Goal: Use online tool/utility: Utilize a website feature to perform a specific function

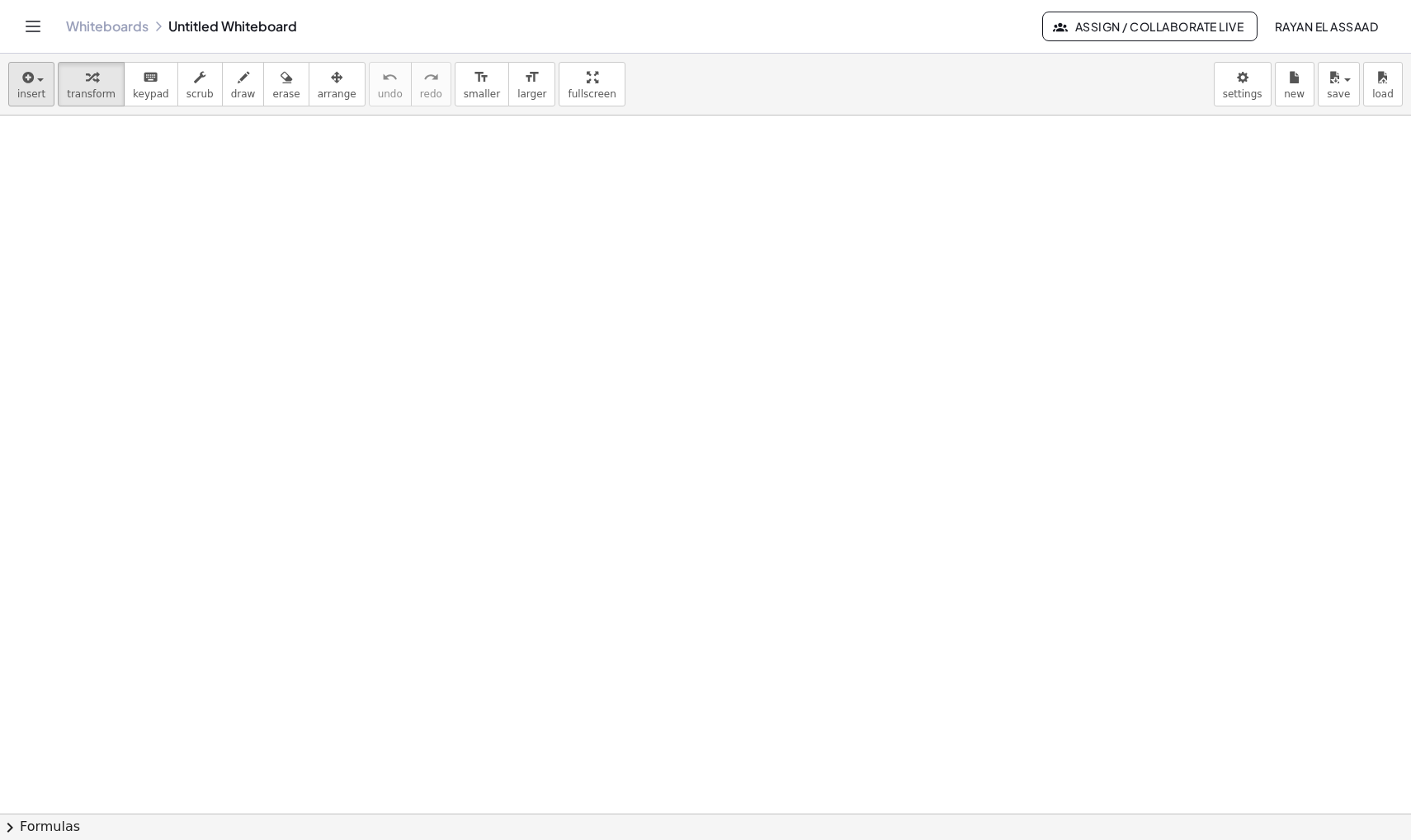
click at [43, 85] on div "button" at bounding box center [31, 76] width 28 height 19
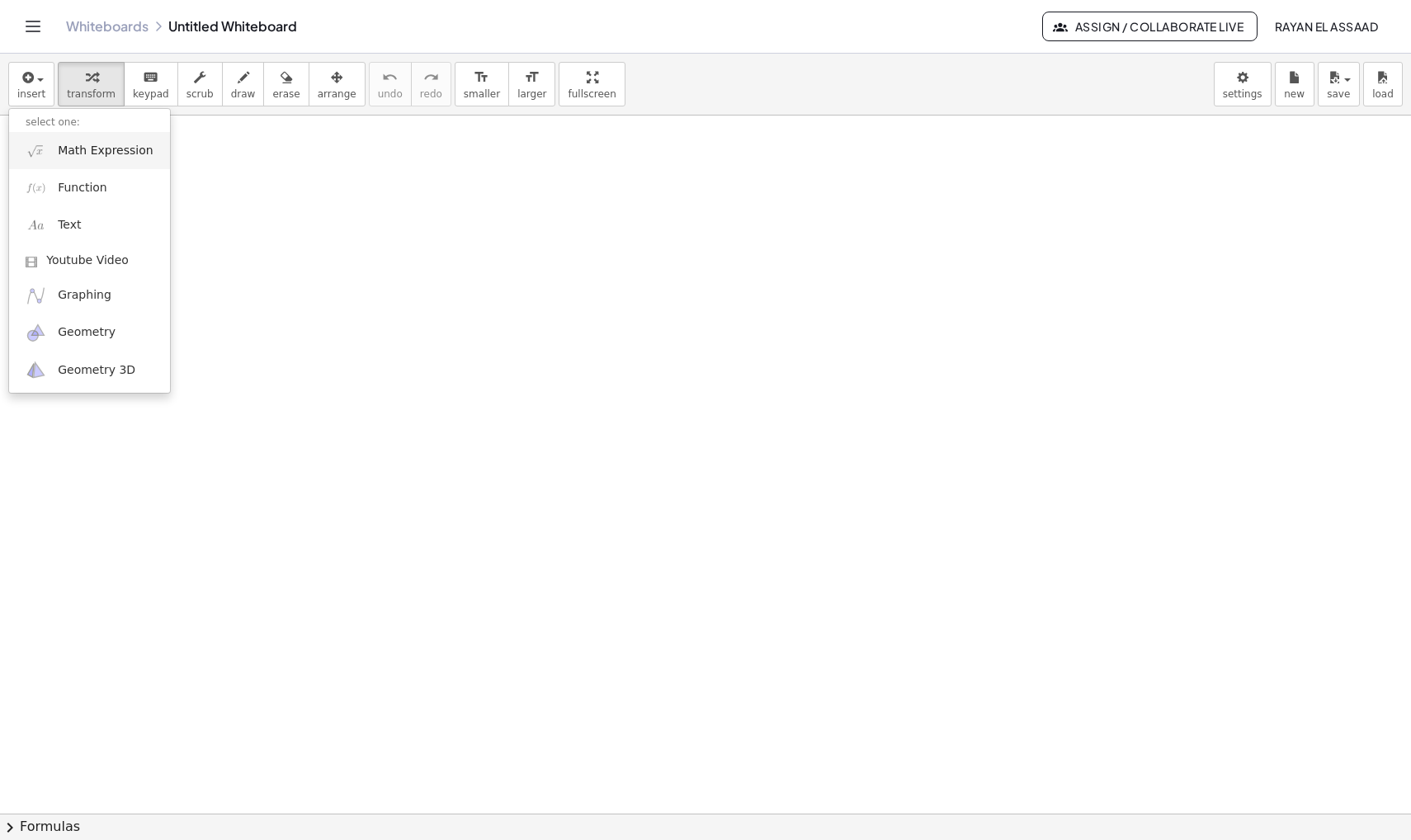
click at [86, 154] on span "Math Expression" at bounding box center [105, 152] width 95 height 17
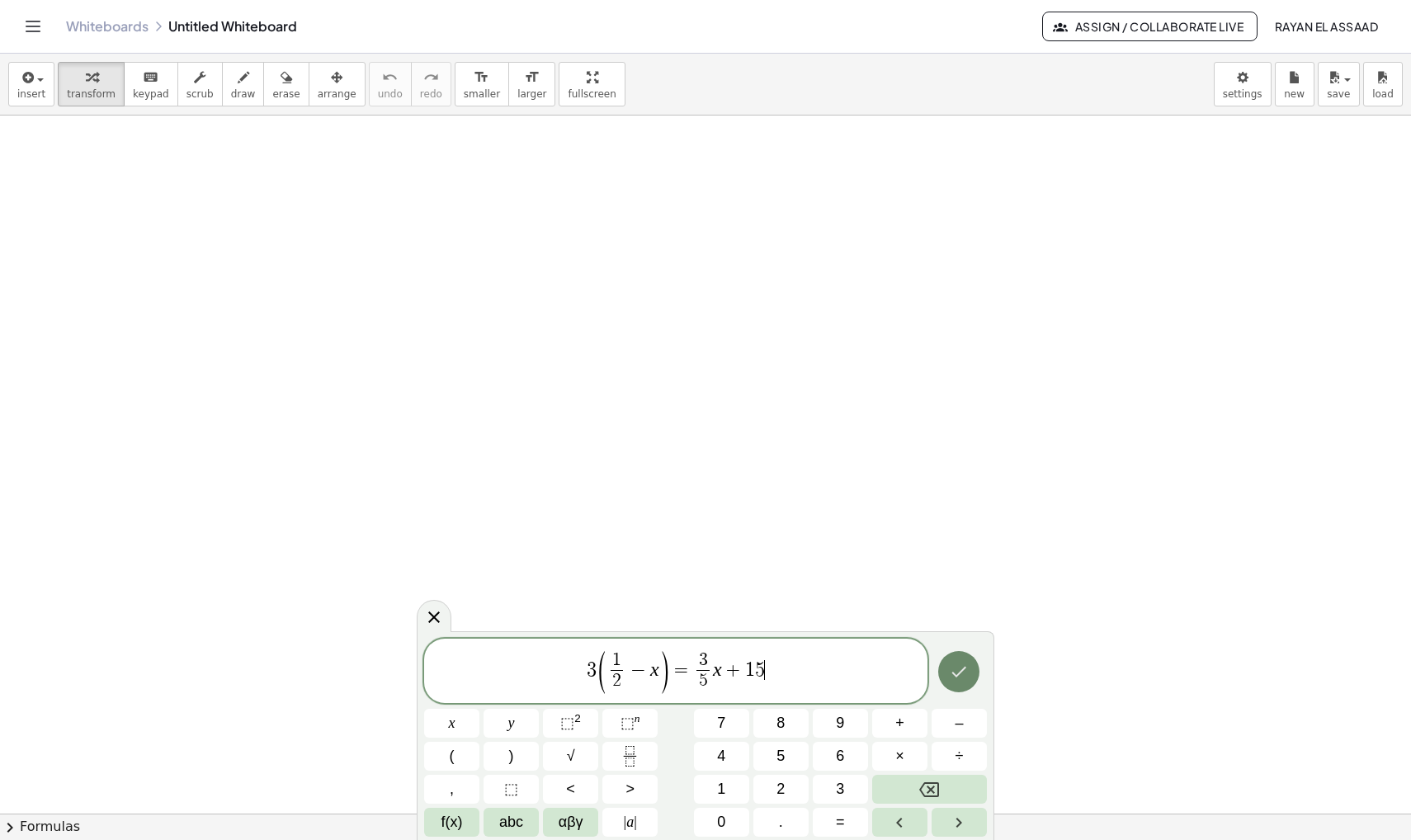
click at [960, 676] on icon "Done" at bounding box center [958, 671] width 19 height 19
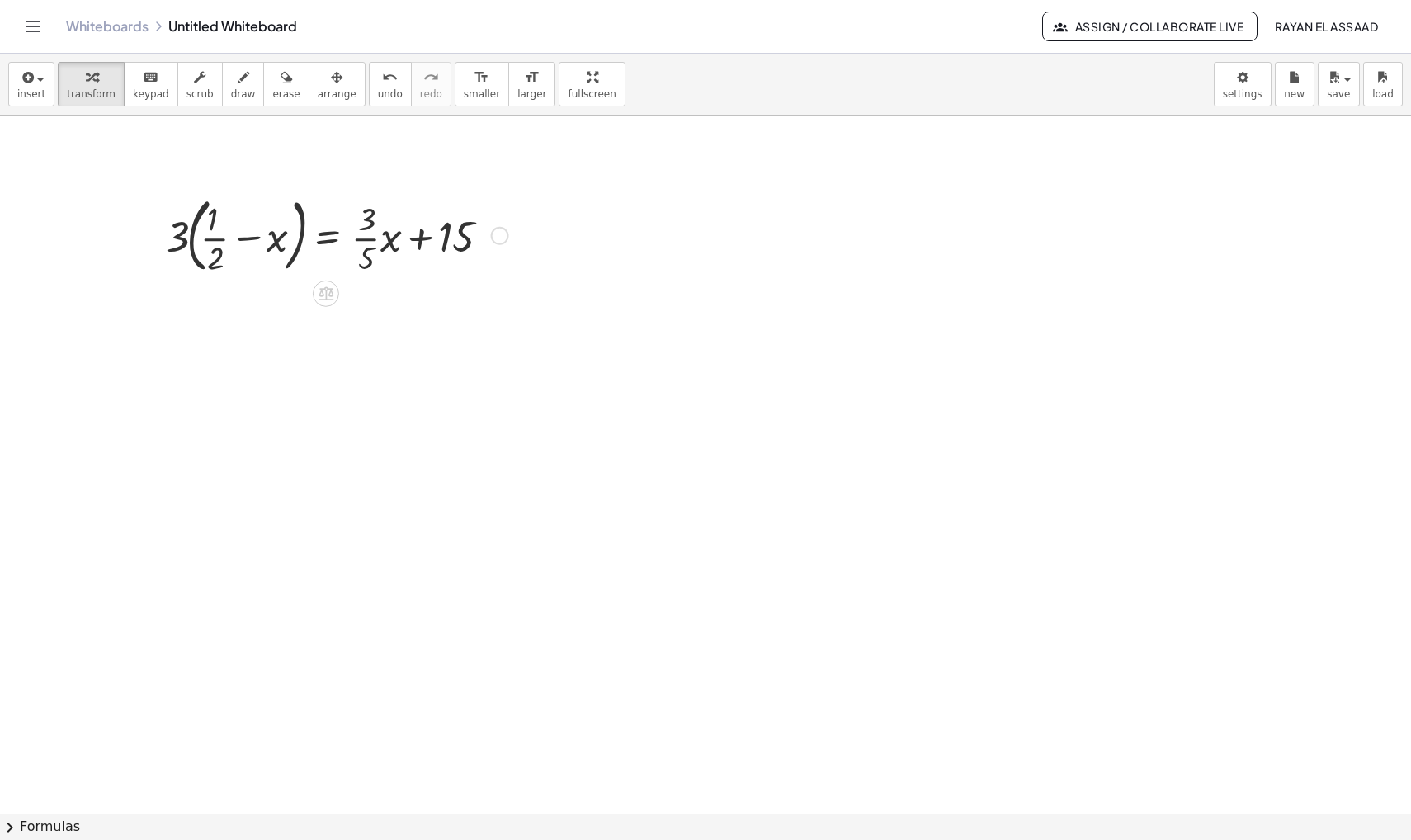
click at [390, 242] on div at bounding box center [337, 234] width 359 height 89
click at [395, 242] on div at bounding box center [335, 234] width 353 height 89
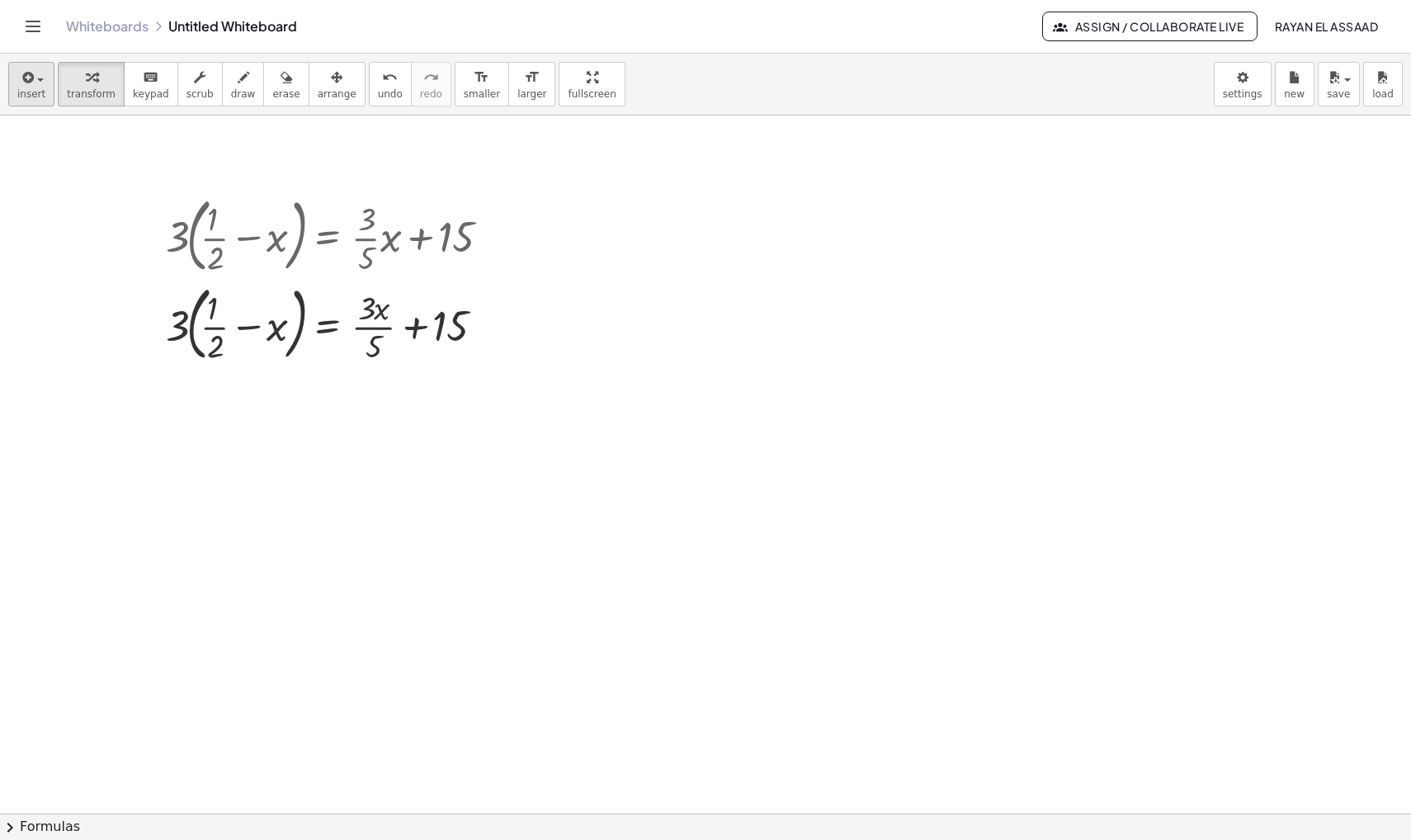
click at [45, 91] on button "insert" at bounding box center [31, 84] width 46 height 44
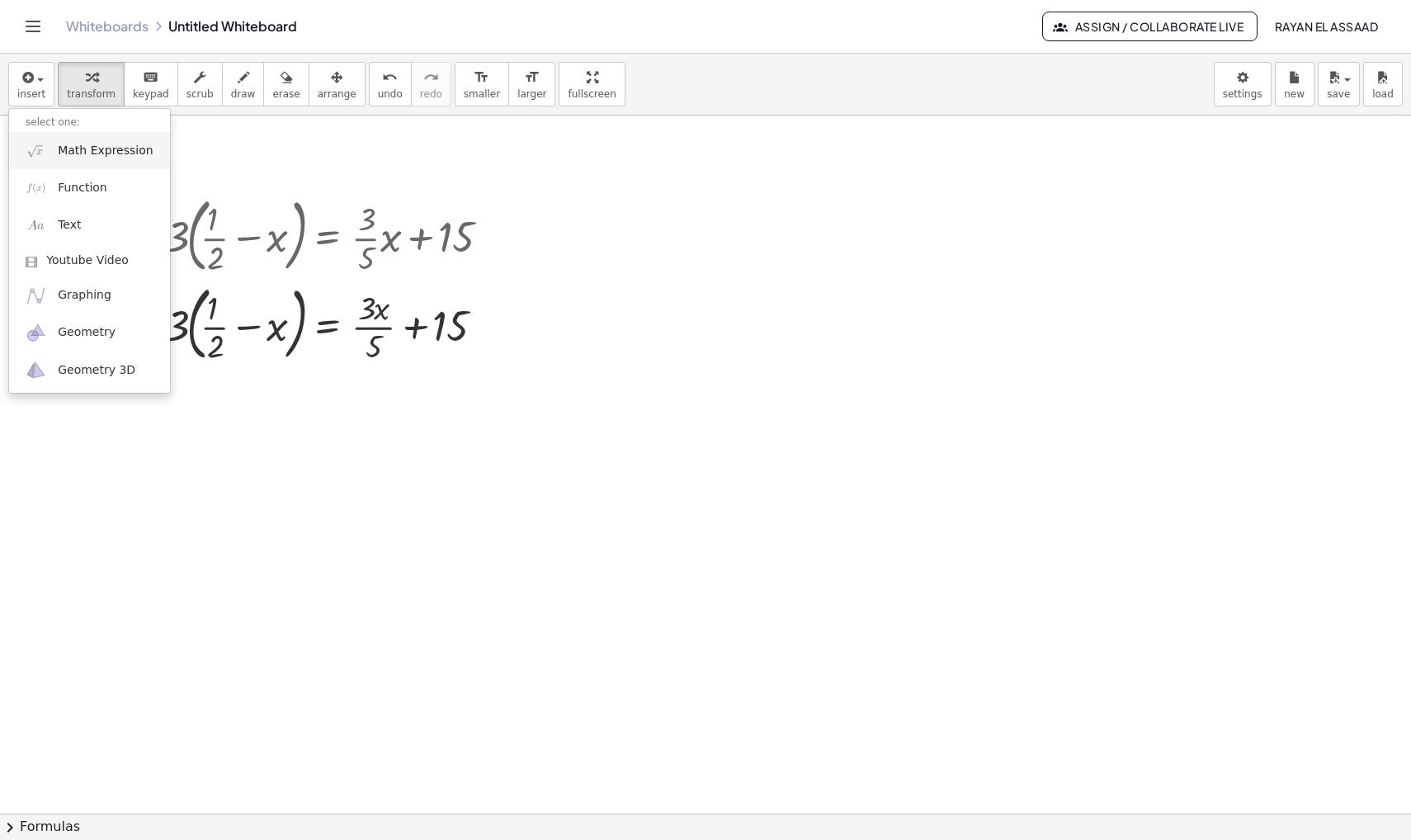
click at [85, 156] on span "Math Expression" at bounding box center [105, 152] width 95 height 17
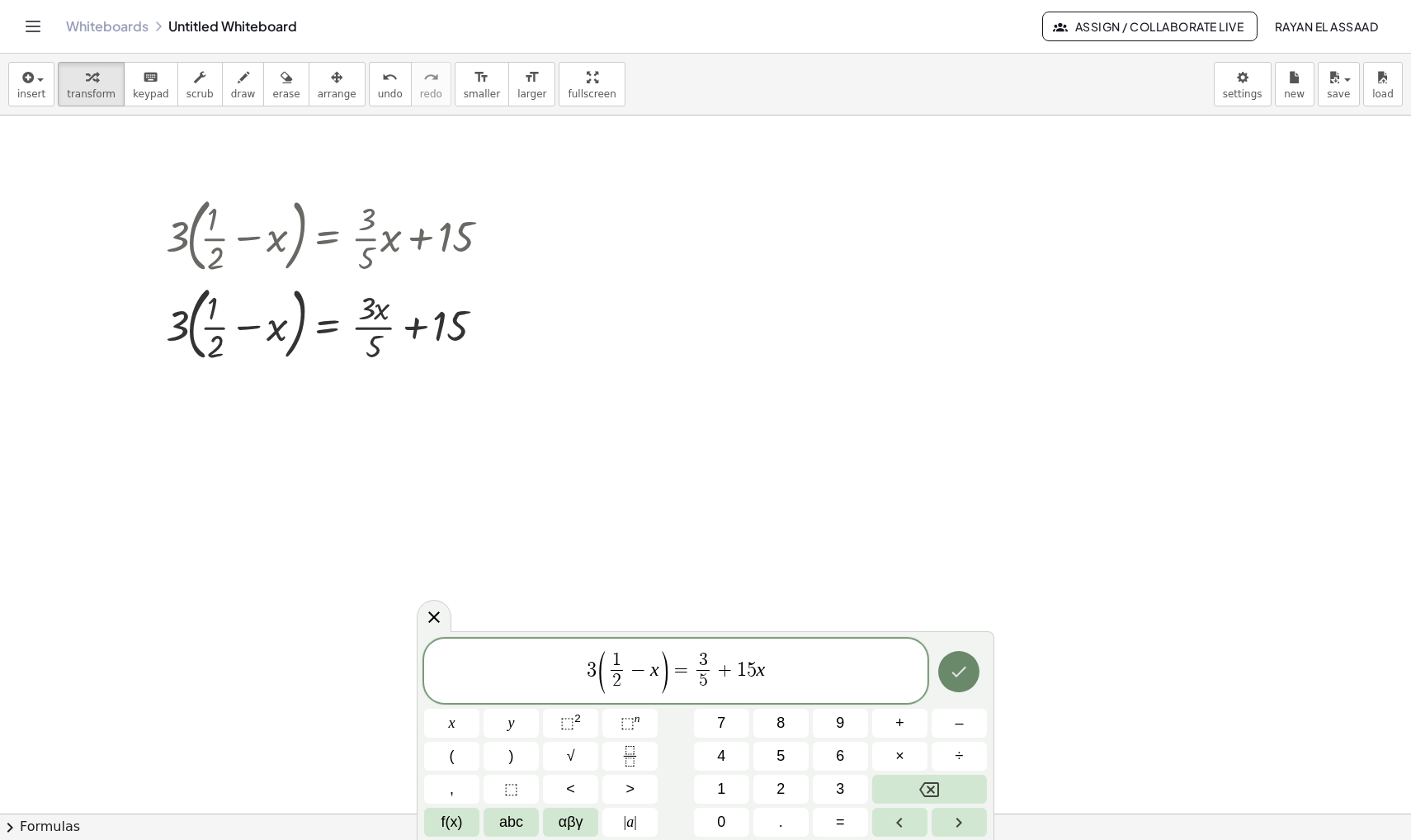
click at [956, 674] on icon "Done" at bounding box center [958, 671] width 19 height 19
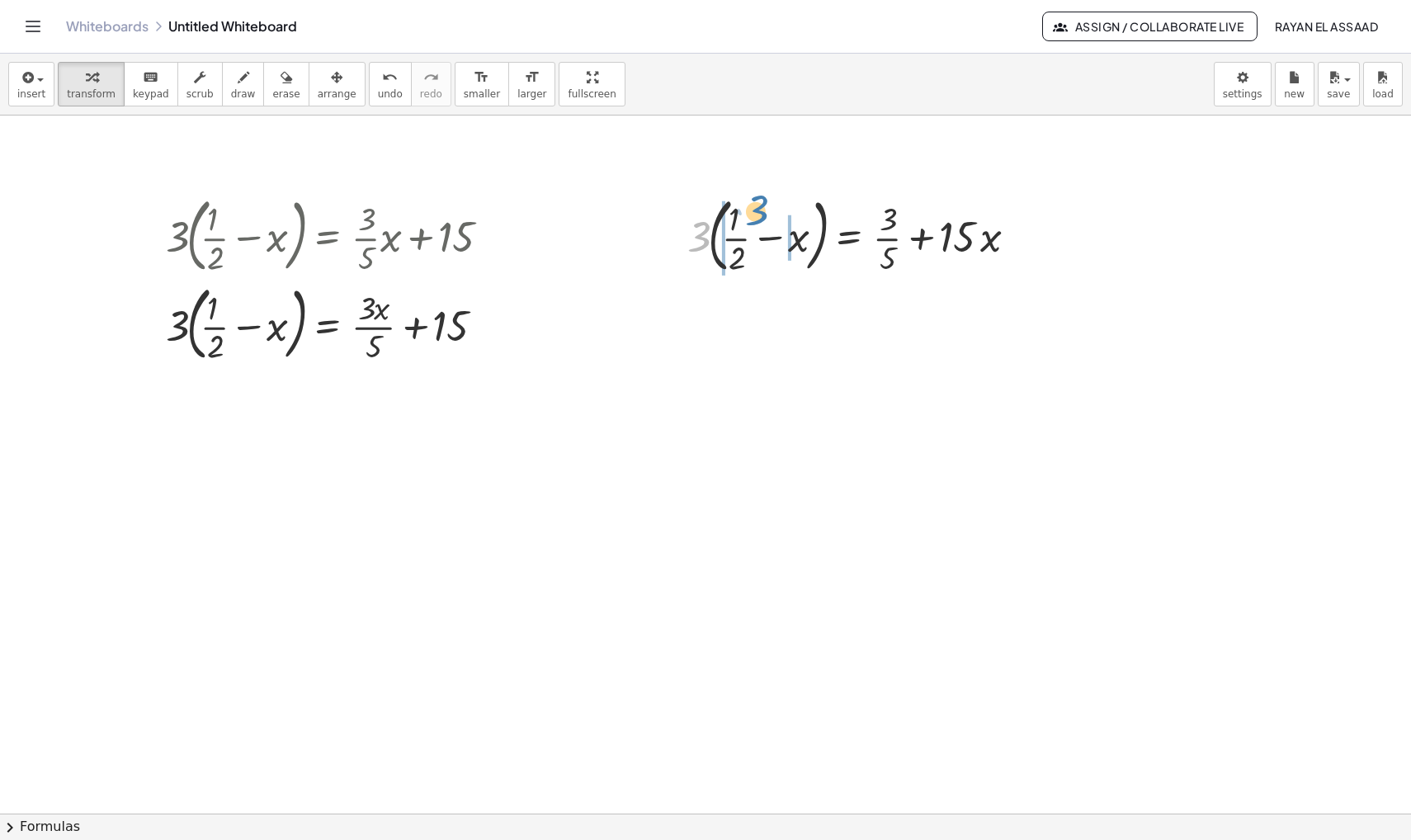
drag, startPoint x: 699, startPoint y: 235, endPoint x: 758, endPoint y: 210, distance: 64.1
click at [758, 210] on div at bounding box center [858, 234] width 359 height 89
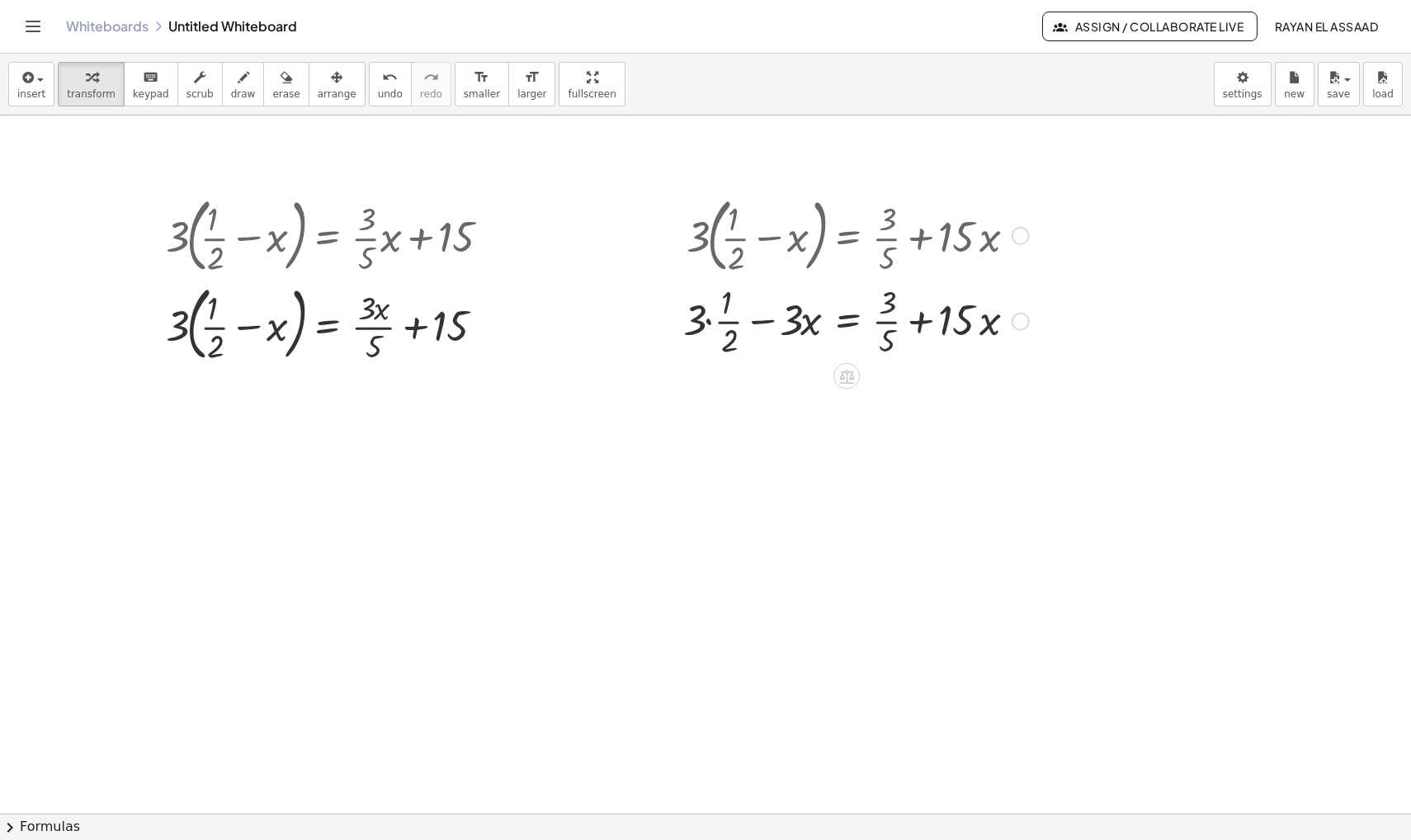
click at [708, 323] on div at bounding box center [857, 320] width 362 height 82
click at [849, 460] on icon at bounding box center [846, 458] width 15 height 14
click at [792, 500] on div at bounding box center [705, 813] width 1411 height 1396
drag, startPoint x: 731, startPoint y: 405, endPoint x: 1016, endPoint y: 412, distance: 285.1
click at [1016, 412] on div at bounding box center [857, 402] width 362 height 82
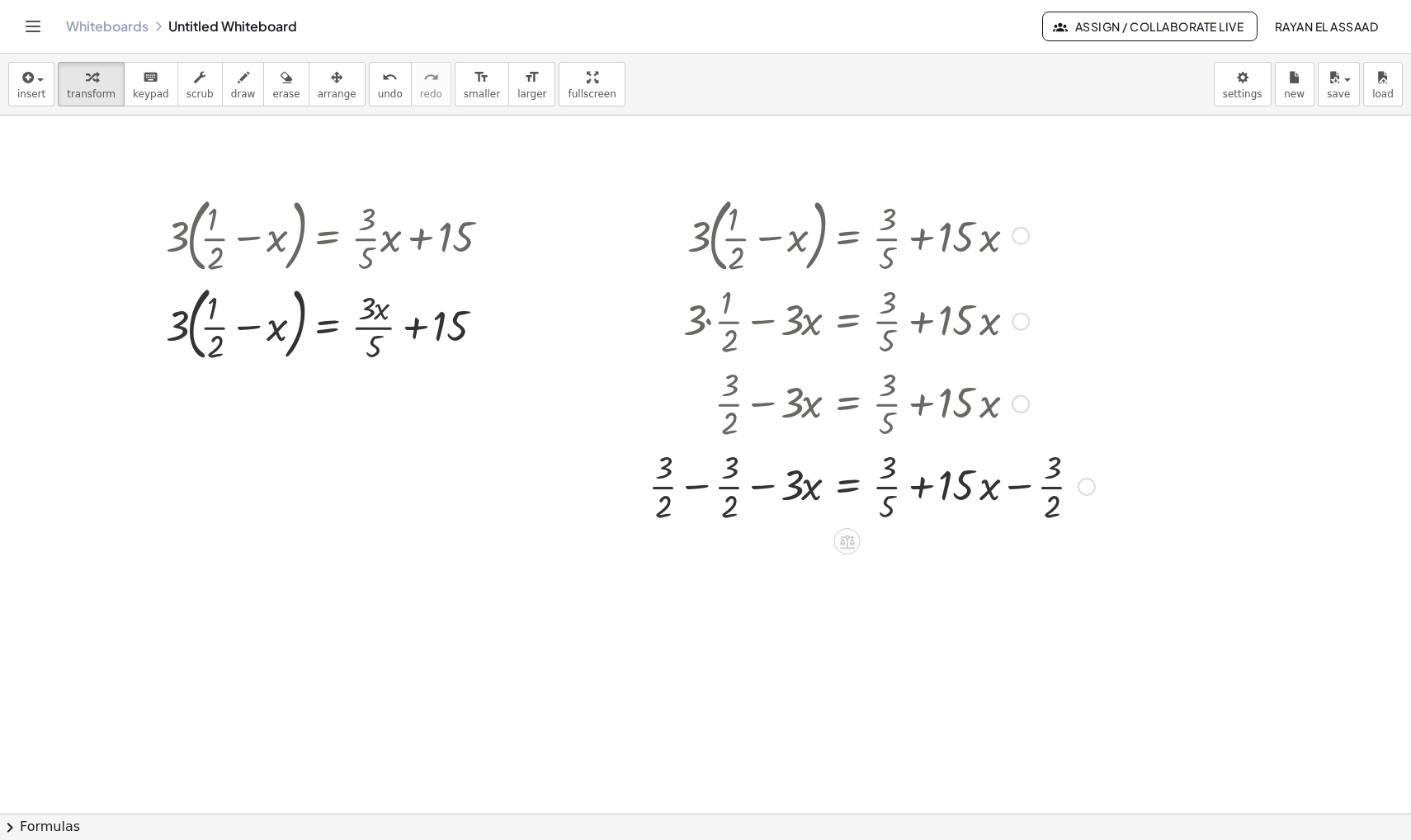
click at [698, 486] on div at bounding box center [871, 485] width 463 height 82
click at [1022, 567] on div at bounding box center [871, 567] width 463 height 82
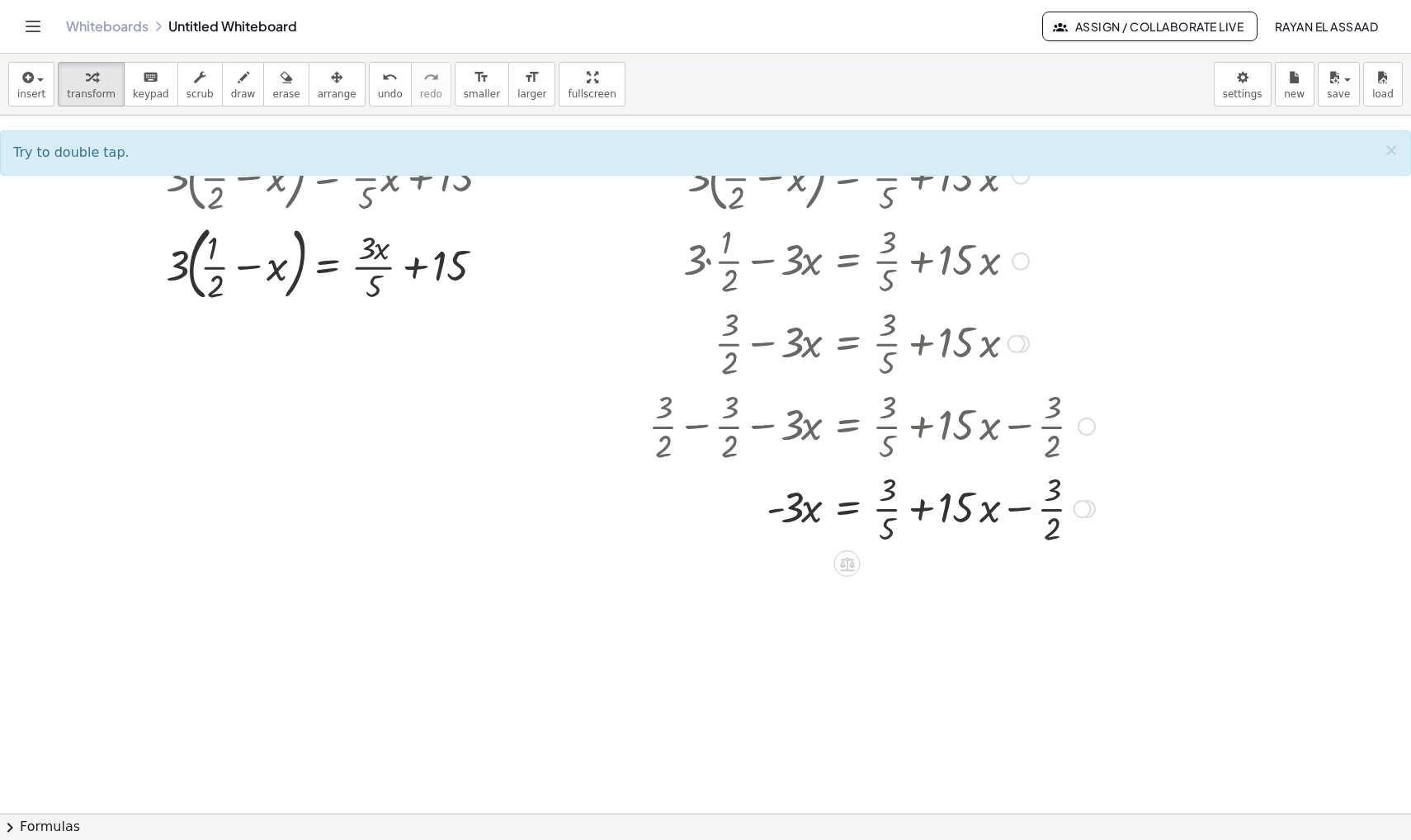
scroll to position [75, 0]
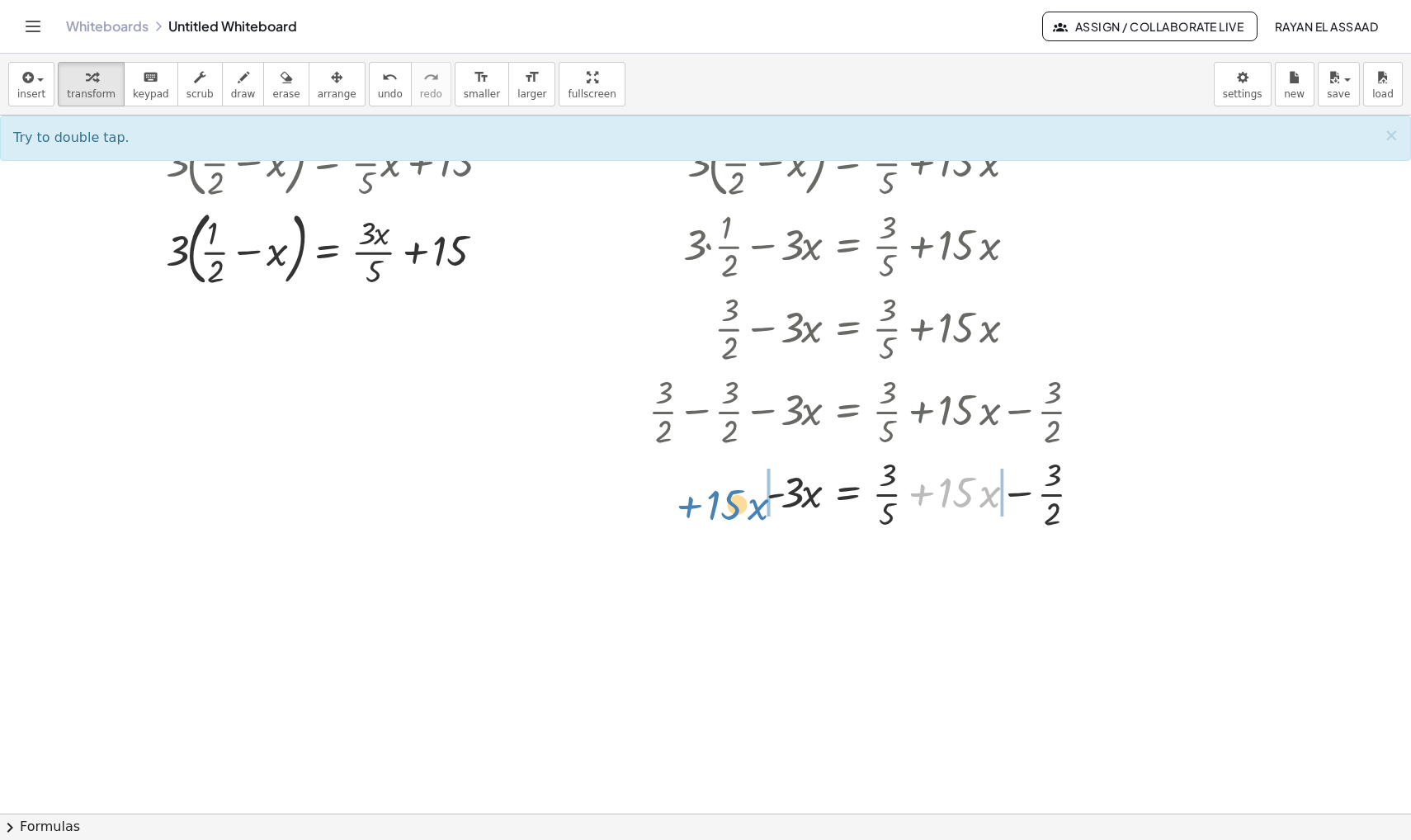
drag, startPoint x: 923, startPoint y: 493, endPoint x: 691, endPoint y: 503, distance: 232.2
click at [691, 503] on div at bounding box center [871, 493] width 463 height 82
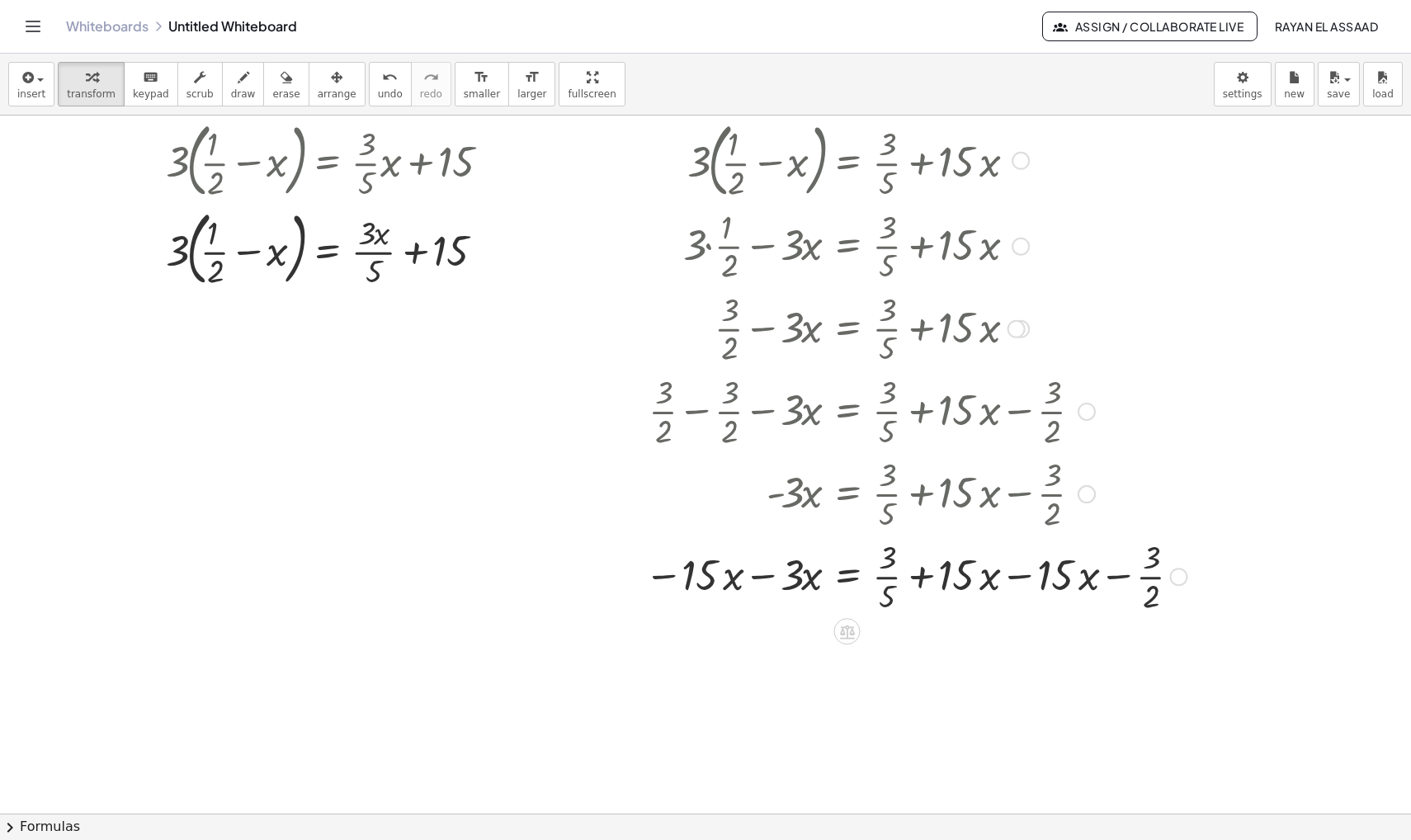
click at [761, 576] on div at bounding box center [917, 575] width 560 height 82
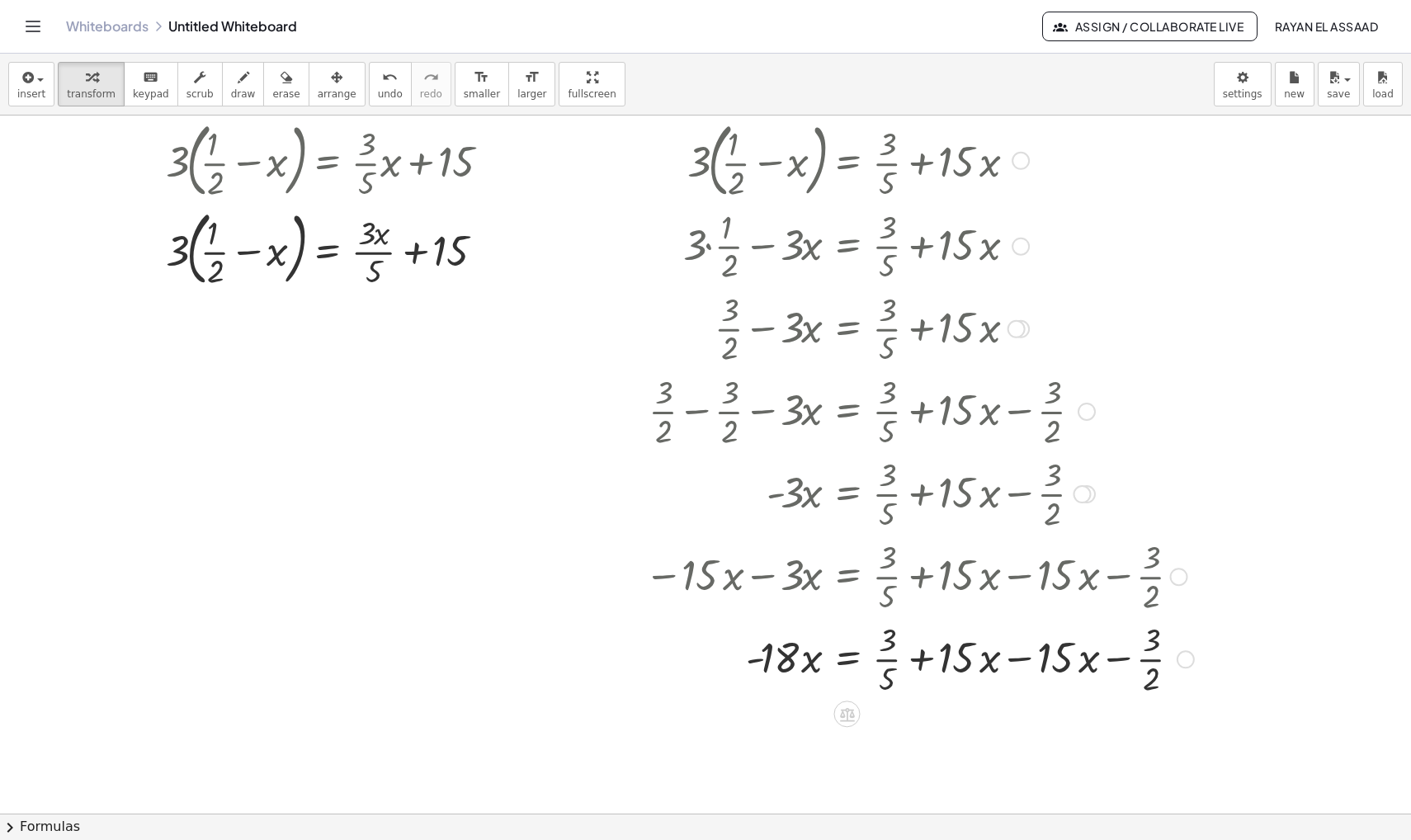
click at [1019, 660] on div at bounding box center [919, 657] width 566 height 82
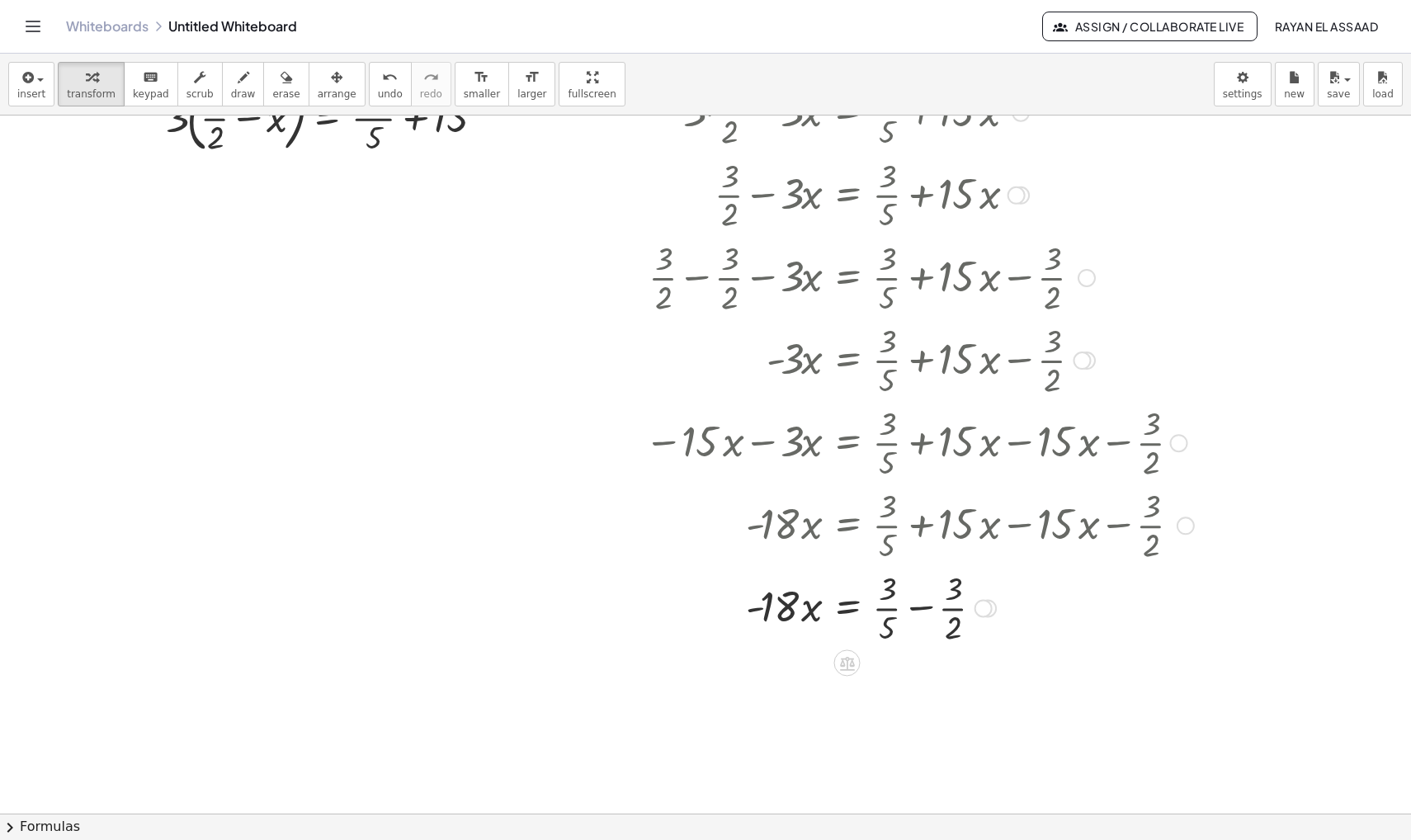
scroll to position [221, 0]
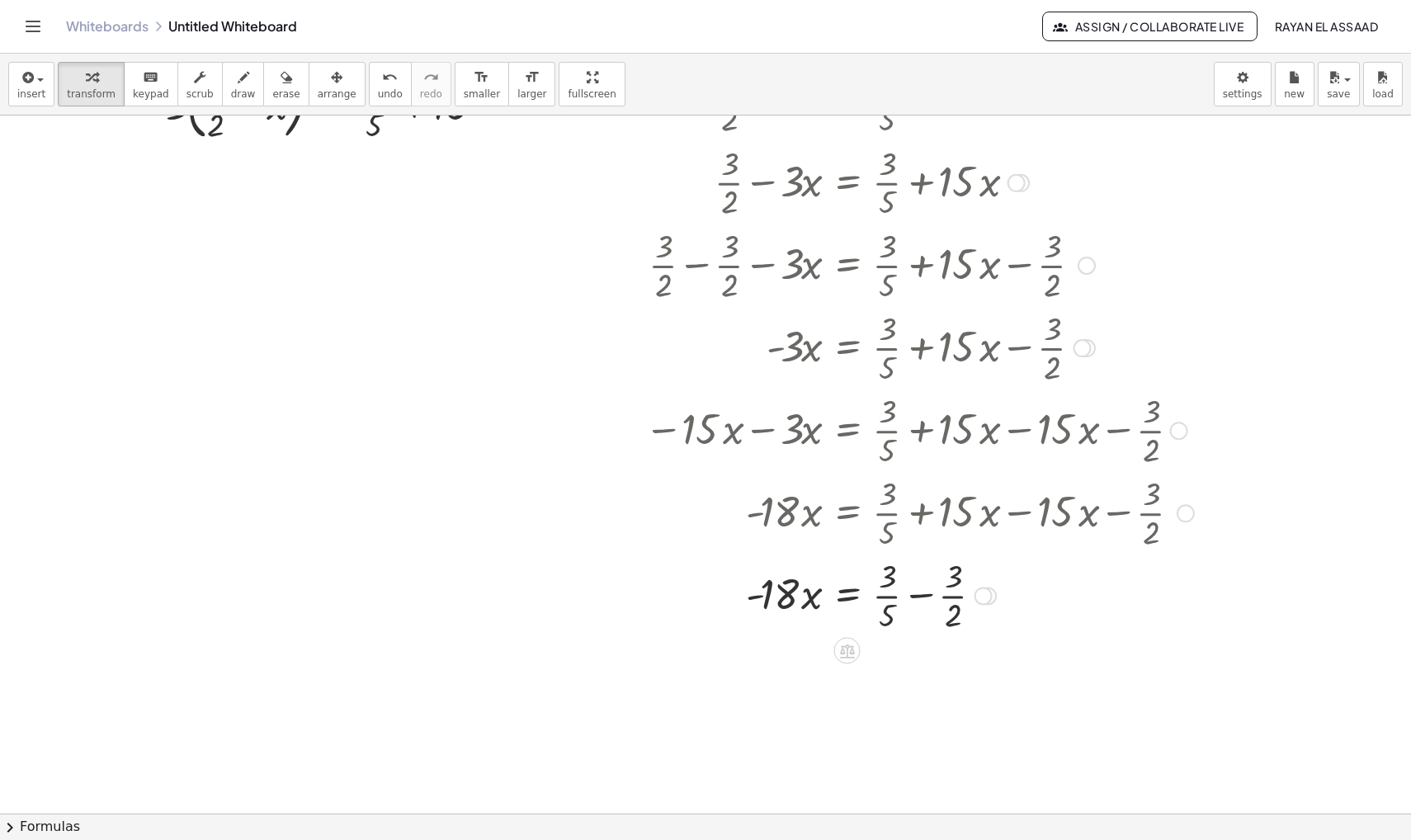
click at [925, 595] on div at bounding box center [919, 593] width 566 height 82
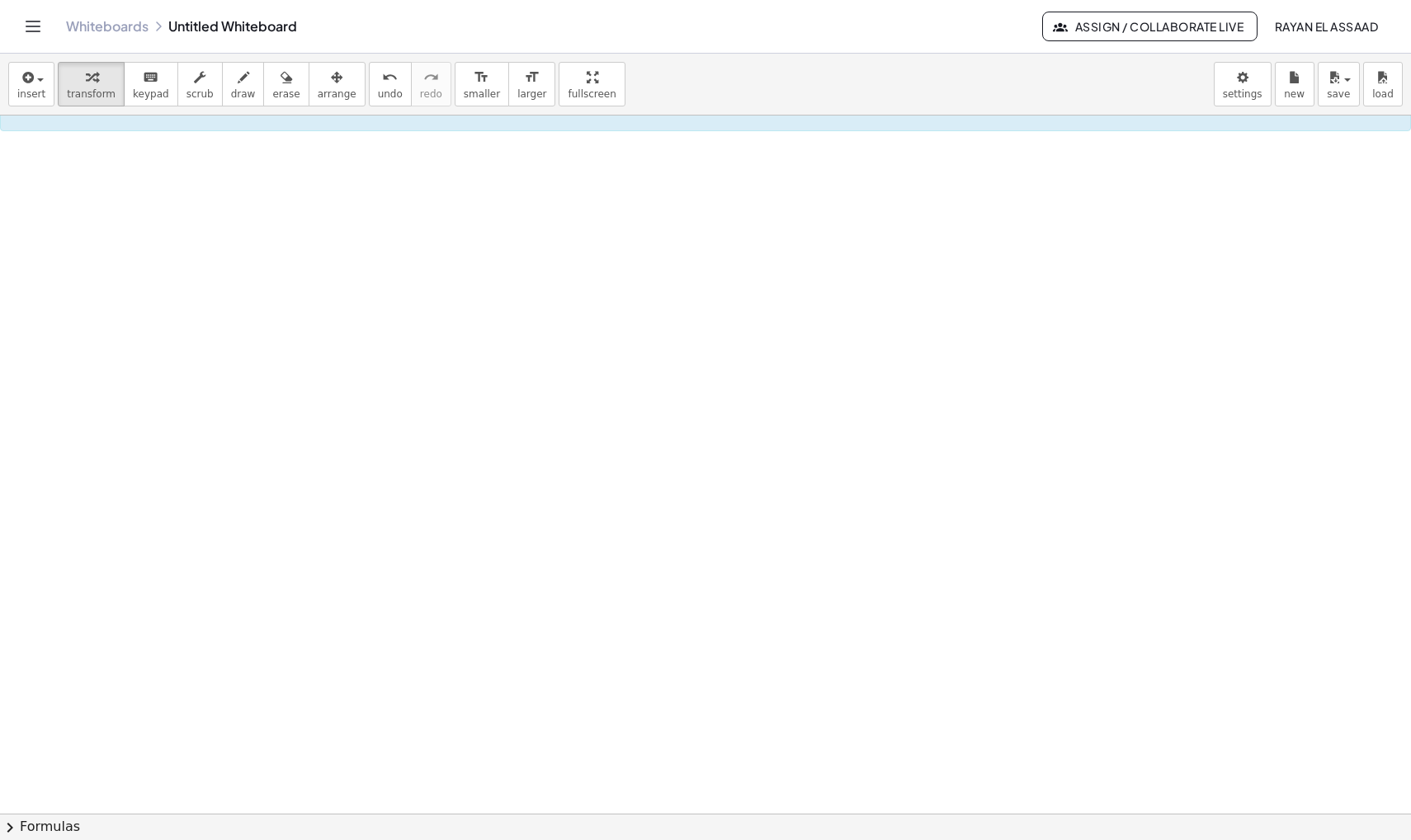
scroll to position [918, 0]
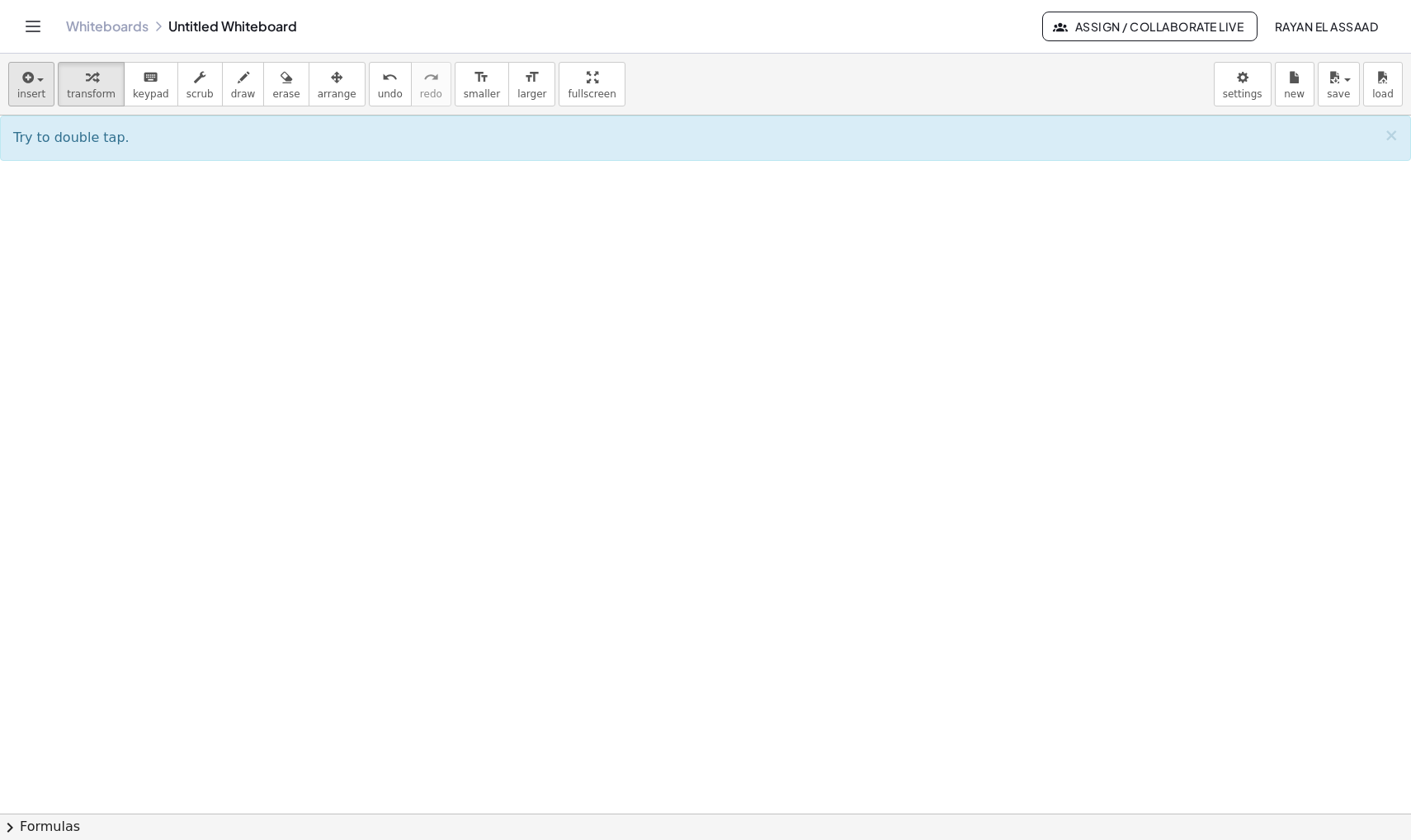
click at [43, 85] on div "button" at bounding box center [31, 76] width 28 height 19
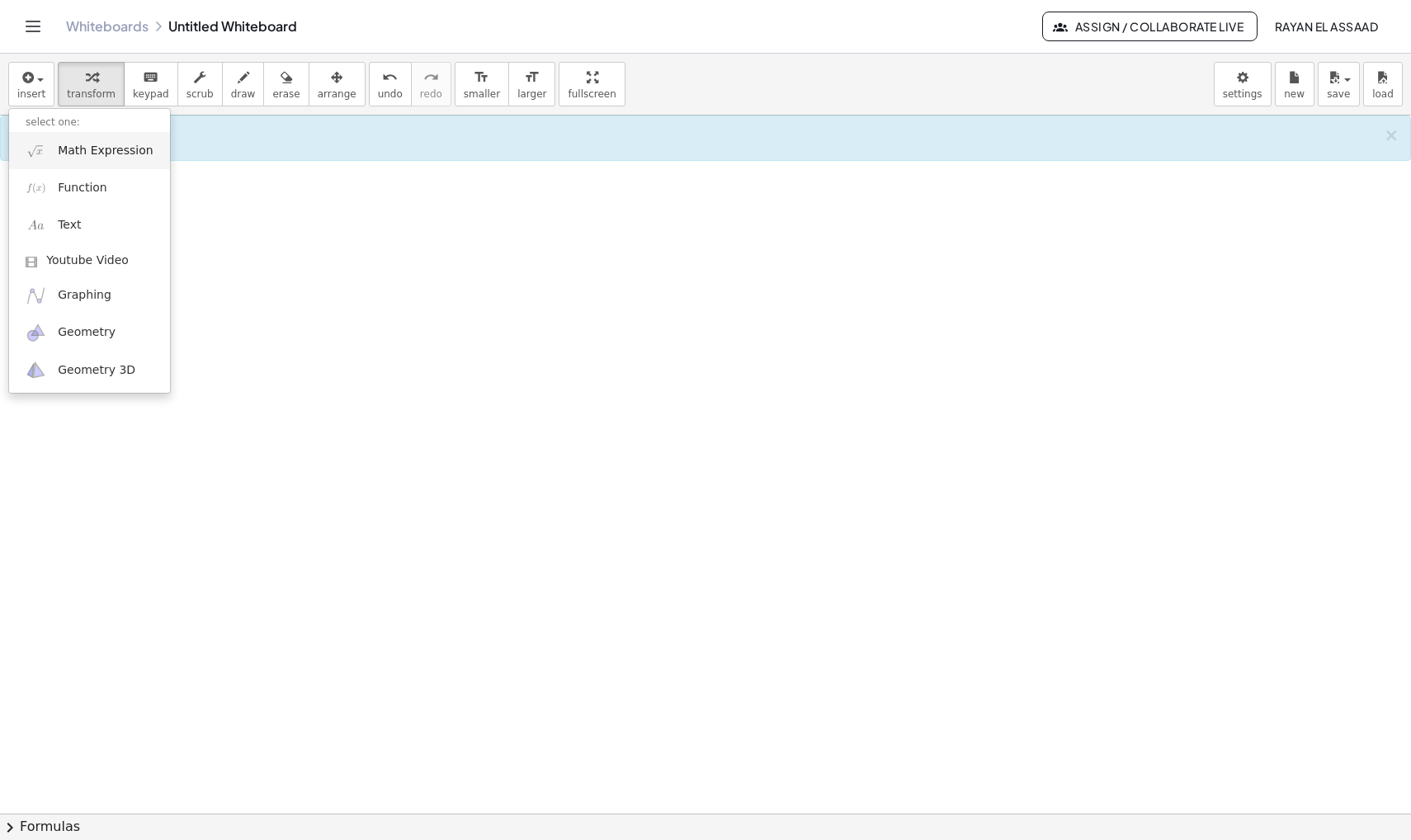
click at [90, 157] on span "Math Expression" at bounding box center [105, 152] width 95 height 17
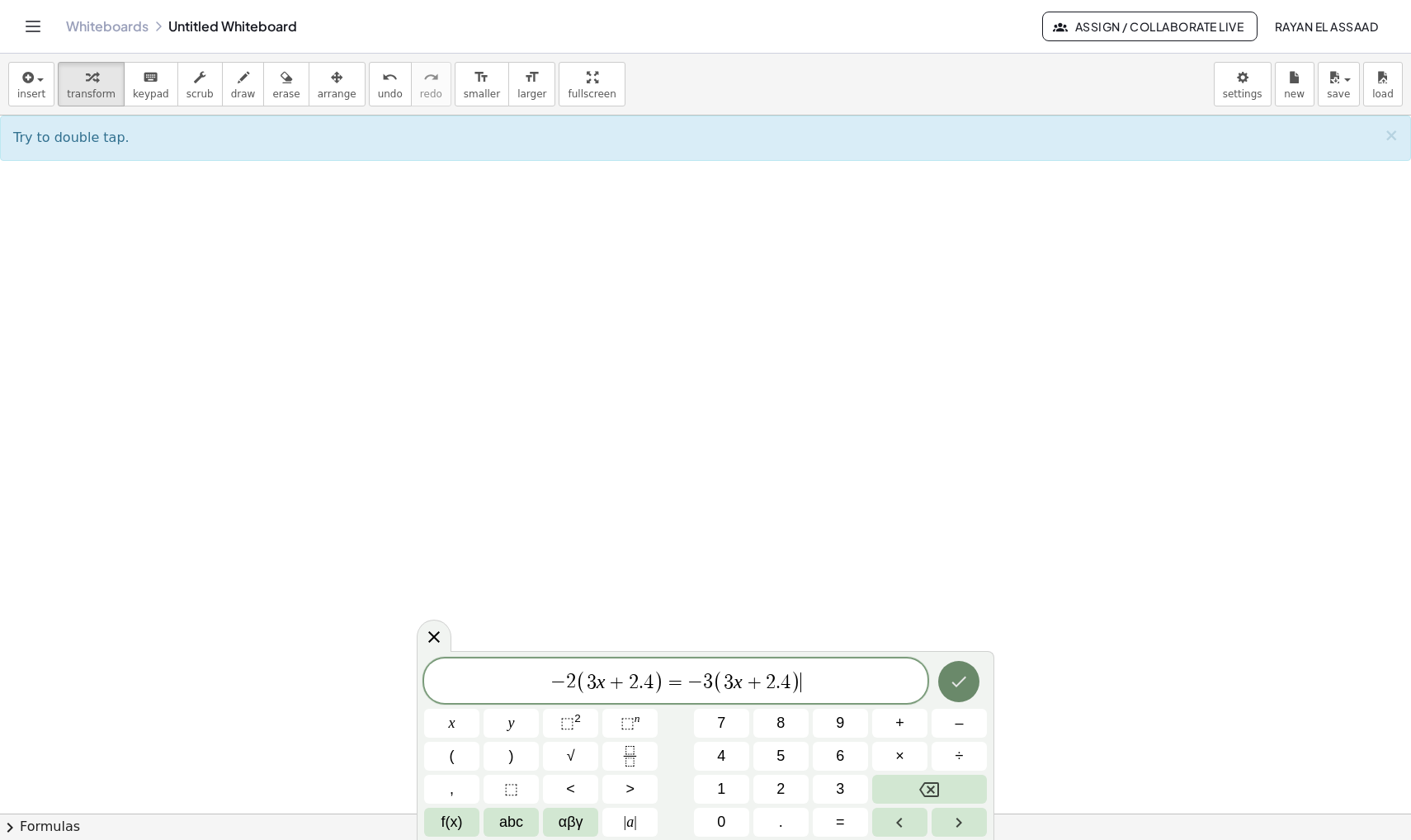
click at [960, 679] on icon "Done" at bounding box center [958, 681] width 19 height 19
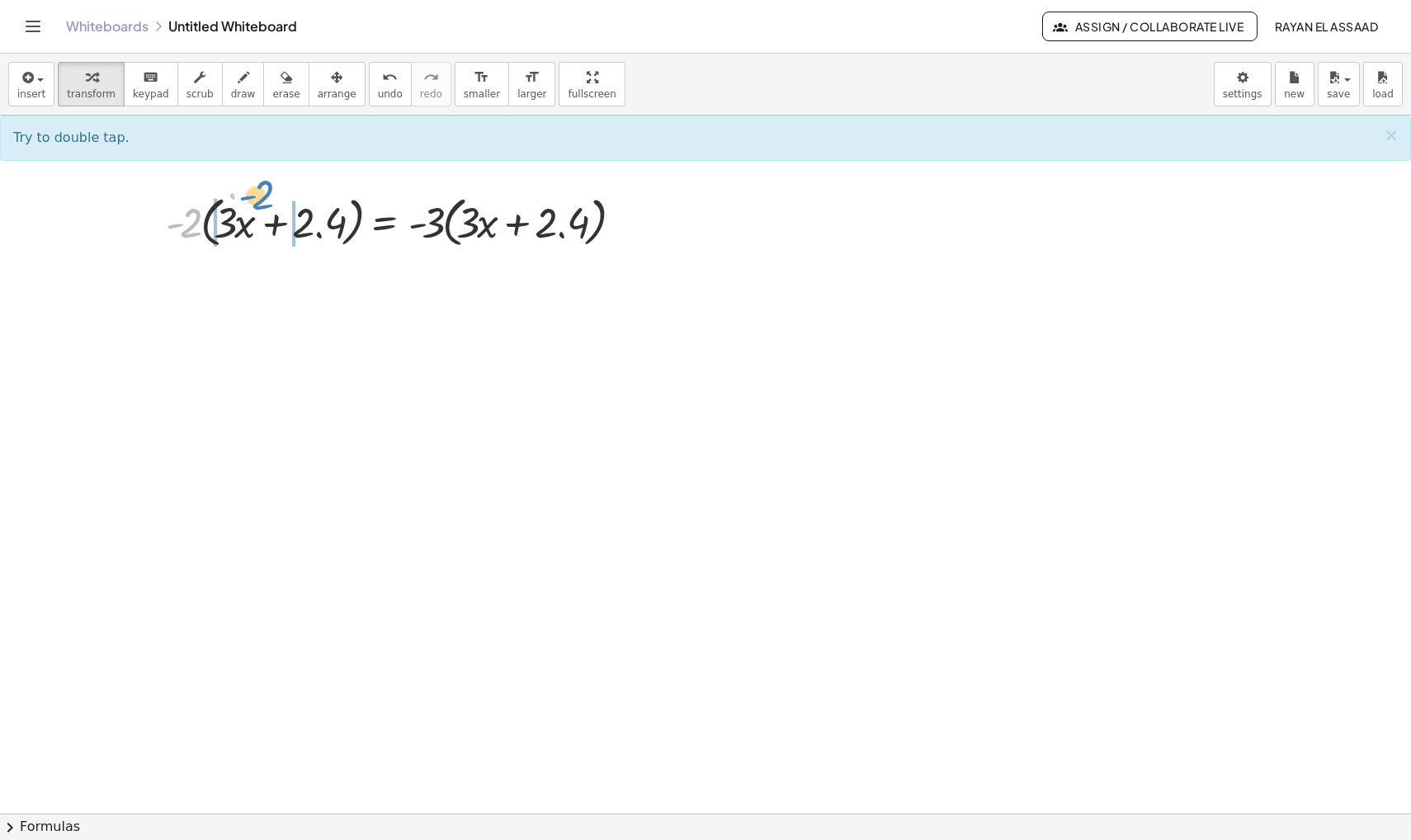
drag, startPoint x: 189, startPoint y: 220, endPoint x: 289, endPoint y: 208, distance: 100.7
click at [289, 208] on div at bounding box center [397, 221] width 480 height 63
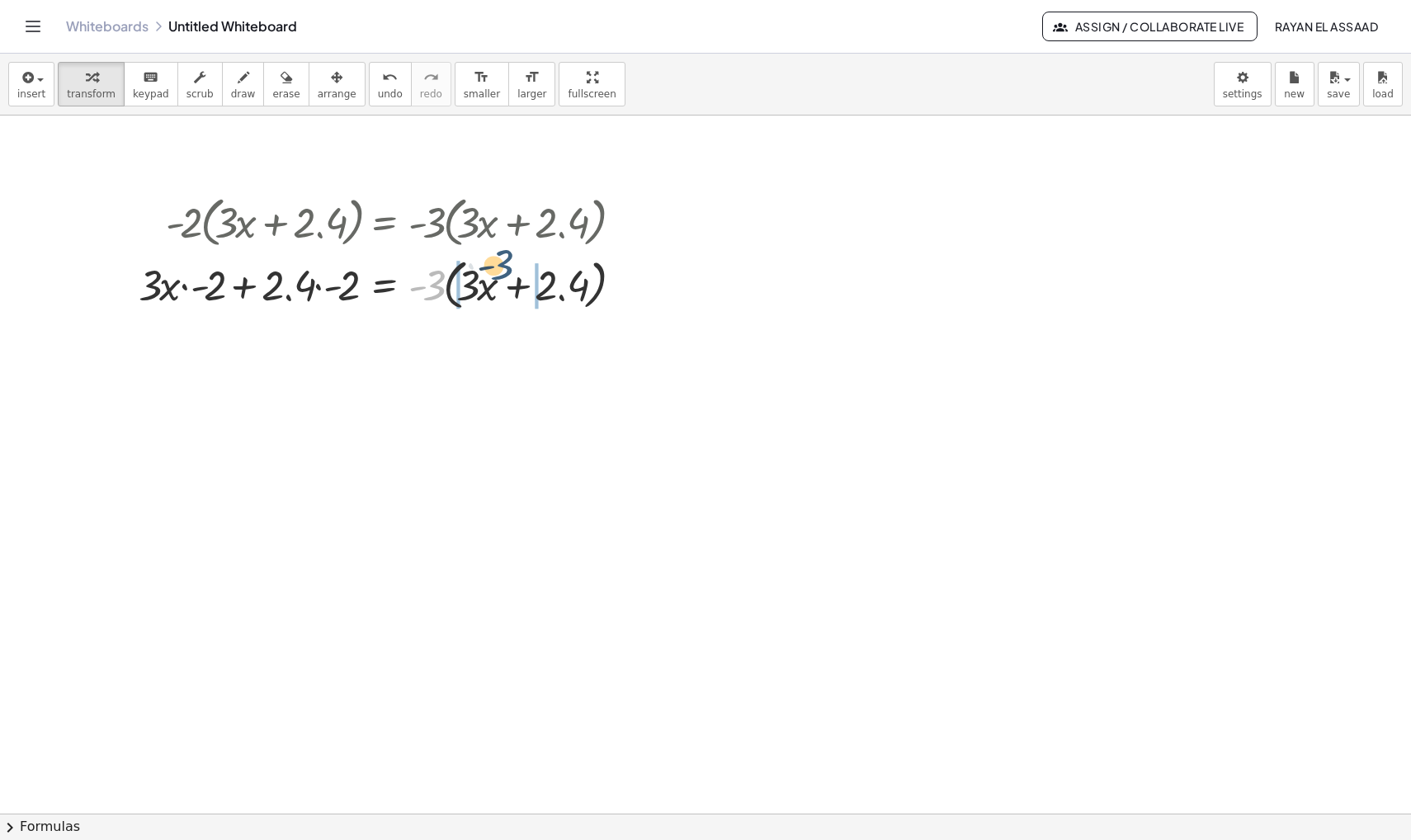
drag, startPoint x: 433, startPoint y: 283, endPoint x: 523, endPoint y: 279, distance: 90.1
click at [523, 279] on div at bounding box center [383, 284] width 507 height 63
click at [201, 288] on div at bounding box center [397, 283] width 535 height 56
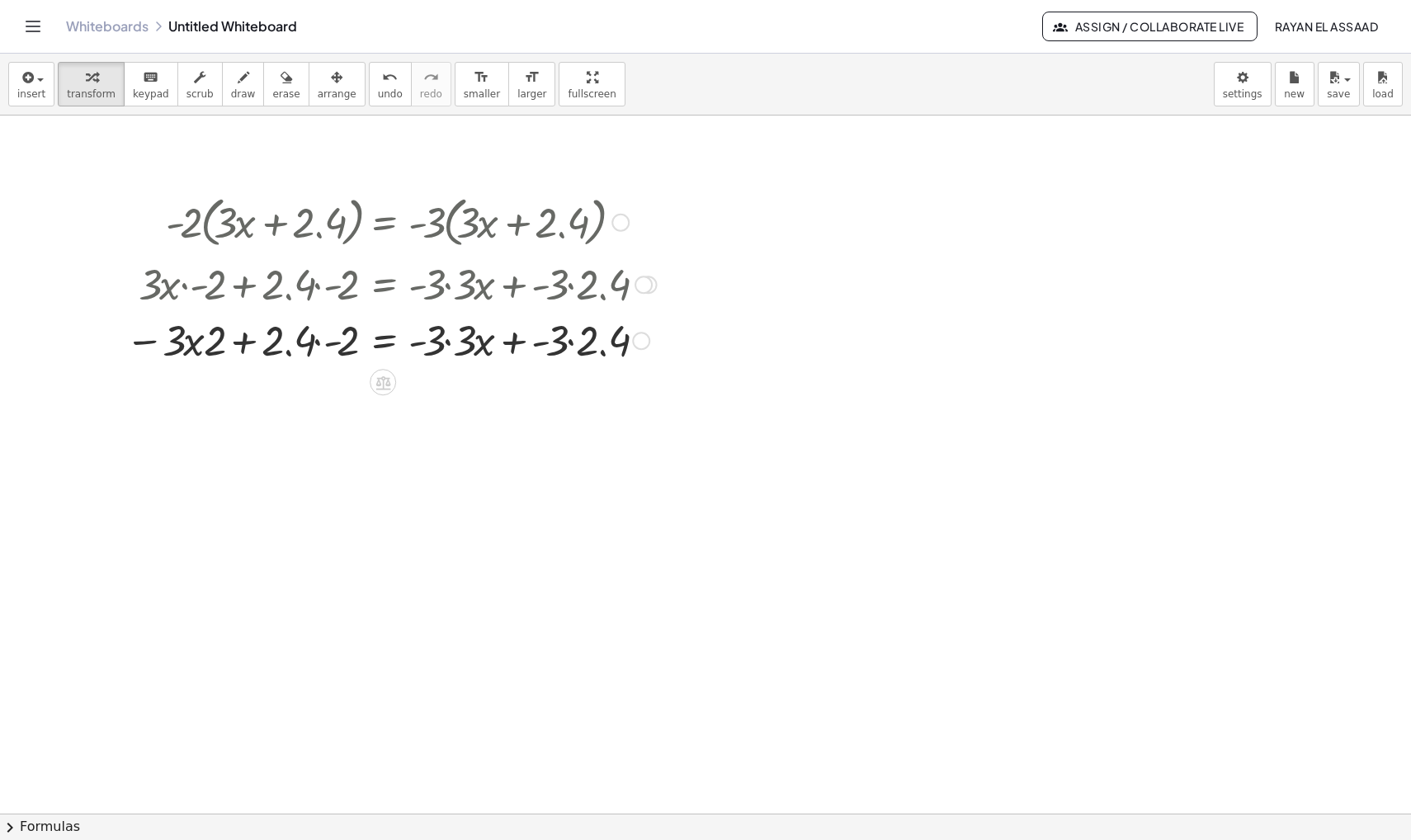
click at [447, 343] on div at bounding box center [391, 339] width 548 height 56
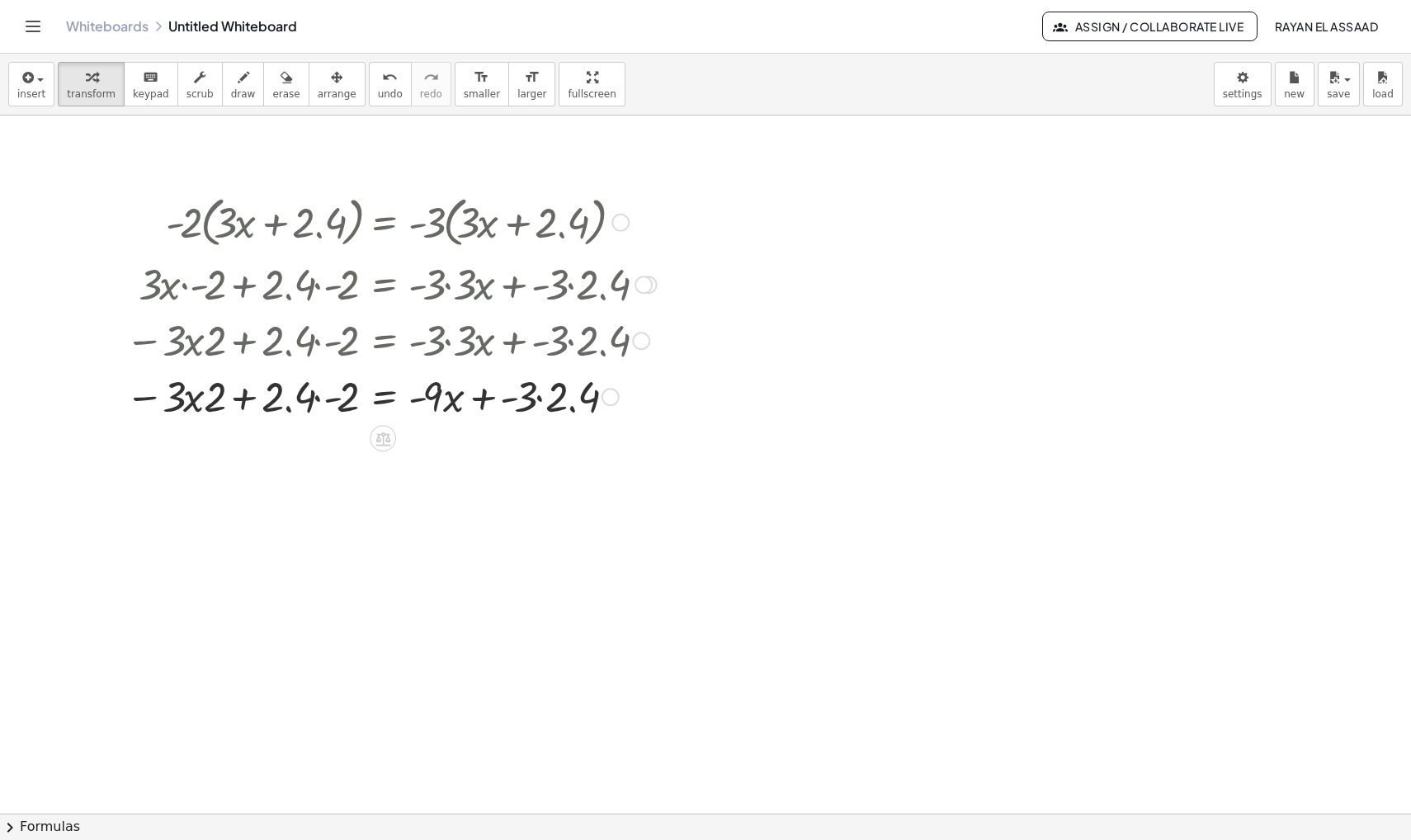
click at [213, 398] on div at bounding box center [391, 395] width 548 height 56
click at [228, 103] on button "draw" at bounding box center [243, 84] width 43 height 44
drag, startPoint x: 137, startPoint y: 459, endPoint x: 155, endPoint y: 459, distance: 18.0
click at [155, 459] on div at bounding box center [705, 245] width 1411 height 2095
drag, startPoint x: 210, startPoint y: 444, endPoint x: 192, endPoint y: 475, distance: 35.8
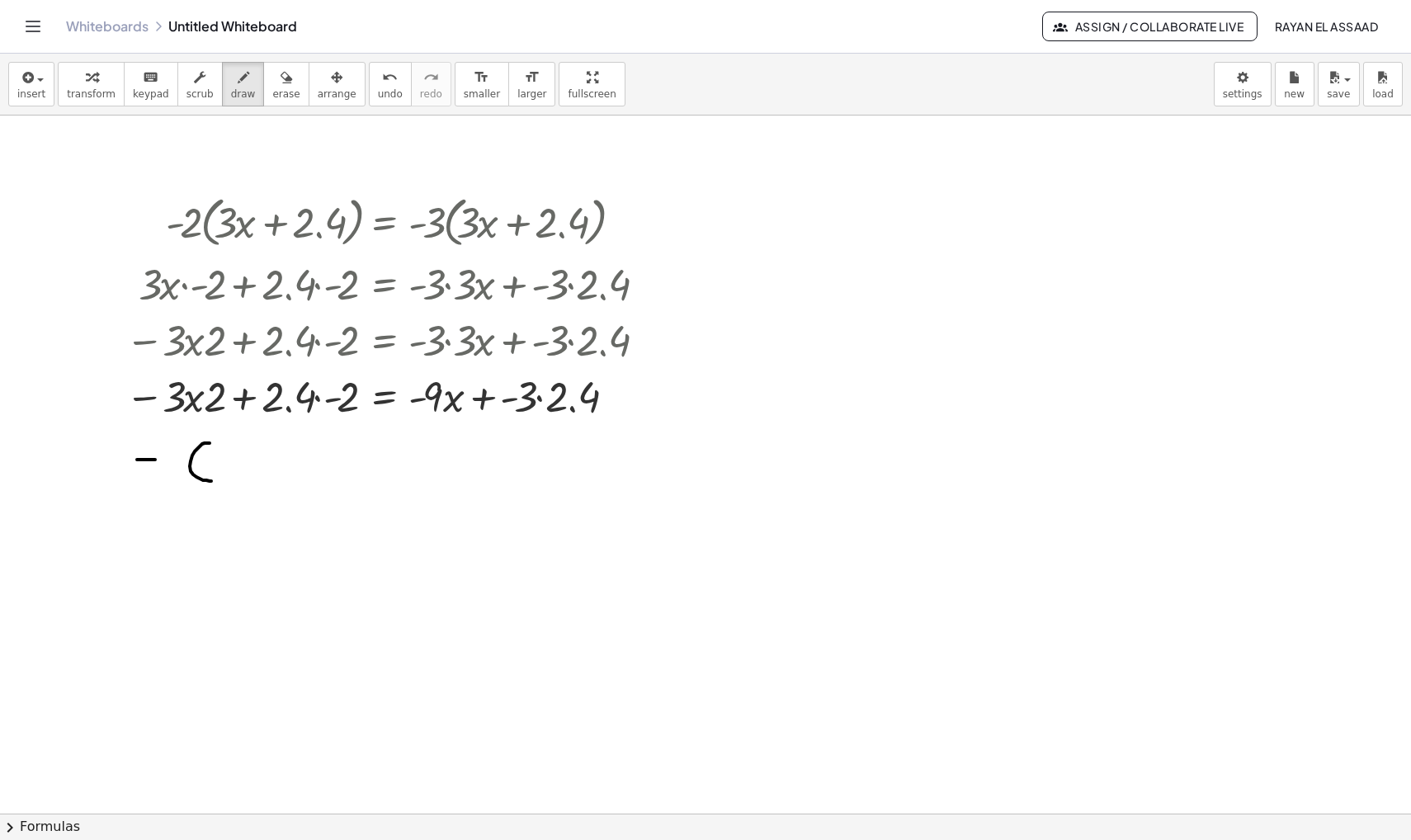
click at [192, 473] on div at bounding box center [705, 245] width 1411 height 2095
drag, startPoint x: 231, startPoint y: 462, endPoint x: 256, endPoint y: 468, distance: 25.7
click at [256, 468] on div at bounding box center [705, 245] width 1411 height 2095
drag, startPoint x: 273, startPoint y: 452, endPoint x: 284, endPoint y: 481, distance: 31.0
click at [284, 485] on div at bounding box center [705, 245] width 1411 height 2095
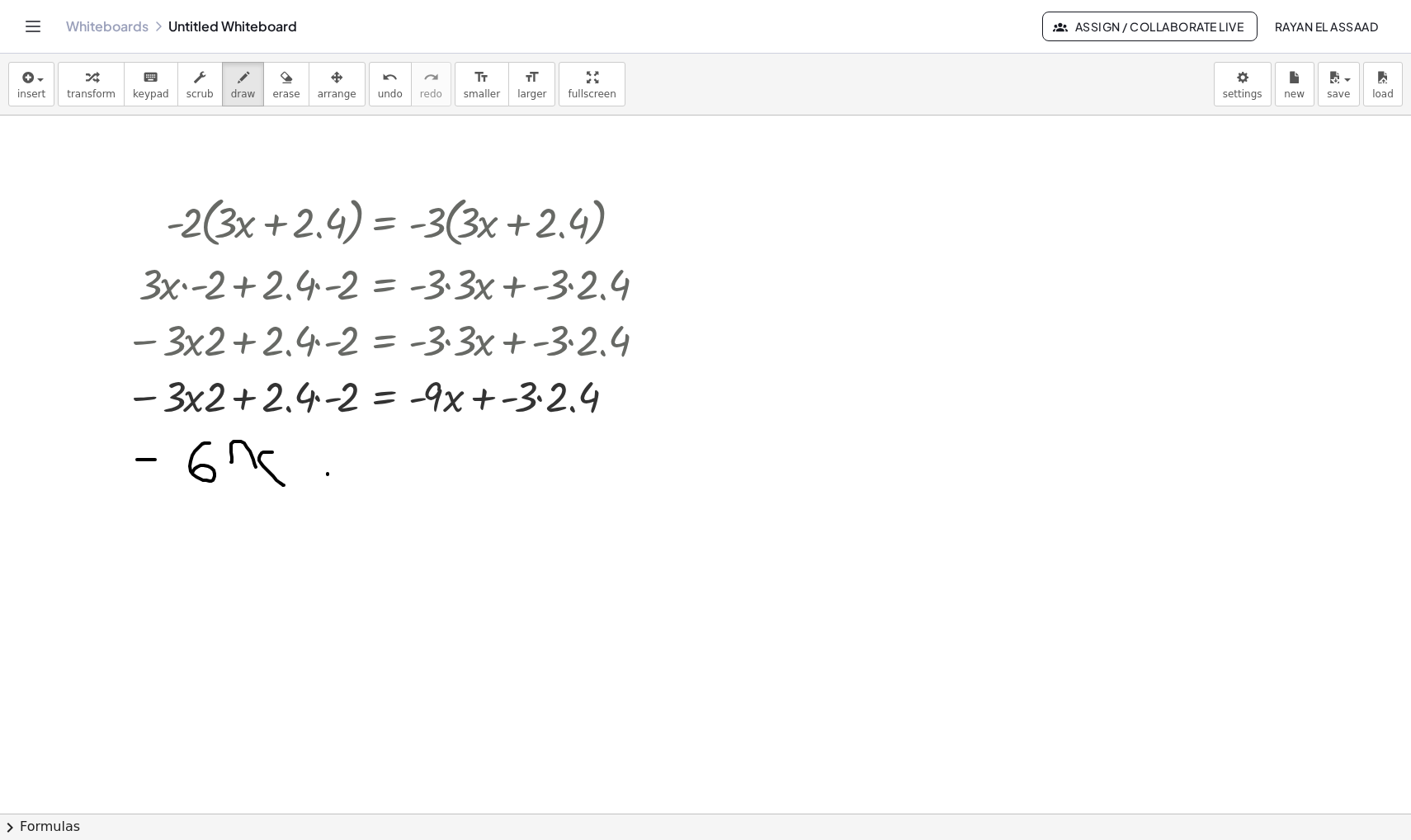
drag, startPoint x: 328, startPoint y: 474, endPoint x: 347, endPoint y: 474, distance: 19.0
click at [347, 474] on div at bounding box center [705, 245] width 1411 height 2095
drag, startPoint x: 374, startPoint y: 457, endPoint x: 400, endPoint y: 478, distance: 33.4
click at [400, 478] on div at bounding box center [705, 245] width 1411 height 2095
click at [431, 474] on div at bounding box center [705, 245] width 1411 height 2095
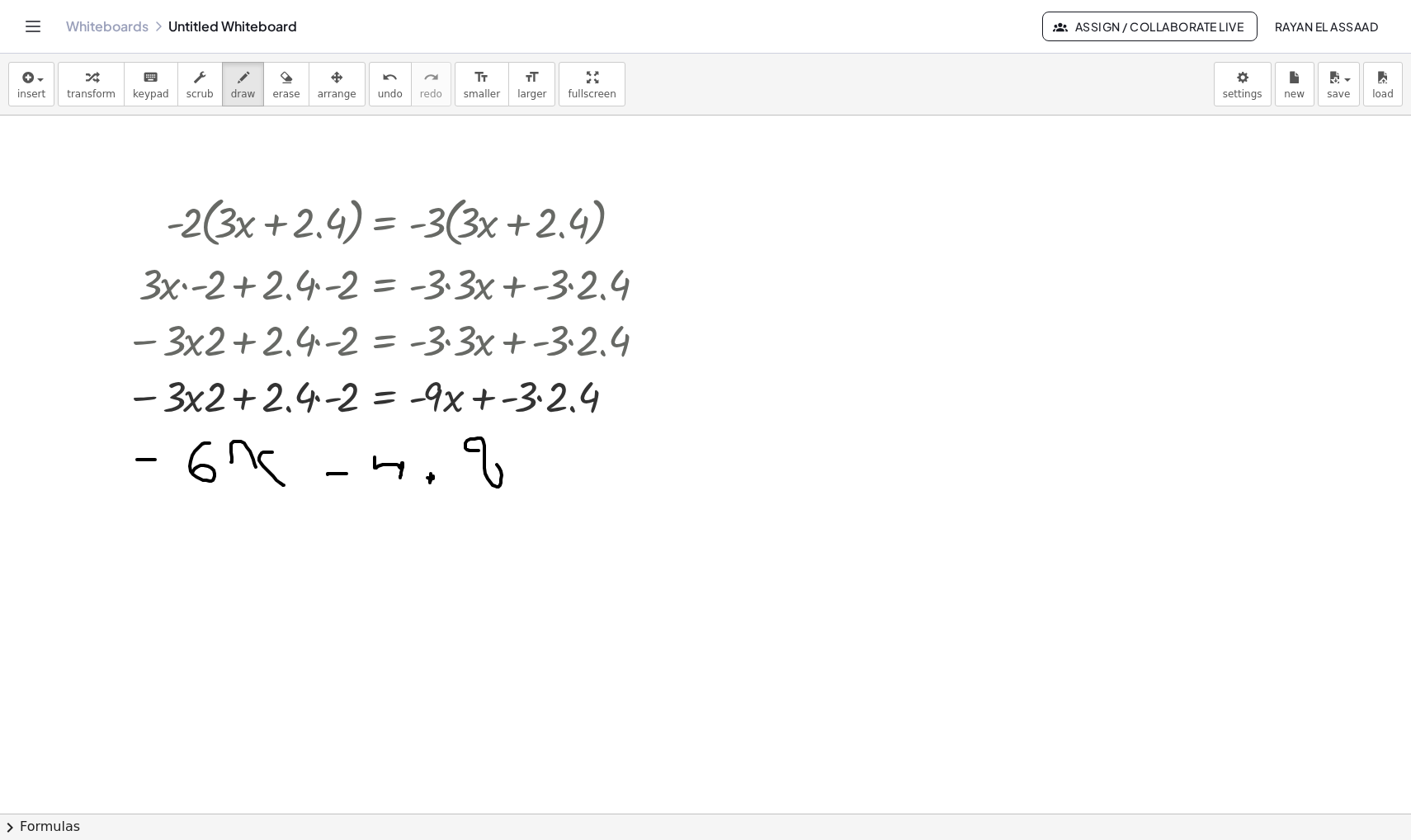
click at [479, 457] on div at bounding box center [705, 245] width 1411 height 2095
drag, startPoint x: 540, startPoint y: 453, endPoint x: 561, endPoint y: 453, distance: 21.0
click at [561, 453] on div at bounding box center [705, 245] width 1411 height 2095
drag, startPoint x: 547, startPoint y: 468, endPoint x: 565, endPoint y: 468, distance: 18.0
click at [565, 468] on div at bounding box center [705, 245] width 1411 height 2095
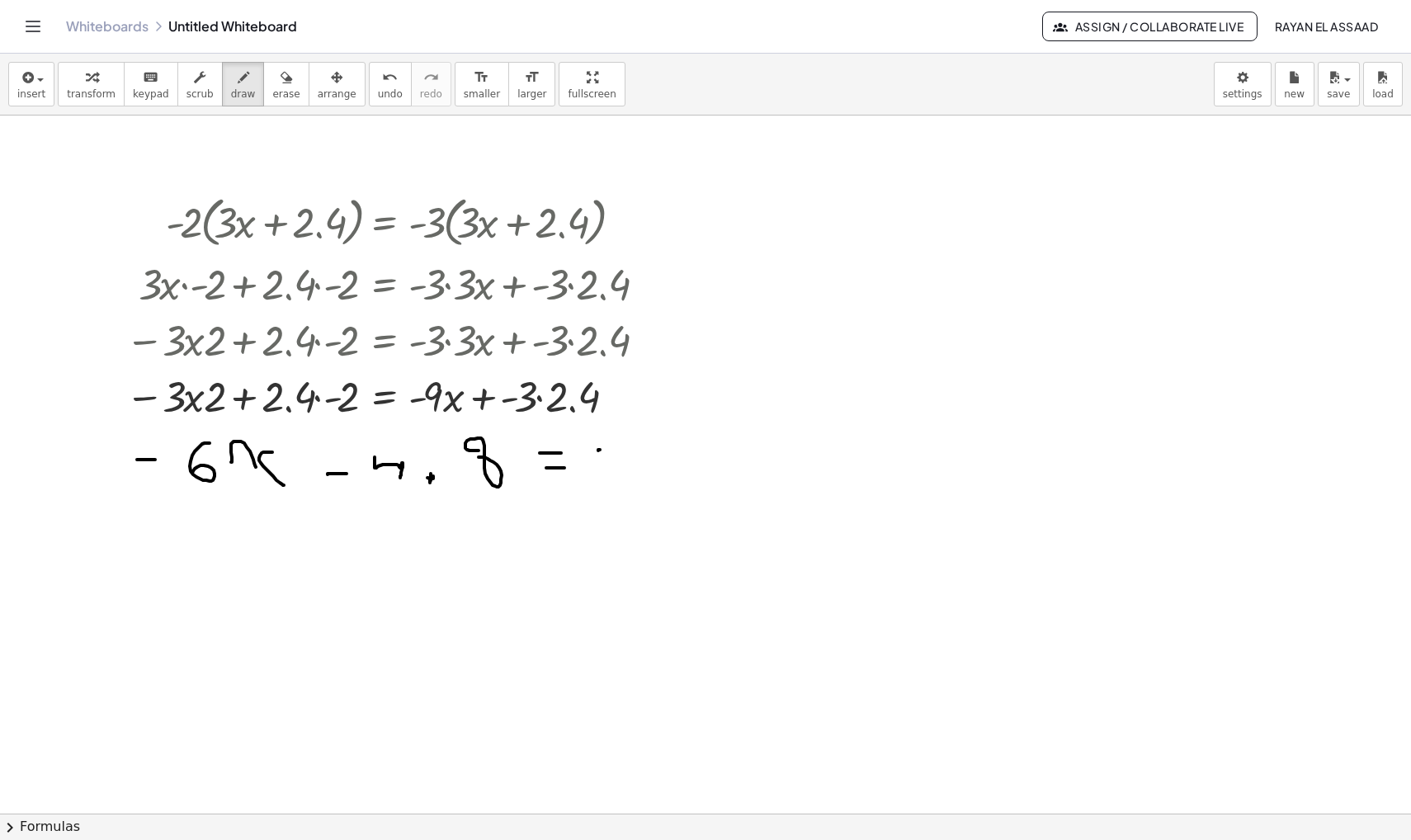
drag, startPoint x: 599, startPoint y: 451, endPoint x: 619, endPoint y: 450, distance: 20.0
click at [620, 450] on div at bounding box center [705, 245] width 1411 height 2095
drag, startPoint x: 660, startPoint y: 432, endPoint x: 661, endPoint y: 457, distance: 25.0
click at [661, 457] on div at bounding box center [705, 245] width 1411 height 2095
drag, startPoint x: 694, startPoint y: 440, endPoint x: 716, endPoint y: 454, distance: 26.1
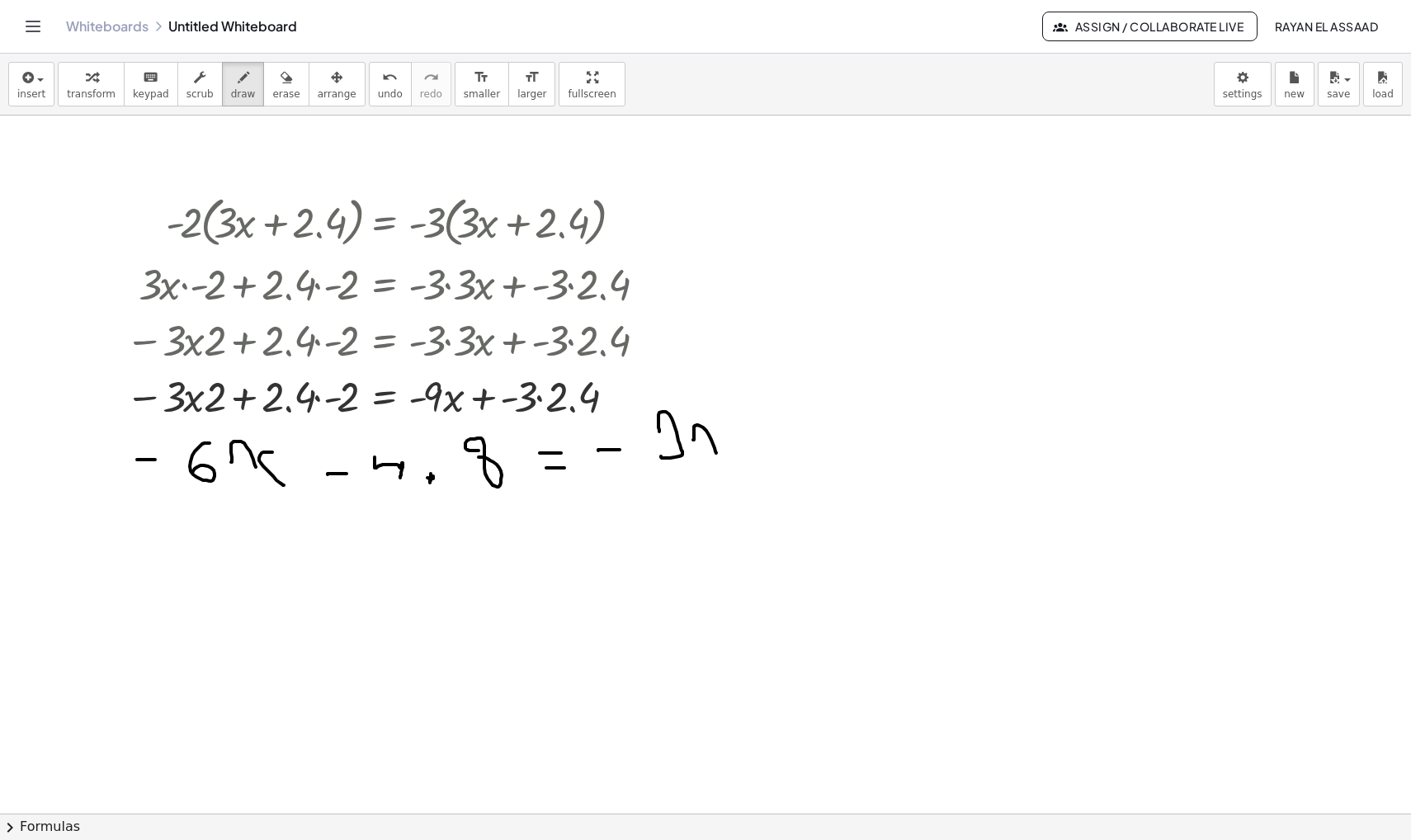
click at [716, 454] on div at bounding box center [705, 245] width 1411 height 2095
drag, startPoint x: 741, startPoint y: 428, endPoint x: 748, endPoint y: 453, distance: 26.0
click at [748, 453] on div at bounding box center [705, 245] width 1411 height 2095
click at [815, 443] on div at bounding box center [705, 245] width 1411 height 2095
drag, startPoint x: 805, startPoint y: 442, endPoint x: 827, endPoint y: 442, distance: 22.0
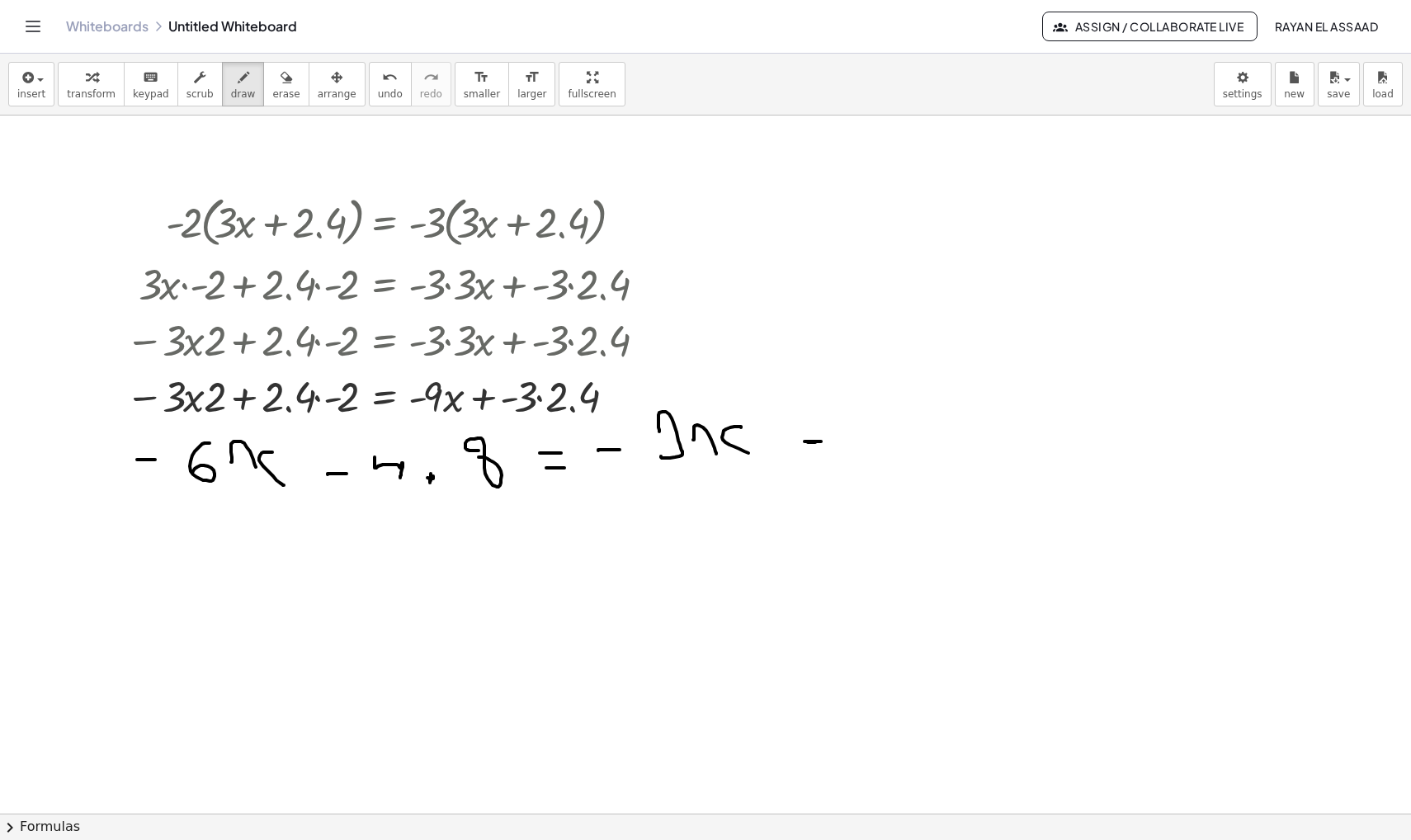
click at [827, 442] on div at bounding box center [705, 245] width 1411 height 2095
click at [862, 415] on div at bounding box center [705, 245] width 1411 height 2095
drag, startPoint x: 422, startPoint y: 242, endPoint x: 447, endPoint y: 242, distance: 25.0
click at [447, 242] on div at bounding box center [705, 245] width 1411 height 2095
drag, startPoint x: 540, startPoint y: 245, endPoint x: 586, endPoint y: 245, distance: 46.0
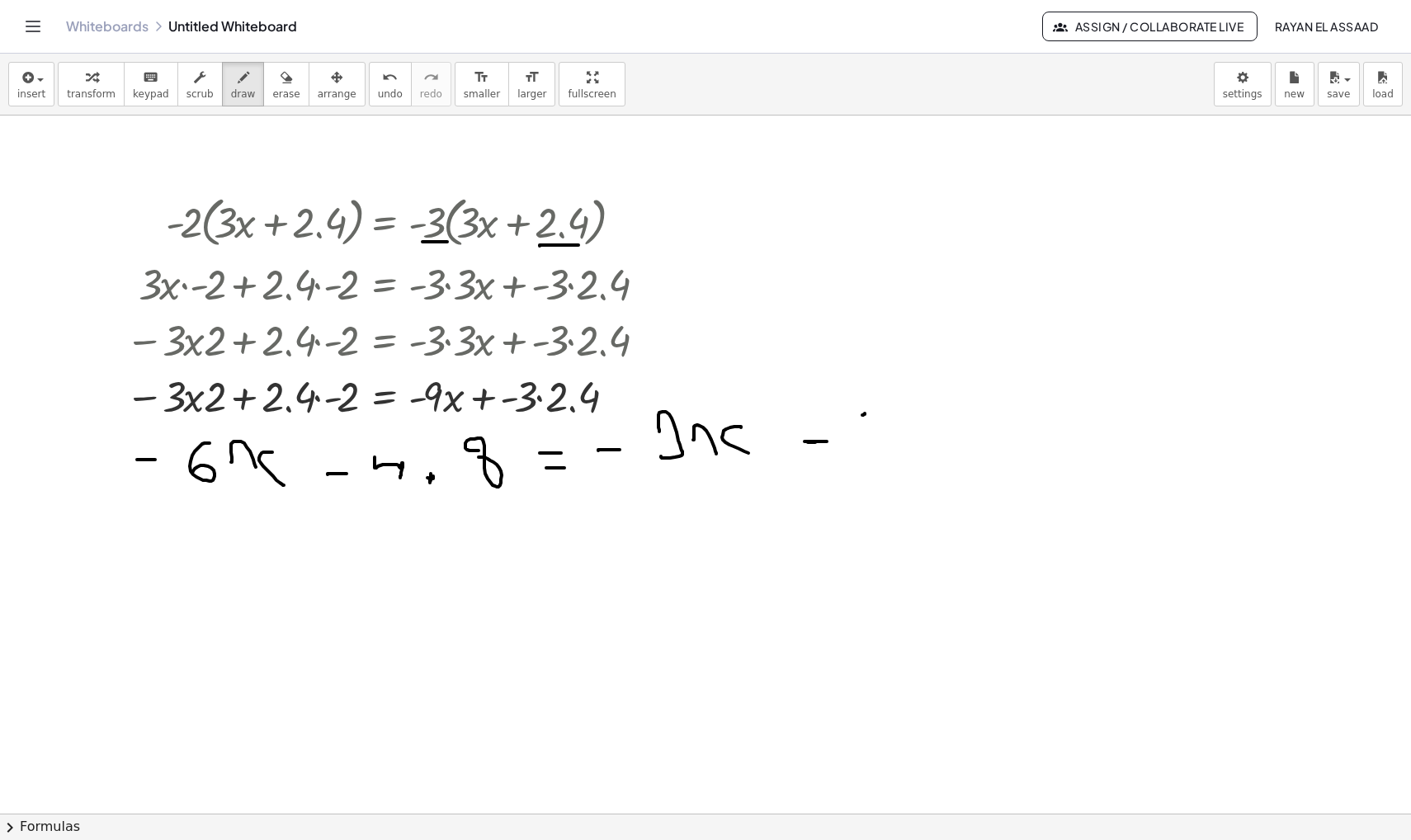
click at [586, 245] on div at bounding box center [705, 245] width 1411 height 2095
drag, startPoint x: 847, startPoint y: 405, endPoint x: 877, endPoint y: 450, distance: 54.1
click at [877, 452] on div at bounding box center [705, 245] width 1411 height 2095
drag, startPoint x: 862, startPoint y: 424, endPoint x: 883, endPoint y: 424, distance: 21.0
click at [883, 424] on div at bounding box center [705, 245] width 1411 height 2095
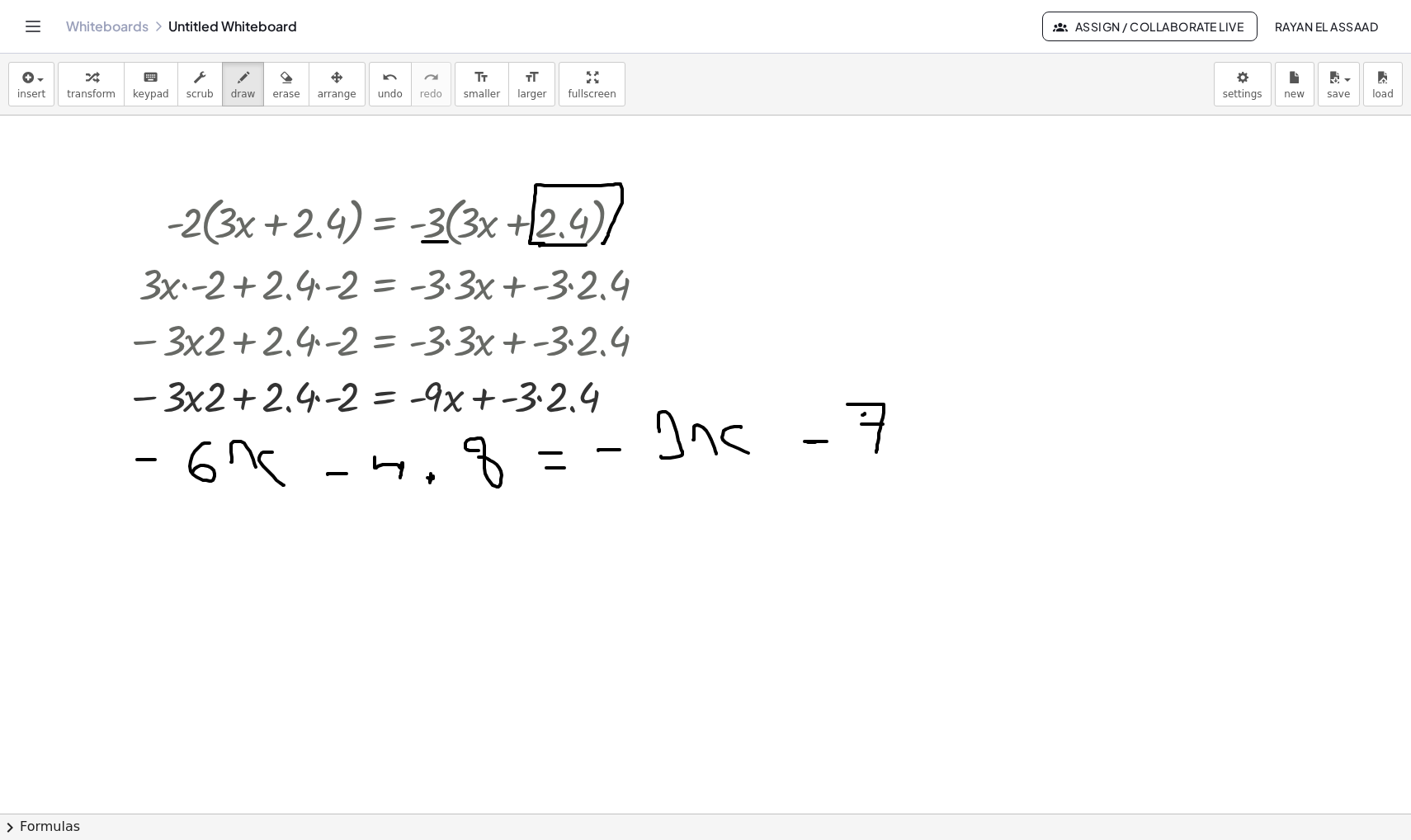
drag, startPoint x: 544, startPoint y: 243, endPoint x: 559, endPoint y: 258, distance: 21.2
click at [557, 258] on div at bounding box center [705, 245] width 1411 height 2095
drag, startPoint x: 894, startPoint y: 447, endPoint x: 894, endPoint y: 458, distance: 11.0
click at [894, 458] on div at bounding box center [705, 245] width 1411 height 2095
click at [920, 420] on div at bounding box center [705, 245] width 1411 height 2095
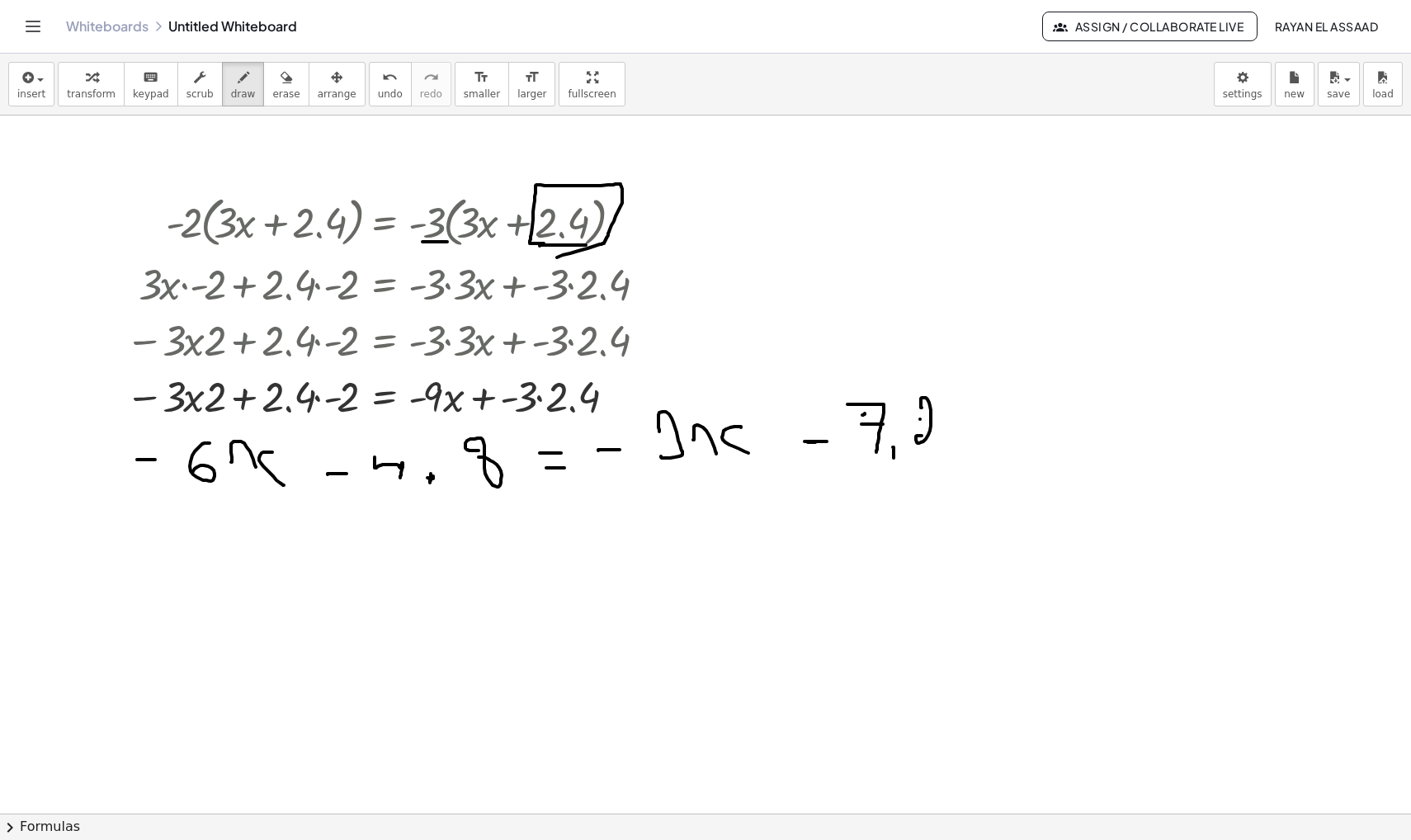
drag, startPoint x: 922, startPoint y: 408, endPoint x: 936, endPoint y: 457, distance: 51.0
click at [934, 452] on div at bounding box center [705, 245] width 1411 height 2095
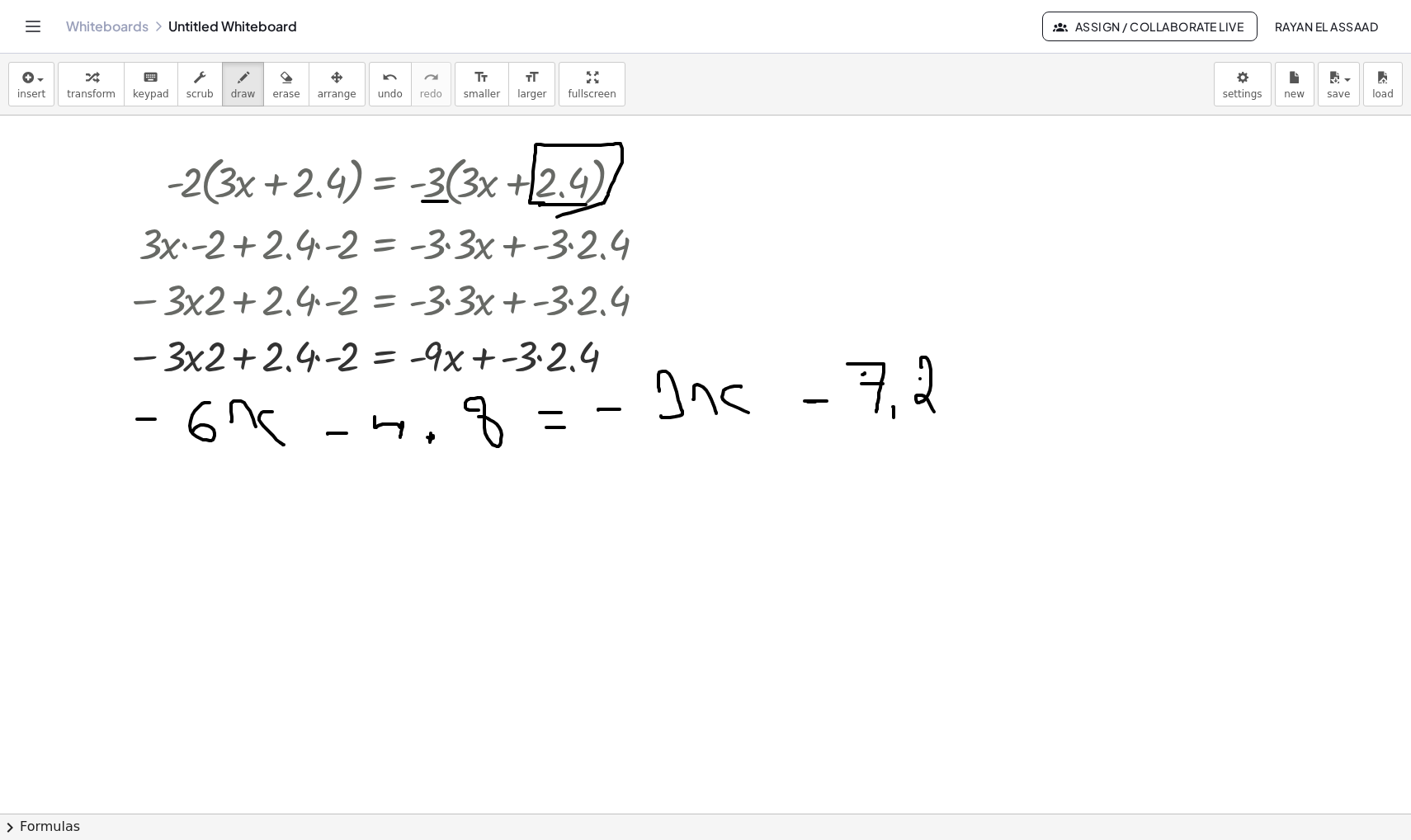
scroll to position [967, 0]
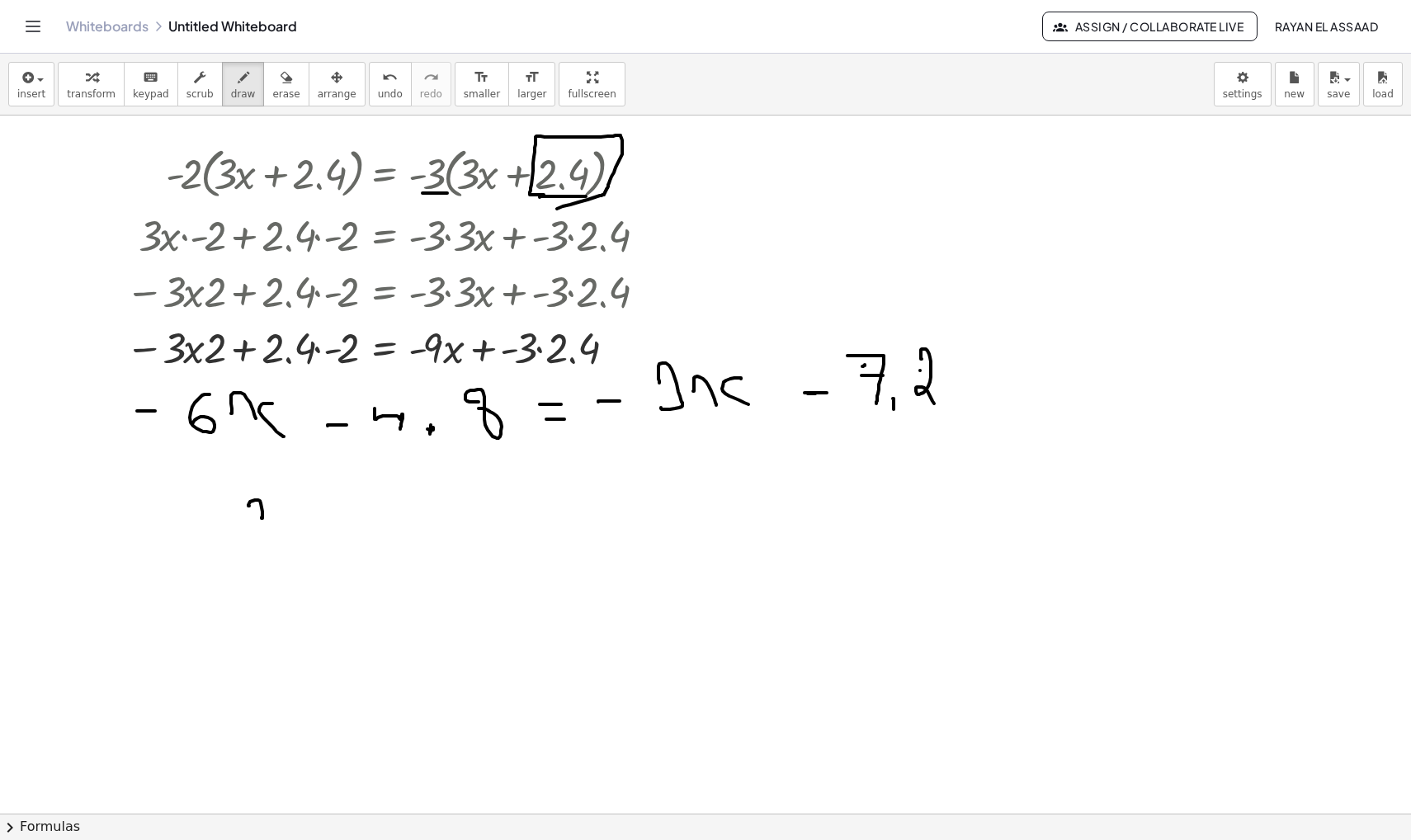
drag, startPoint x: 249, startPoint y: 506, endPoint x: 263, endPoint y: 544, distance: 40.5
click at [266, 544] on div at bounding box center [705, 196] width 1411 height 2095
drag, startPoint x: 311, startPoint y: 514, endPoint x: 331, endPoint y: 521, distance: 21.2
click at [331, 521] on div at bounding box center [705, 196] width 1411 height 2095
drag, startPoint x: 357, startPoint y: 498, endPoint x: 368, endPoint y: 530, distance: 33.8
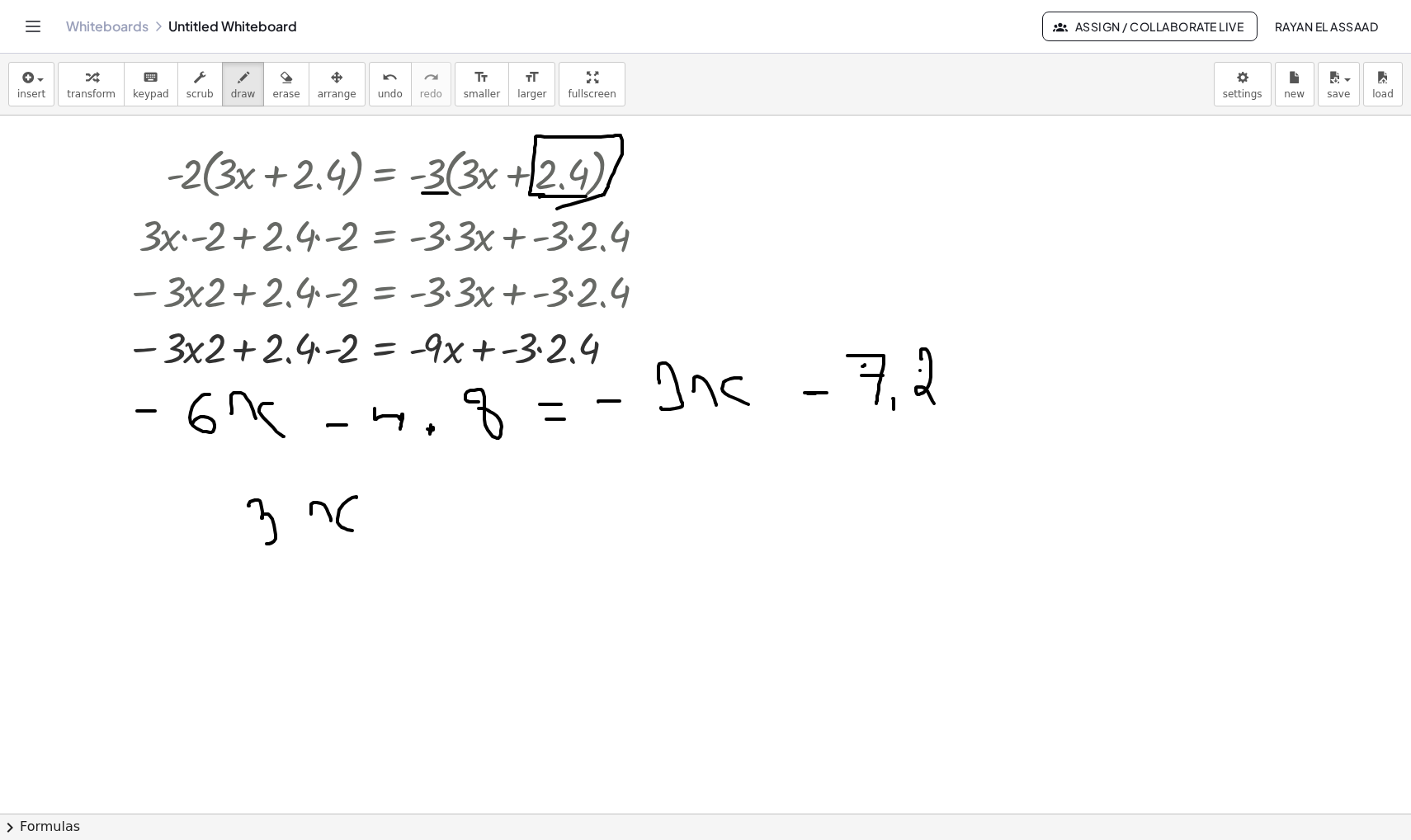
click at [363, 531] on div at bounding box center [705, 196] width 1411 height 2095
drag, startPoint x: 462, startPoint y: 494, endPoint x: 504, endPoint y: 494, distance: 42.0
click at [504, 494] on div at bounding box center [705, 196] width 1411 height 2095
drag, startPoint x: 464, startPoint y: 530, endPoint x: 501, endPoint y: 530, distance: 37.0
click at [501, 530] on div at bounding box center [705, 196] width 1411 height 2095
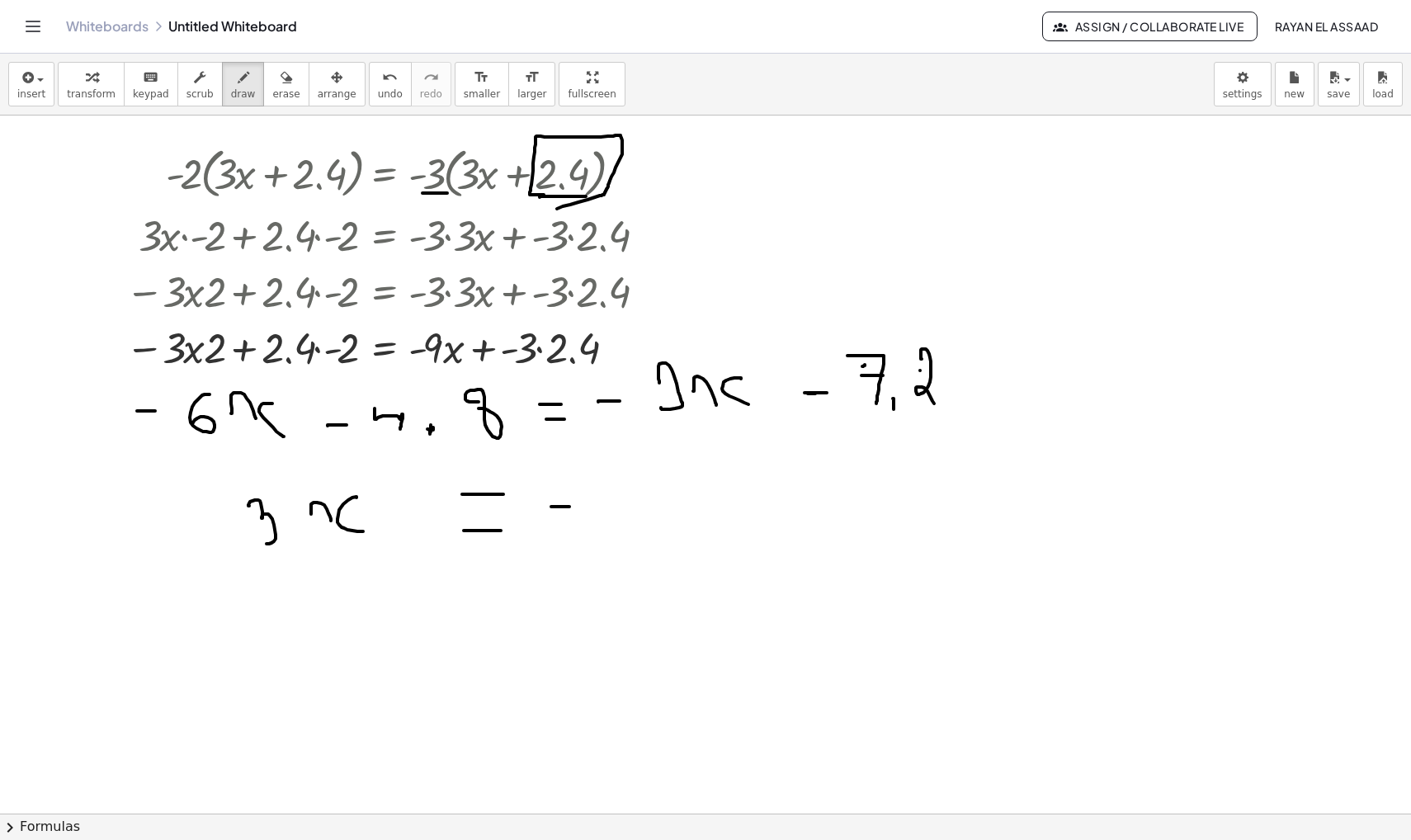
drag, startPoint x: 552, startPoint y: 506, endPoint x: 575, endPoint y: 506, distance: 23.0
click at [575, 506] on div at bounding box center [705, 196] width 1411 height 2095
drag, startPoint x: 625, startPoint y: 468, endPoint x: 655, endPoint y: 503, distance: 46.1
click at [655, 502] on div at bounding box center [705, 196] width 1411 height 2095
drag, startPoint x: 684, startPoint y: 497, endPoint x: 684, endPoint y: 511, distance: 14.0
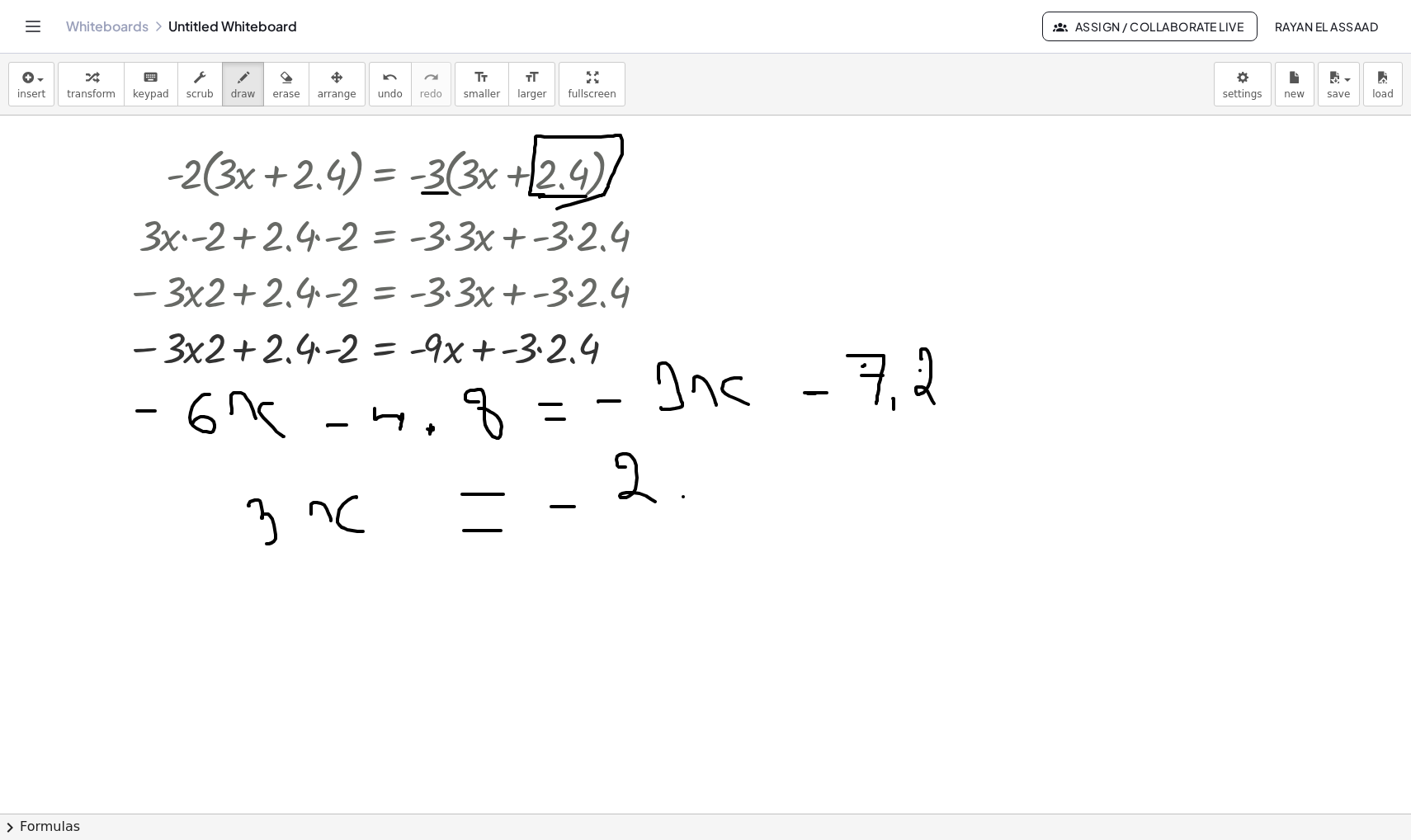
click at [684, 511] on div at bounding box center [705, 196] width 1411 height 2095
drag, startPoint x: 718, startPoint y: 448, endPoint x: 732, endPoint y: 480, distance: 34.9
click at [732, 480] on div at bounding box center [705, 196] width 1411 height 2095
drag, startPoint x: 466, startPoint y: 592, endPoint x: 503, endPoint y: 591, distance: 37.0
click at [503, 591] on div at bounding box center [705, 196] width 1411 height 2095
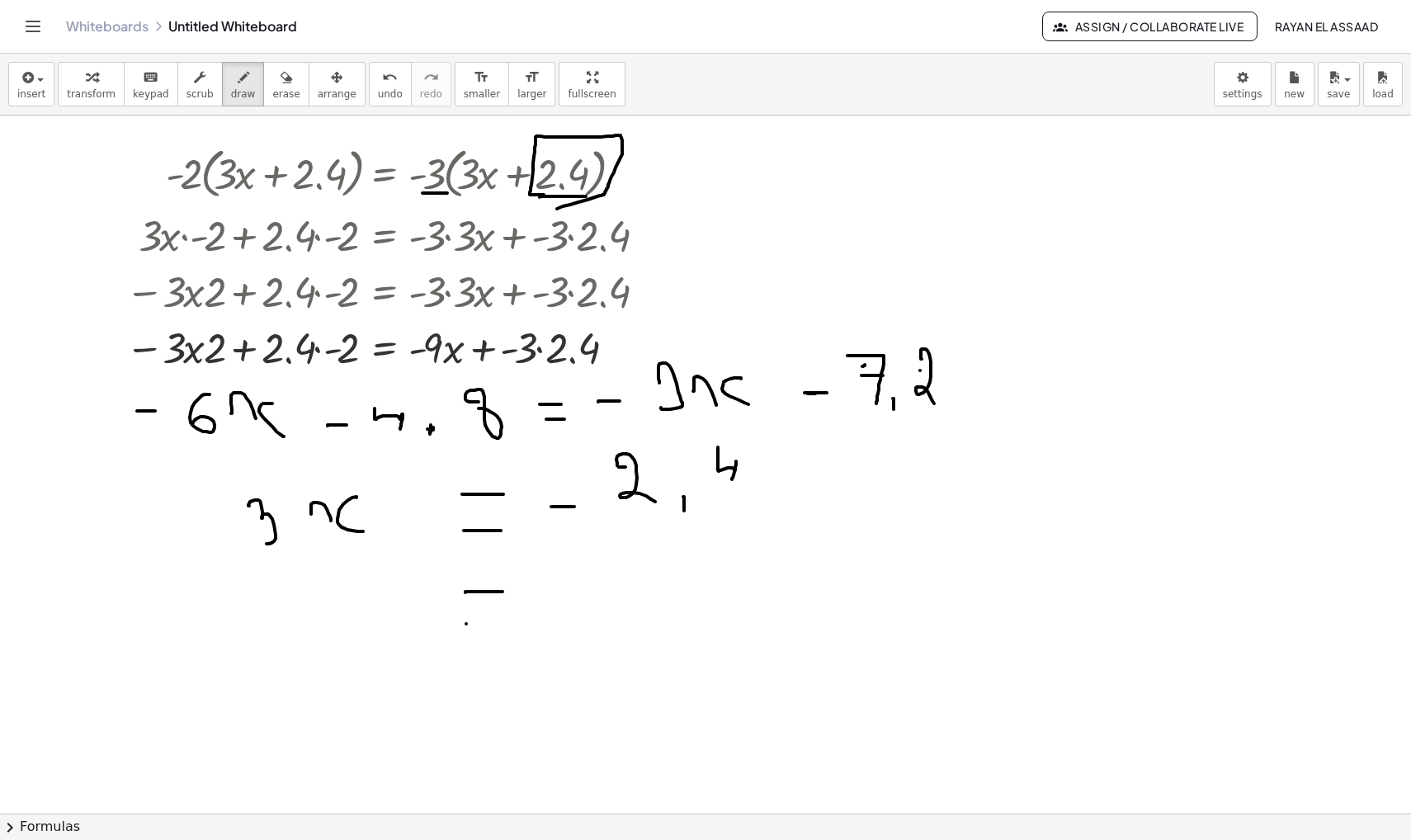
drag
click at [515, 624] on div at bounding box center [705, 196] width 1411 height 2095
click at [557, 585] on div at bounding box center [705, 196] width 1411 height 2095
click at [599, 608] on div at bounding box center [705, 196] width 1411 height 2095
click at [614, 591] on div at bounding box center [705, 196] width 1411 height 2095
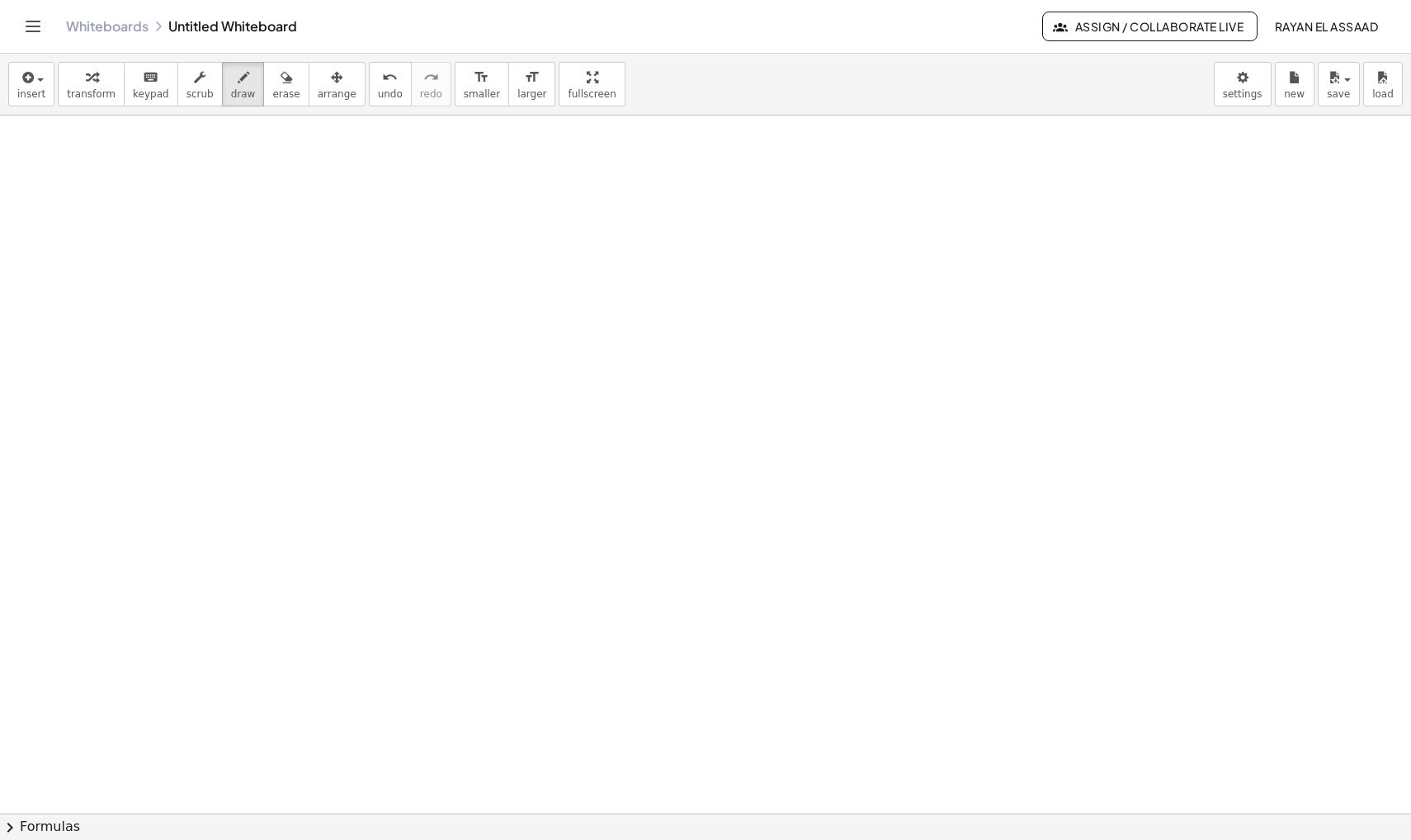
scroll to position [1525, 0]
drag, startPoint x: 393, startPoint y: 306, endPoint x: 350, endPoint y: 388, distance: 92.6
drag, startPoint x: 522, startPoint y: 311, endPoint x: 532, endPoint y: 400, distance: 89.6
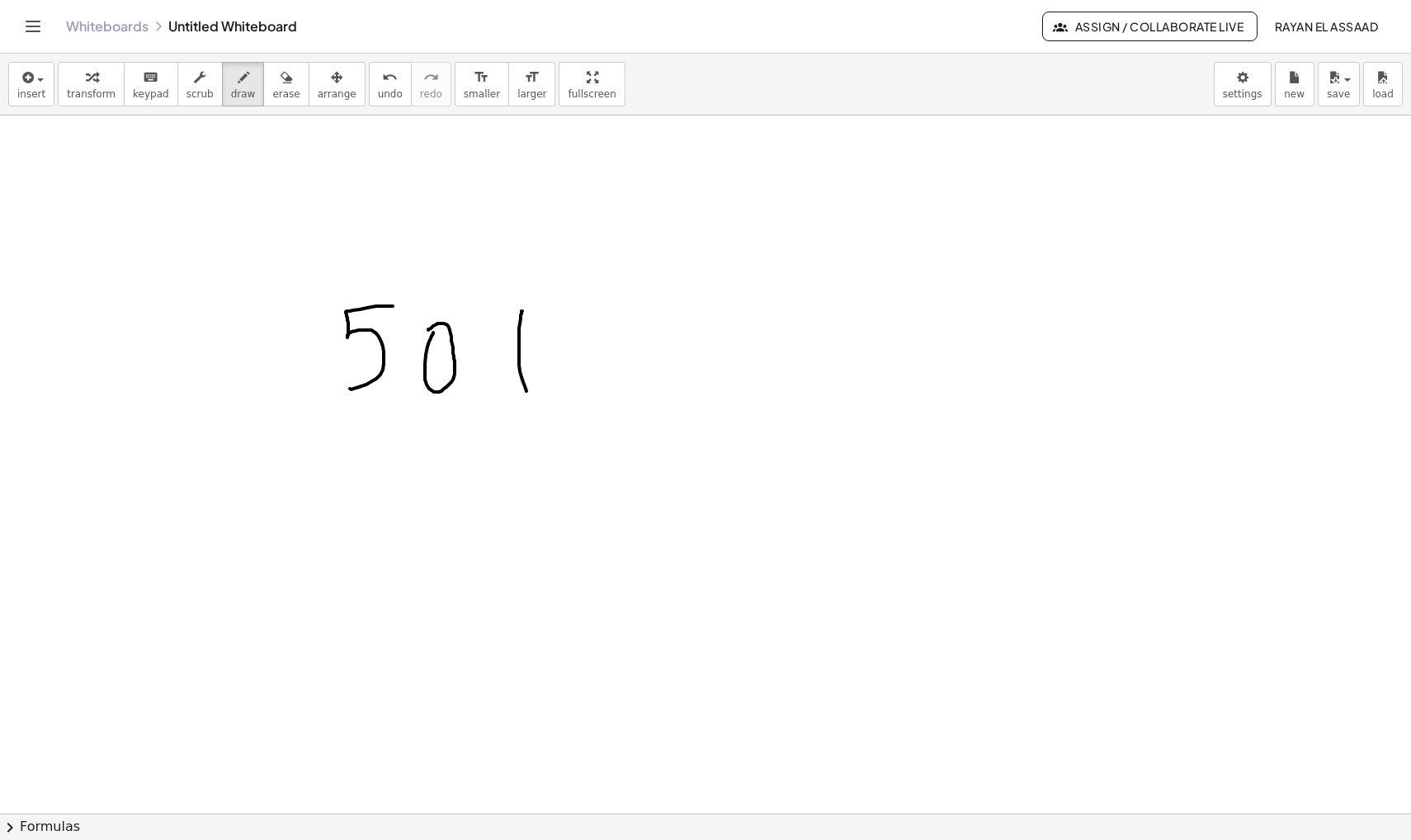
drag, startPoint x: 553, startPoint y: 375, endPoint x: 573, endPoint y: 377, distance: 20.1
drag, startPoint x: 581, startPoint y: 359, endPoint x: 591, endPoint y: 375, distance: 18.9
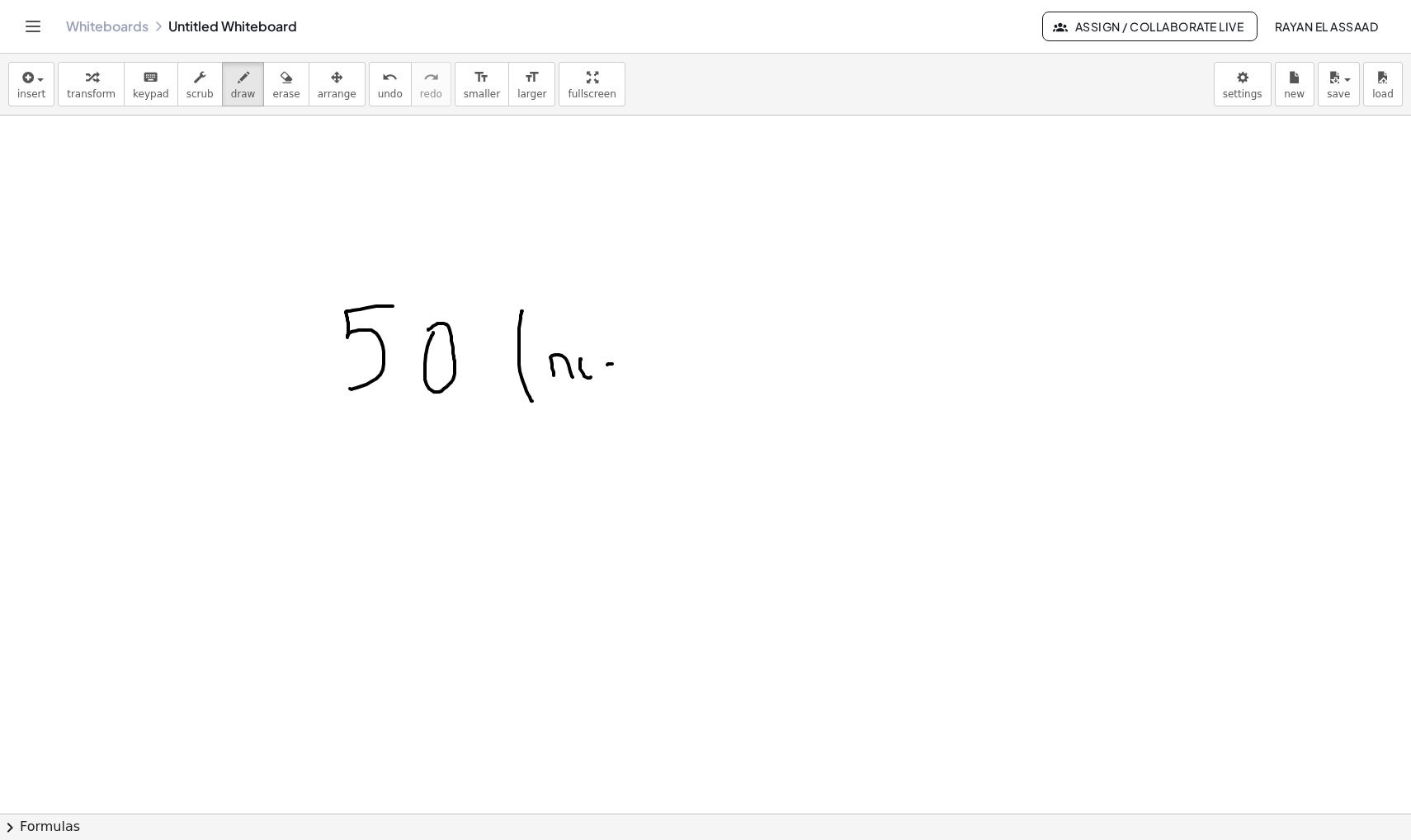
drag, startPoint x: 608, startPoint y: 364, endPoint x: 622, endPoint y: 364, distance: 14.0
drag, startPoint x: 663, startPoint y: 328, endPoint x: 704, endPoint y: 384, distance: 69.4
drag, startPoint x: 723, startPoint y: 298, endPoint x: 763, endPoint y: 401, distance: 110.5
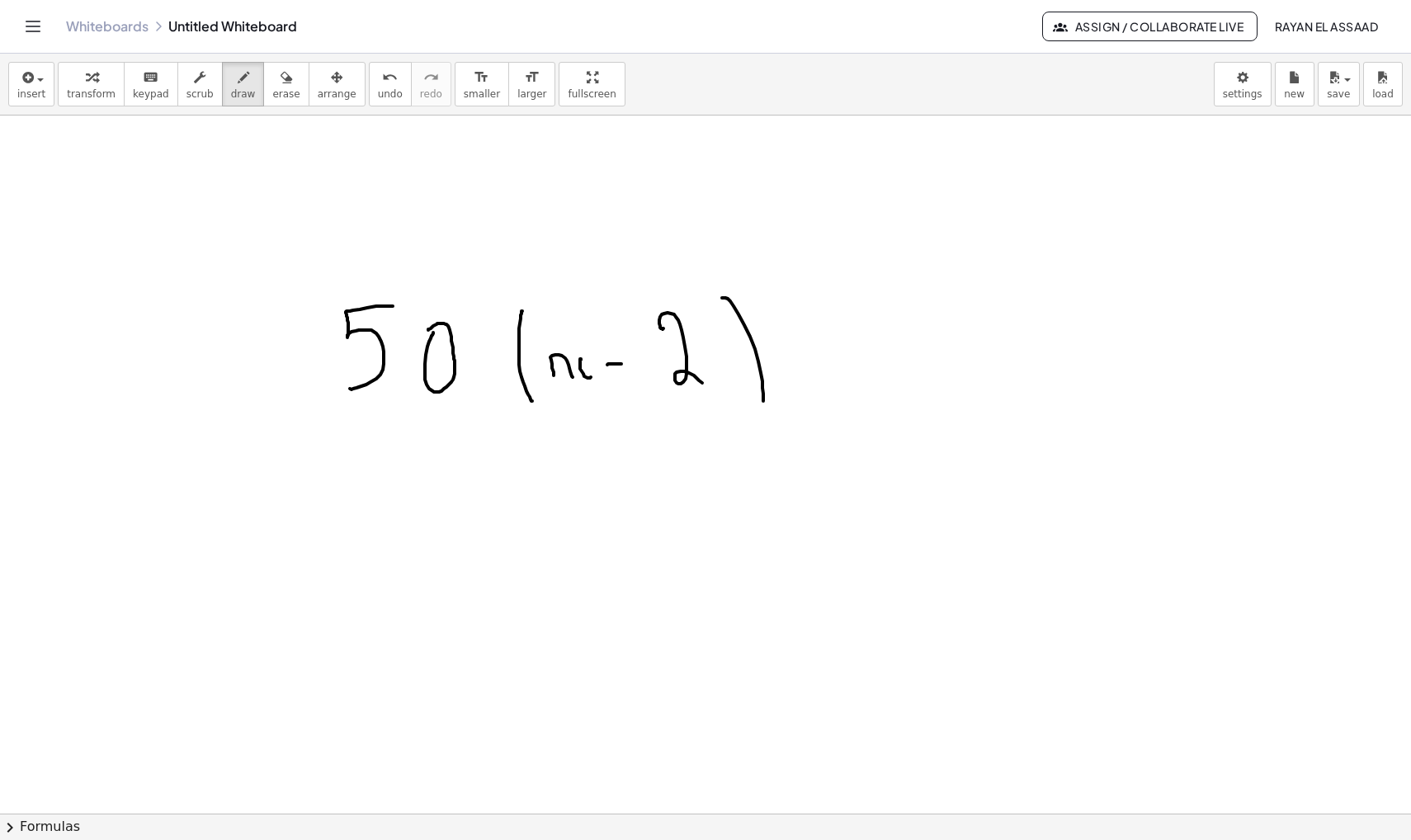
drag, startPoint x: 841, startPoint y: 332, endPoint x: 841, endPoint y: 374, distance: 42.0
drag, startPoint x: 824, startPoint y: 351, endPoint x: 861, endPoint y: 351, distance: 37.0
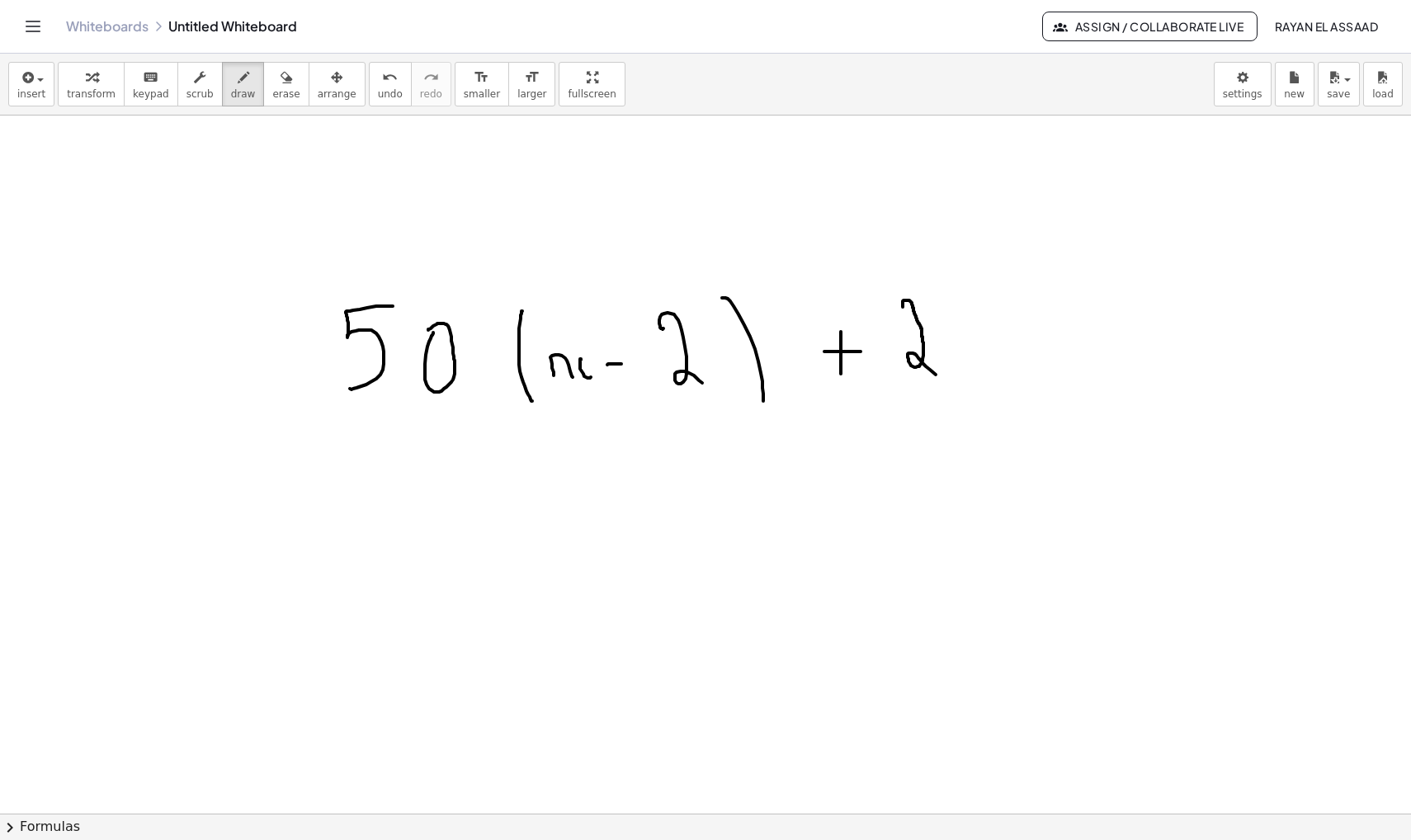
drag, startPoint x: 903, startPoint y: 307, endPoint x: 936, endPoint y: 374, distance: 74.7
drag, startPoint x: 512, startPoint y: 403, endPoint x: 769, endPoint y: 410, distance: 257.1
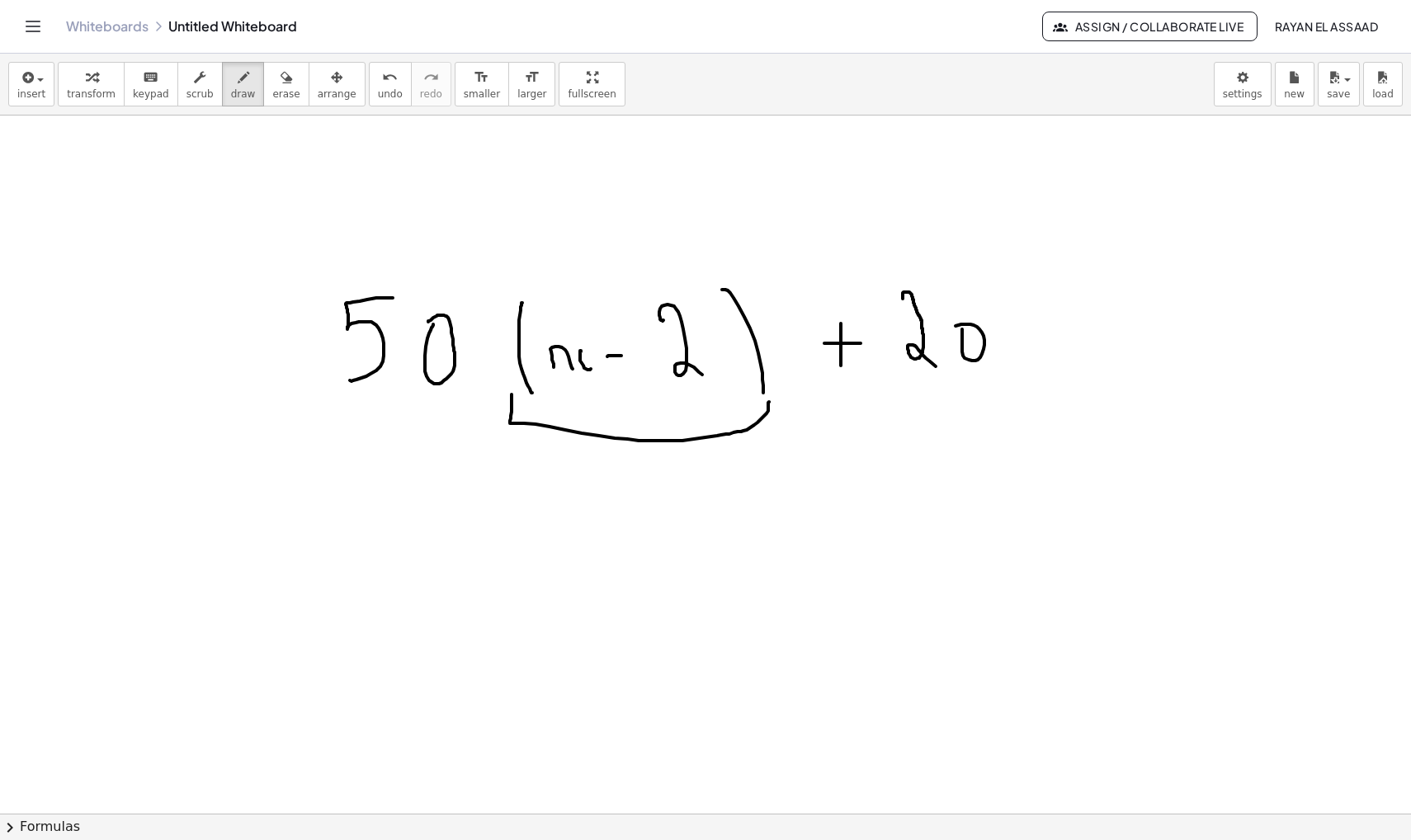
scroll to position [1625, 0]
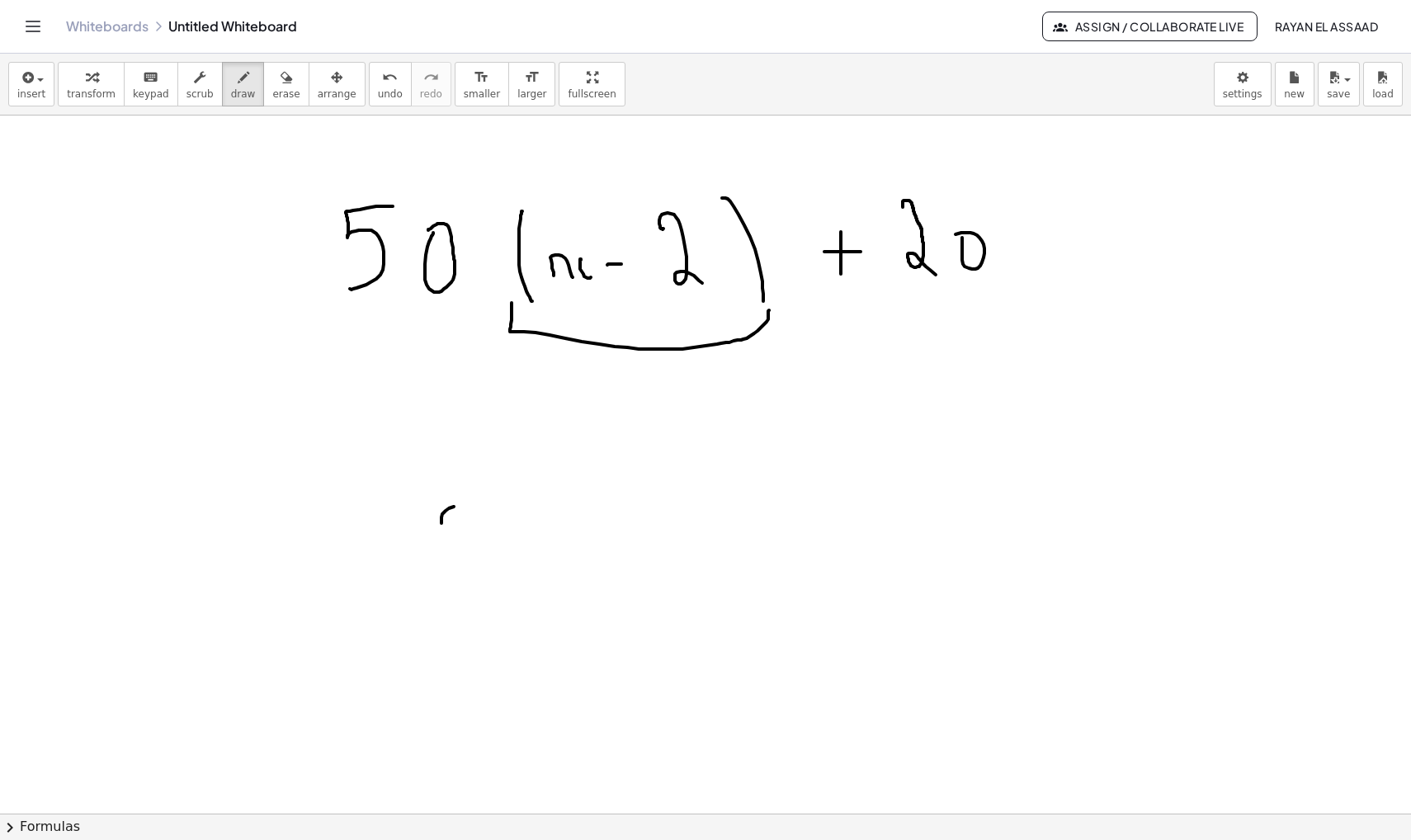
drag, startPoint x: 442, startPoint y: 520, endPoint x: 473, endPoint y: 530, distance: 32.6
drag, startPoint x: 495, startPoint y: 500, endPoint x: 495, endPoint y: 530, distance: 30.0
drag, startPoint x: 504, startPoint y: 452, endPoint x: 508, endPoint y: 587, distance: 135.1
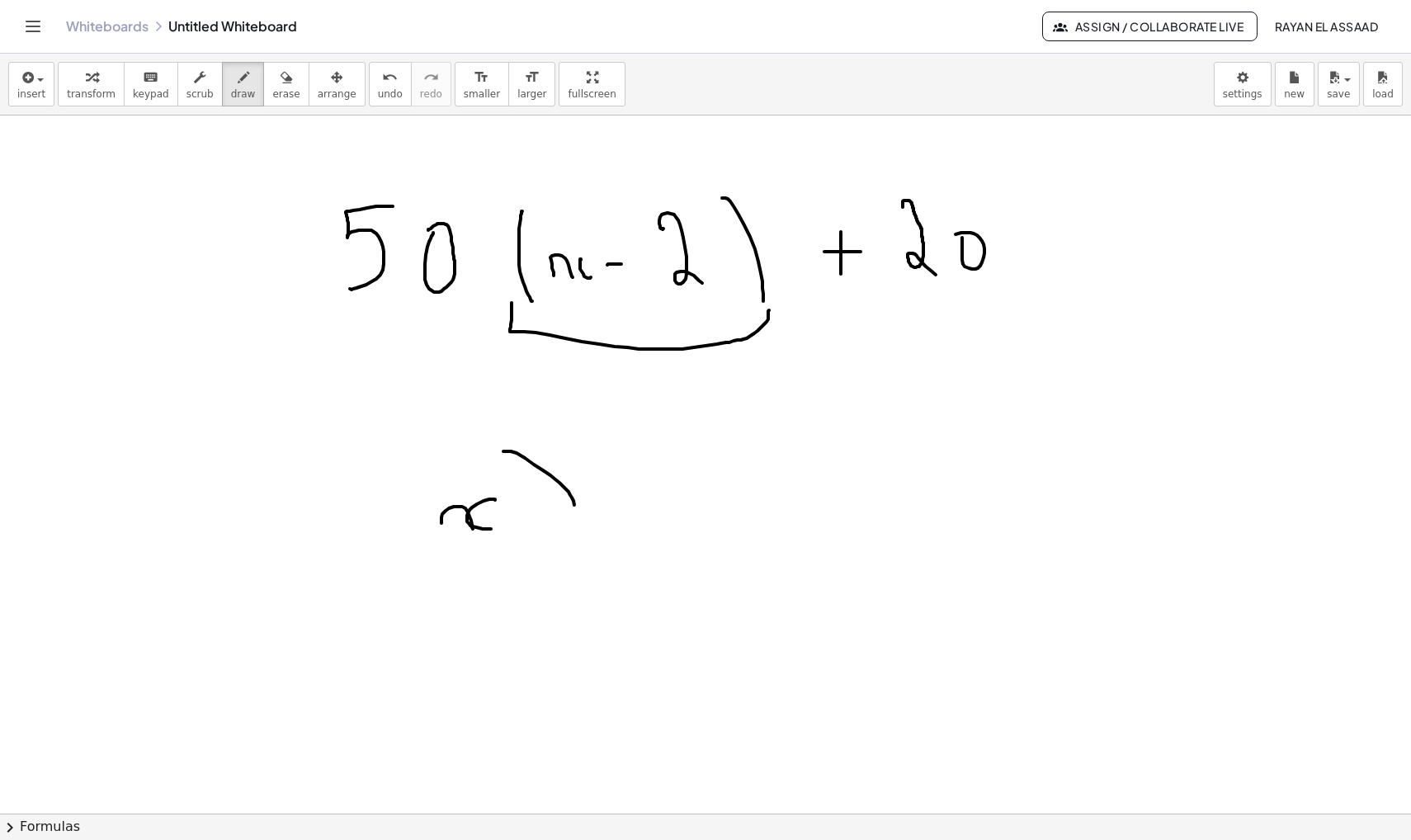
drag, startPoint x: 645, startPoint y: 469, endPoint x: 653, endPoint y: 522, distance: 53.6
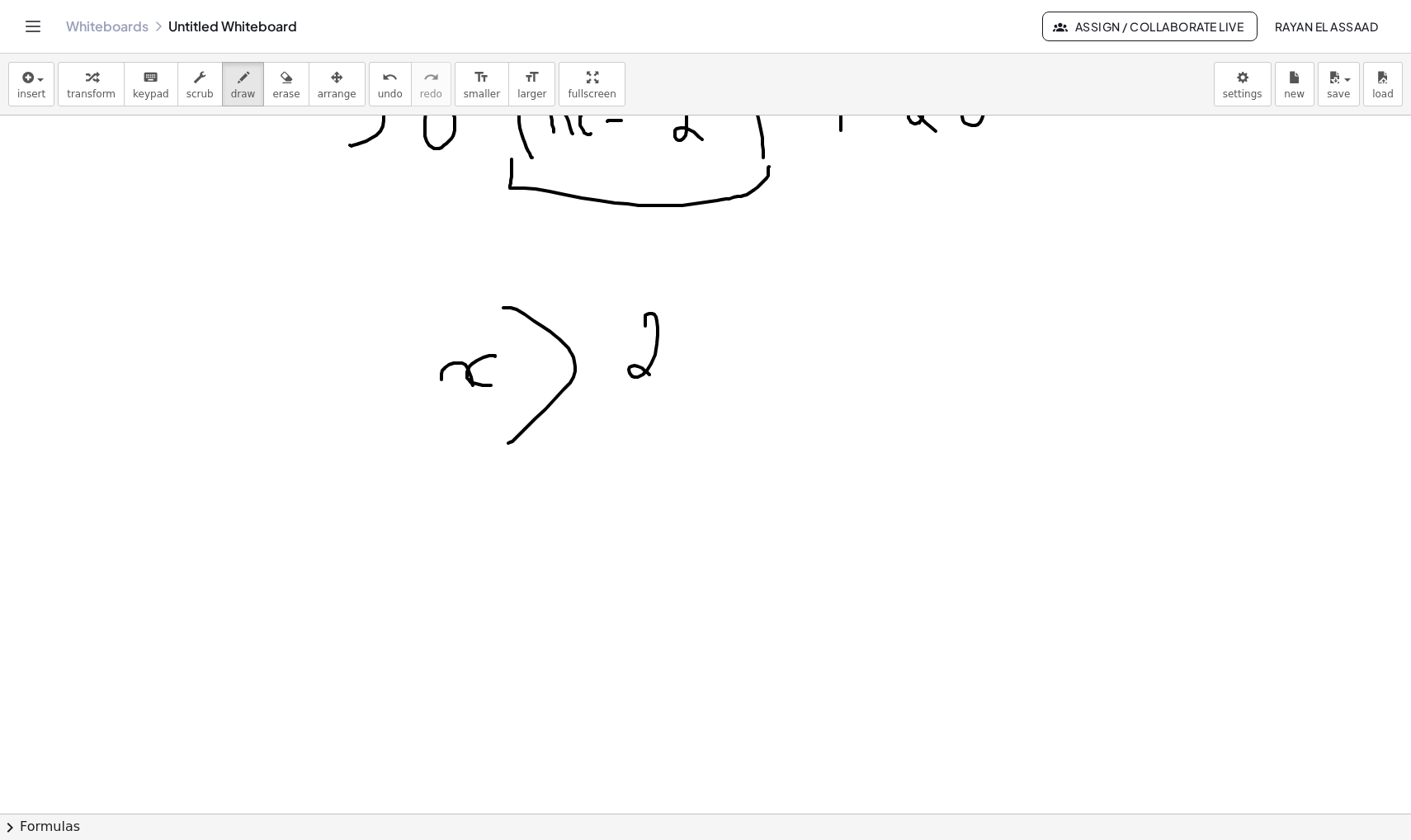
scroll to position [1771, 0]
drag, startPoint x: 492, startPoint y: 570, endPoint x: 517, endPoint y: 572, distance: 25.1
drag, startPoint x: 529, startPoint y: 552, endPoint x: 546, endPoint y: 577, distance: 30.2
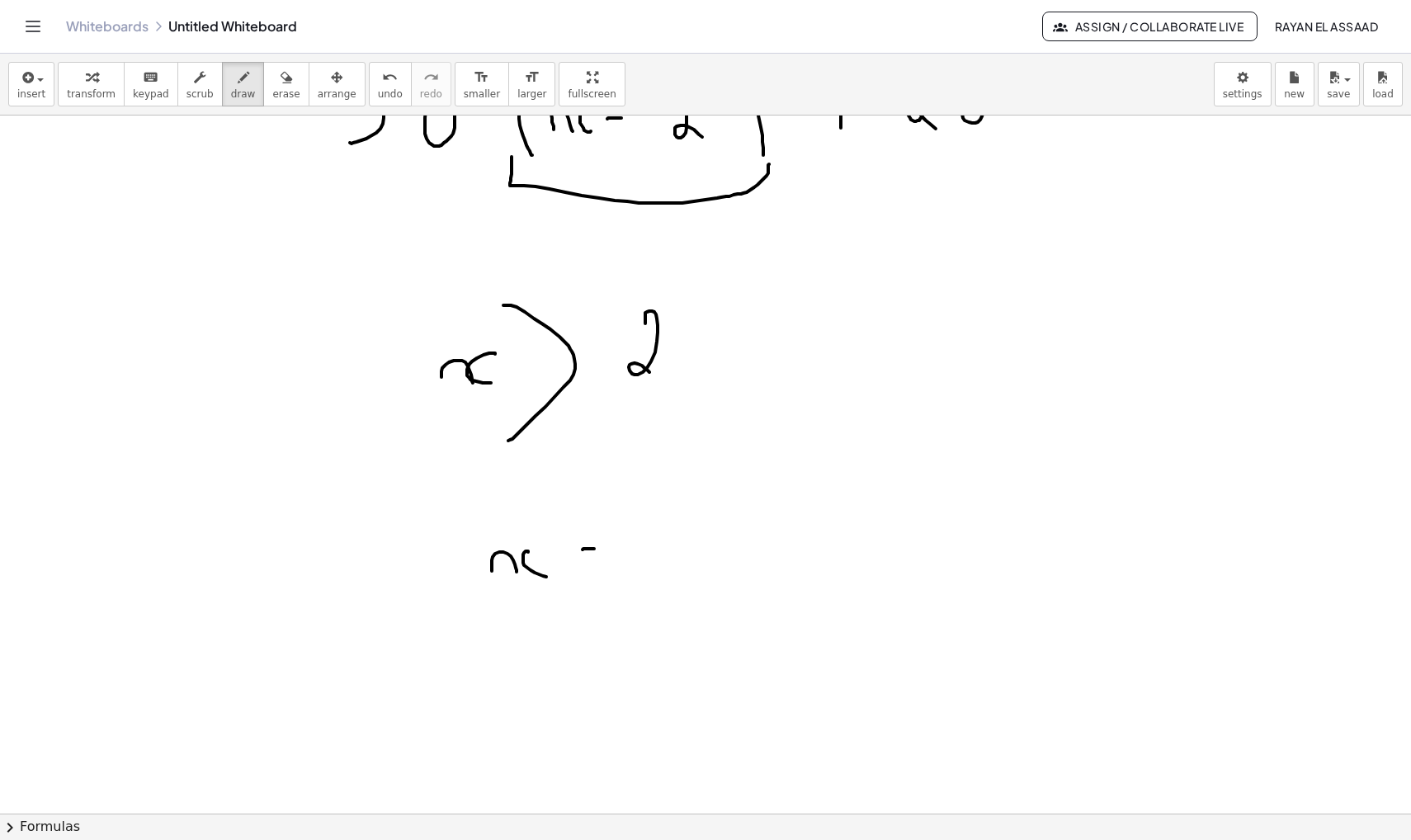
drag, startPoint x: 583, startPoint y: 550, endPoint x: 610, endPoint y: 549, distance: 27.0
drag, startPoint x: 645, startPoint y: 508, endPoint x: 670, endPoint y: 523, distance: 29.2
drag, startPoint x: 687, startPoint y: 491, endPoint x: 699, endPoint y: 543, distance: 53.4
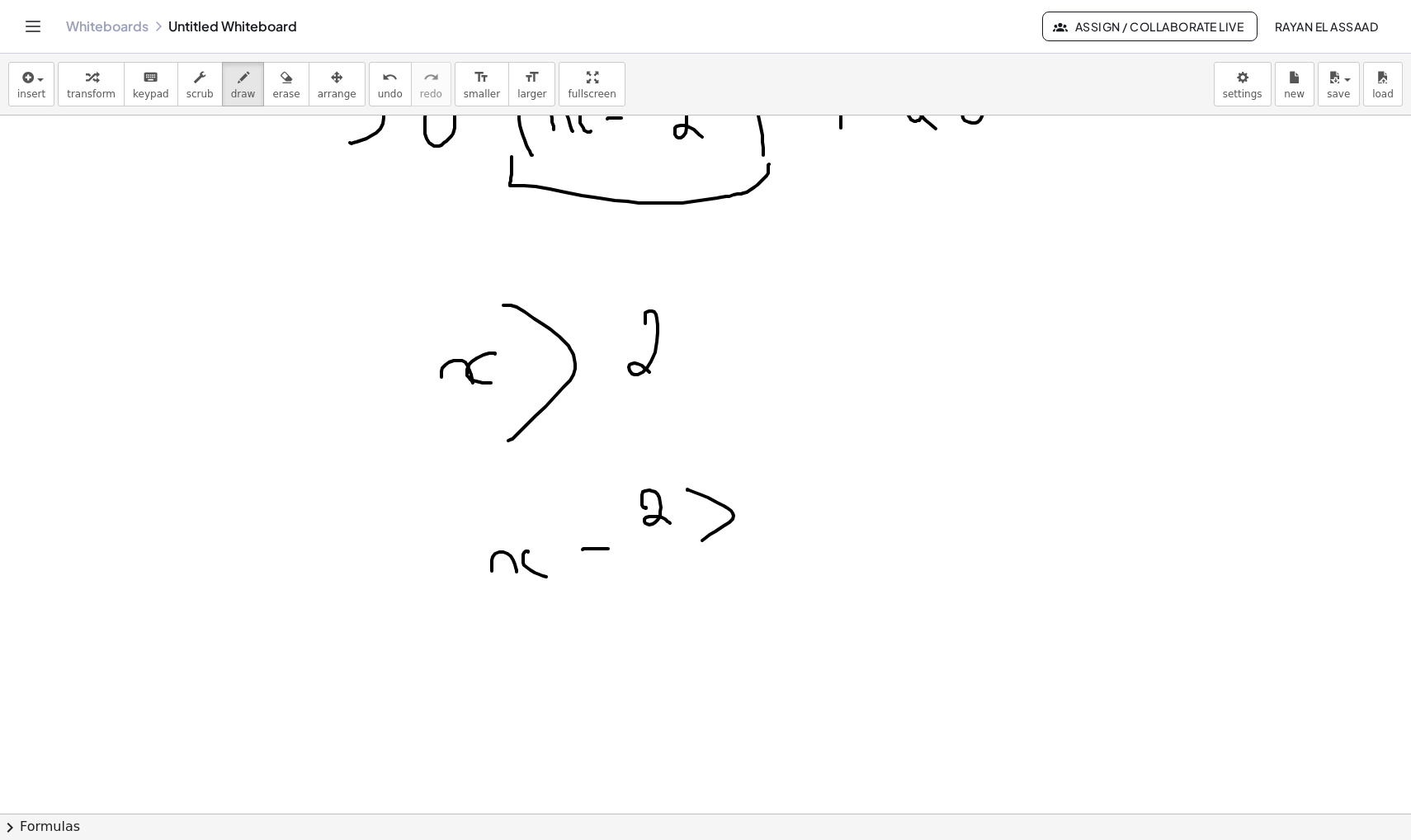
drag, startPoint x: 770, startPoint y: 494, endPoint x: 777, endPoint y: 482, distance: 13.9
drag, startPoint x: 324, startPoint y: 554, endPoint x: 369, endPoint y: 622, distance: 81.5
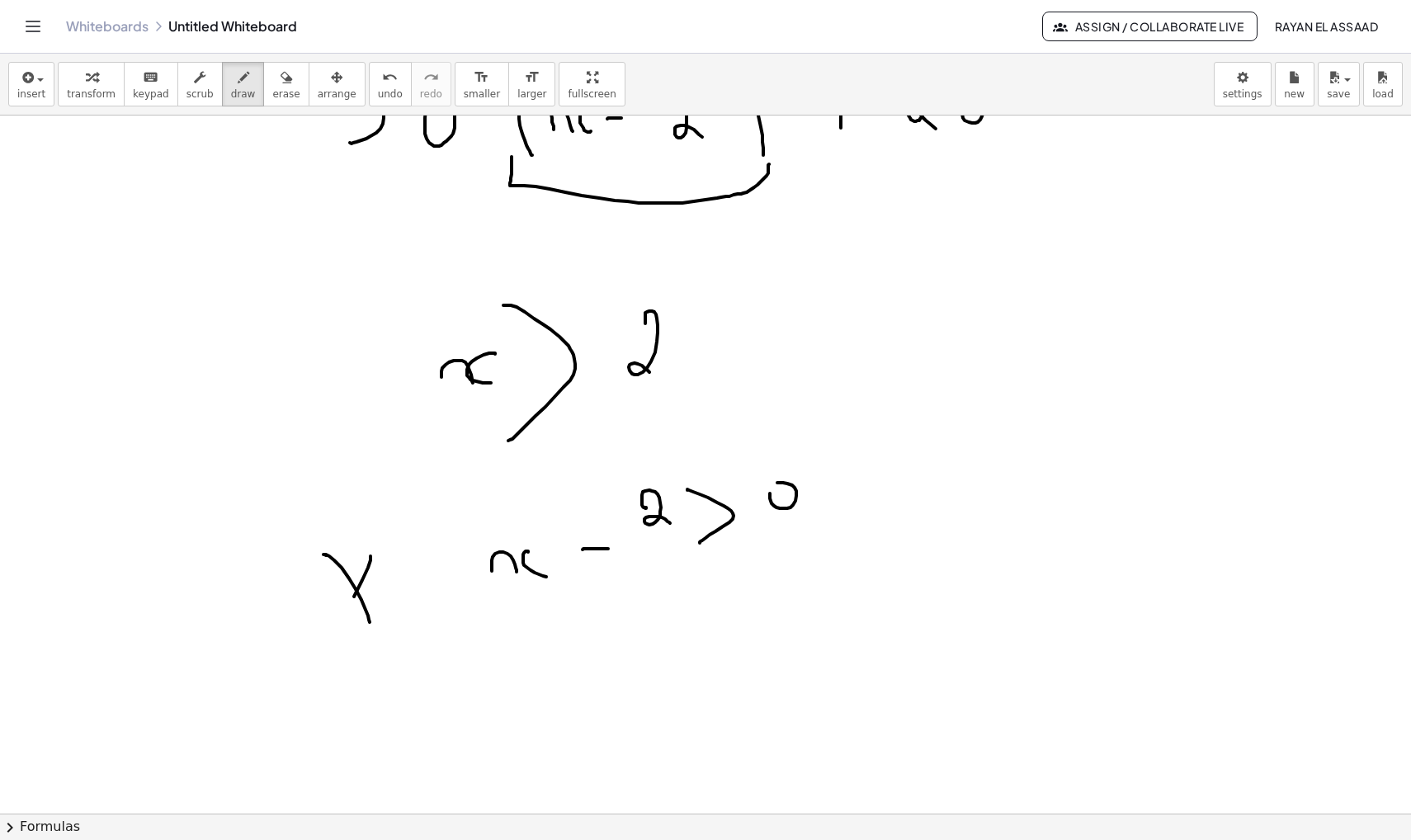
drag, startPoint x: 371, startPoint y: 556, endPoint x: 326, endPoint y: 658, distance: 111.5
drag, startPoint x: 398, startPoint y: 585, endPoint x: 413, endPoint y: 583, distance: 15.1
drag, startPoint x: 394, startPoint y: 606, endPoint x: 421, endPoint y: 607, distance: 27.0
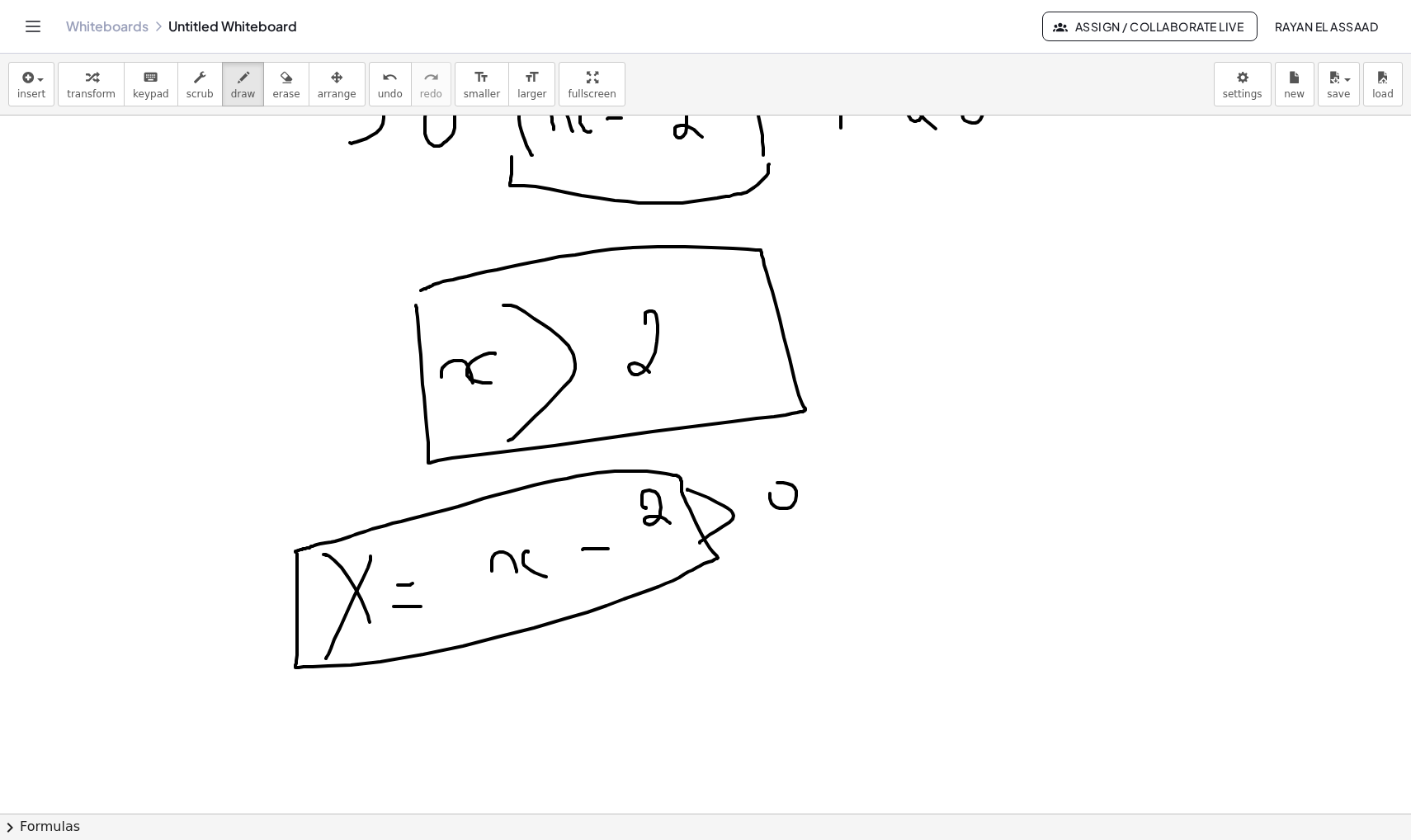
drag, startPoint x: 416, startPoint y: 305, endPoint x: 418, endPoint y: 292, distance: 13.2
drag, startPoint x: 730, startPoint y: 547, endPoint x: 773, endPoint y: 593, distance: 63.0
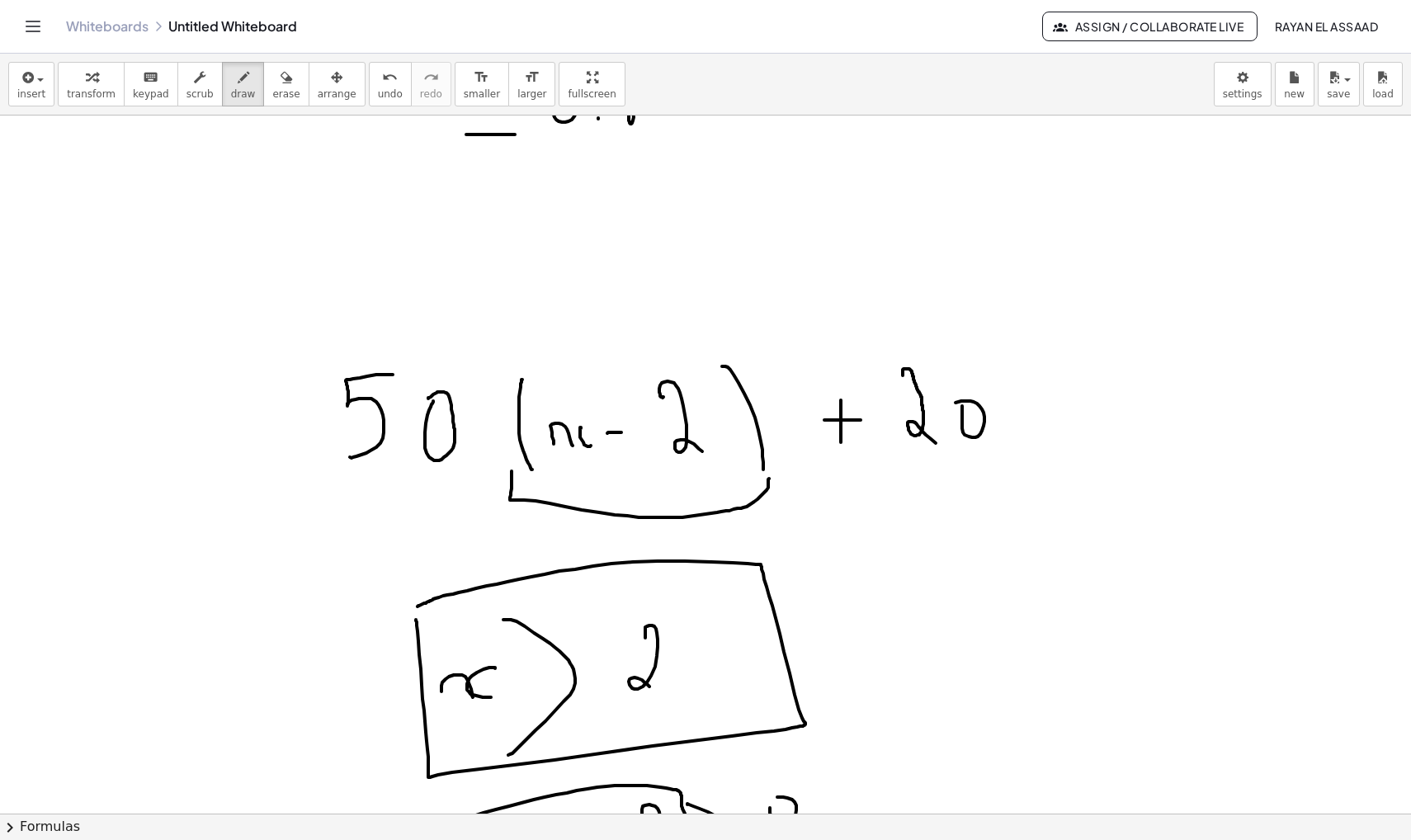
scroll to position [1456, 0]
drag, startPoint x: 622, startPoint y: 271, endPoint x: 680, endPoint y: 351, distance: 98.8
click at [680, 351] on div at bounding box center [705, 55] width 1411 height 2793
drag, startPoint x: 681, startPoint y: 268, endPoint x: 606, endPoint y: 398, distance: 150.1
click at [606, 398] on div at bounding box center [705, 55] width 1411 height 2793
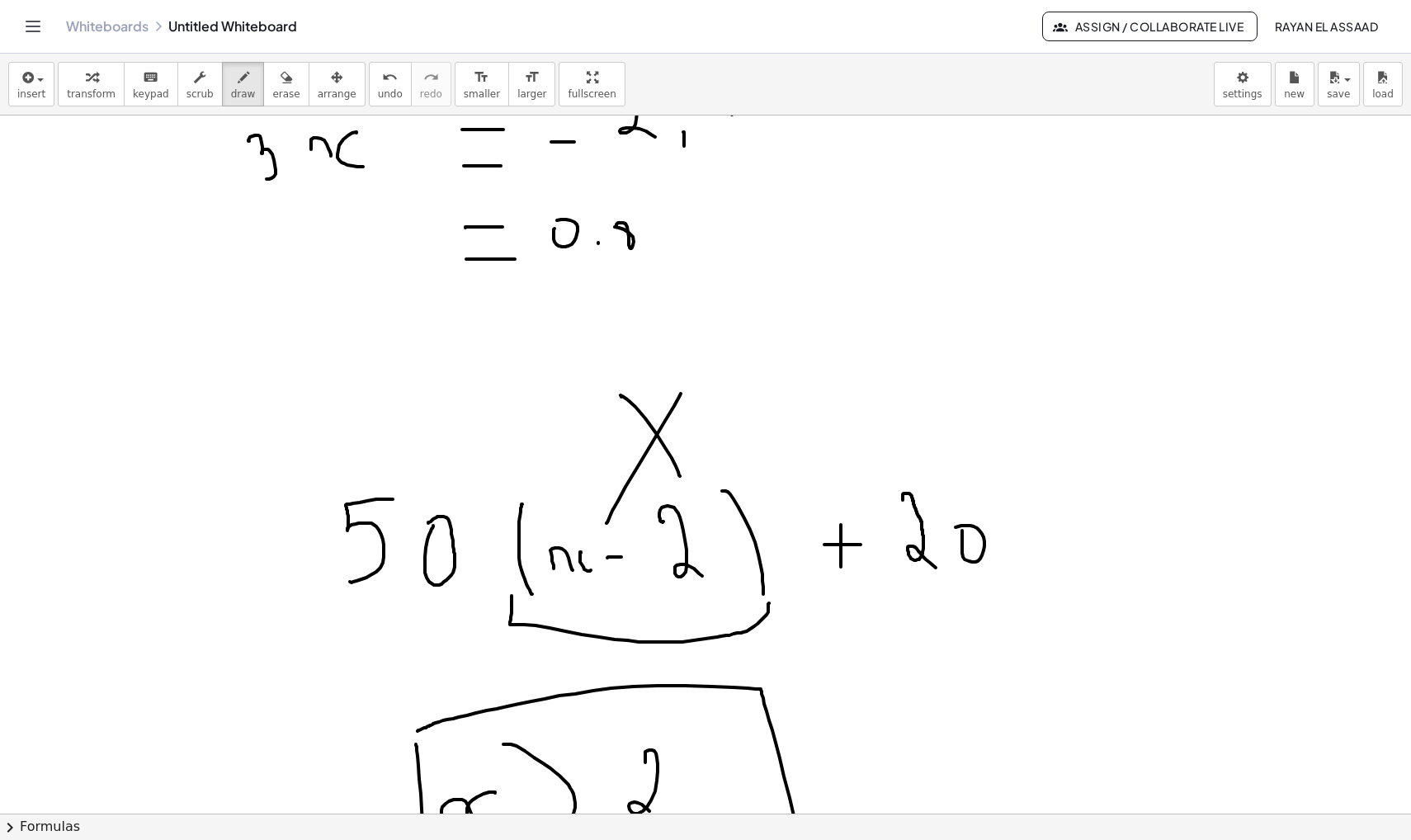
scroll to position [1330, 0]
drag, startPoint x: 1001, startPoint y: 555, endPoint x: 1015, endPoint y: 621, distance: 67.5
click at [1015, 621] on div at bounding box center [705, 182] width 1411 height 2793
drag, startPoint x: 1007, startPoint y: 627, endPoint x: 1022, endPoint y: 627, distance: 15.0
click at [1021, 627] on div at bounding box center [705, 182] width 1411 height 2793
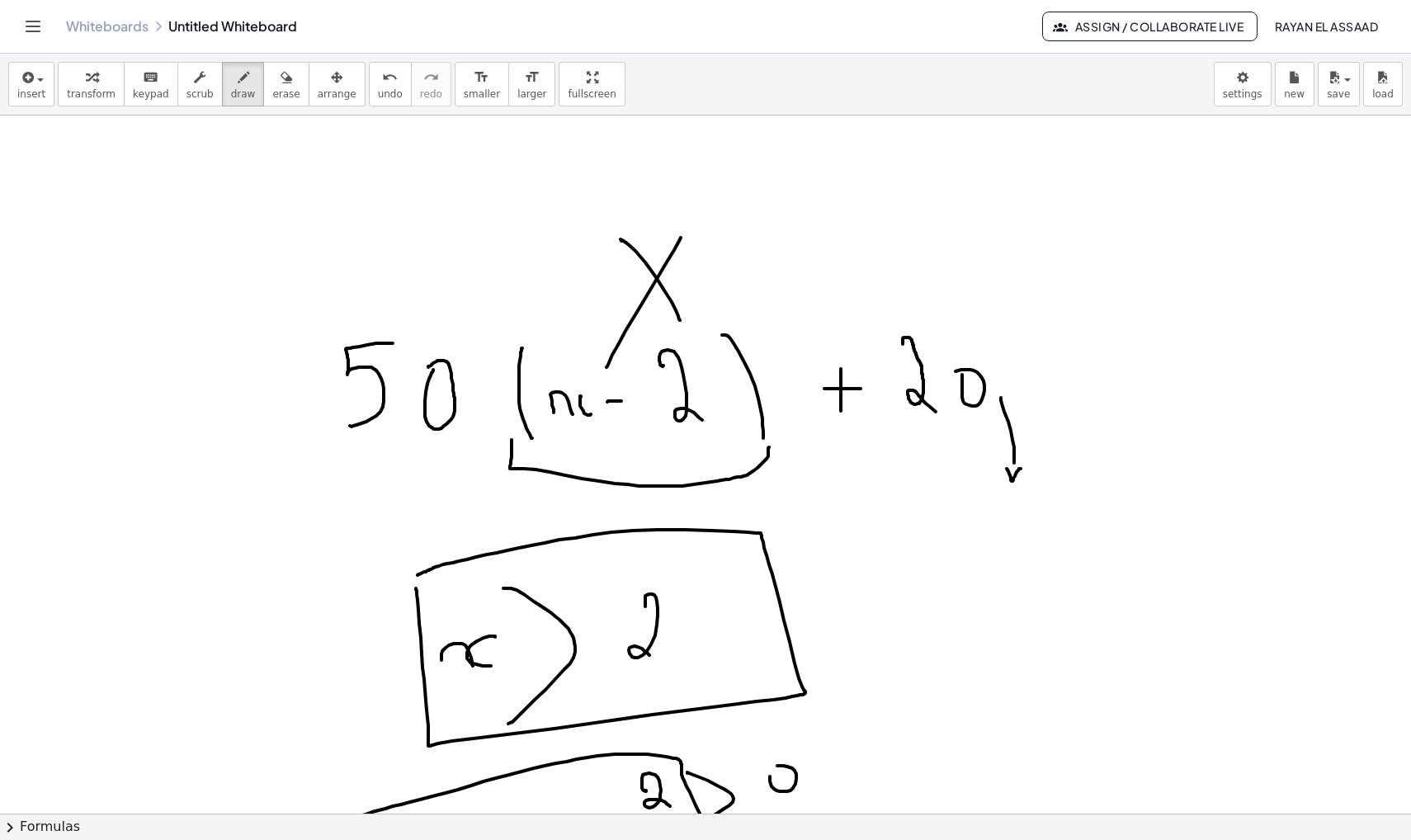
scroll to position [1494, 0]
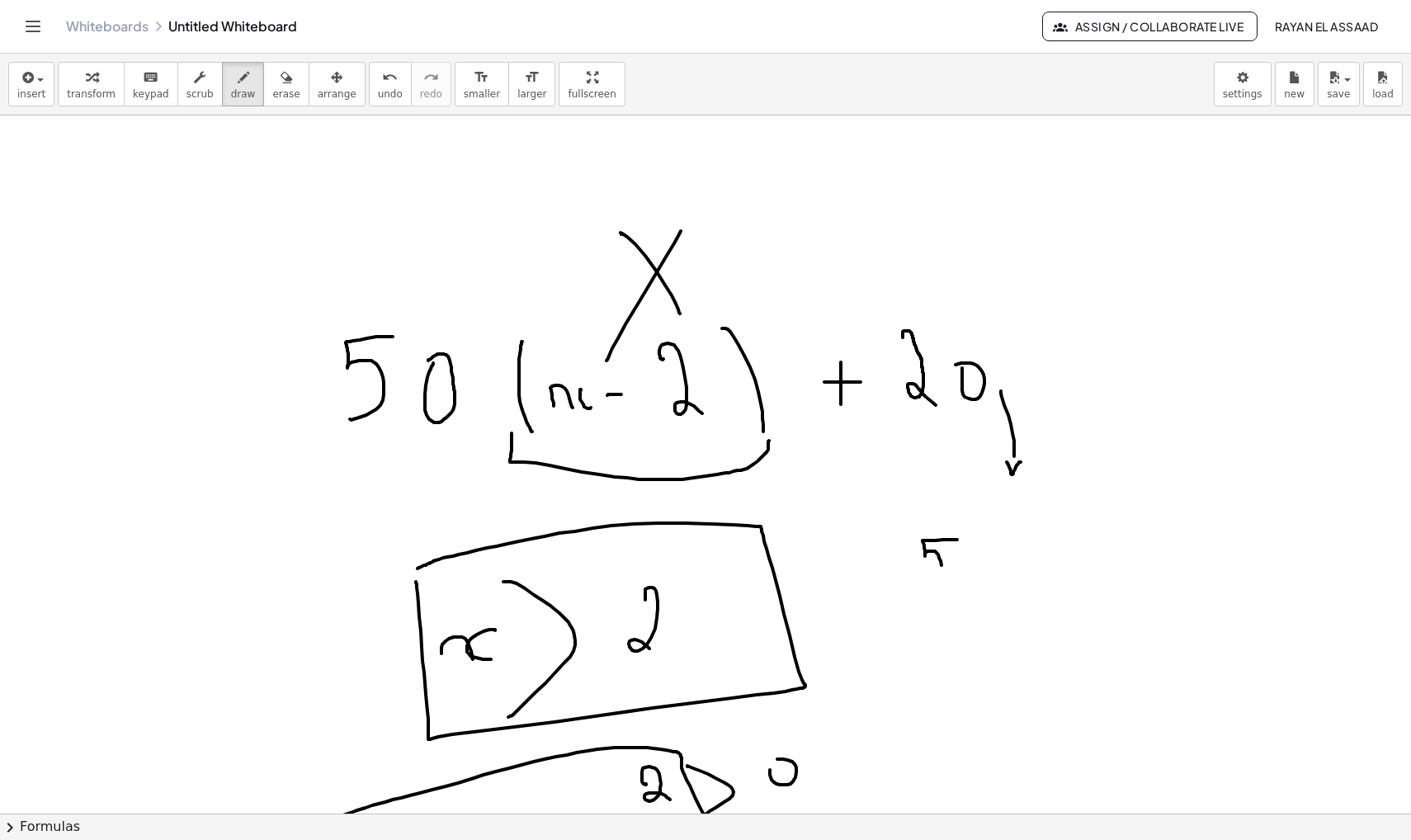
drag, startPoint x: 957, startPoint y: 540, endPoint x: 930, endPoint y: 578, distance: 46.6
click at [930, 578] on div at bounding box center [705, 18] width 1411 height 2793
drag, startPoint x: 966, startPoint y: 558, endPoint x: 979, endPoint y: 562, distance: 13.6
click at [979, 562] on div at bounding box center [705, 18] width 1411 height 2793
drag, startPoint x: 979, startPoint y: 563, endPoint x: 955, endPoint y: 542, distance: 31.9
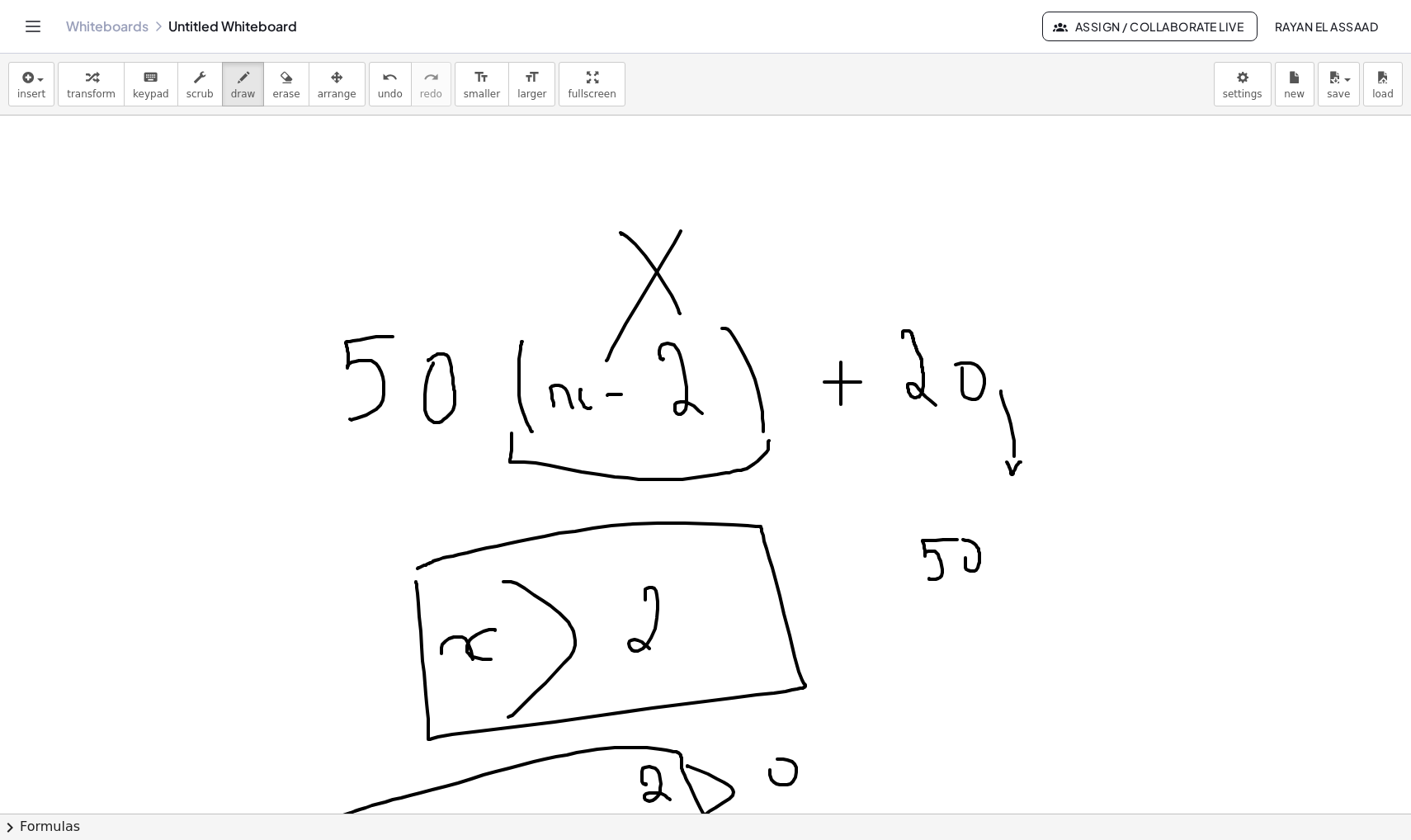
click at [955, 542] on div at bounding box center [705, 18] width 1411 height 2793
drag, startPoint x: 991, startPoint y: 547, endPoint x: 1004, endPoint y: 543, distance: 13.6
click at [1004, 543] on div at bounding box center [705, 18] width 1411 height 2793
drag, startPoint x: 1014, startPoint y: 538, endPoint x: 1028, endPoint y: 569, distance: 34.0
click at [1028, 569] on div at bounding box center [705, 18] width 1411 height 2793
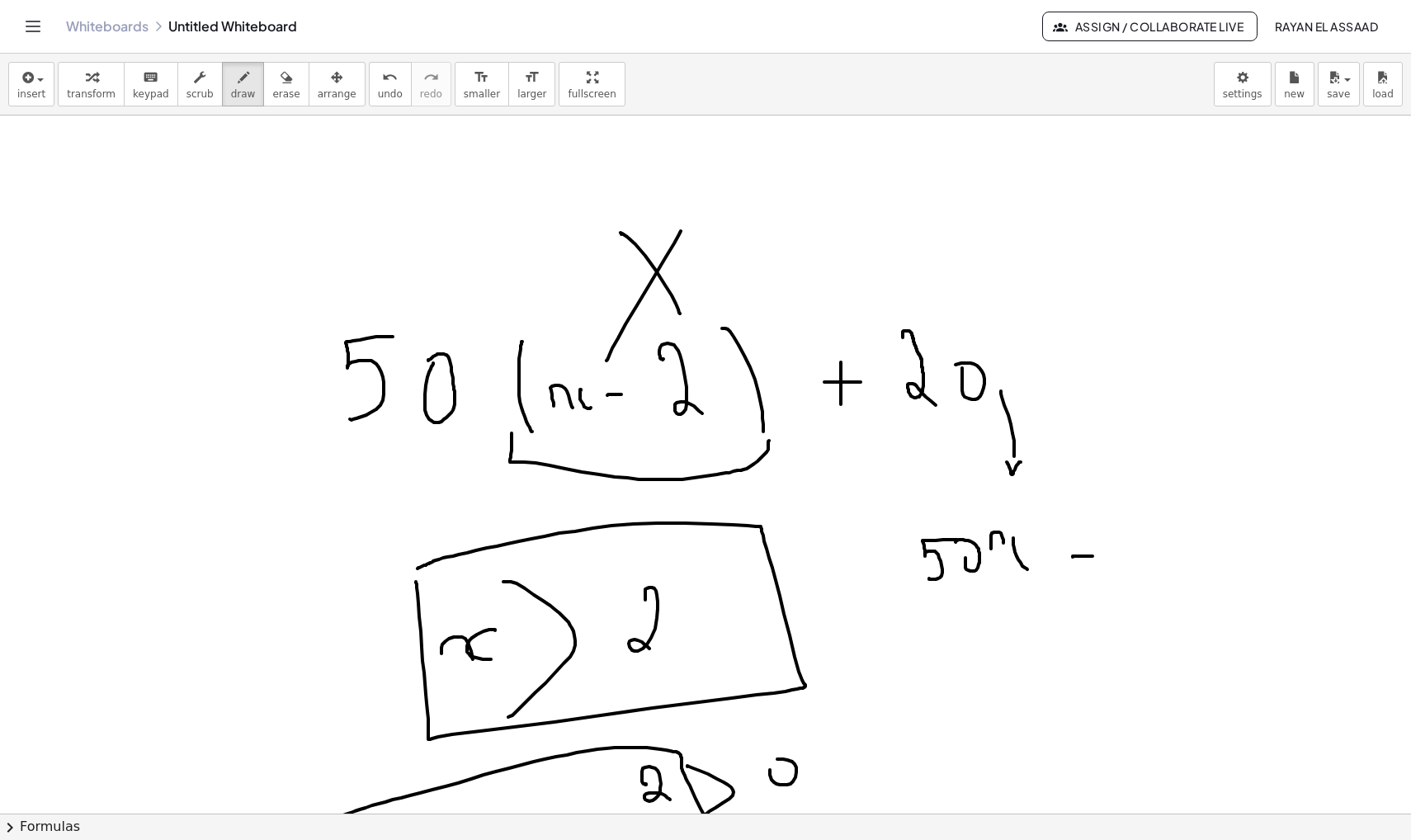
drag, startPoint x: 1073, startPoint y: 557, endPoint x: 1093, endPoint y: 556, distance: 20.0
click at [1093, 556] on div at bounding box center [705, 18] width 1411 height 2793
drag, startPoint x: 1117, startPoint y: 514, endPoint x: 1117, endPoint y: 541, distance: 27.0
click at [1117, 542] on div at bounding box center [705, 18] width 1411 height 2793
drag, startPoint x: 1140, startPoint y: 525, endPoint x: 1139, endPoint y: 514, distance: 11.0
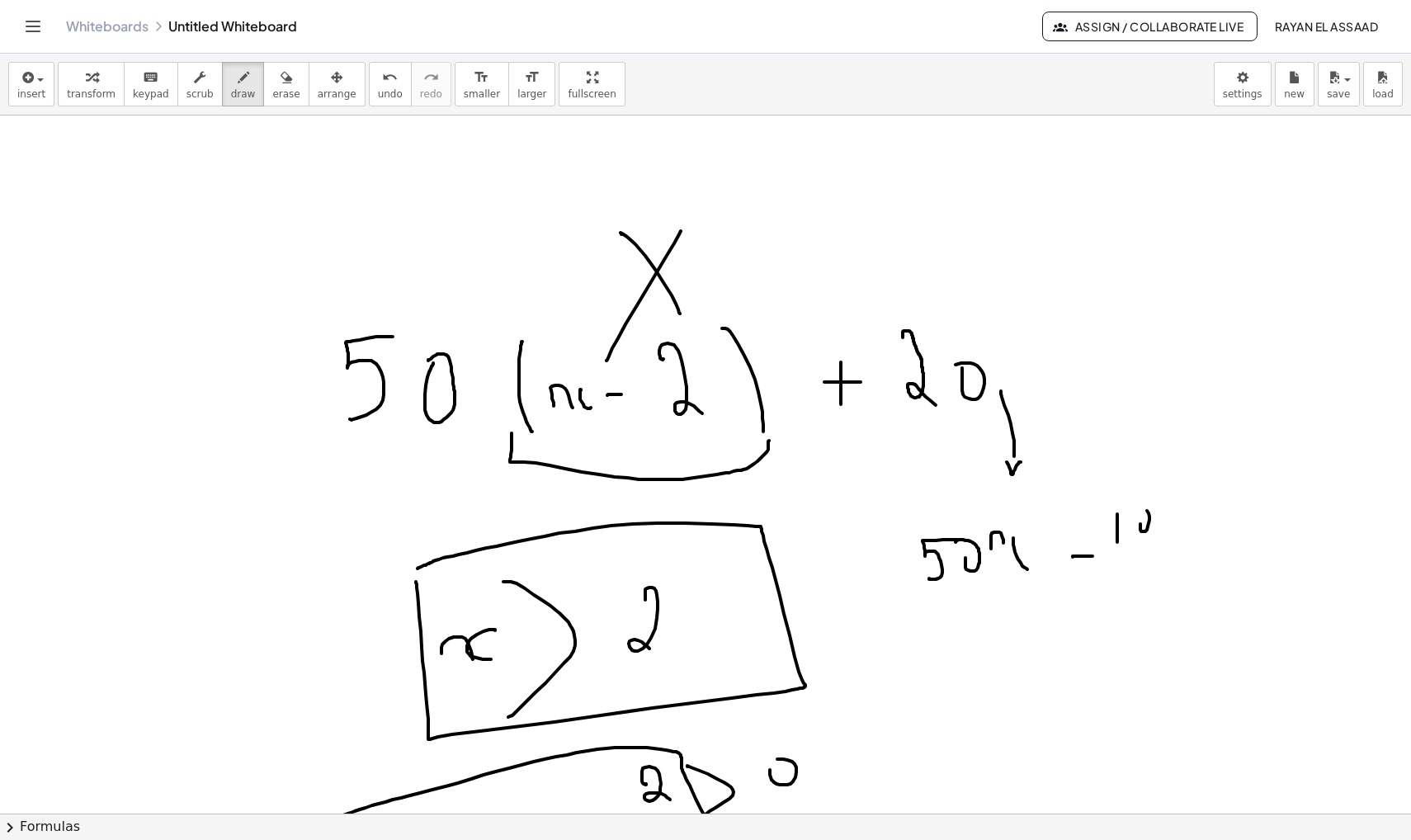
click at [1139, 513] on div at bounding box center [705, 18] width 1411 height 2793
click at [1167, 509] on div at bounding box center [705, 18] width 1411 height 2793
drag, startPoint x: 1221, startPoint y: 514, endPoint x: 1220, endPoint y: 542, distance: 28.0
click at [1221, 544] on div at bounding box center [705, 18] width 1411 height 2793
drag, startPoint x: 1211, startPoint y: 530, endPoint x: 1242, endPoint y: 530, distance: 31.0
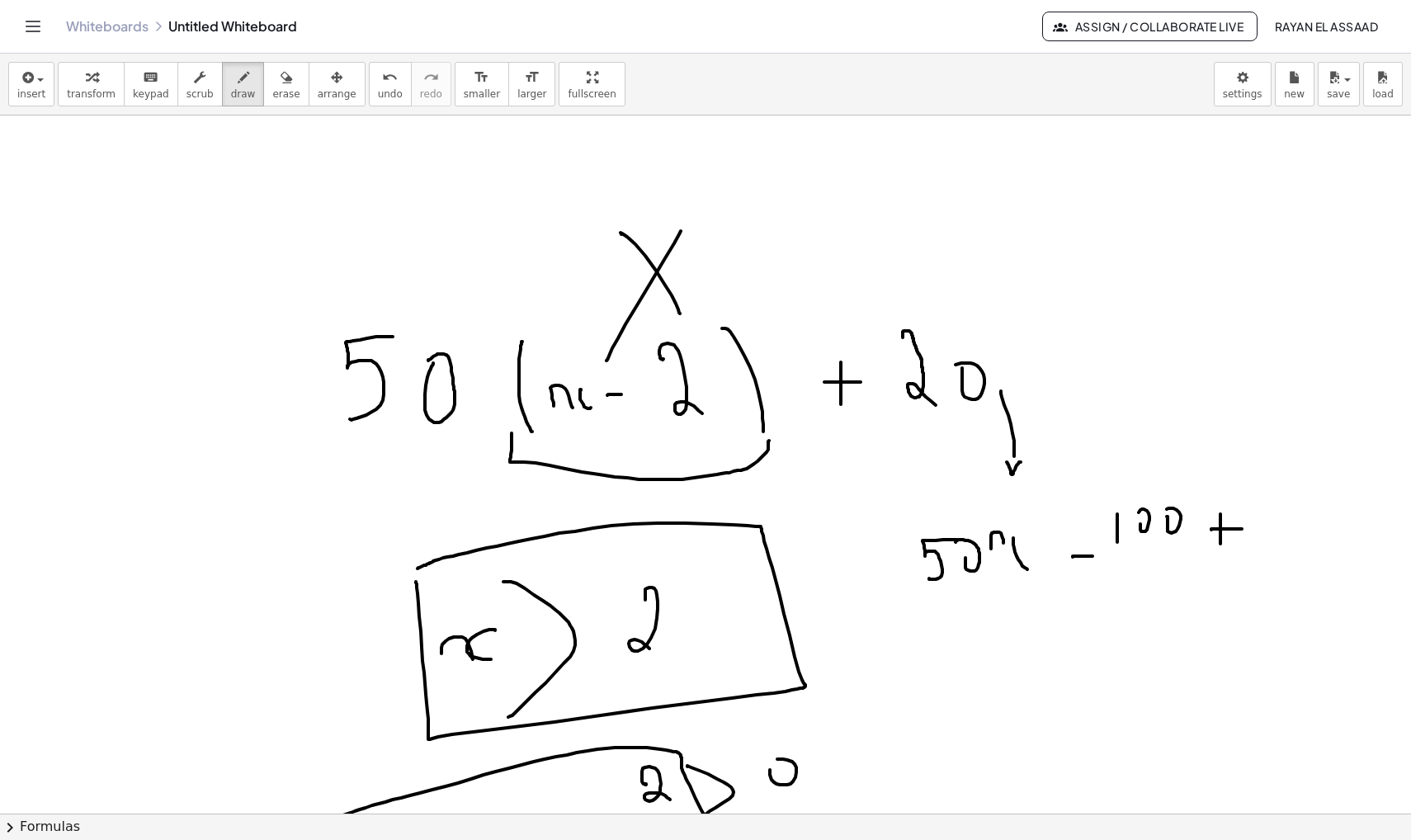
click at [1242, 530] on div at bounding box center [705, 18] width 1411 height 2793
drag, startPoint x: 1268, startPoint y: 492, endPoint x: 1273, endPoint y: 481, distance: 12.1
click at [1273, 481] on div at bounding box center [705, 18] width 1411 height 2793
drag, startPoint x: 1269, startPoint y: 488, endPoint x: 1266, endPoint y: 530, distance: 42.1
click at [1266, 526] on div at bounding box center [705, 18] width 1411 height 2793
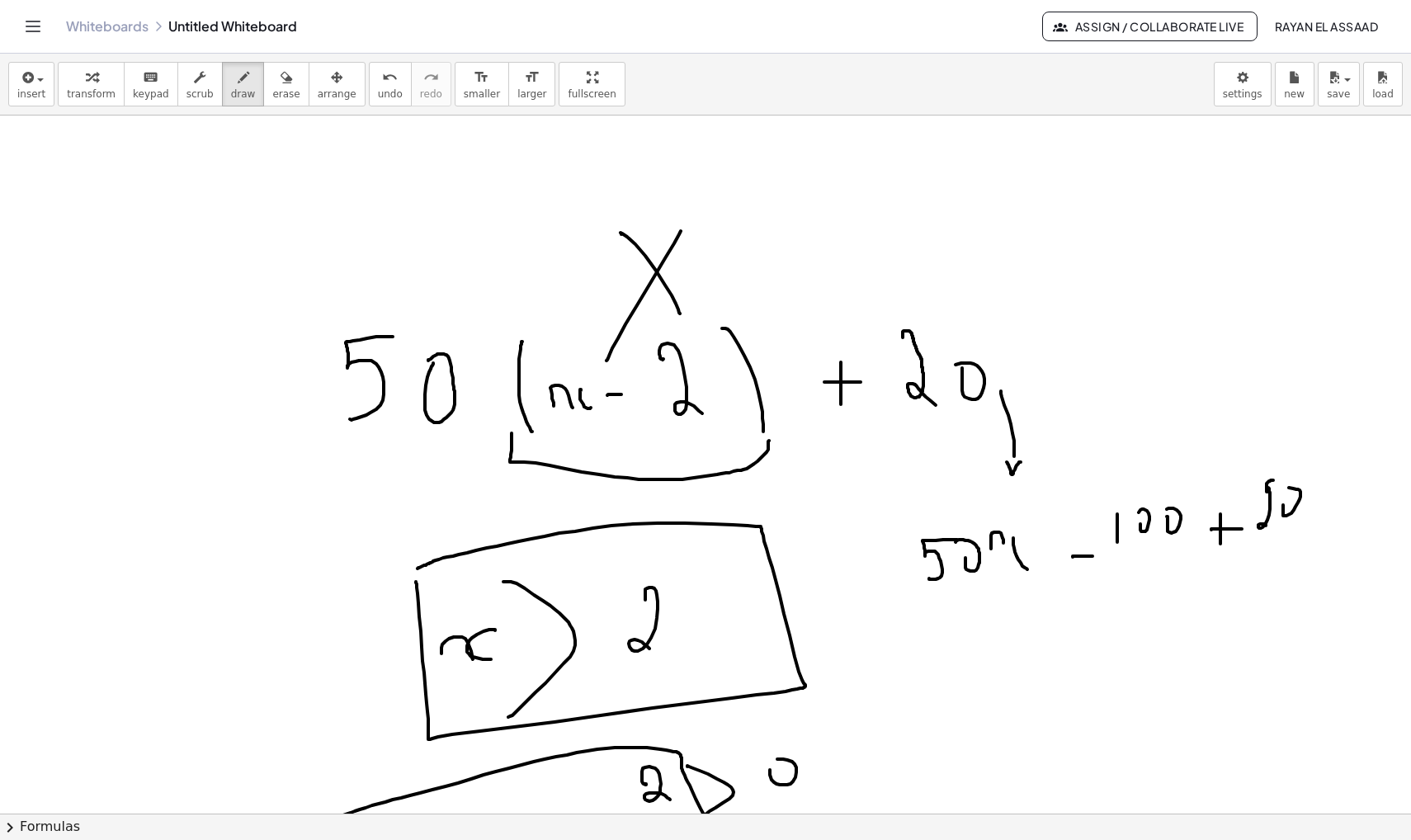
drag, startPoint x: 1283, startPoint y: 505, endPoint x: 1289, endPoint y: 488, distance: 18.0
click at [1289, 488] on div at bounding box center [705, 18] width 1411 height 2793
drag, startPoint x: 1027, startPoint y: 339, endPoint x: 1025, endPoint y: 430, distance: 91.0
click at [1025, 430] on div at bounding box center [705, 18] width 1411 height 2793
drag, startPoint x: 1039, startPoint y: 402, endPoint x: 1061, endPoint y: 403, distance: 22.0
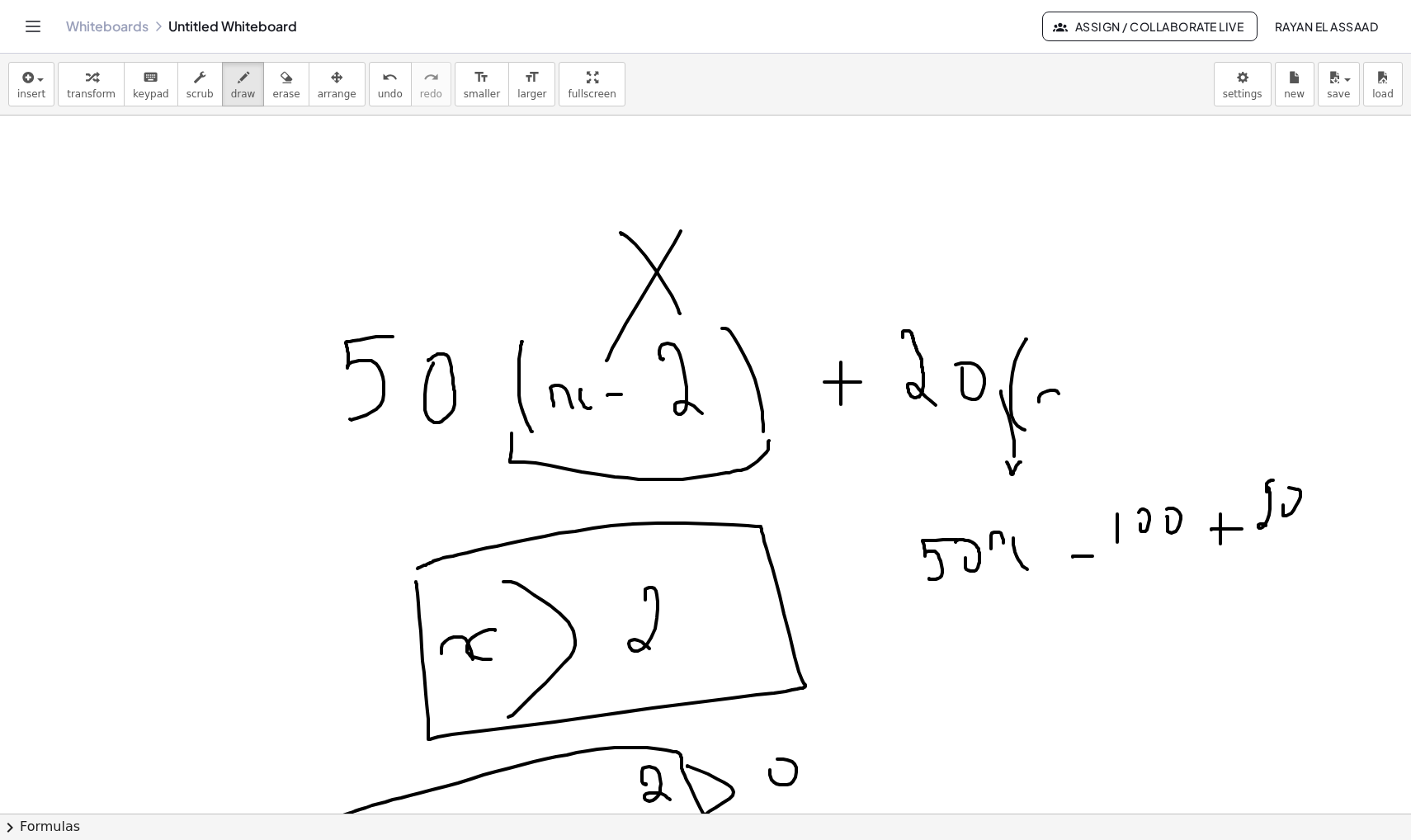
click at [1061, 403] on div at bounding box center [705, 18] width 1411 height 2793
drag, startPoint x: 1072, startPoint y: 390, endPoint x: 1089, endPoint y: 416, distance: 31.1
click at [1087, 417] on div at bounding box center [705, 18] width 1411 height 2793
drag, startPoint x: 1107, startPoint y: 401, endPoint x: 1134, endPoint y: 401, distance: 27.0
click at [1134, 401] on div at bounding box center [705, 18] width 1411 height 2793
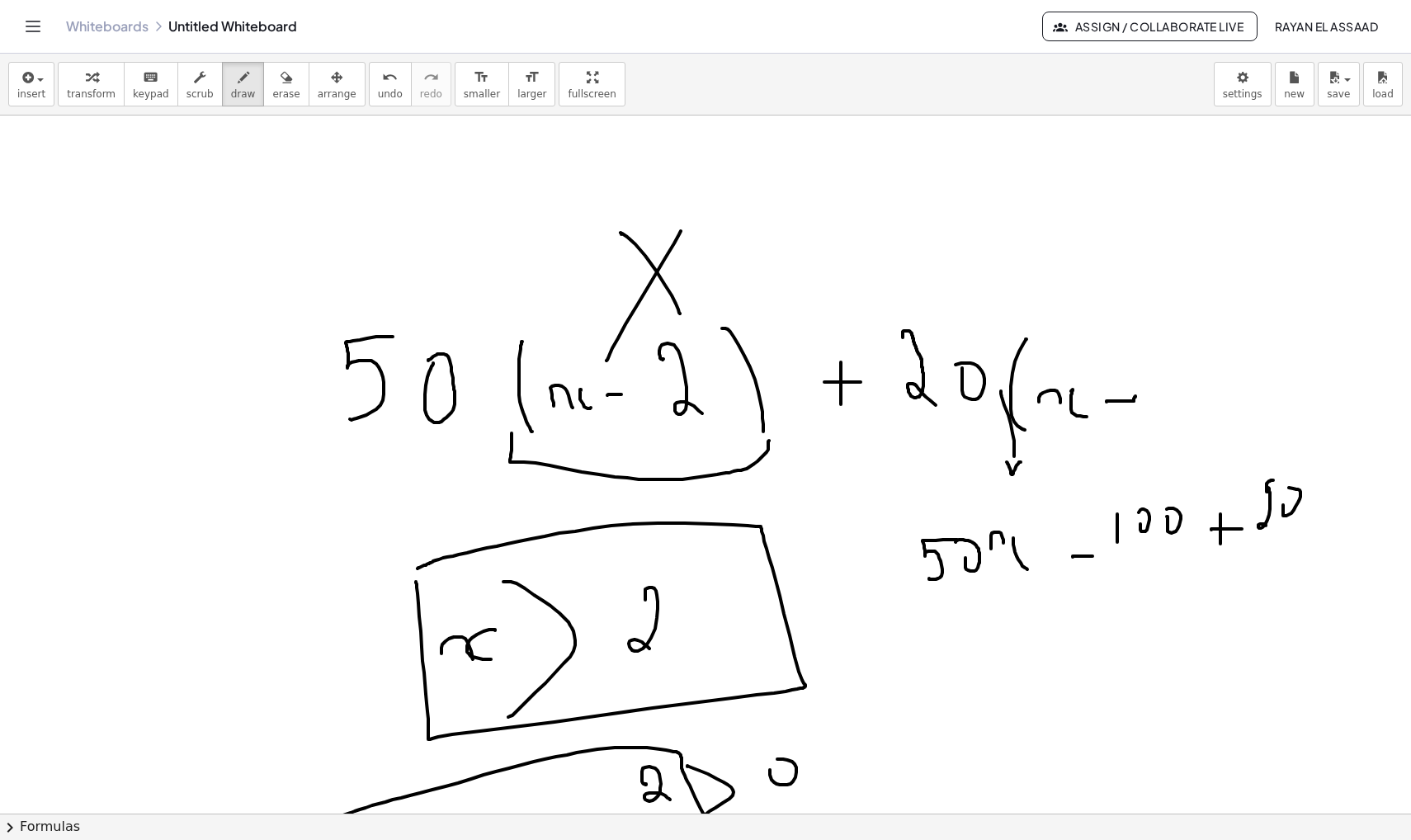
click at [1135, 398] on div at bounding box center [705, 18] width 1411 height 2793
drag, startPoint x: 1169, startPoint y: 361, endPoint x: 1184, endPoint y: 385, distance: 28.3
click at [1184, 384] on div at bounding box center [705, 18] width 1411 height 2793
drag, startPoint x: 1184, startPoint y: 339, endPoint x: 1202, endPoint y: 423, distance: 85.9
click at [1202, 423] on div at bounding box center [705, 18] width 1411 height 2793
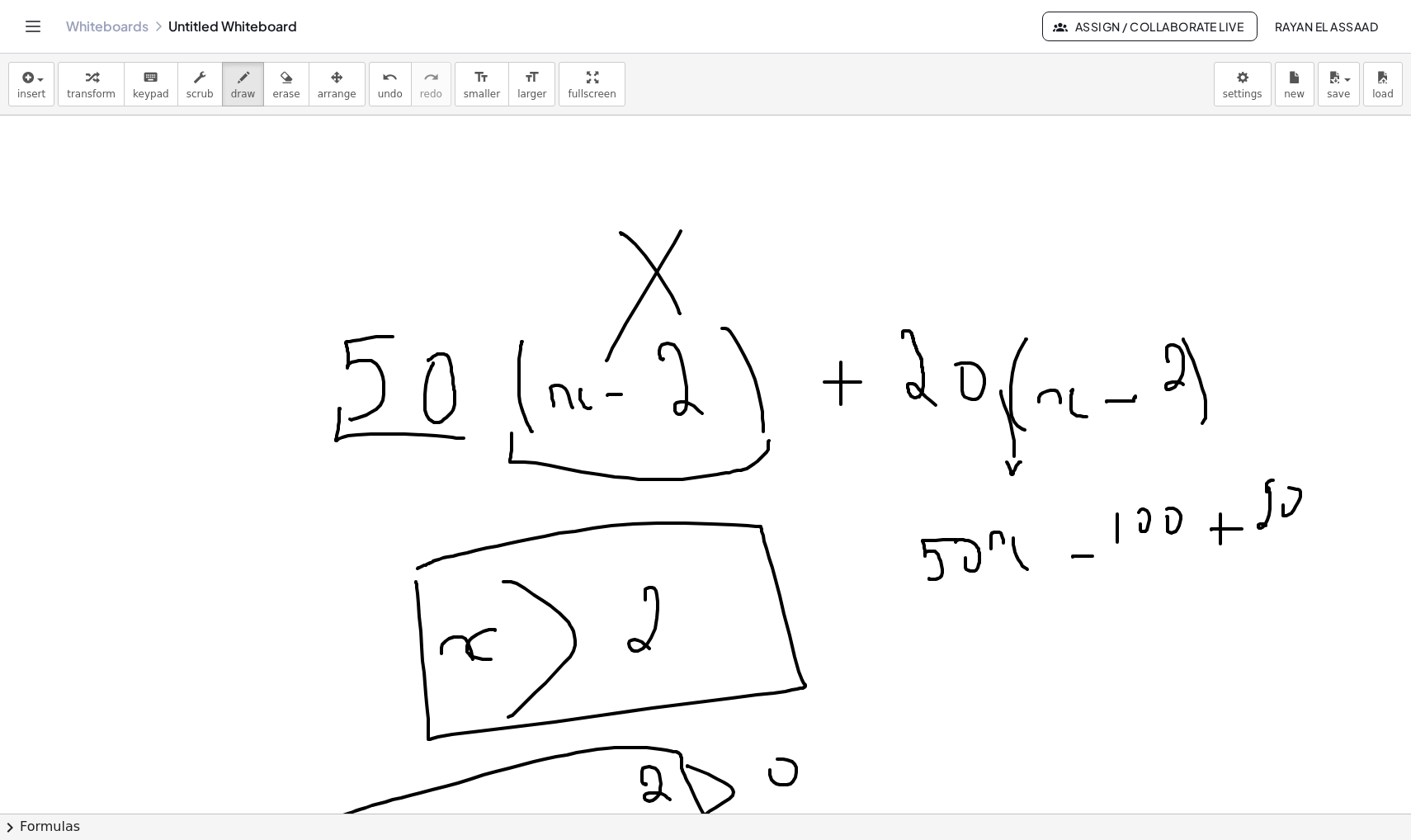
drag, startPoint x: 340, startPoint y: 408, endPoint x: 468, endPoint y: 426, distance: 129.3
click at [468, 426] on div at bounding box center [705, 18] width 1411 height 2793
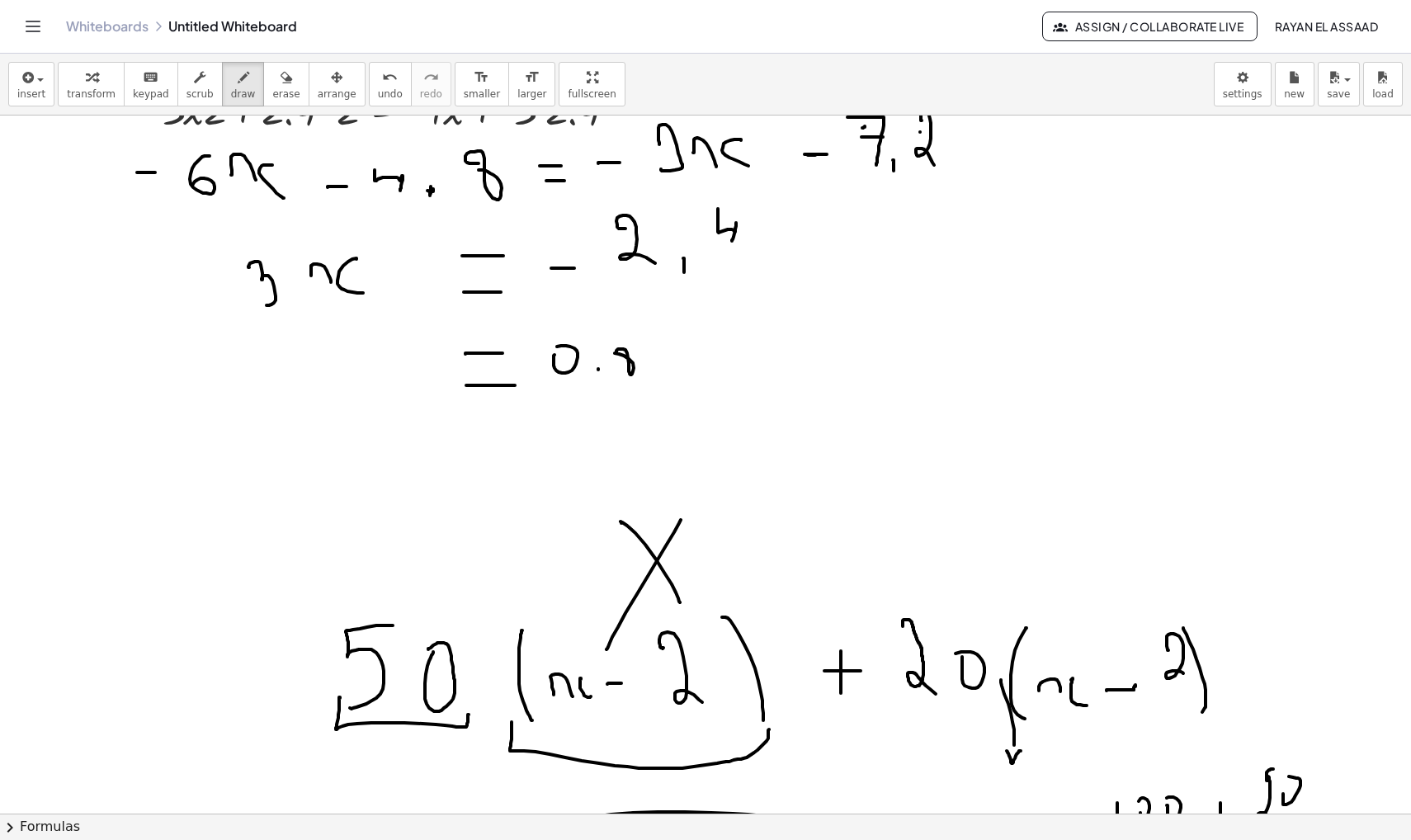
scroll to position [1230, 0]
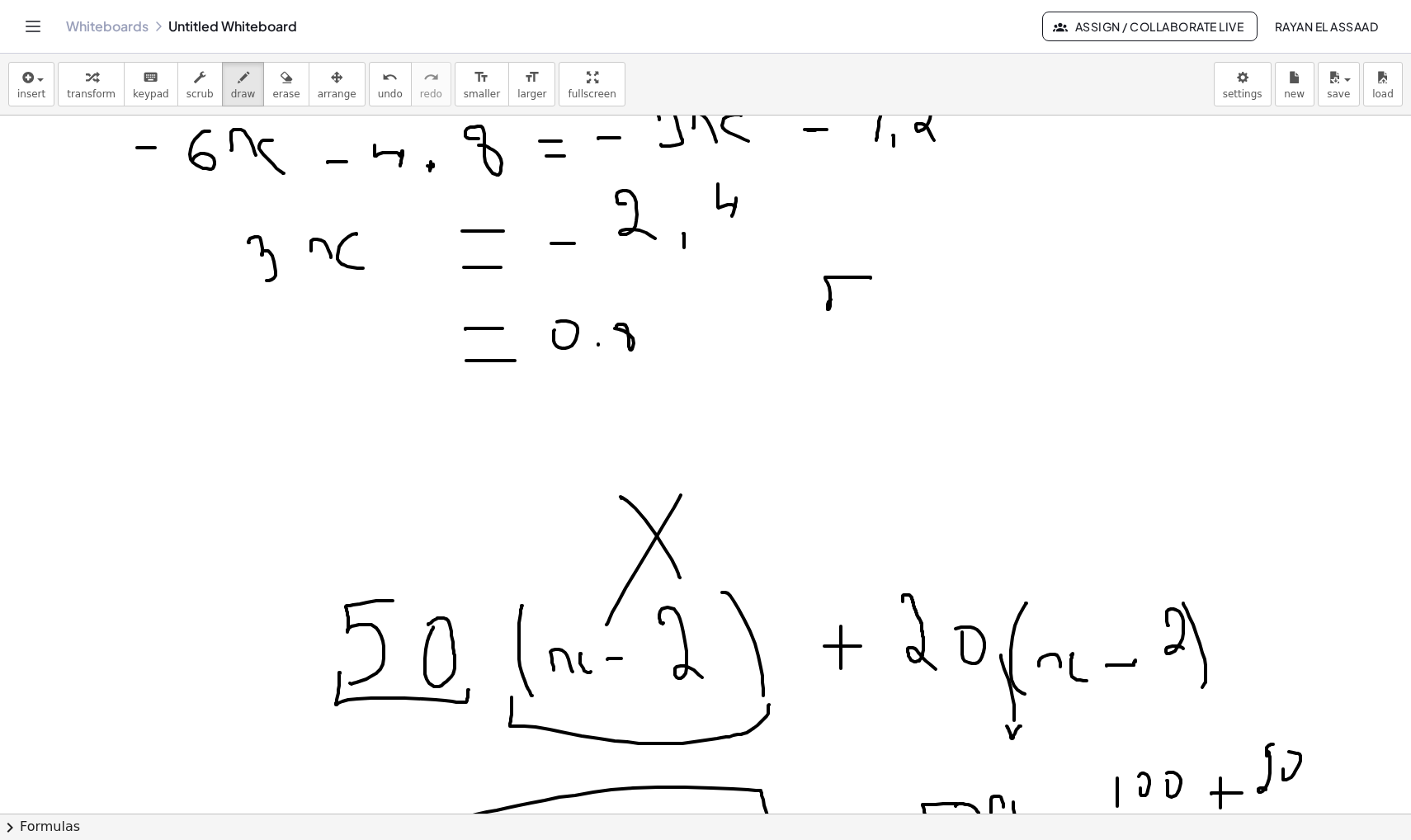
drag, startPoint x: 870, startPoint y: 278, endPoint x: 847, endPoint y: 332, distance: 58.7
click at [847, 332] on div at bounding box center [705, 282] width 1411 height 2793
drag, startPoint x: 893, startPoint y: 303, endPoint x: 906, endPoint y: 313, distance: 16.4
click at [906, 303] on div at bounding box center [705, 282] width 1411 height 2793
drag, startPoint x: 941, startPoint y: 309, endPoint x: 941, endPoint y: 327, distance: 18.0
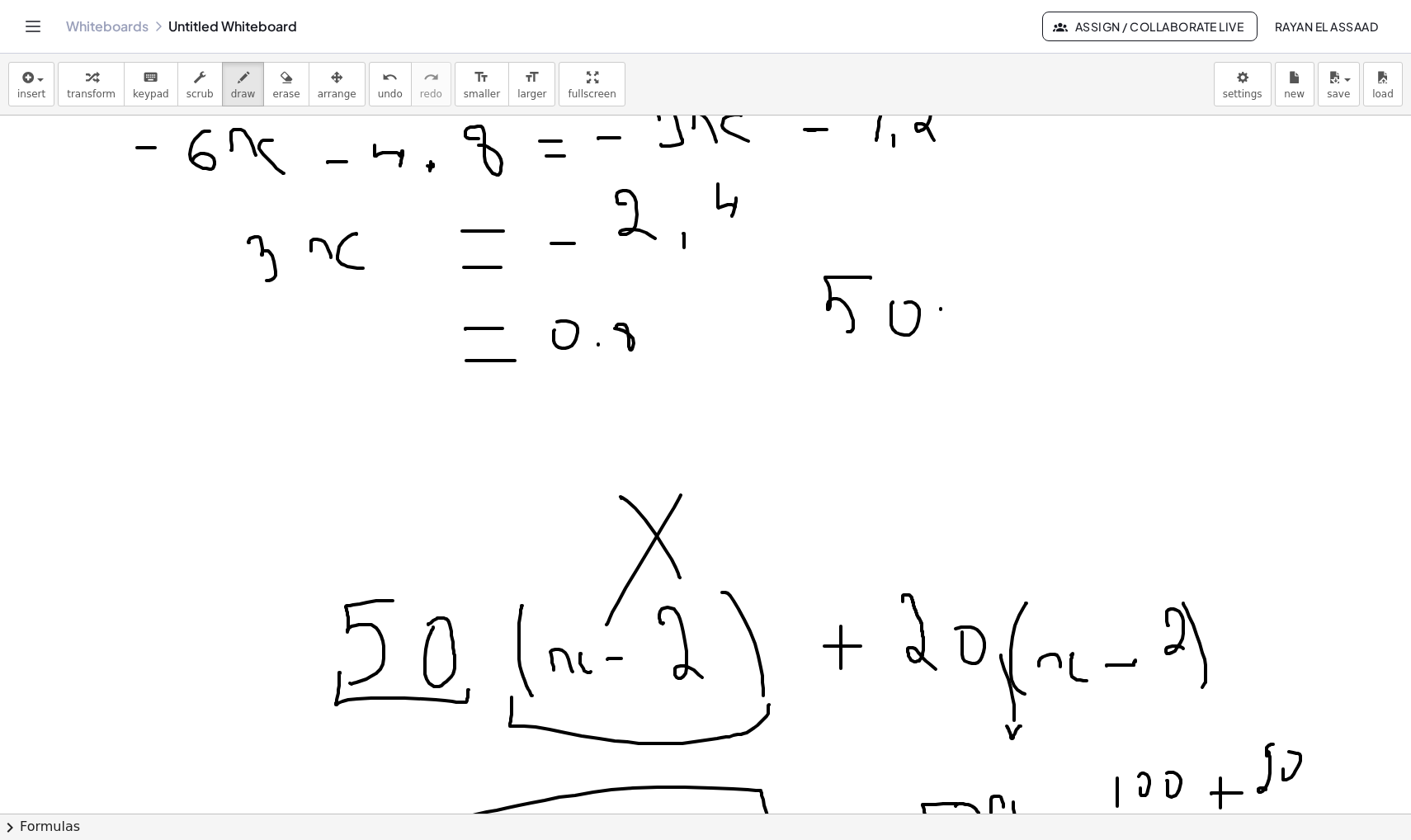
click at [941, 327] on div at bounding box center [705, 282] width 1411 height 2793
drag, startPoint x: 933, startPoint y: 319, endPoint x: 947, endPoint y: 320, distance: 14.0
click at [947, 320] on div at bounding box center [705, 282] width 1411 height 2793
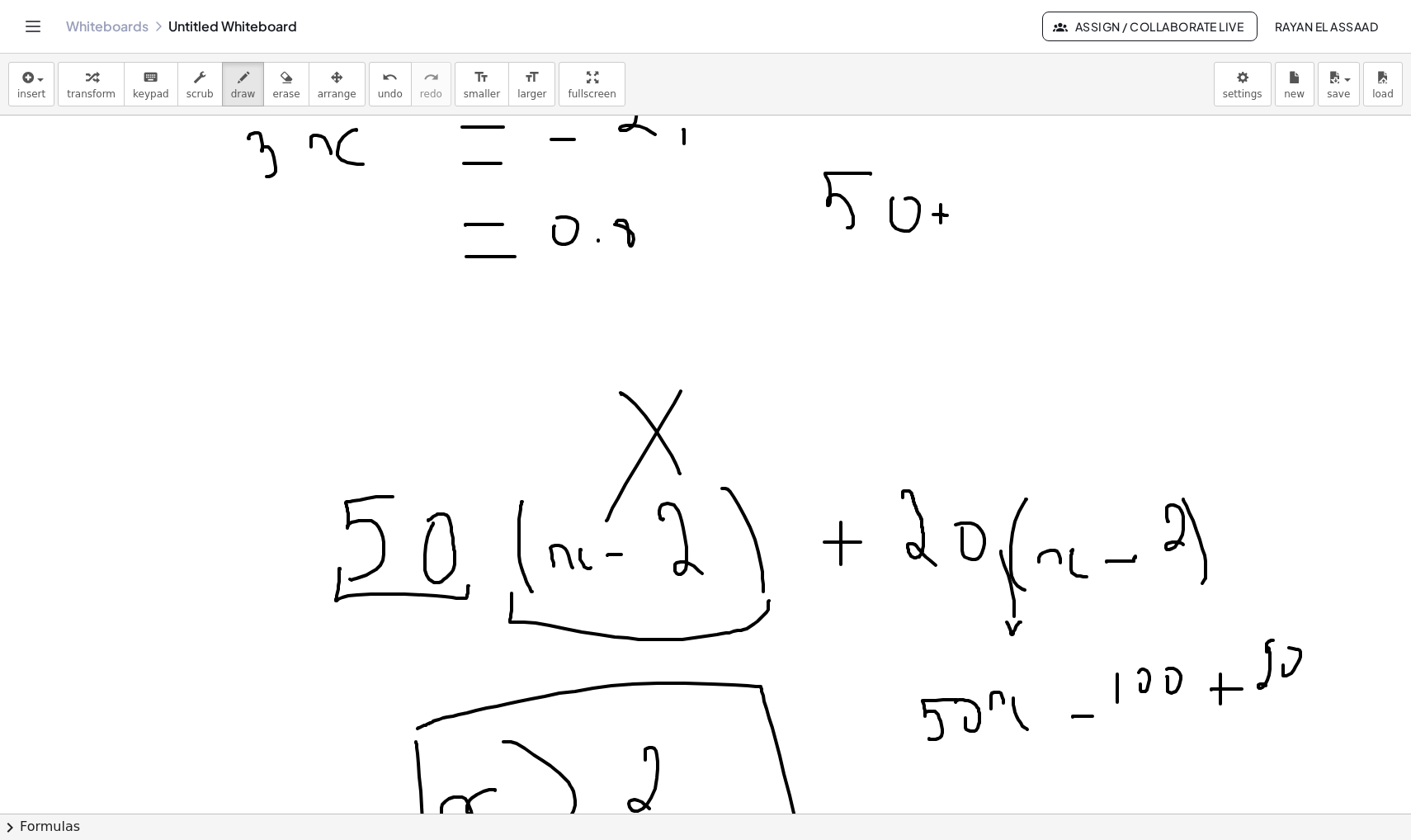
scroll to position [1345, 0]
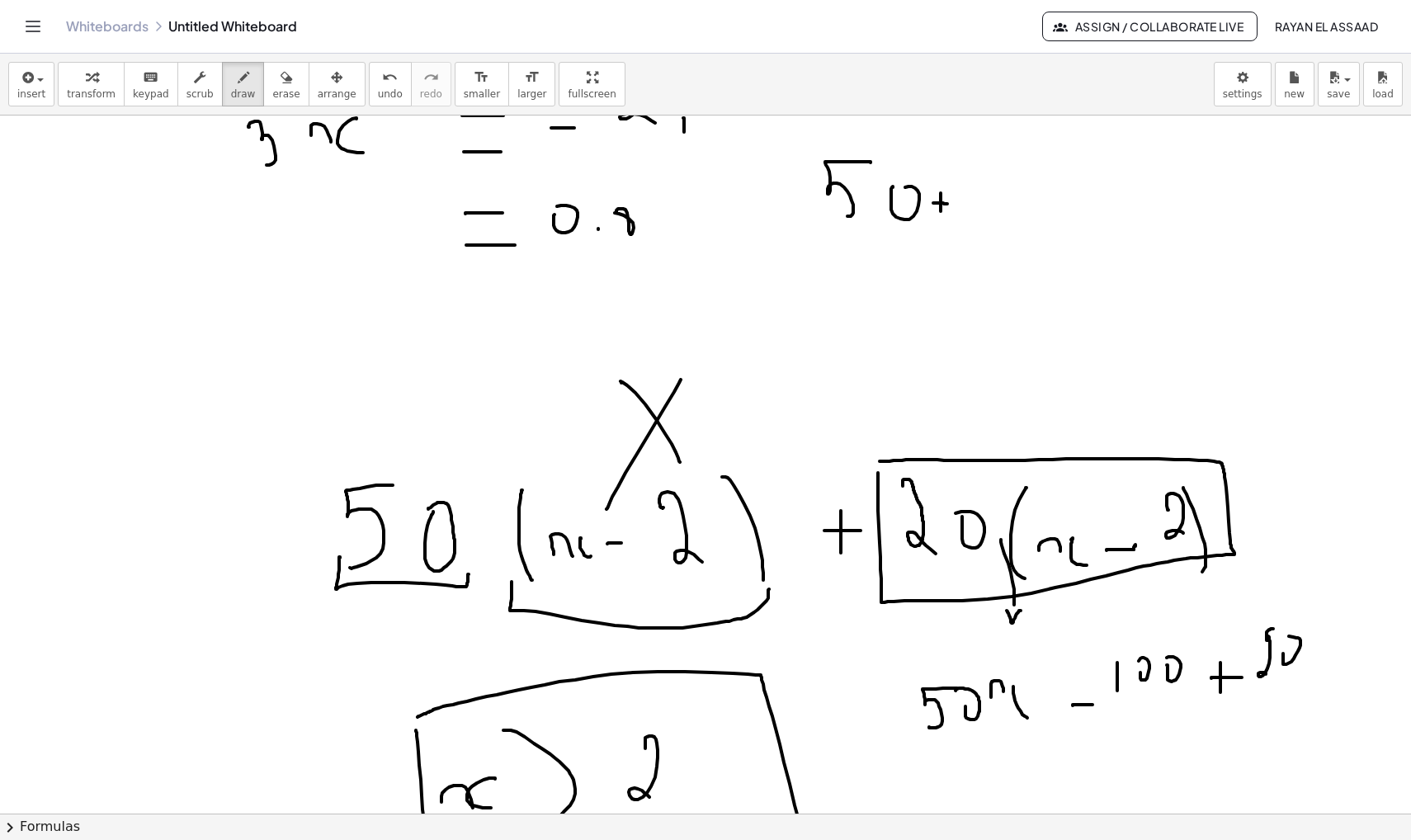
drag, startPoint x: 878, startPoint y: 473, endPoint x: 878, endPoint y: 461, distance: 12.0
click at [878, 461] on div at bounding box center [705, 166] width 1411 height 2793
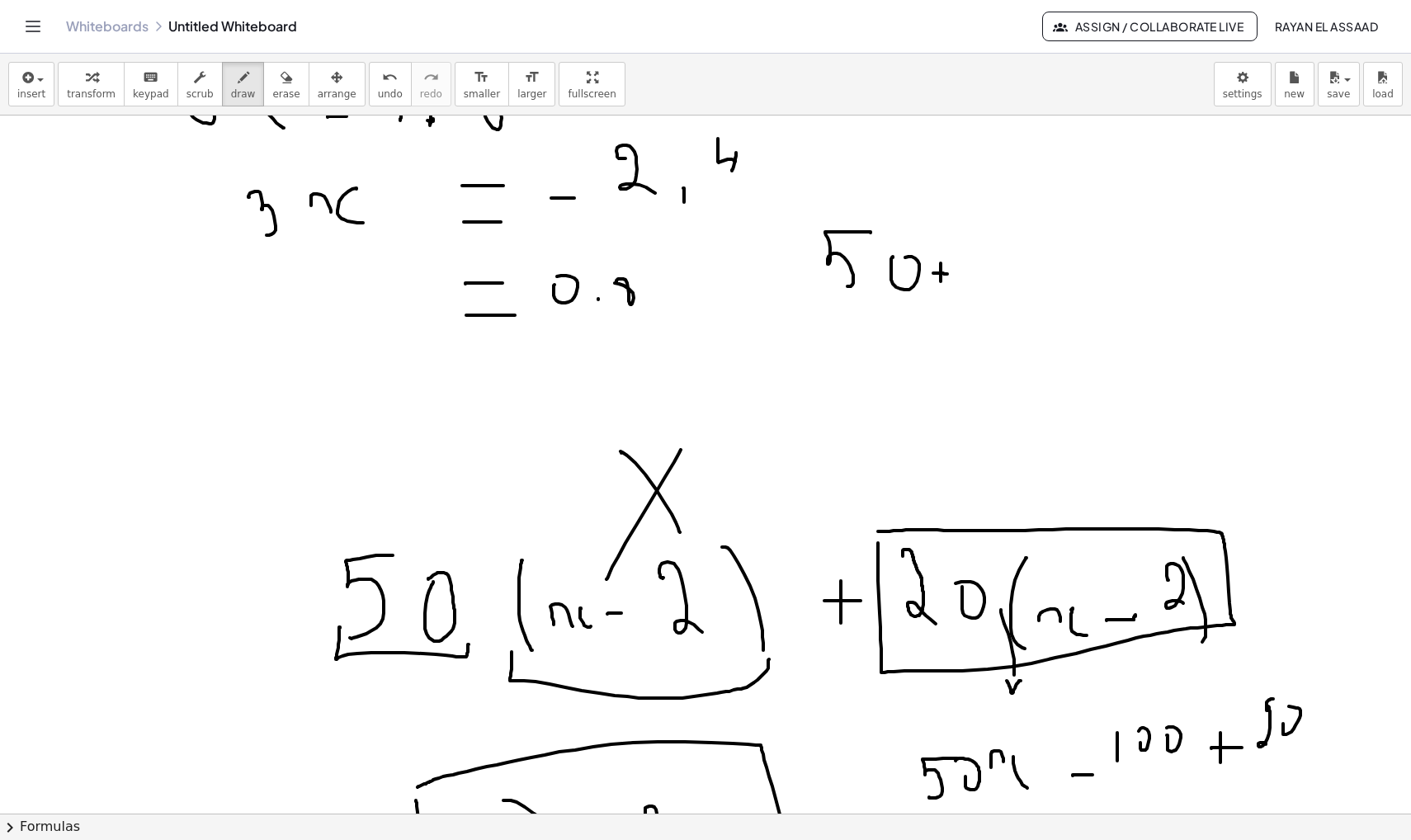
scroll to position [1264, 0]
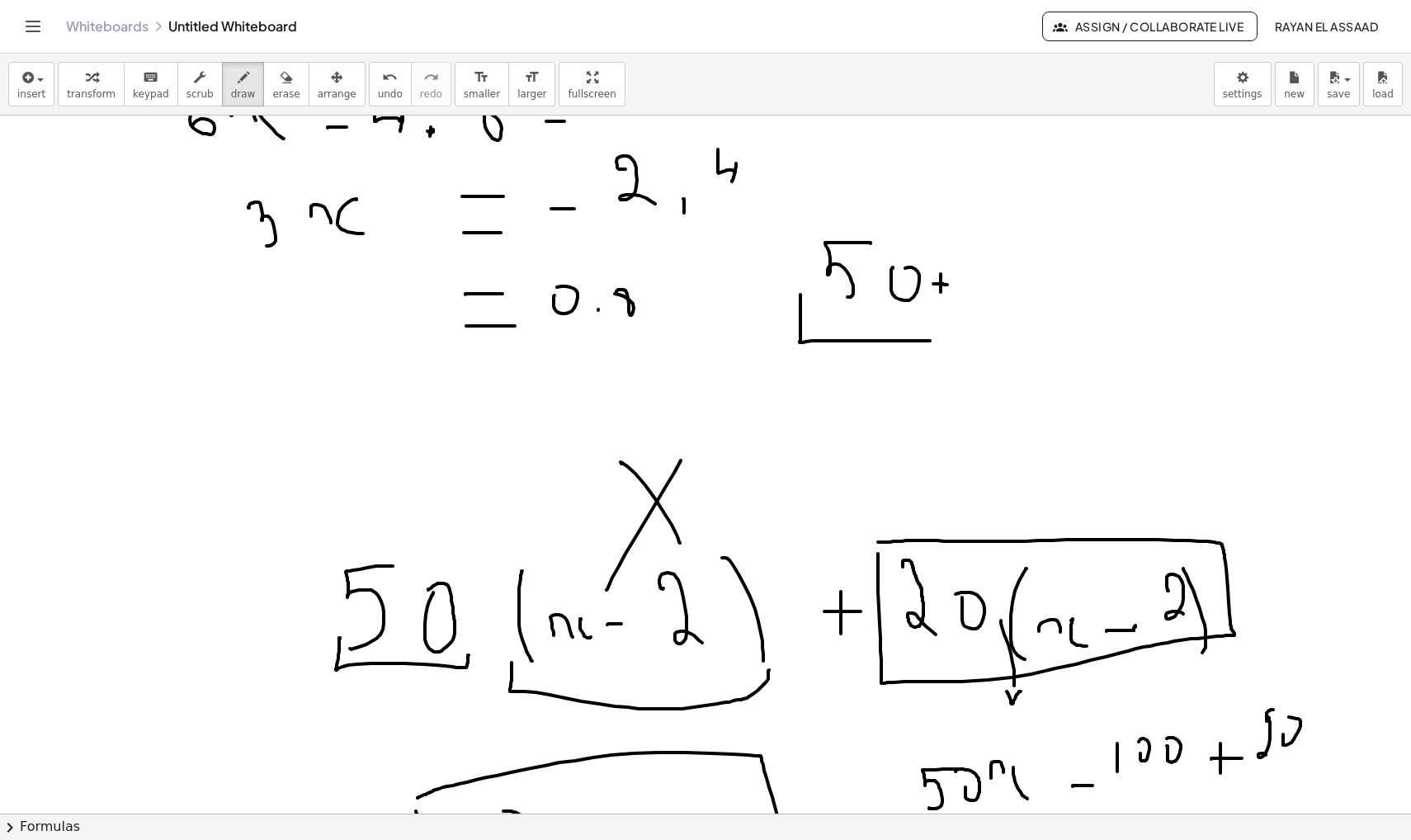
drag, startPoint x: 800, startPoint y: 295, endPoint x: 932, endPoint y: 327, distance: 135.8
click at [932, 327] on div at bounding box center [705, 248] width 1411 height 2793
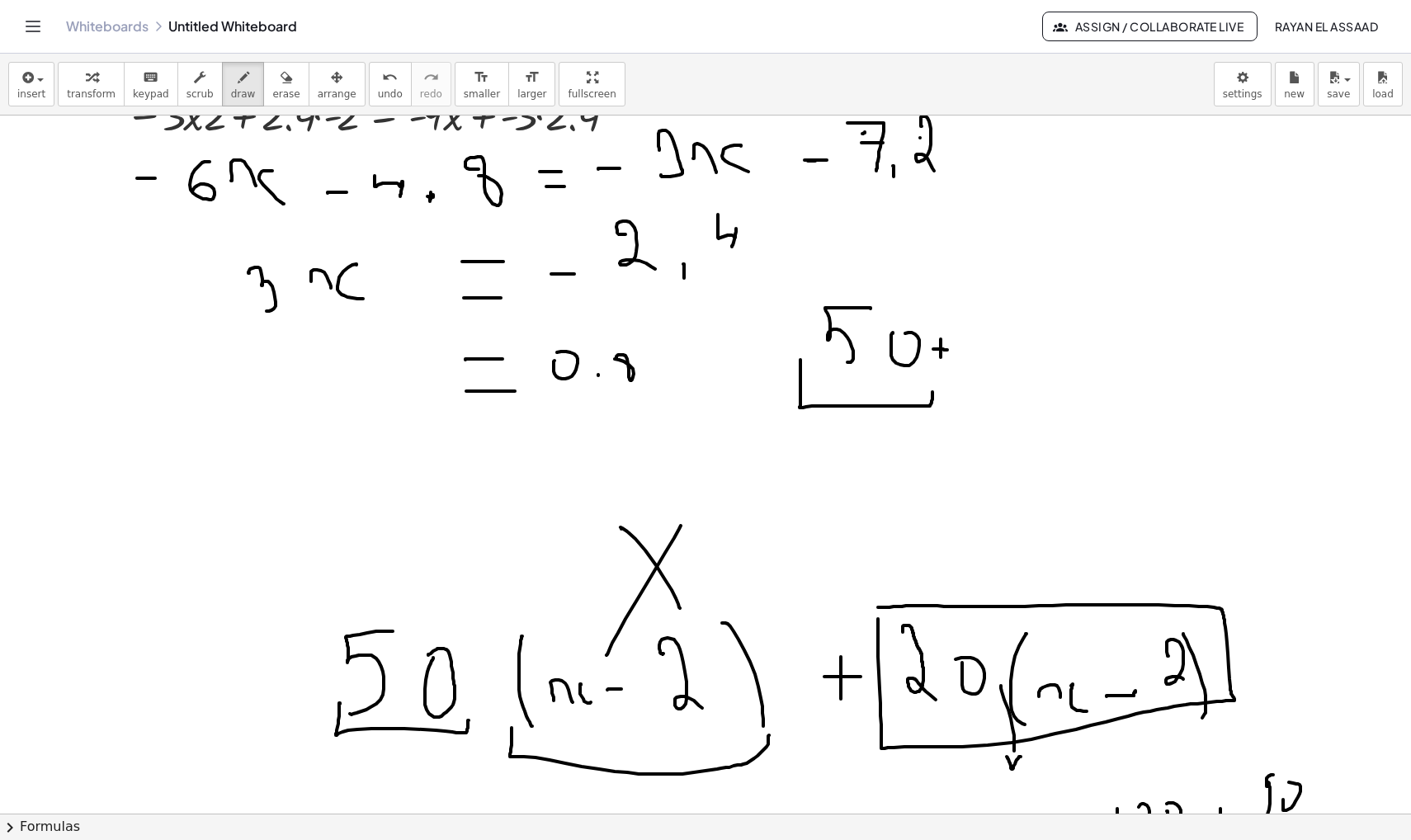
scroll to position [1178, 0]
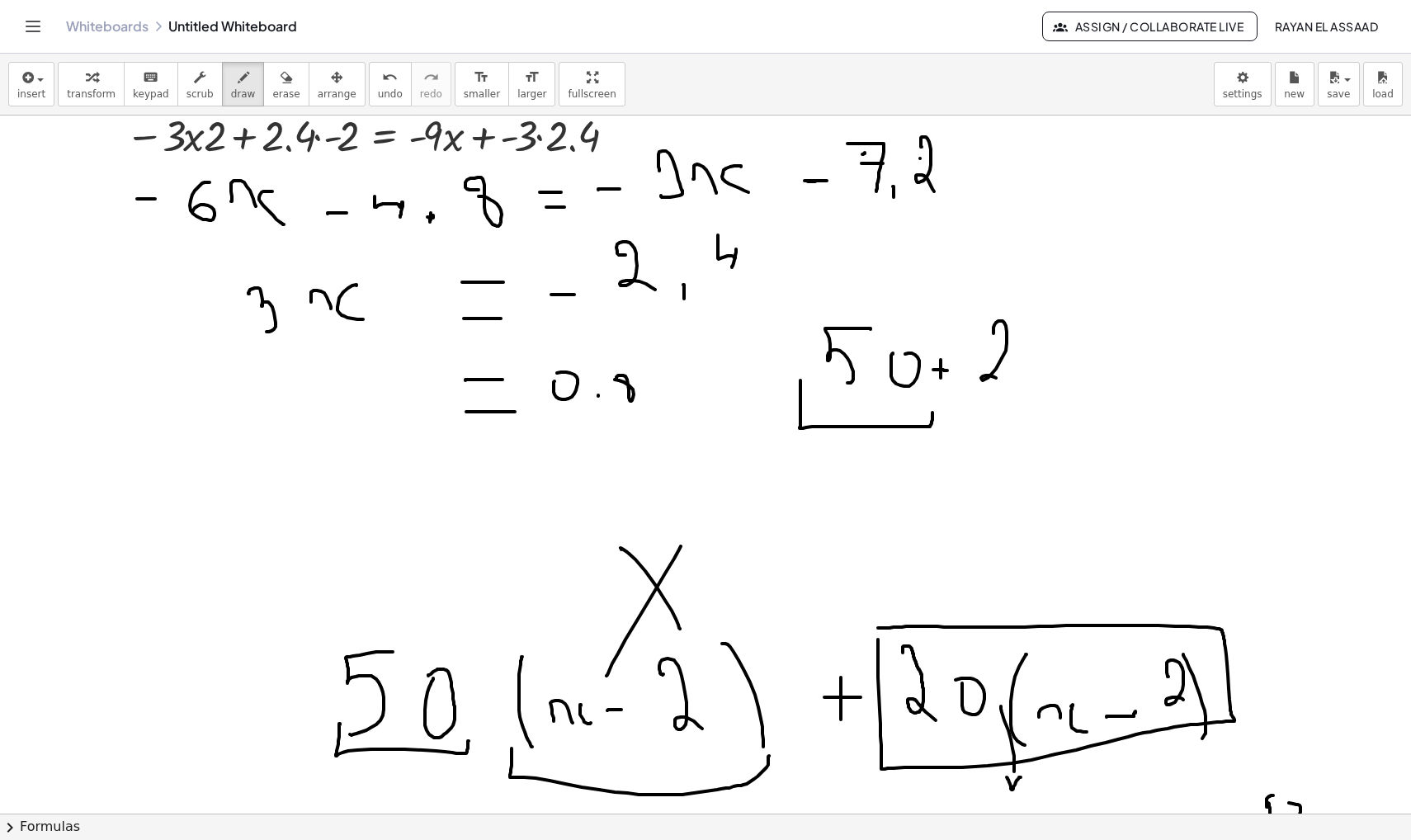
drag, startPoint x: 993, startPoint y: 334, endPoint x: 996, endPoint y: 378, distance: 44.1
click at [996, 378] on div at bounding box center [705, 334] width 1411 height 2793
click at [1033, 345] on div at bounding box center [705, 334] width 1411 height 2793
drag, startPoint x: 1097, startPoint y: 331, endPoint x: 1115, endPoint y: 399, distance: 70.3
click at [1113, 399] on div at bounding box center [705, 334] width 1411 height 2793
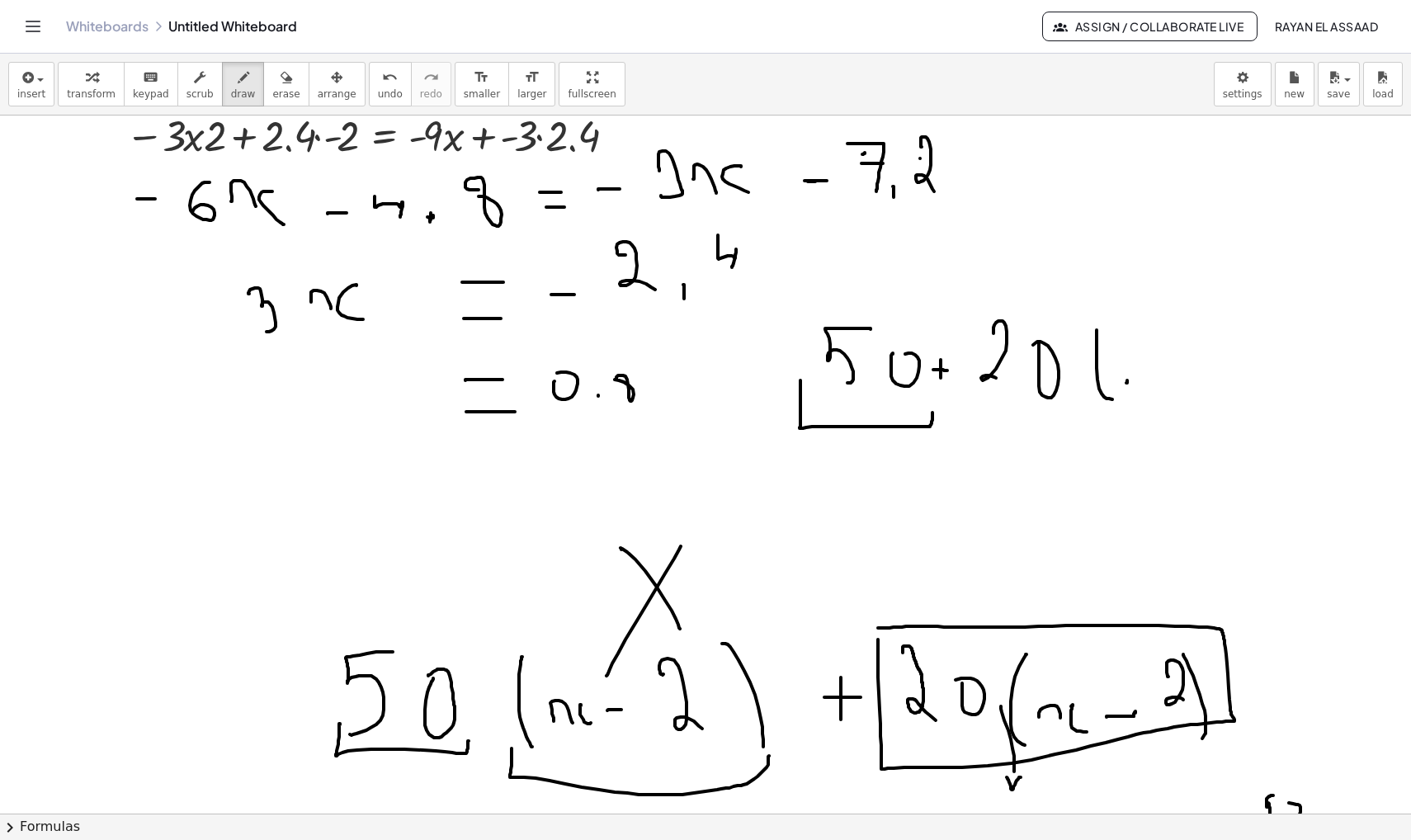
drag, startPoint x: 1126, startPoint y: 383, endPoint x: 1149, endPoint y: 383, distance: 23.0
click at [1149, 383] on div at bounding box center [705, 334] width 1411 height 2793
drag, startPoint x: 1158, startPoint y: 371, endPoint x: 1184, endPoint y: 384, distance: 29.1
click at [1178, 385] on div at bounding box center [705, 334] width 1411 height 2793
drag, startPoint x: 1203, startPoint y: 375, endPoint x: 1218, endPoint y: 374, distance: 15.0
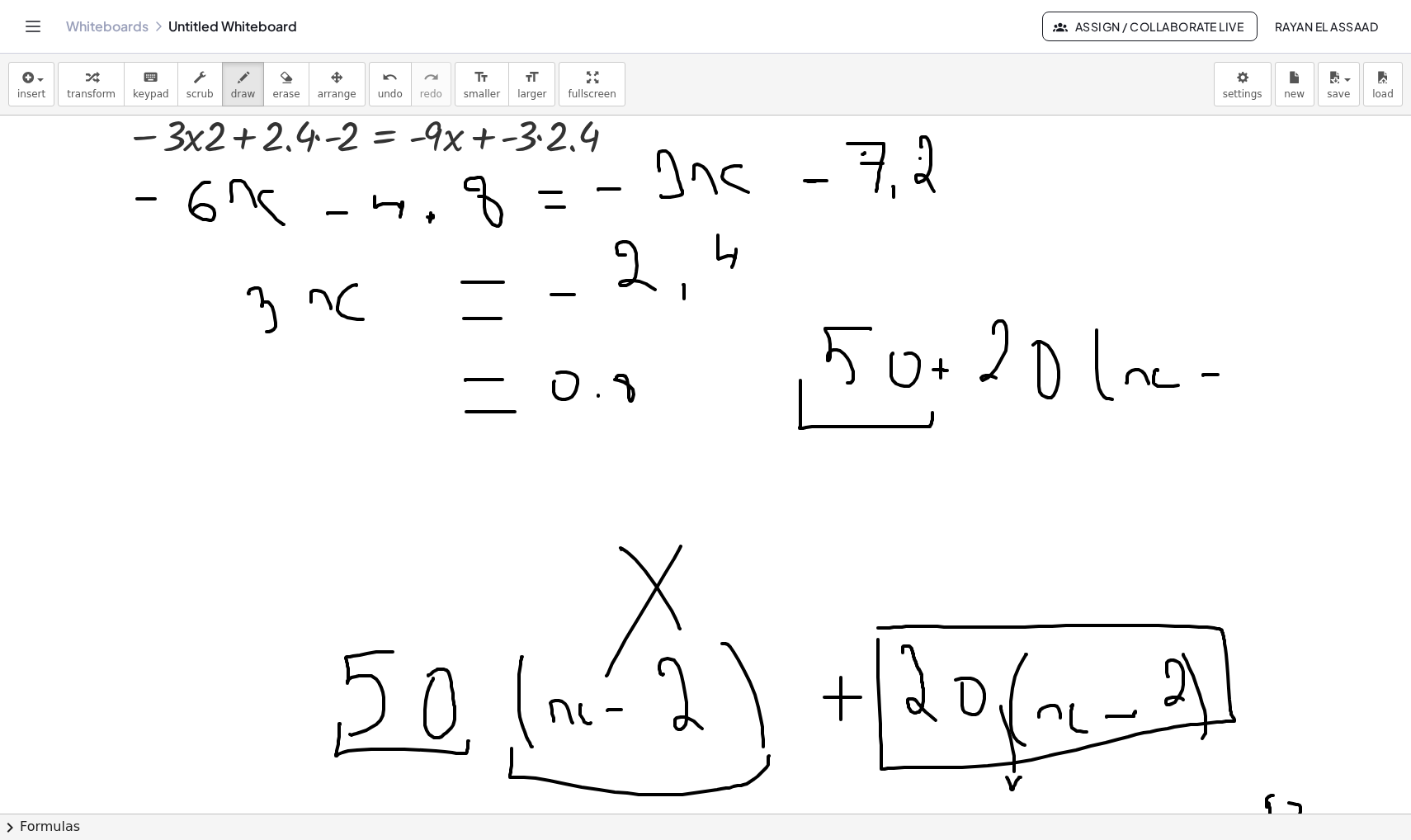
click at [1218, 374] on div at bounding box center [705, 334] width 1411 height 2793
drag, startPoint x: 1247, startPoint y: 340, endPoint x: 1274, endPoint y: 383, distance: 50.8
click at [1274, 383] on div at bounding box center [705, 334] width 1411 height 2793
drag, startPoint x: 1270, startPoint y: 326, endPoint x: 1305, endPoint y: 391, distance: 73.8
click at [1305, 391] on div at bounding box center [705, 334] width 1411 height 2793
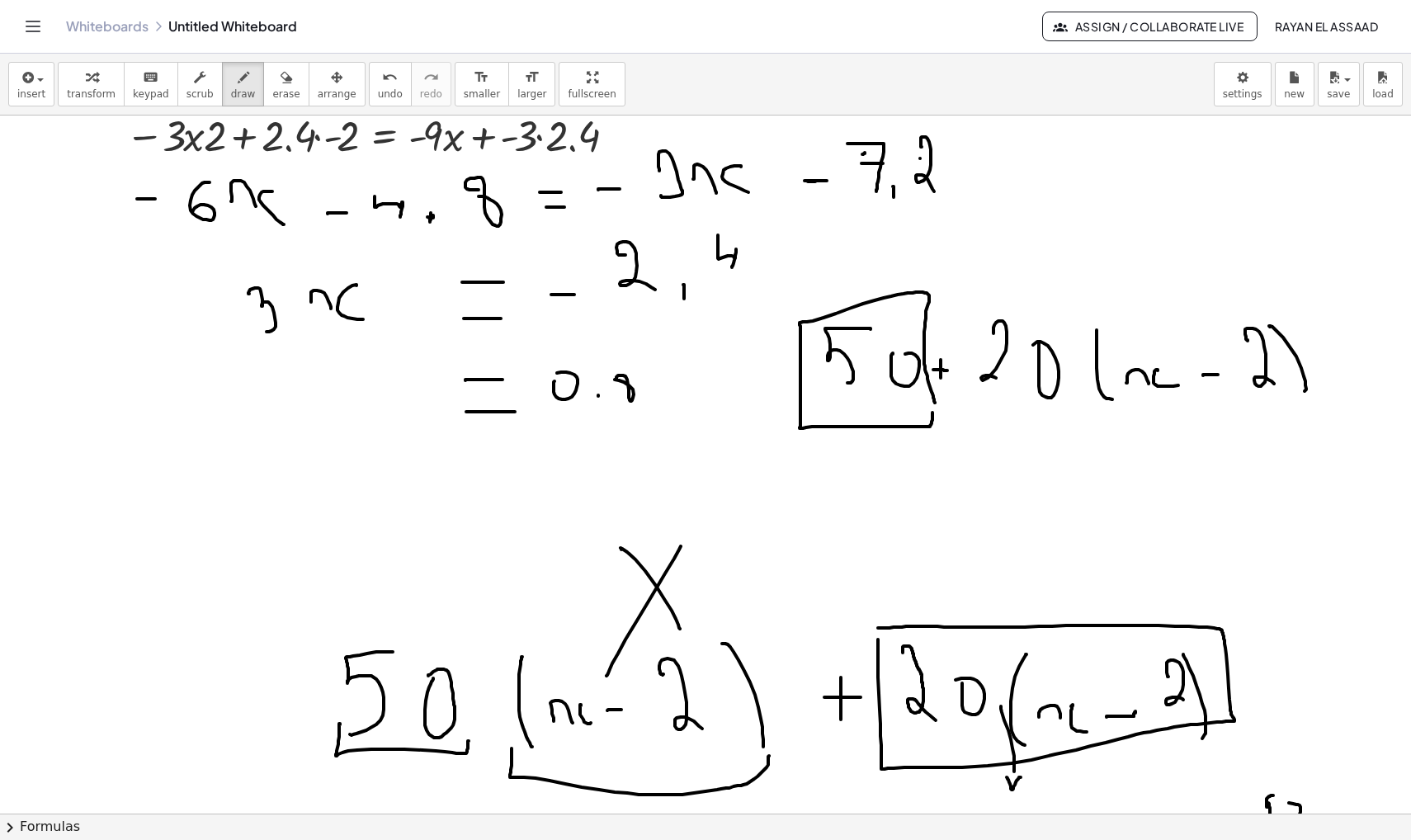
drag, startPoint x: 800, startPoint y: 386, endPoint x: 934, endPoint y: 421, distance: 138.5
click at [934, 421] on div at bounding box center [705, 334] width 1411 height 2793
drag, startPoint x: 714, startPoint y: 482, endPoint x: 724, endPoint y: 482, distance: 10.0
click at [724, 482] on div at bounding box center [705, 334] width 1411 height 2793
click at [722, 493] on div at bounding box center [705, 334] width 1411 height 2793
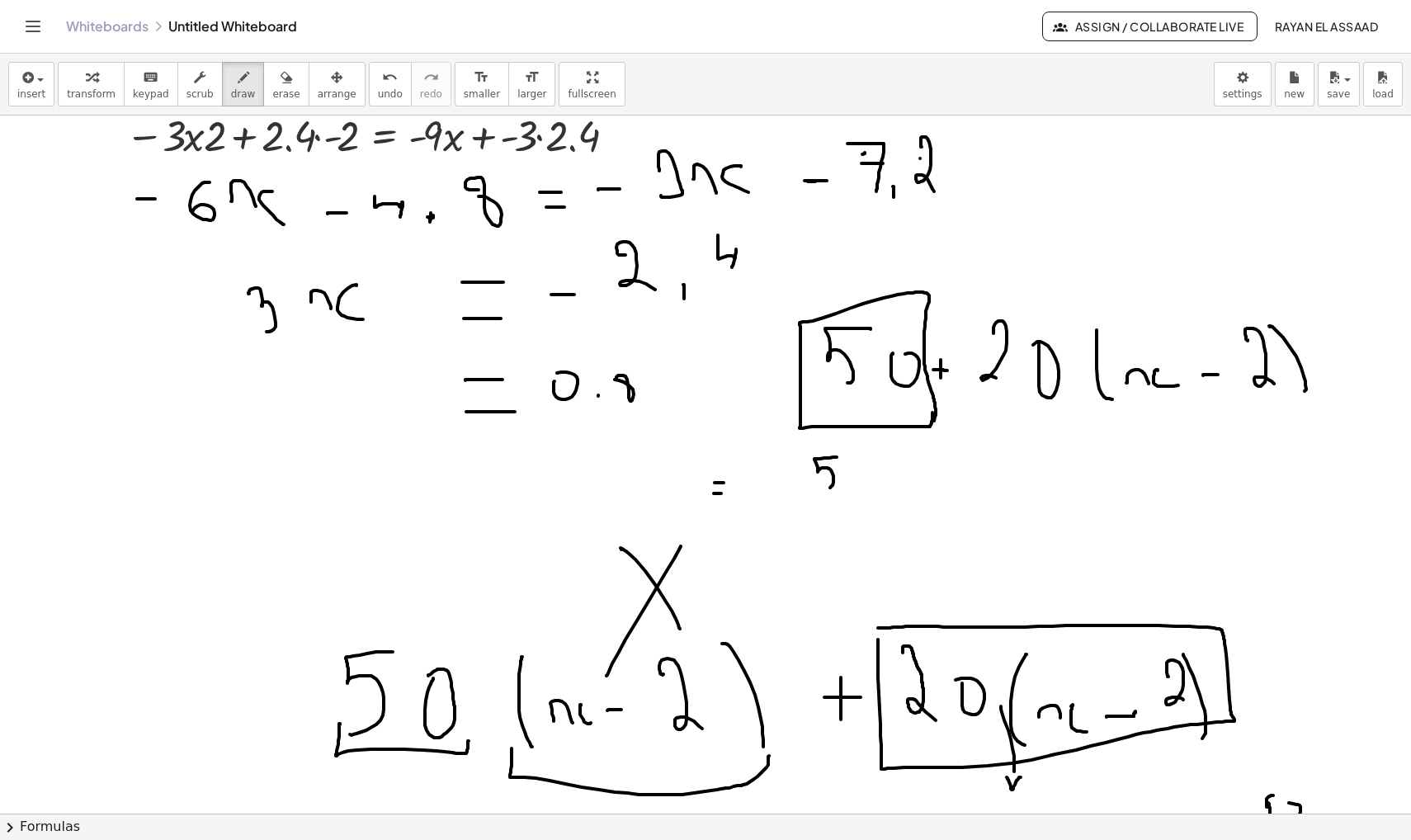
drag, startPoint x: 837, startPoint y: 457, endPoint x: 821, endPoint y: 490, distance: 36.7
click at [821, 490] on div at bounding box center [705, 334] width 1411 height 2793
drag, startPoint x: 865, startPoint y: 469, endPoint x: 875, endPoint y: 461, distance: 12.8
click at [875, 461] on div at bounding box center [705, 334] width 1411 height 2793
drag, startPoint x: 930, startPoint y: 462, endPoint x: 930, endPoint y: 477, distance: 15.0
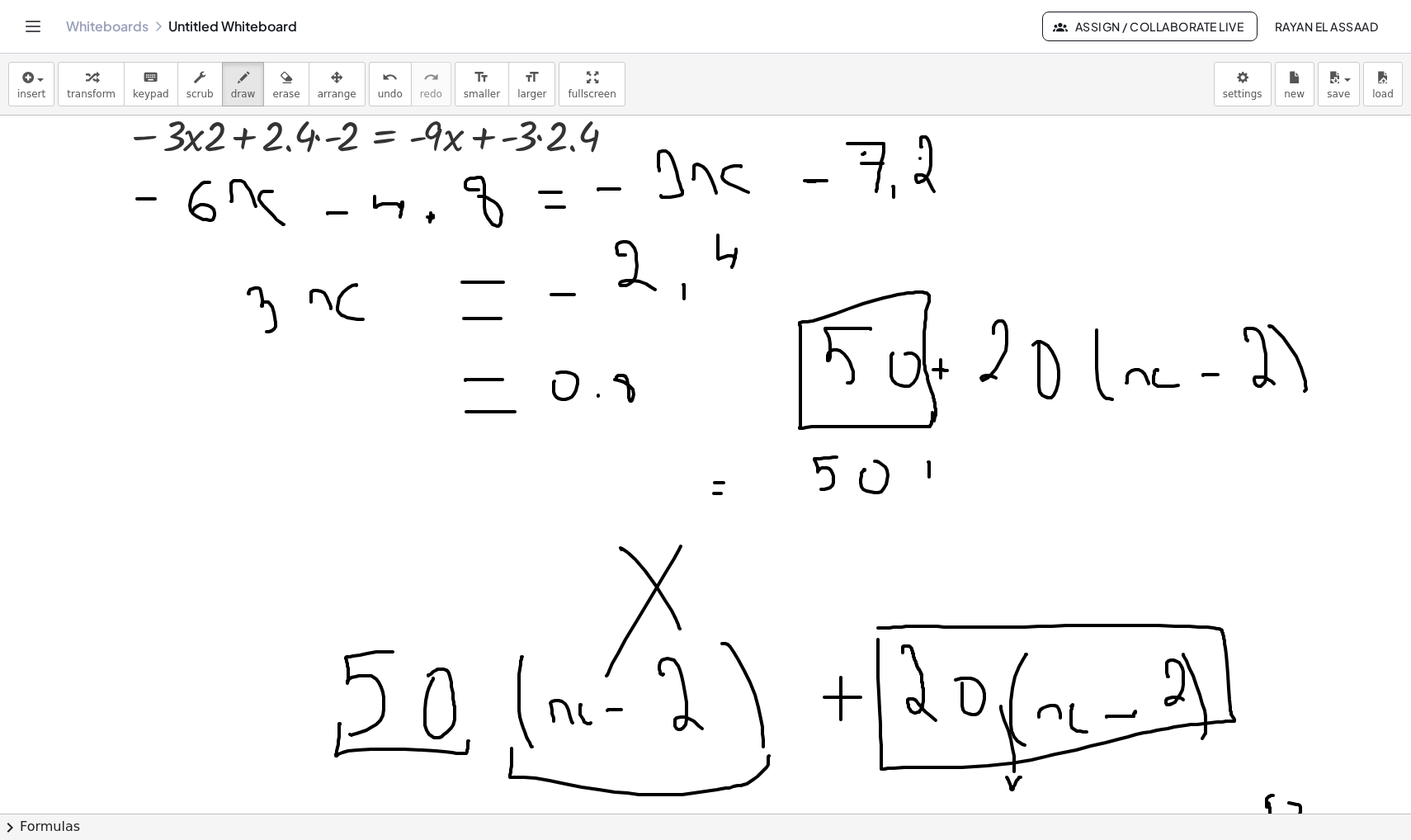
click at [930, 477] on div at bounding box center [705, 334] width 1411 height 2793
drag, startPoint x: 918, startPoint y: 469, endPoint x: 941, endPoint y: 469, distance: 23.0
click at [941, 469] on div at bounding box center [705, 334] width 1411 height 2793
drag, startPoint x: 982, startPoint y: 450, endPoint x: 1001, endPoint y: 468, distance: 26.2
click at [998, 466] on div at bounding box center [705, 334] width 1411 height 2793
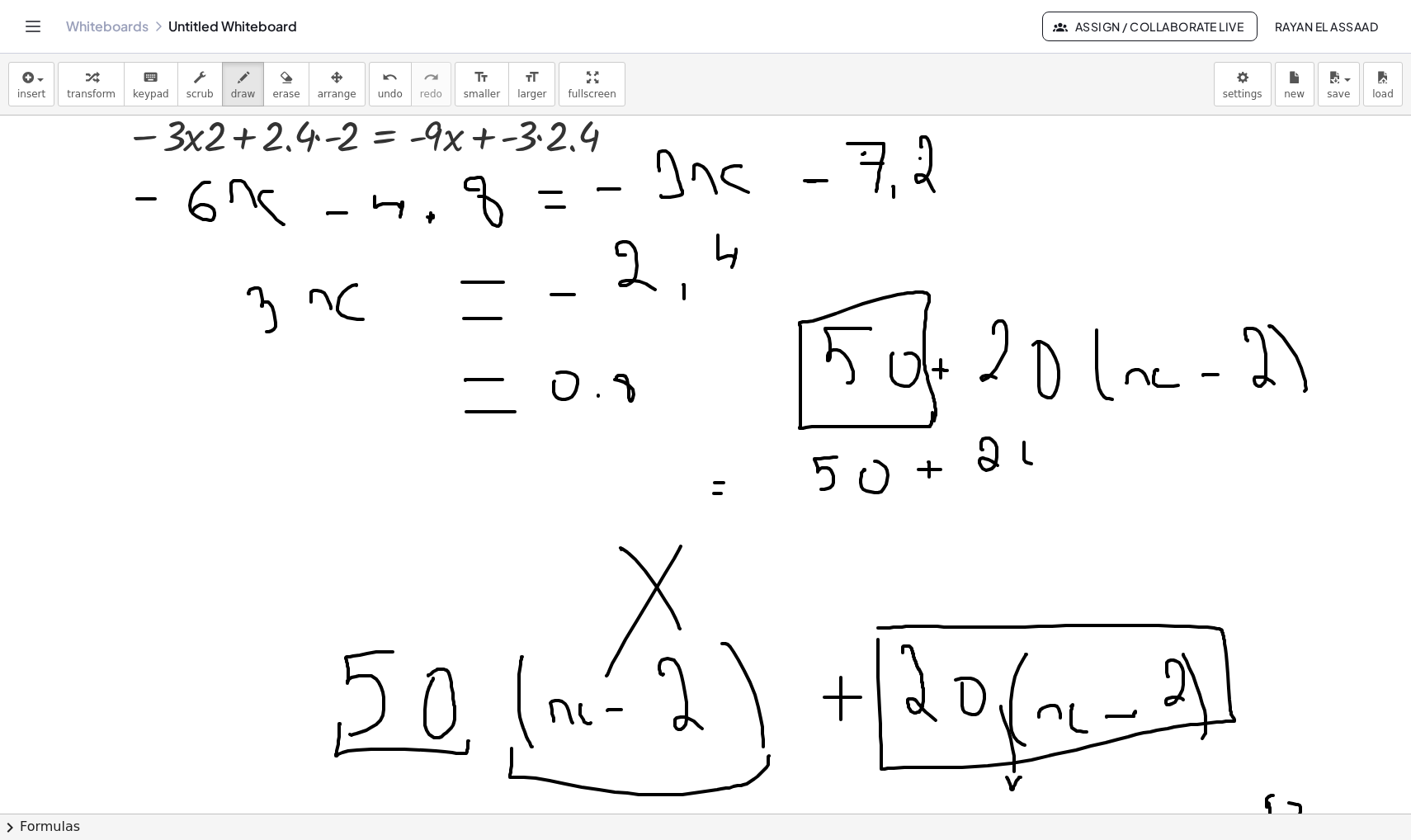
drag, startPoint x: 1024, startPoint y: 443, endPoint x: 1013, endPoint y: 444, distance: 11.0
click at [1016, 437] on div at bounding box center [705, 334] width 1411 height 2793
drag, startPoint x: 1052, startPoint y: 453, endPoint x: 1063, endPoint y: 455, distance: 11.2
click at [1063, 455] on div at bounding box center [705, 334] width 1411 height 2793
drag, startPoint x: 1078, startPoint y: 444, endPoint x: 1087, endPoint y: 460, distance: 18.4
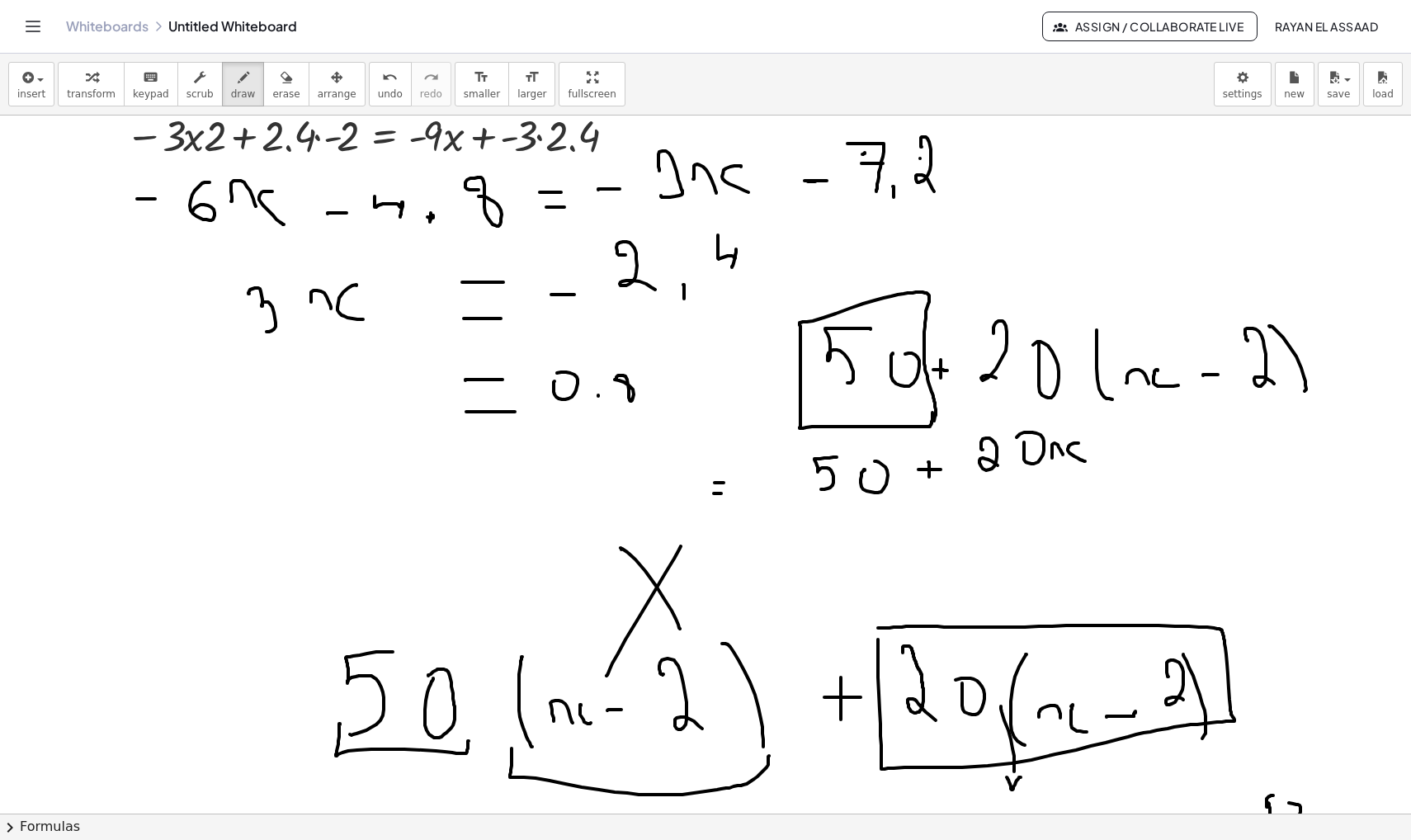
click at [1087, 460] on div at bounding box center [705, 334] width 1411 height 2793
click at [1140, 453] on div at bounding box center [705, 334] width 1411 height 2793
drag, startPoint x: 1157, startPoint y: 428, endPoint x: 1179, endPoint y: 450, distance: 31.1
click at [1179, 450] on div at bounding box center [705, 334] width 1411 height 2793
drag, startPoint x: 1208, startPoint y: 433, endPoint x: 1194, endPoint y: 427, distance: 15.2
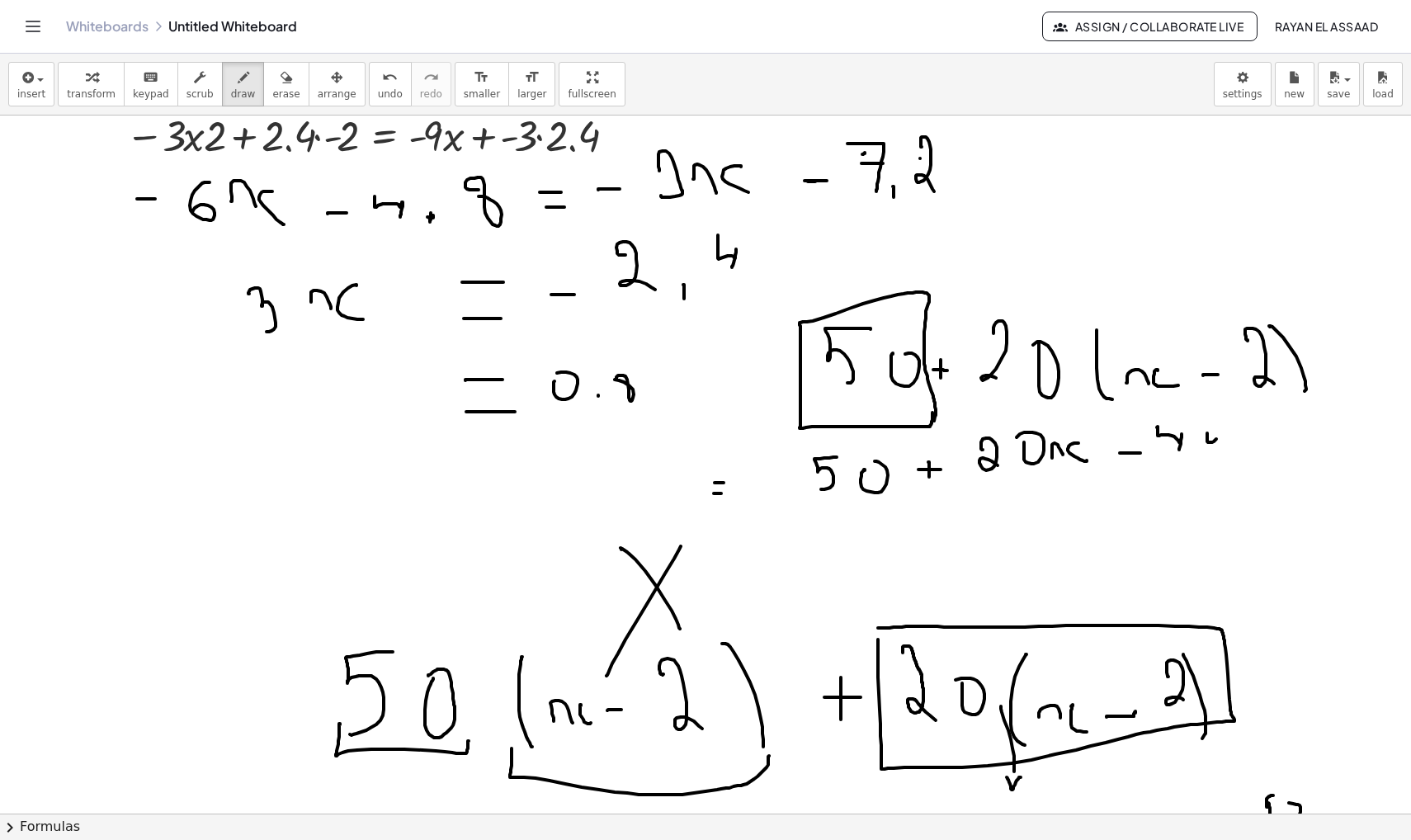
click at [1203, 417] on div at bounding box center [705, 334] width 1411 height 2793
click at [763, 532] on div at bounding box center [705, 334] width 1411 height 2793
drag, startPoint x: 840, startPoint y: 237, endPoint x: 840, endPoint y: 266, distance: 29.0
click at [840, 266] on div at bounding box center [705, 334] width 1411 height 2793
drag, startPoint x: 826, startPoint y: 271, endPoint x: 853, endPoint y: 275, distance: 27.3
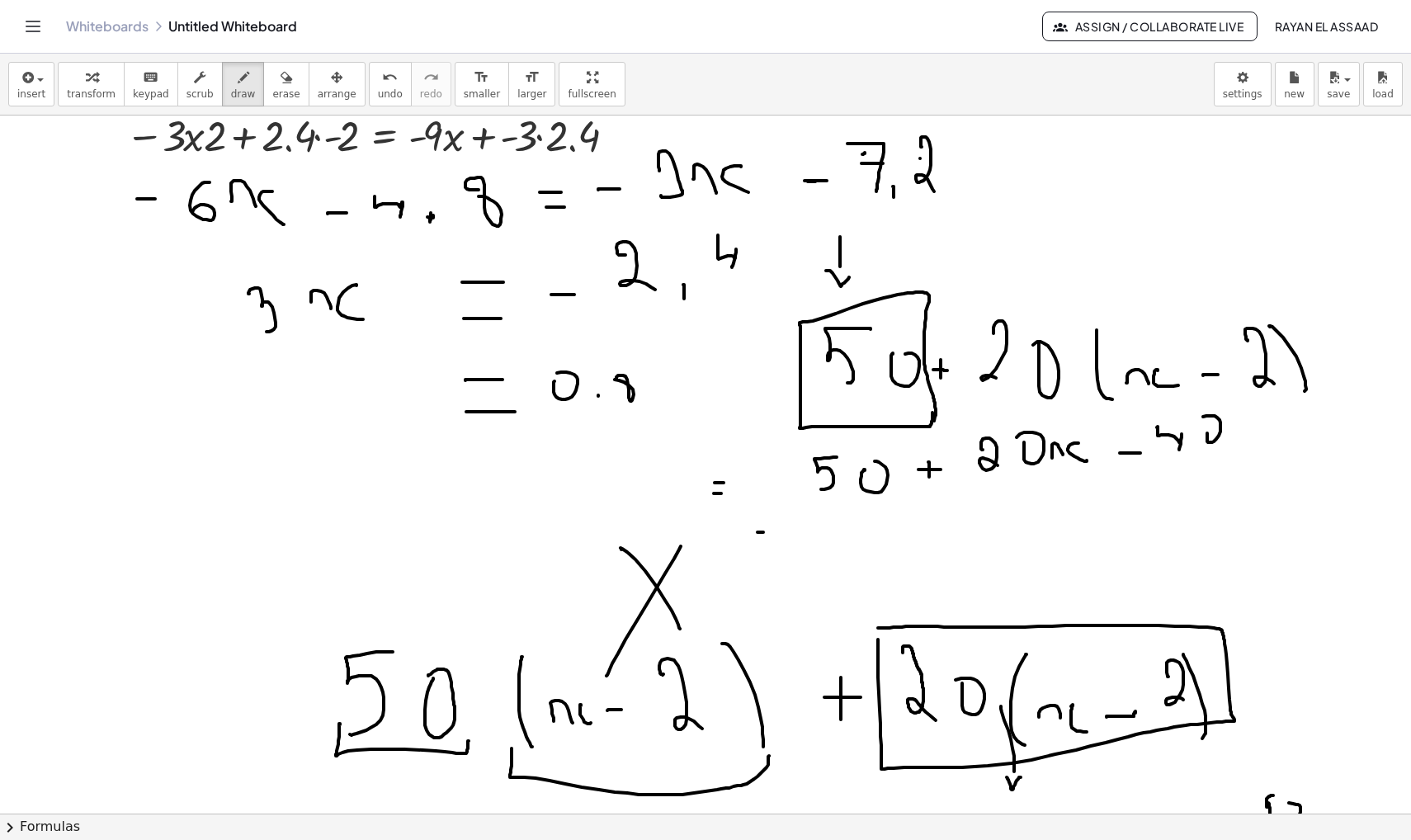
click at [852, 275] on div at bounding box center [705, 334] width 1411 height 2793
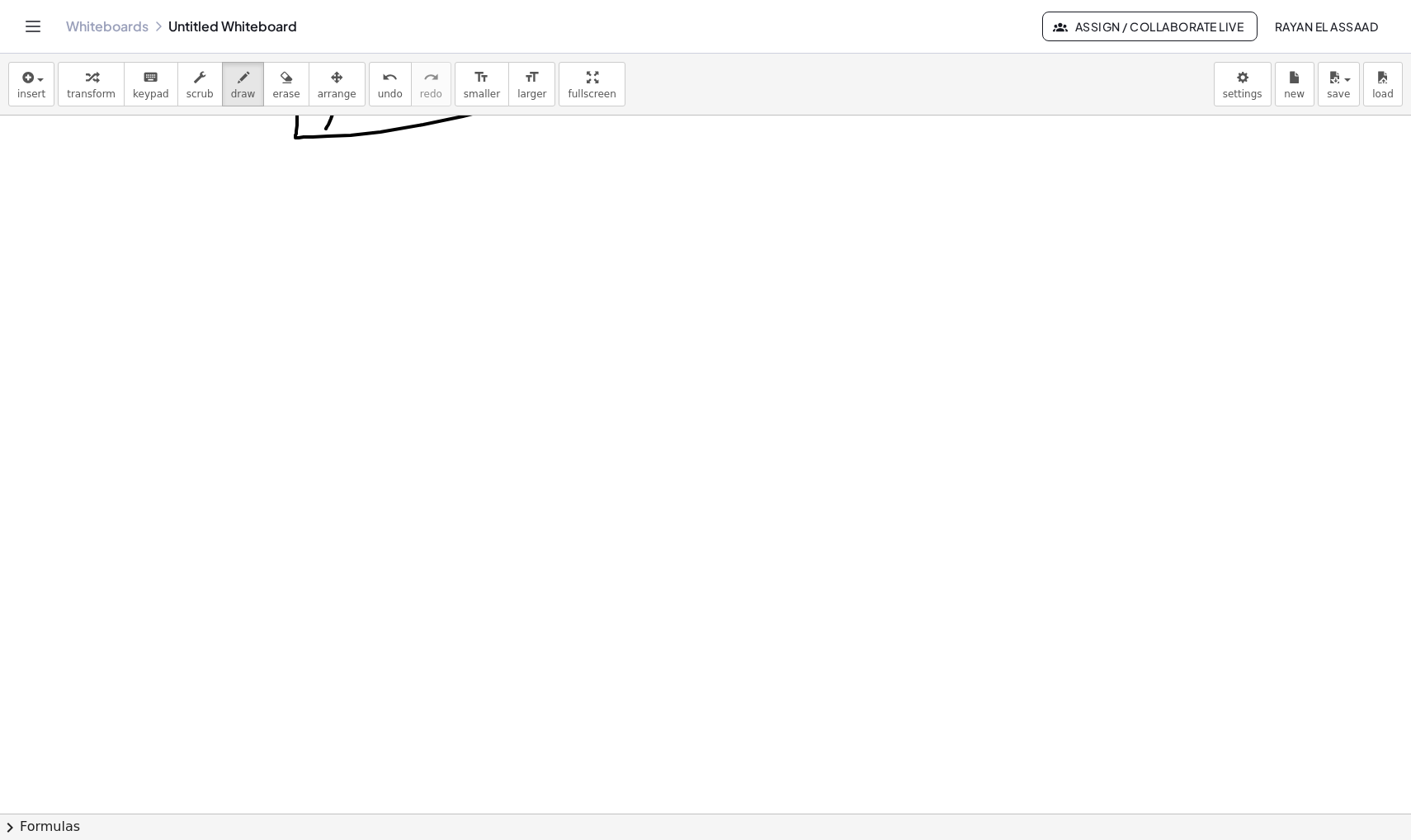
scroll to position [2312, 0]
drag, startPoint x: 472, startPoint y: 265, endPoint x: 471, endPoint y: 291, distance: 26.0
drag, startPoint x: 459, startPoint y: 278, endPoint x: 484, endPoint y: 278, distance: 25.0
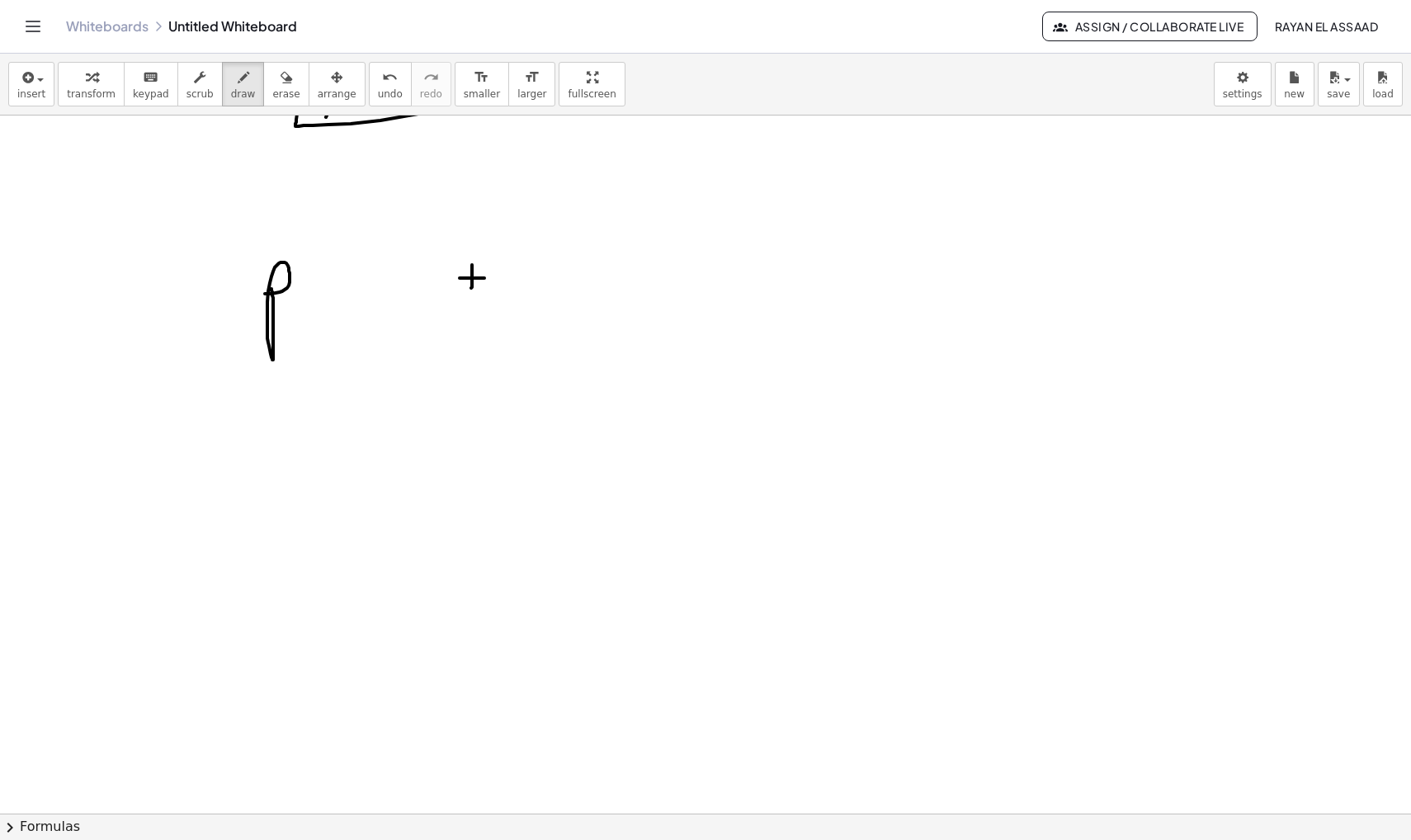
drag, startPoint x: 533, startPoint y: 247, endPoint x: 534, endPoint y: 293, distance: 46.0
drag, startPoint x: 589, startPoint y: 274, endPoint x: 605, endPoint y: 274, distance: 16.0
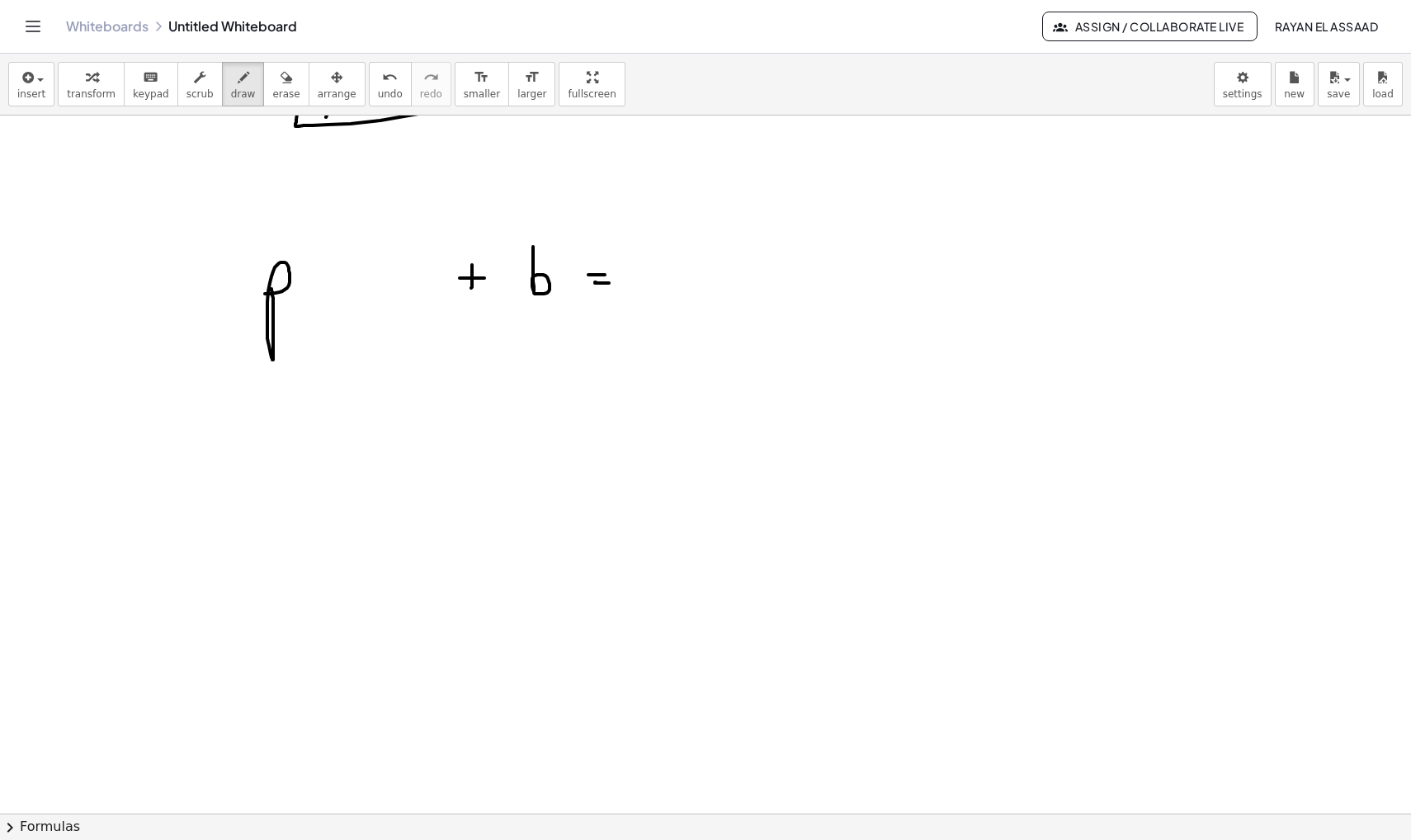
drag, startPoint x: 596, startPoint y: 282, endPoint x: 621, endPoint y: 283, distance: 25.0
drag, startPoint x: 669, startPoint y: 241, endPoint x: 669, endPoint y: 279, distance: 38.0
drag, startPoint x: 691, startPoint y: 248, endPoint x: 703, endPoint y: 282, distance: 36.1
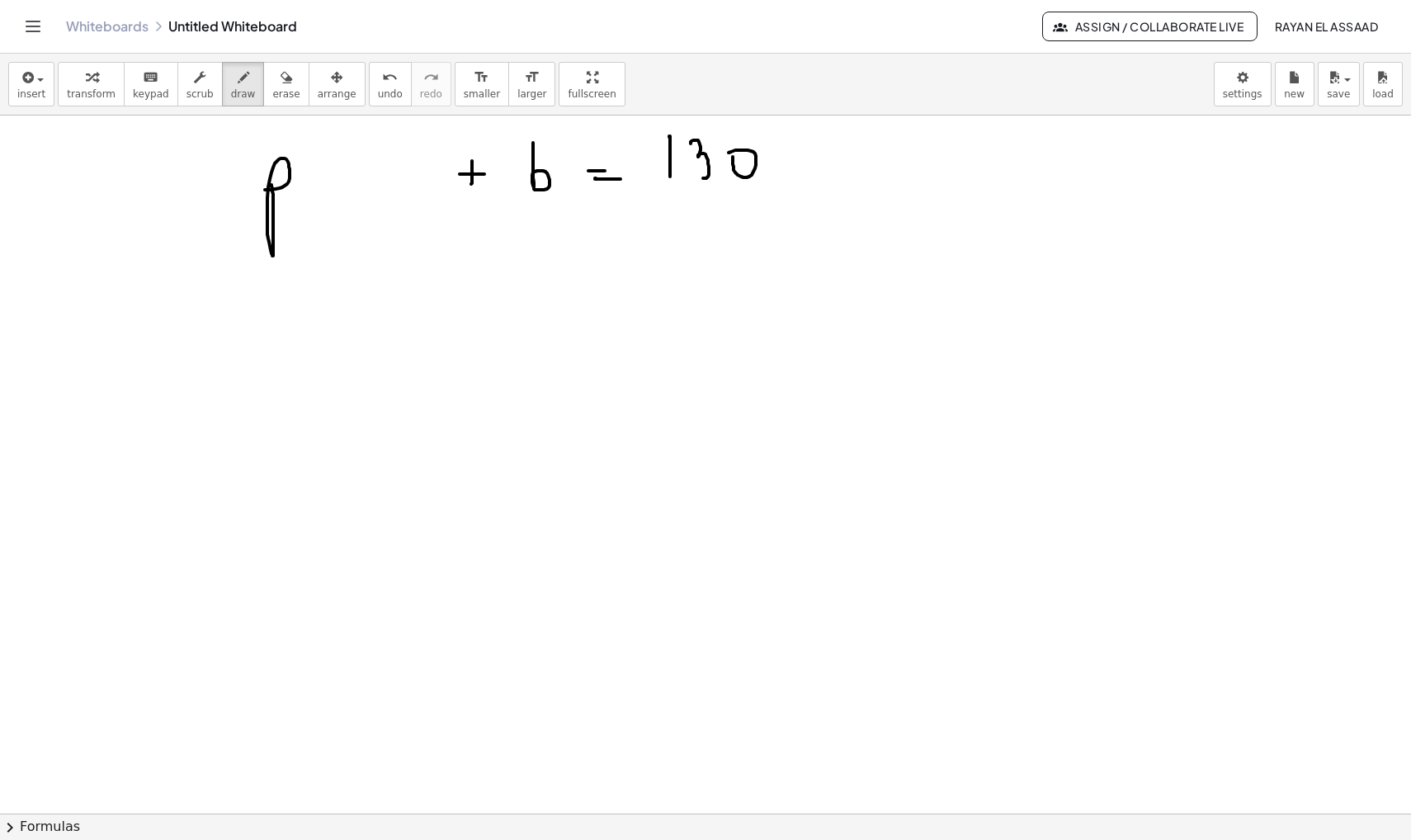
scroll to position [2421, 0]
drag, startPoint x: 375, startPoint y: 357, endPoint x: 378, endPoint y: 367, distance: 10.4
drag, startPoint x: 469, startPoint y: 333, endPoint x: 469, endPoint y: 377, distance: 44.0
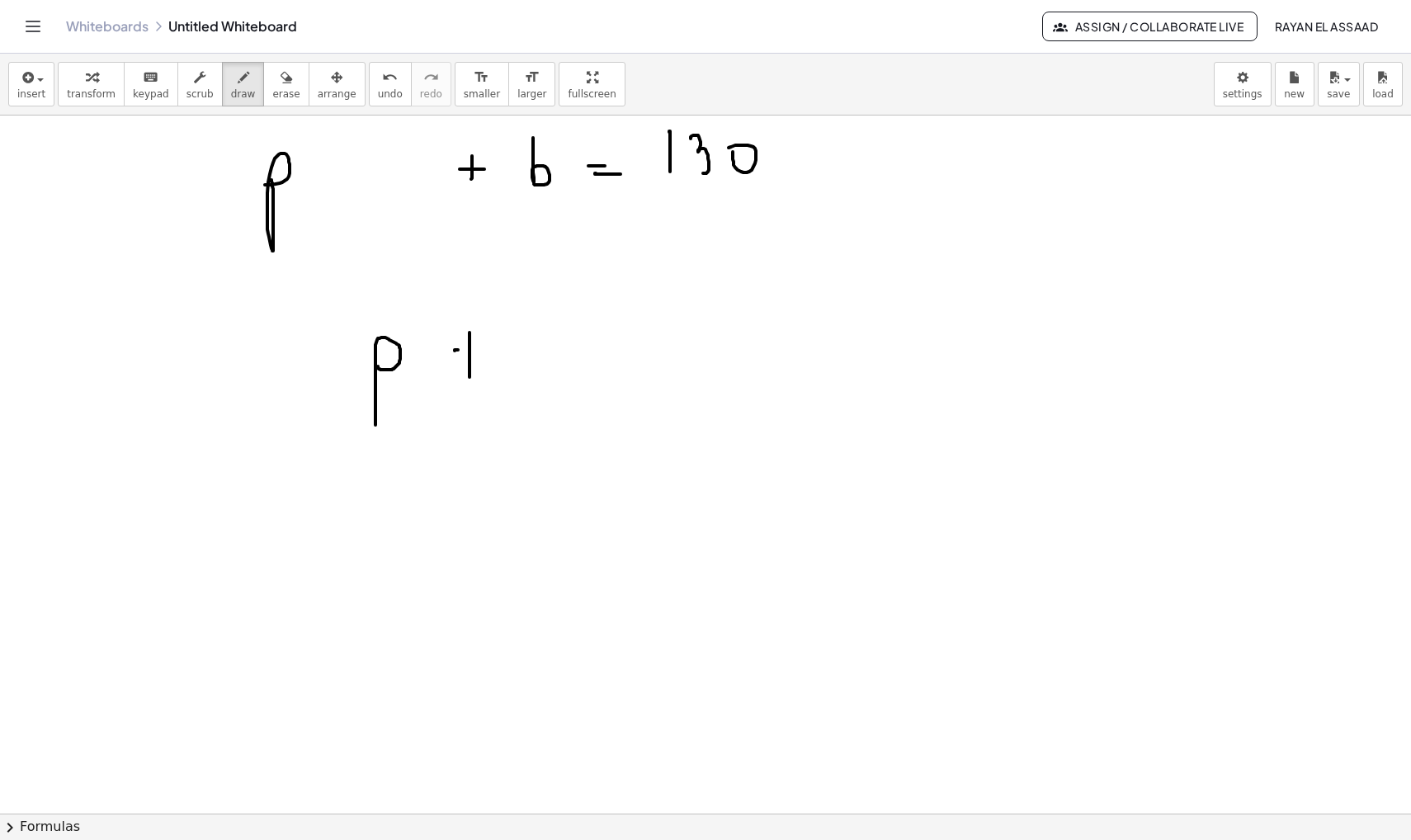
drag, startPoint x: 455, startPoint y: 351, endPoint x: 480, endPoint y: 350, distance: 25.0
drag, startPoint x: 539, startPoint y: 335, endPoint x: 536, endPoint y: 348, distance: 13.3
drag, startPoint x: 567, startPoint y: 351, endPoint x: 566, endPoint y: 368, distance: 17.0
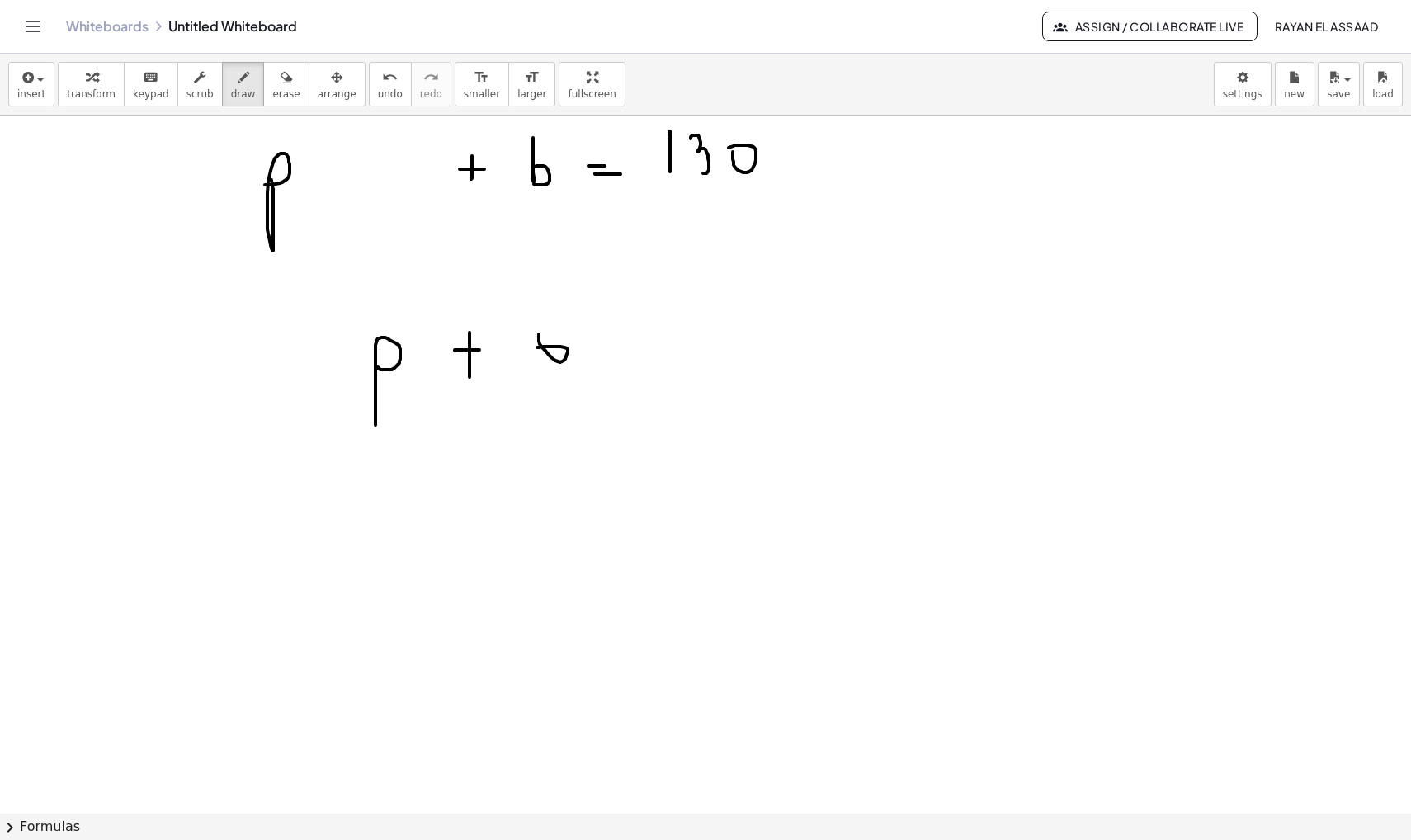
drag, startPoint x: 589, startPoint y: 351, endPoint x: 581, endPoint y: 347, distance: 8.9
drag, startPoint x: 629, startPoint y: 339, endPoint x: 626, endPoint y: 355, distance: 16.3
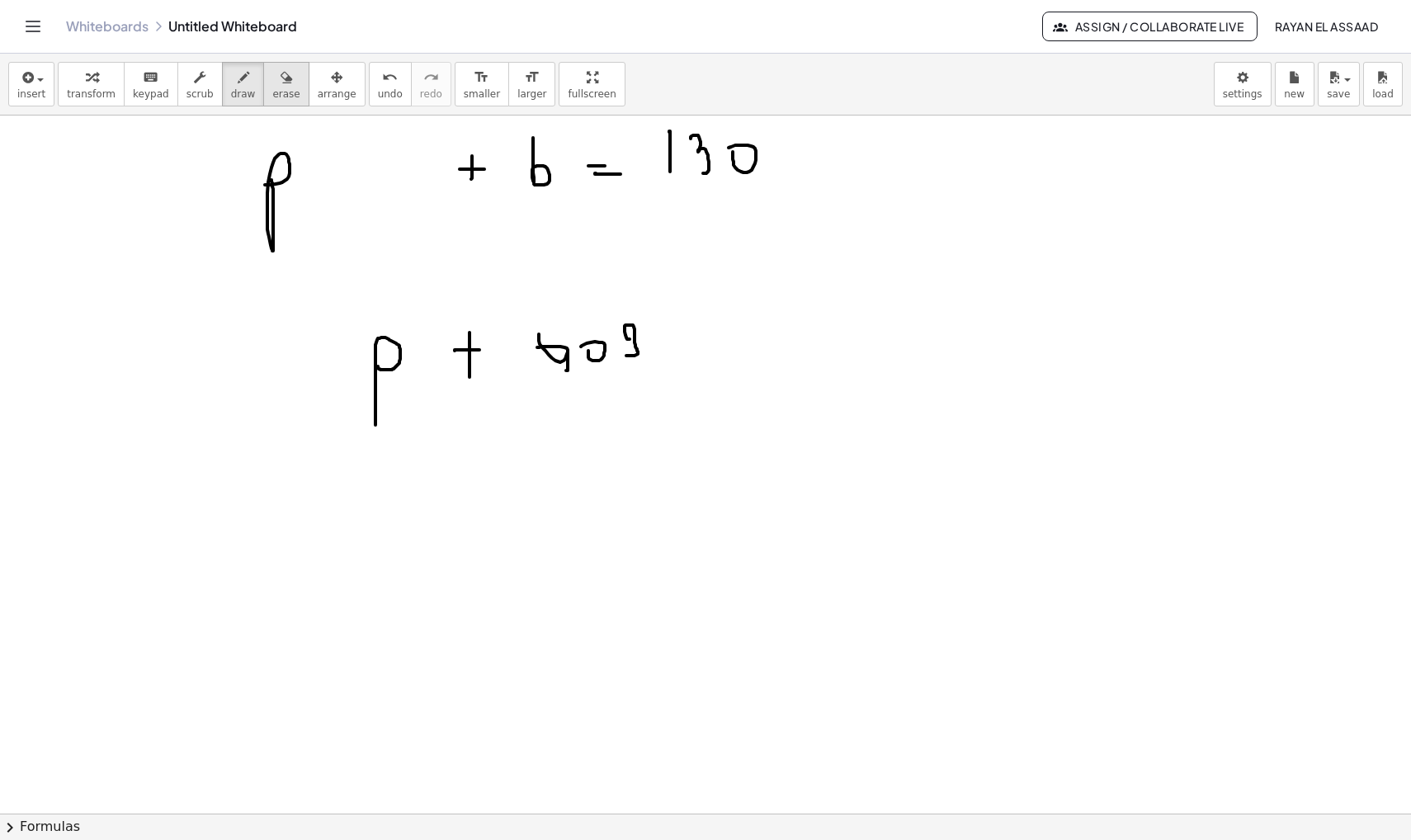
click at [281, 91] on span "erase" at bounding box center [286, 94] width 27 height 12
drag, startPoint x: 559, startPoint y: 343, endPoint x: 645, endPoint y: 339, distance: 86.1
click at [231, 89] on span "draw" at bounding box center [243, 94] width 25 height 12
drag, startPoint x: 526, startPoint y: 337, endPoint x: 560, endPoint y: 365, distance: 44.0
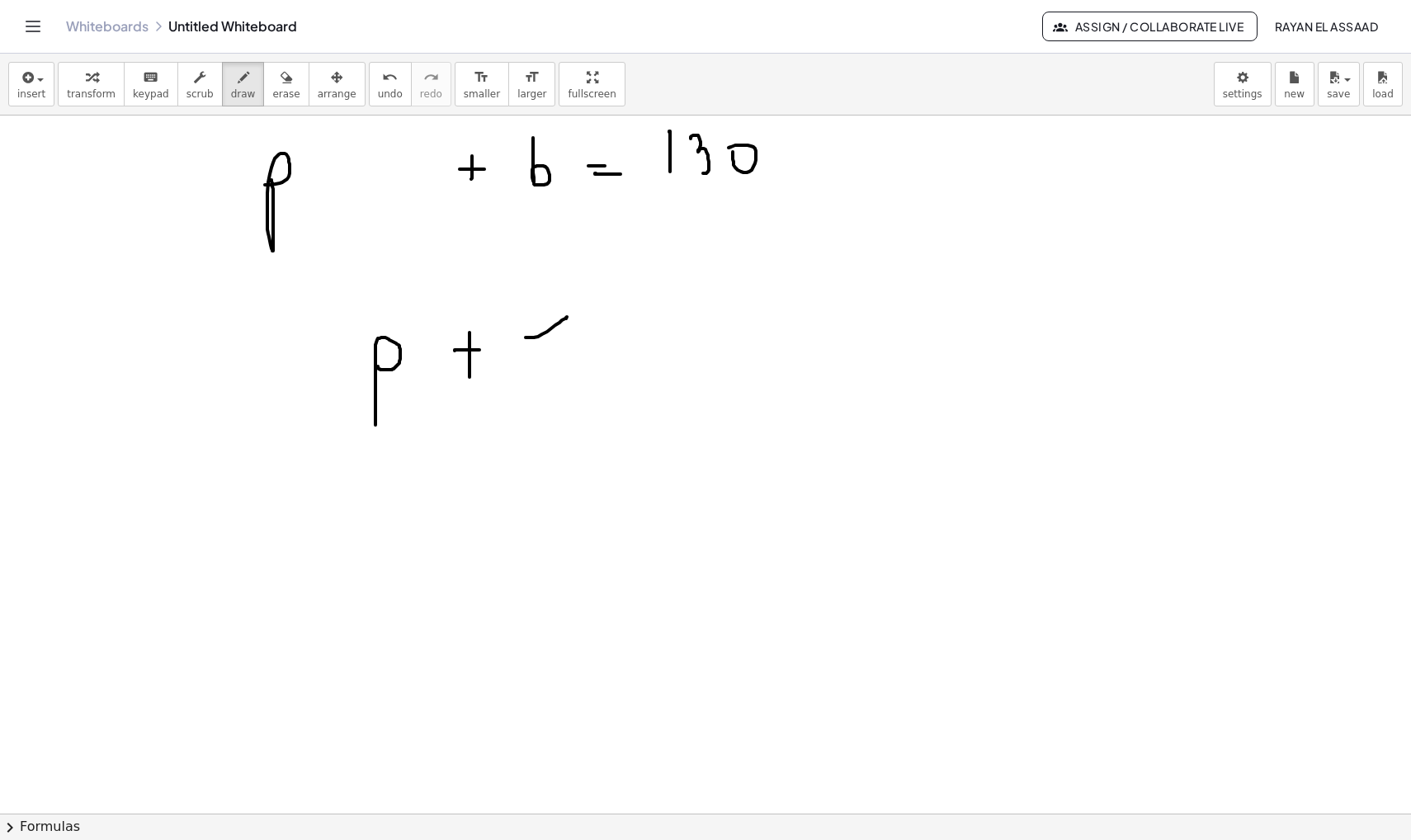
drag, startPoint x: 531, startPoint y: 313, endPoint x: 500, endPoint y: 379, distance: 72.9
drag, startPoint x: 593, startPoint y: 345, endPoint x: 593, endPoint y: 364, distance: 19.0
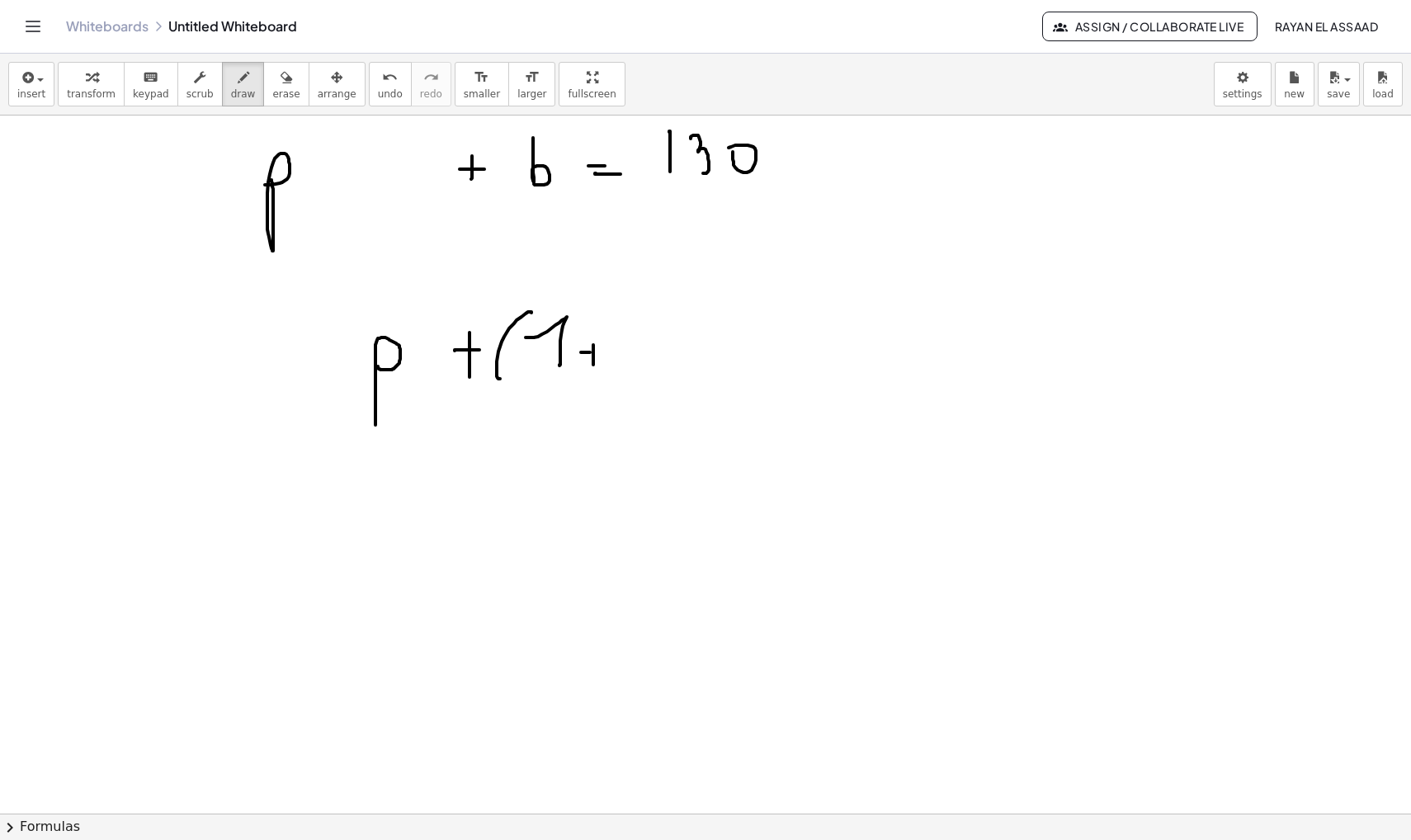
drag, startPoint x: 581, startPoint y: 352, endPoint x: 602, endPoint y: 352, distance: 21.0
drag, startPoint x: 669, startPoint y: 311, endPoint x: 658, endPoint y: 349, distance: 39.6
drag, startPoint x: 641, startPoint y: 360, endPoint x: 713, endPoint y: 362, distance: 72.0
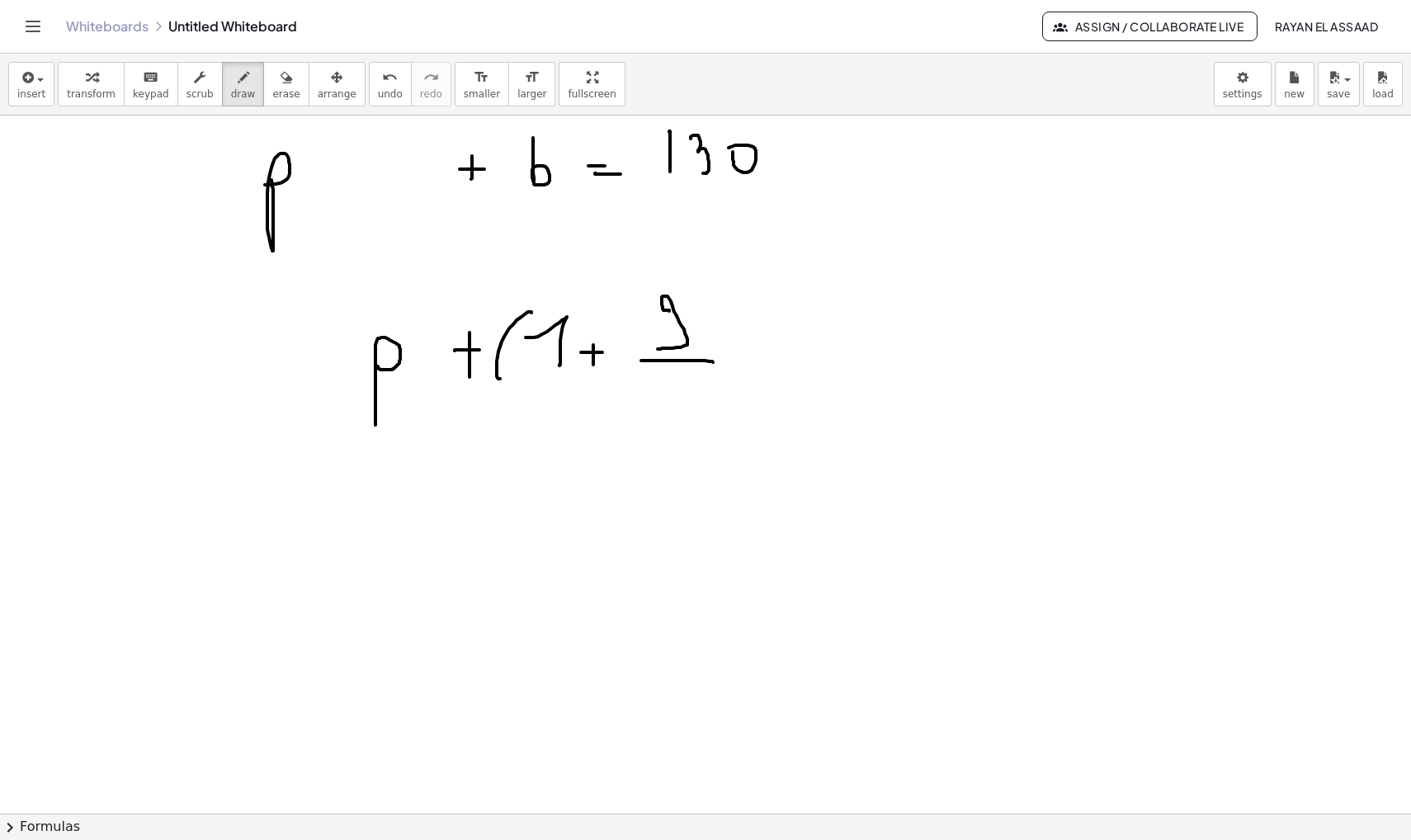
drag, startPoint x: 651, startPoint y: 381, endPoint x: 650, endPoint y: 413, distance: 32.0
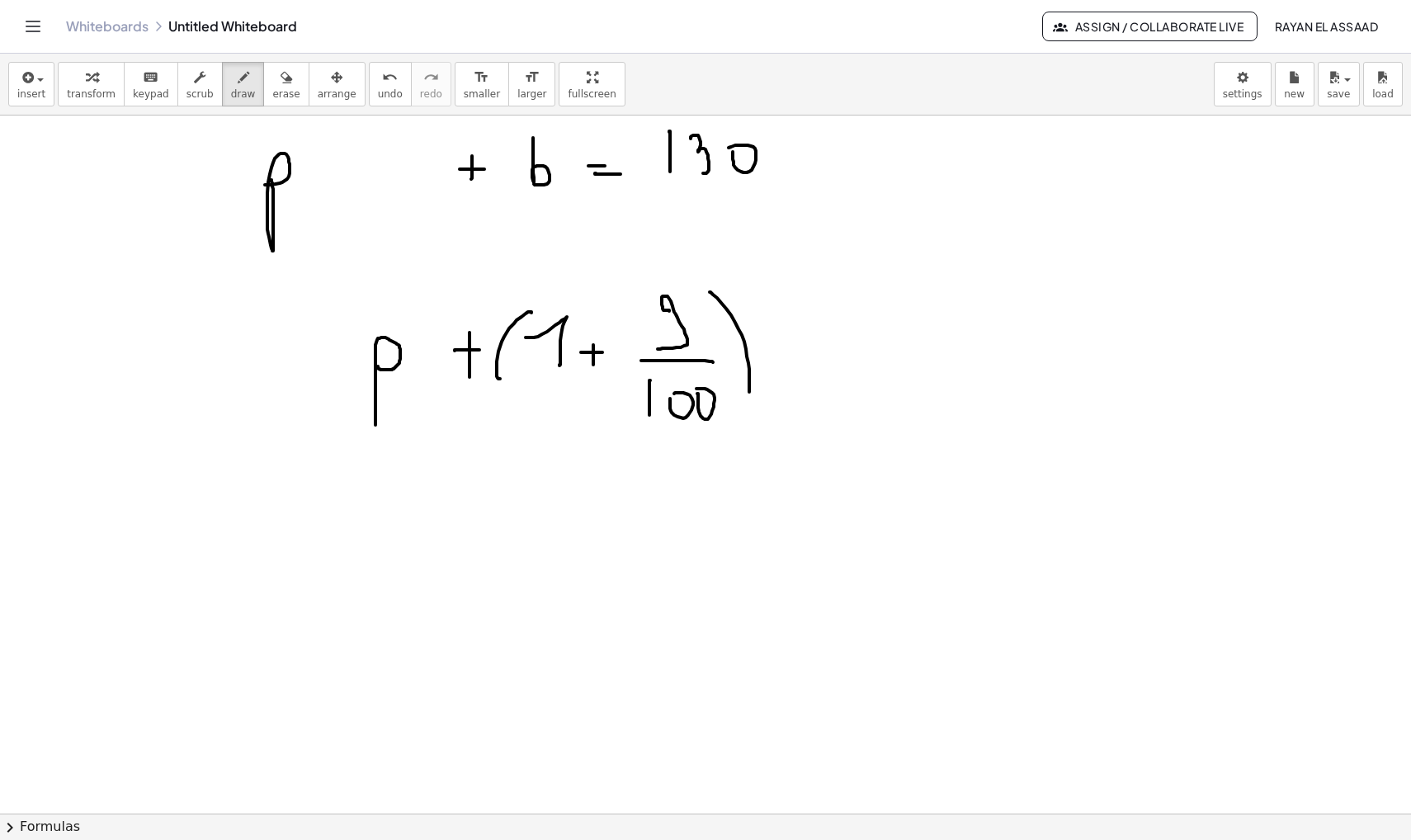
drag, startPoint x: 711, startPoint y: 292, endPoint x: 749, endPoint y: 392, distance: 107.0
drag, startPoint x: 793, startPoint y: 306, endPoint x: 797, endPoint y: 348, distance: 42.2
drag, startPoint x: 843, startPoint y: 327, endPoint x: 866, endPoint y: 327, distance: 23.0
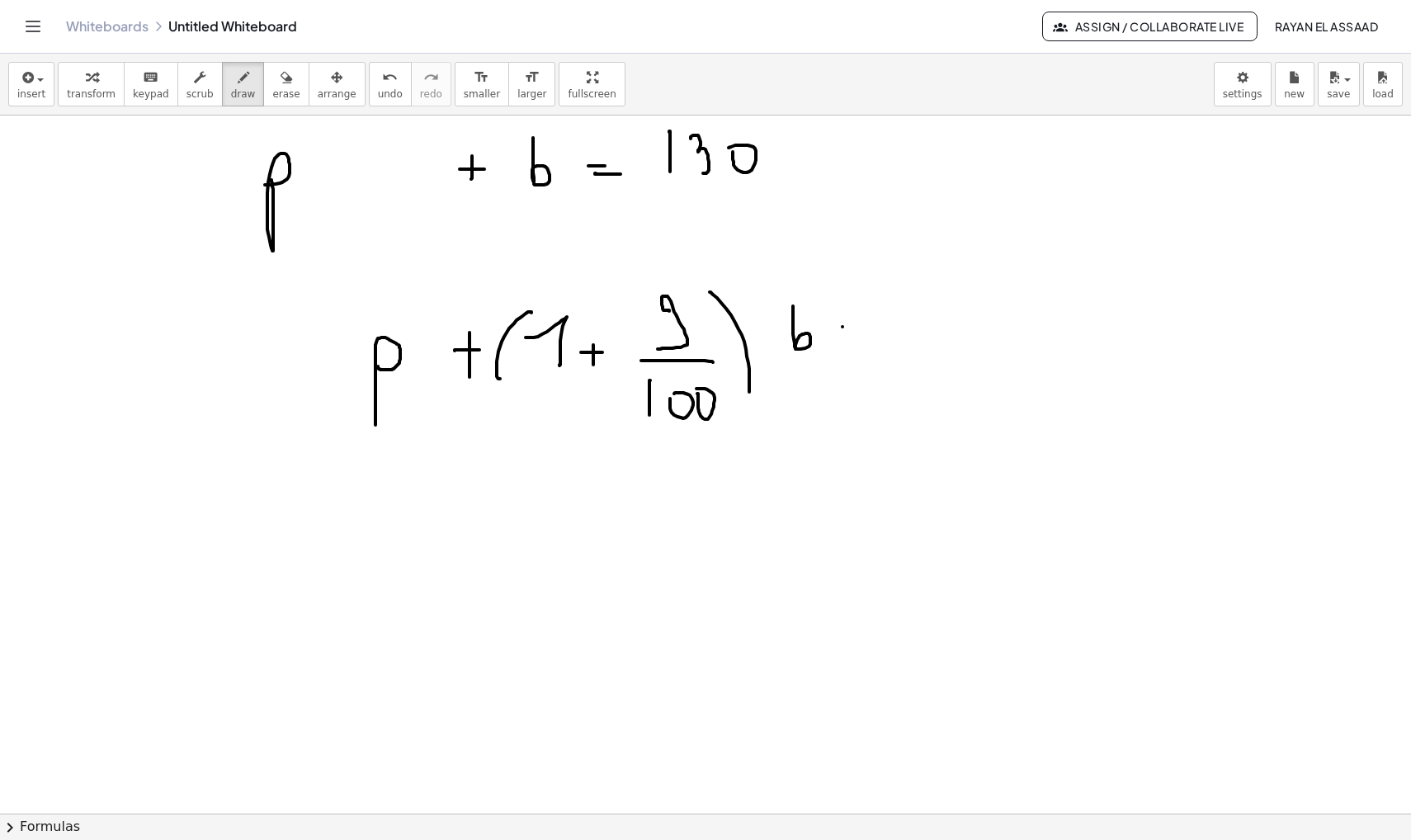
drag, startPoint x: 840, startPoint y: 336, endPoint x: 861, endPoint y: 337, distance: 21.0
drag, startPoint x: 487, startPoint y: 406, endPoint x: 759, endPoint y: 421, distance: 272.4
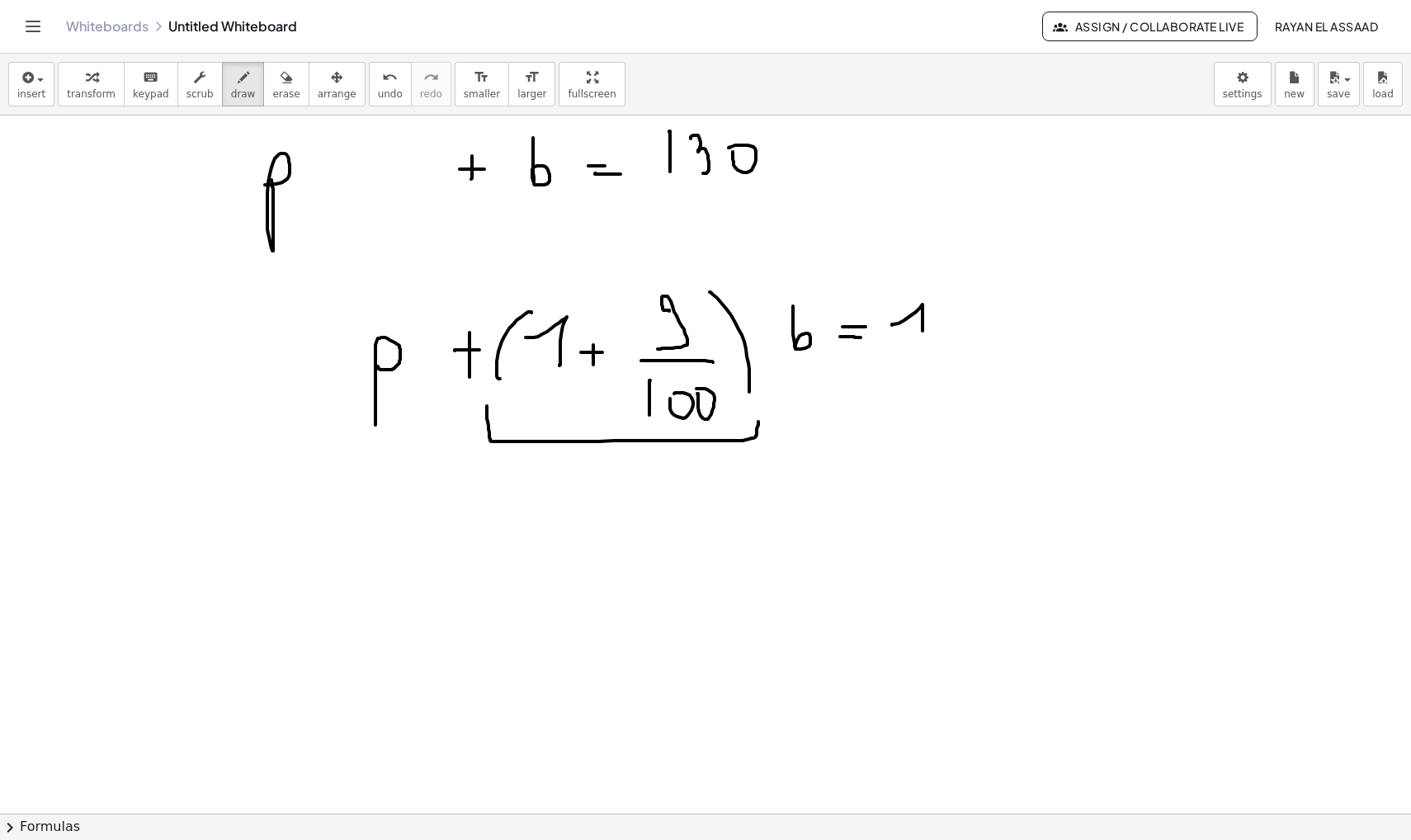
drag, startPoint x: 893, startPoint y: 325, endPoint x: 923, endPoint y: 331, distance: 30.6
drag, startPoint x: 946, startPoint y: 299, endPoint x: 962, endPoint y: 323, distance: 28.8
drag, startPoint x: 1003, startPoint y: 290, endPoint x: 1004, endPoint y: 305, distance: 15.0
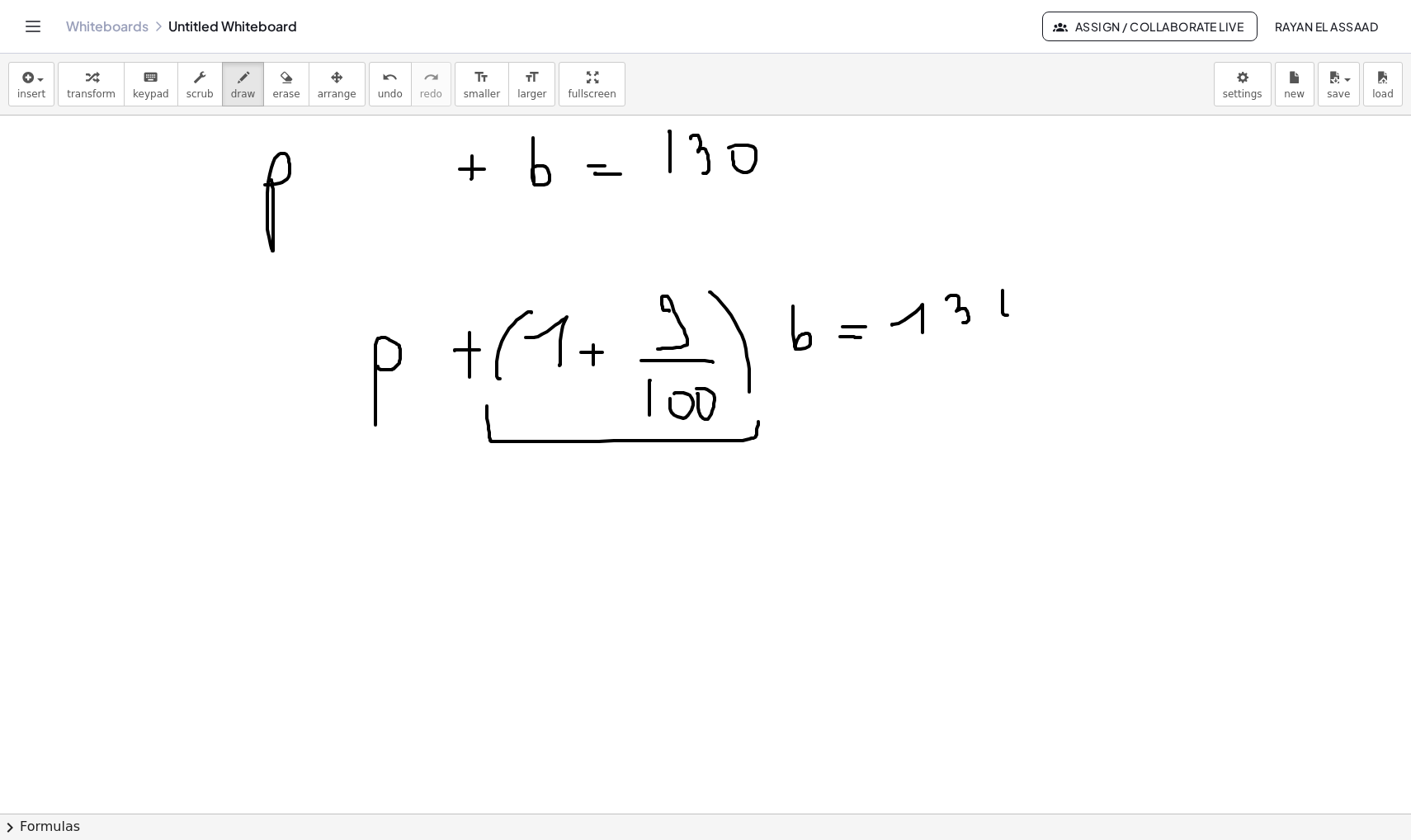
drag, startPoint x: 1043, startPoint y: 288, endPoint x: 1065, endPoint y: 324, distance: 42.2
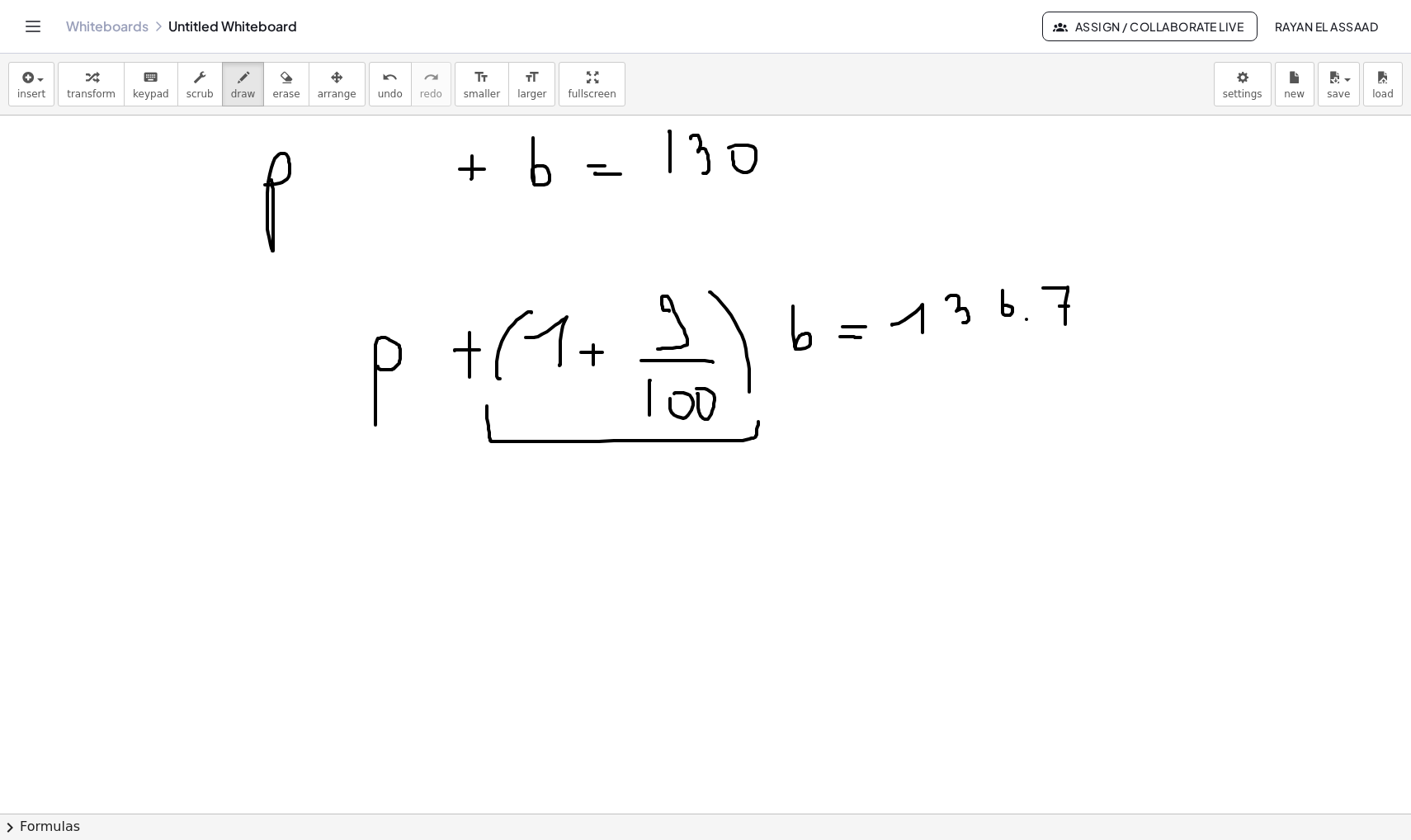
drag, startPoint x: 1060, startPoint y: 306, endPoint x: 1077, endPoint y: 306, distance: 17.0
drag, startPoint x: 1111, startPoint y: 287, endPoint x: 1106, endPoint y: 324, distance: 37.3
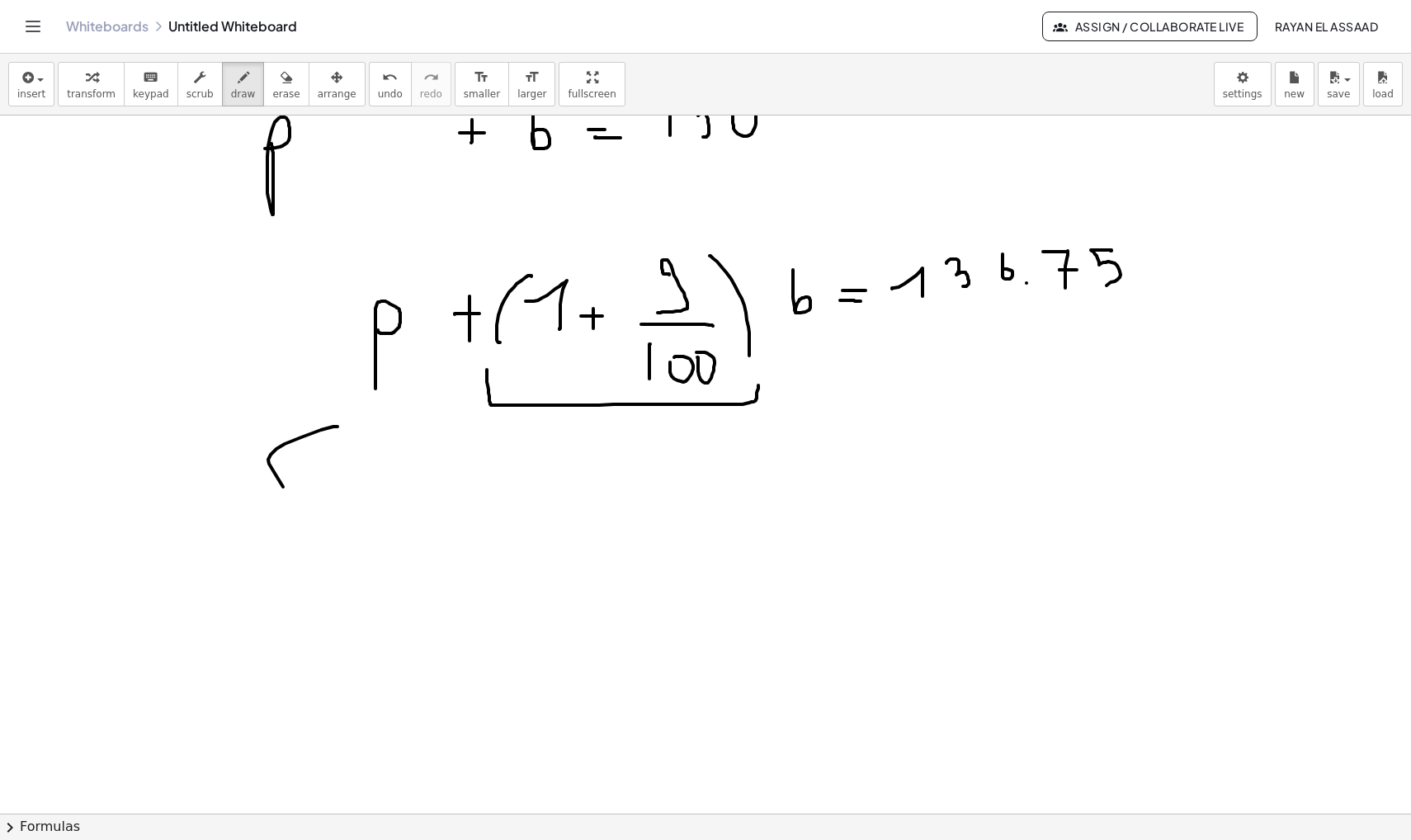
drag, startPoint x: 337, startPoint y: 427, endPoint x: 360, endPoint y: 575, distance: 149.8
drag, startPoint x: 393, startPoint y: 572, endPoint x: 395, endPoint y: 598, distance: 26.1
drag, startPoint x: 434, startPoint y: 585, endPoint x: 426, endPoint y: 610, distance: 26.2
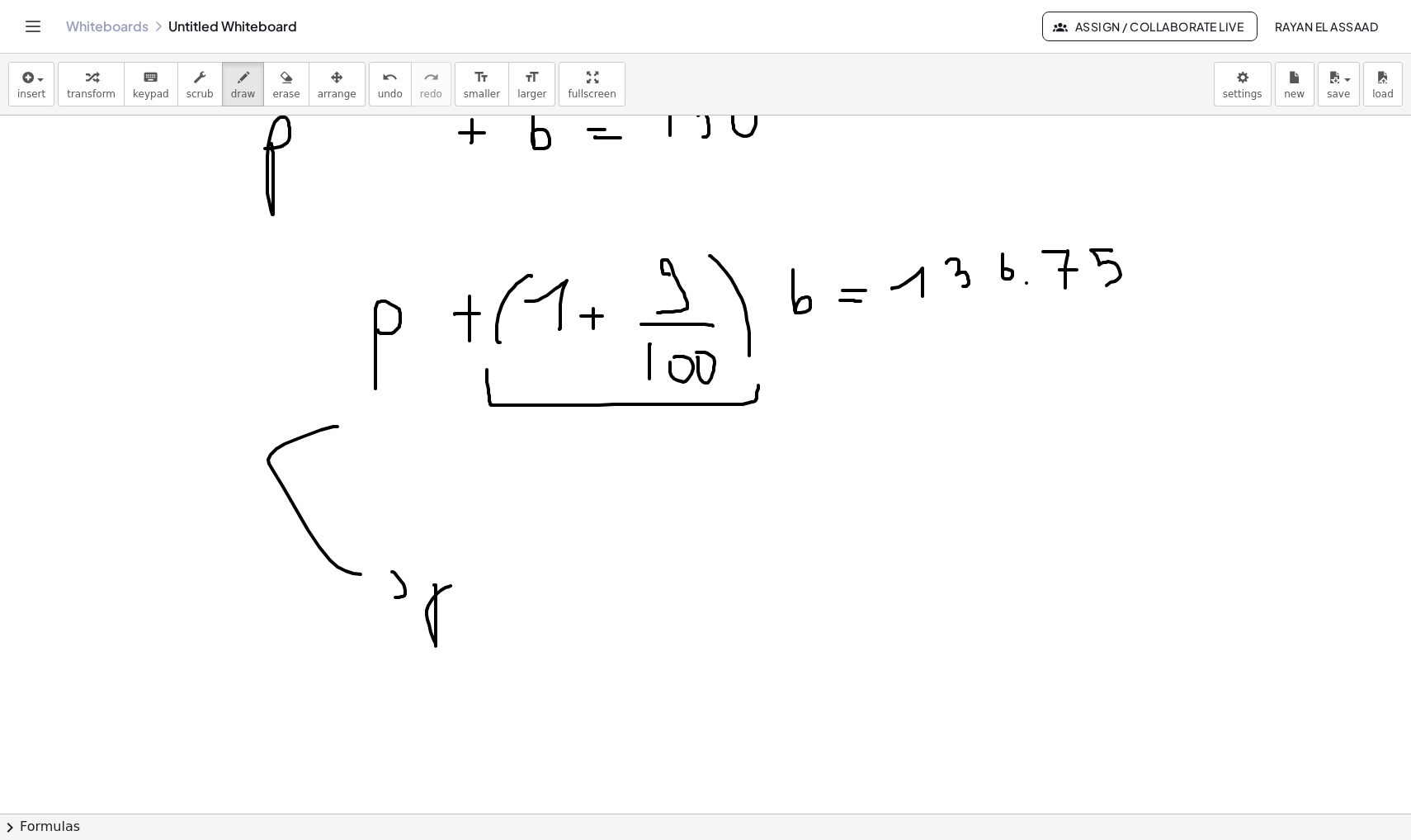
drag, startPoint x: 501, startPoint y: 573, endPoint x: 501, endPoint y: 611, distance: 38.0
drag, startPoint x: 487, startPoint y: 592, endPoint x: 518, endPoint y: 592, distance: 31.0
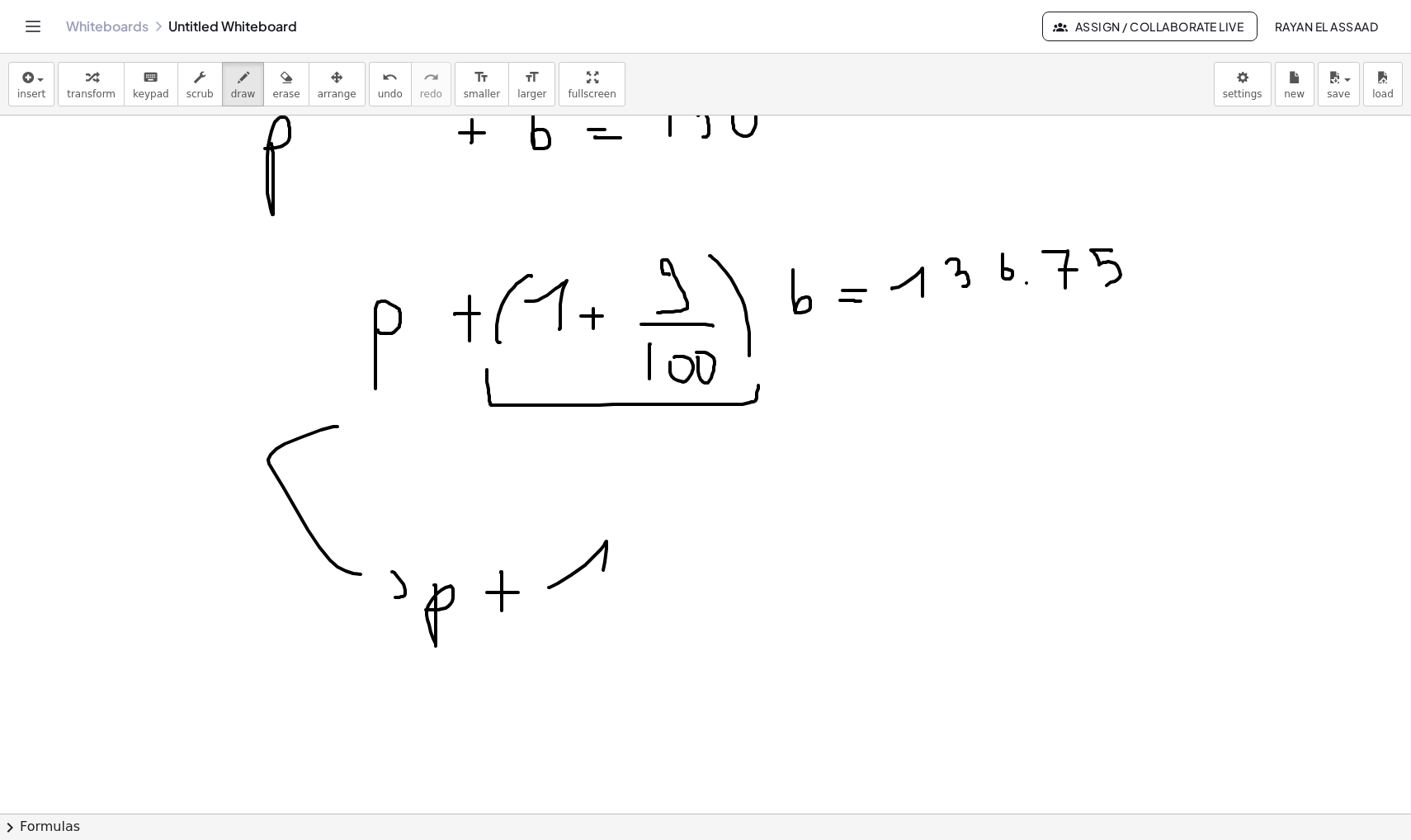
drag, startPoint x: 549, startPoint y: 588, endPoint x: 602, endPoint y: 611, distance: 57.8
drag, startPoint x: 660, startPoint y: 576, endPoint x: 659, endPoint y: 567, distance: 9.1
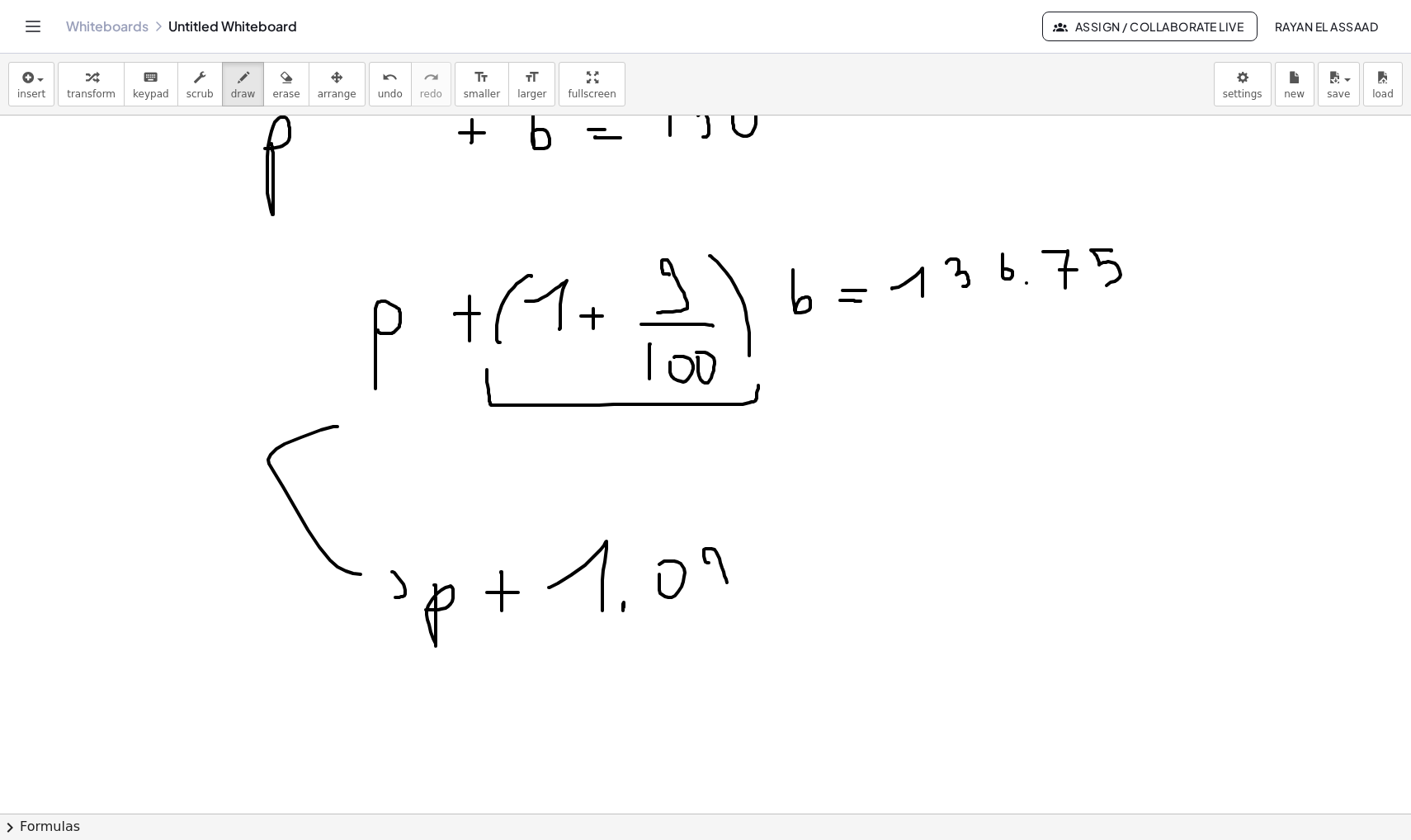
drag, startPoint x: 709, startPoint y: 563, endPoint x: 713, endPoint y: 589, distance: 26.3
drag, startPoint x: 773, startPoint y: 553, endPoint x: 785, endPoint y: 596, distance: 44.6
drag, startPoint x: 827, startPoint y: 574, endPoint x: 842, endPoint y: 573, distance: 15.0
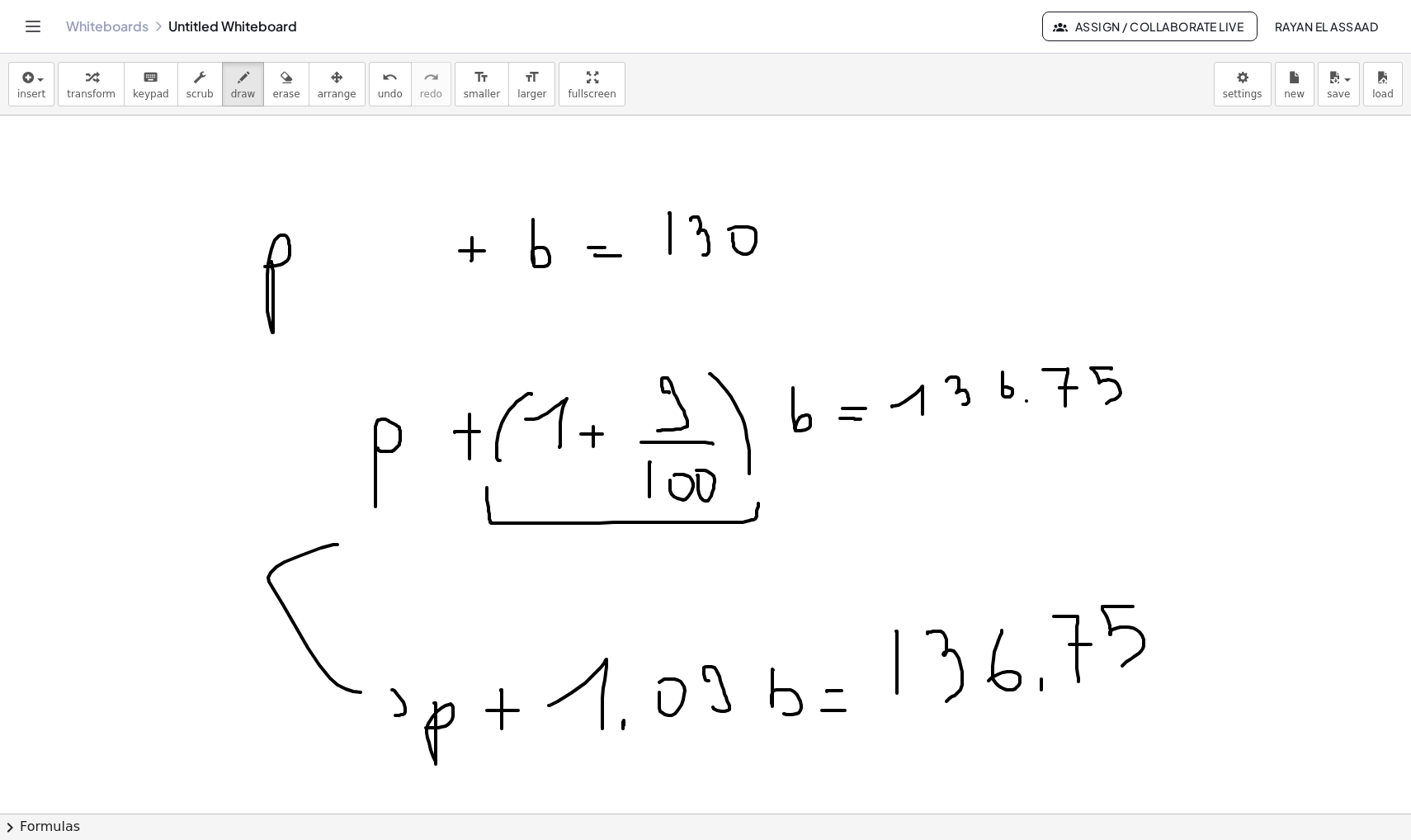
scroll to position [2374, 0]
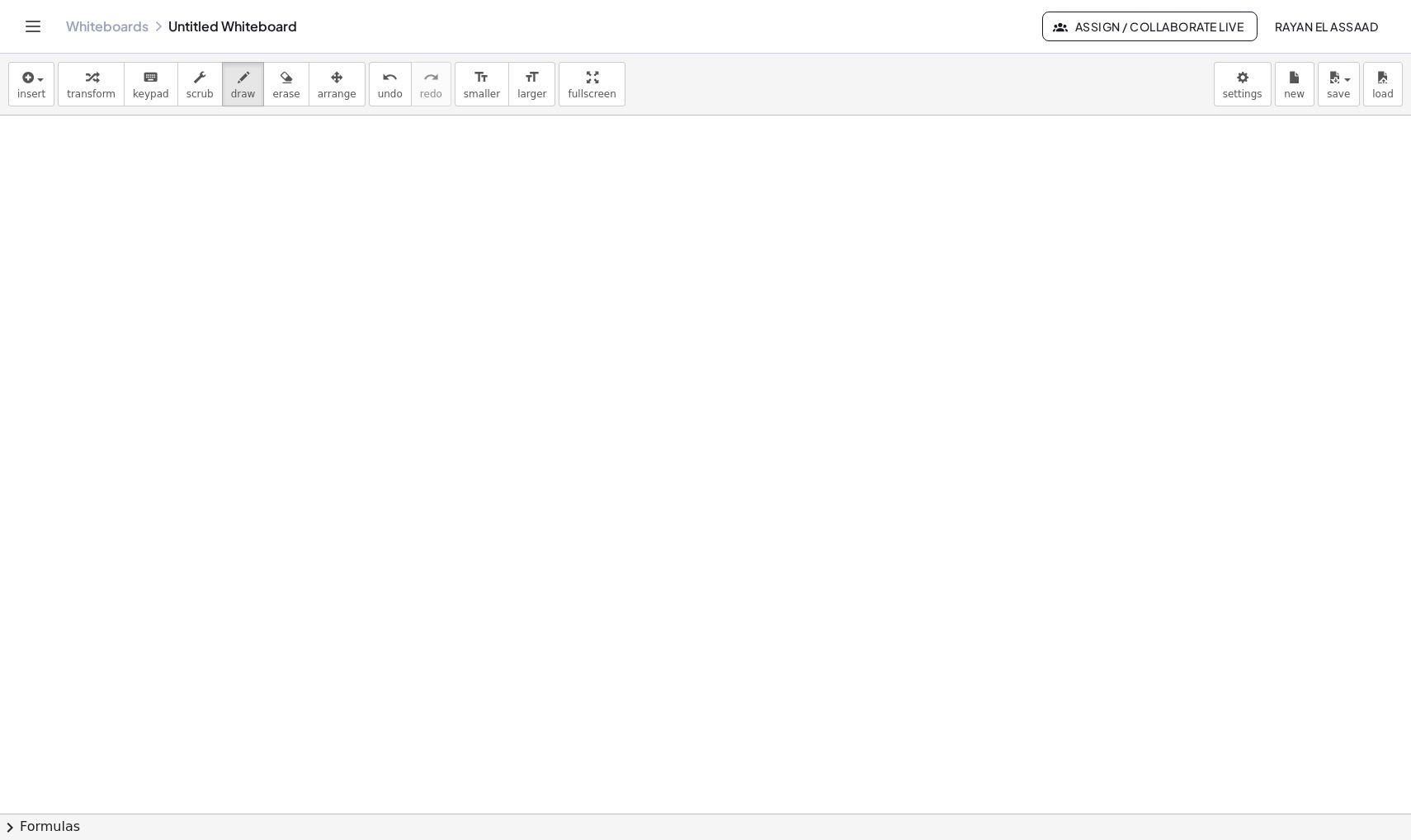
scroll to position [3134, 0]
click at [243, 89] on span "draw" at bounding box center [243, 94] width 25 height 12
drag, startPoint x: 178, startPoint y: 187, endPoint x: 234, endPoint y: 299, distance: 125.2
drag, startPoint x: 287, startPoint y: 270, endPoint x: 318, endPoint y: 270, distance: 31.0
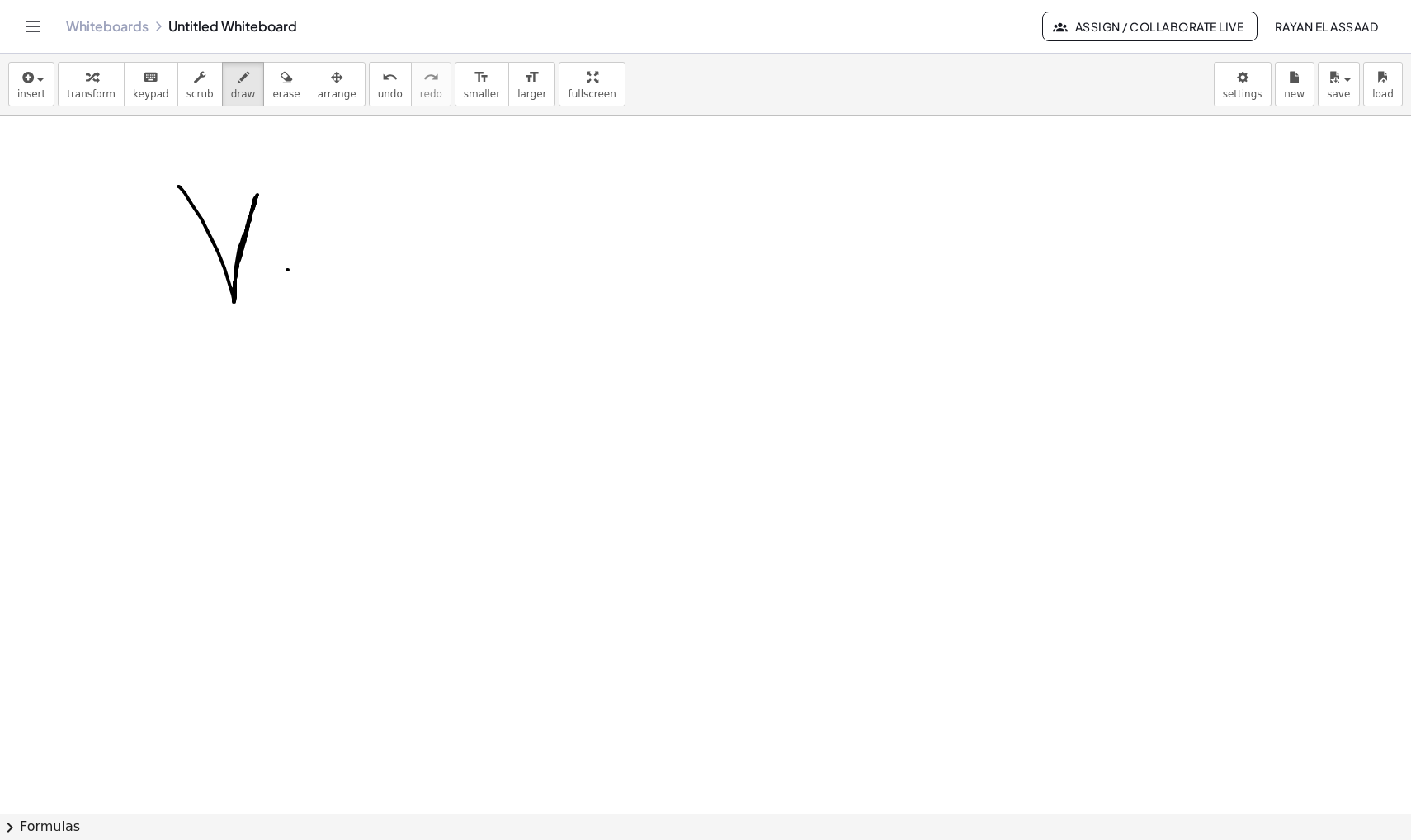
drag, startPoint x: 289, startPoint y: 286, endPoint x: 318, endPoint y: 286, distance: 29.0
drag, startPoint x: 396, startPoint y: 259, endPoint x: 398, endPoint y: 249, distance: 10.2
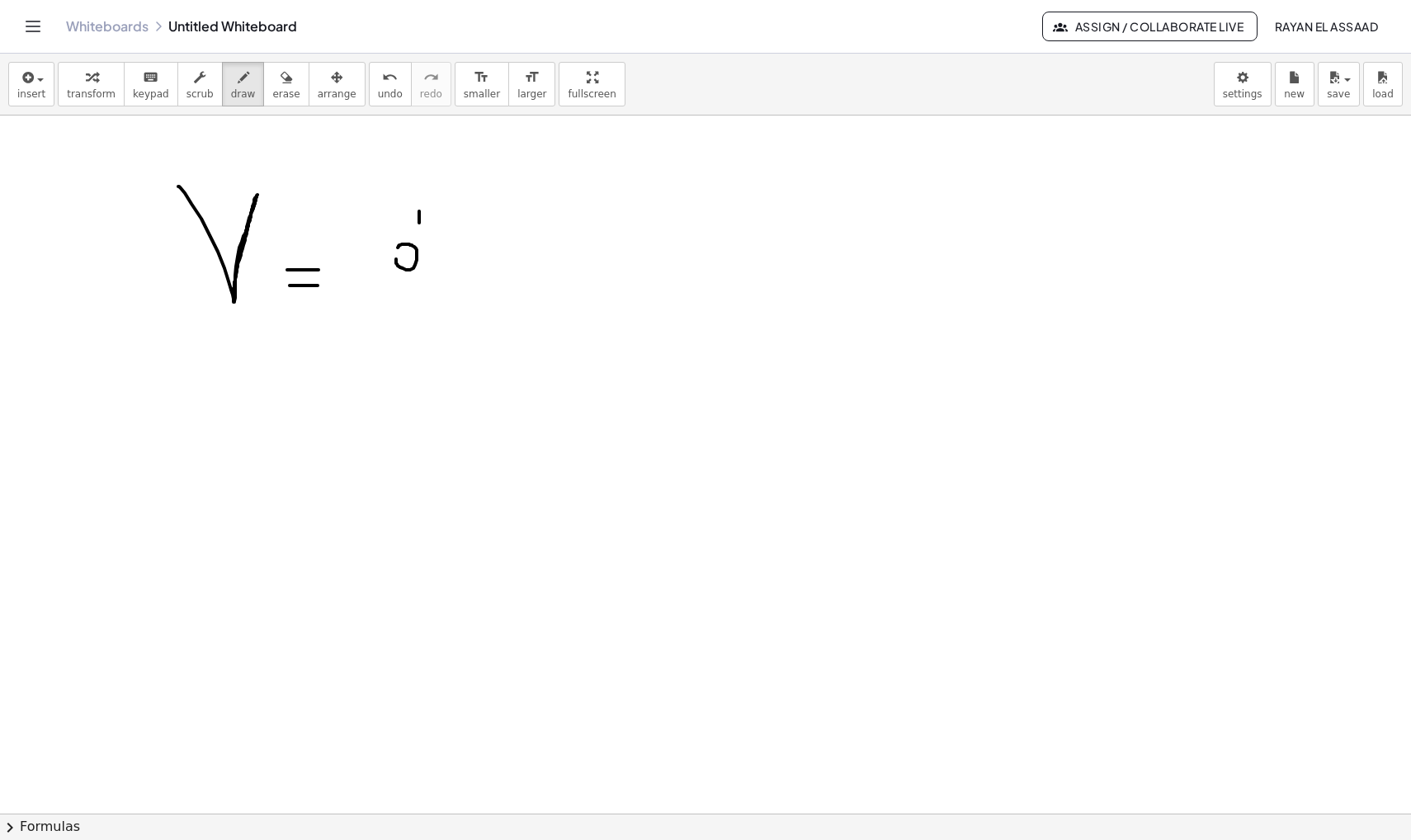
drag, startPoint x: 420, startPoint y: 212, endPoint x: 420, endPoint y: 269, distance: 57.0
drag, startPoint x: 371, startPoint y: 298, endPoint x: 466, endPoint y: 298, distance: 95.0
drag, startPoint x: 412, startPoint y: 335, endPoint x: 436, endPoint y: 431, distance: 99.0
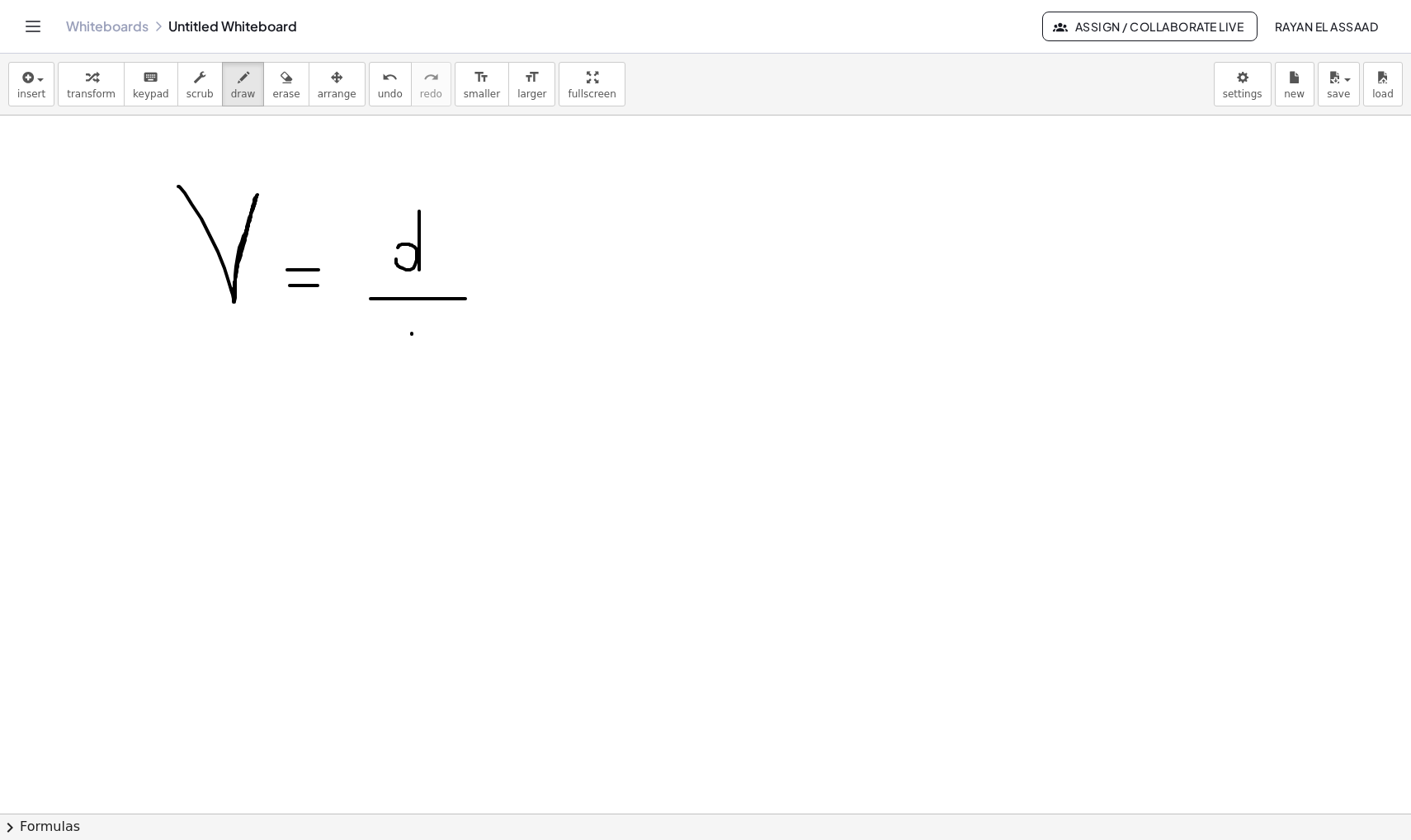
drag, startPoint x: 395, startPoint y: 378, endPoint x: 443, endPoint y: 377, distance: 48.0
drag, startPoint x: 593, startPoint y: 289, endPoint x: 646, endPoint y: 289, distance: 53.0
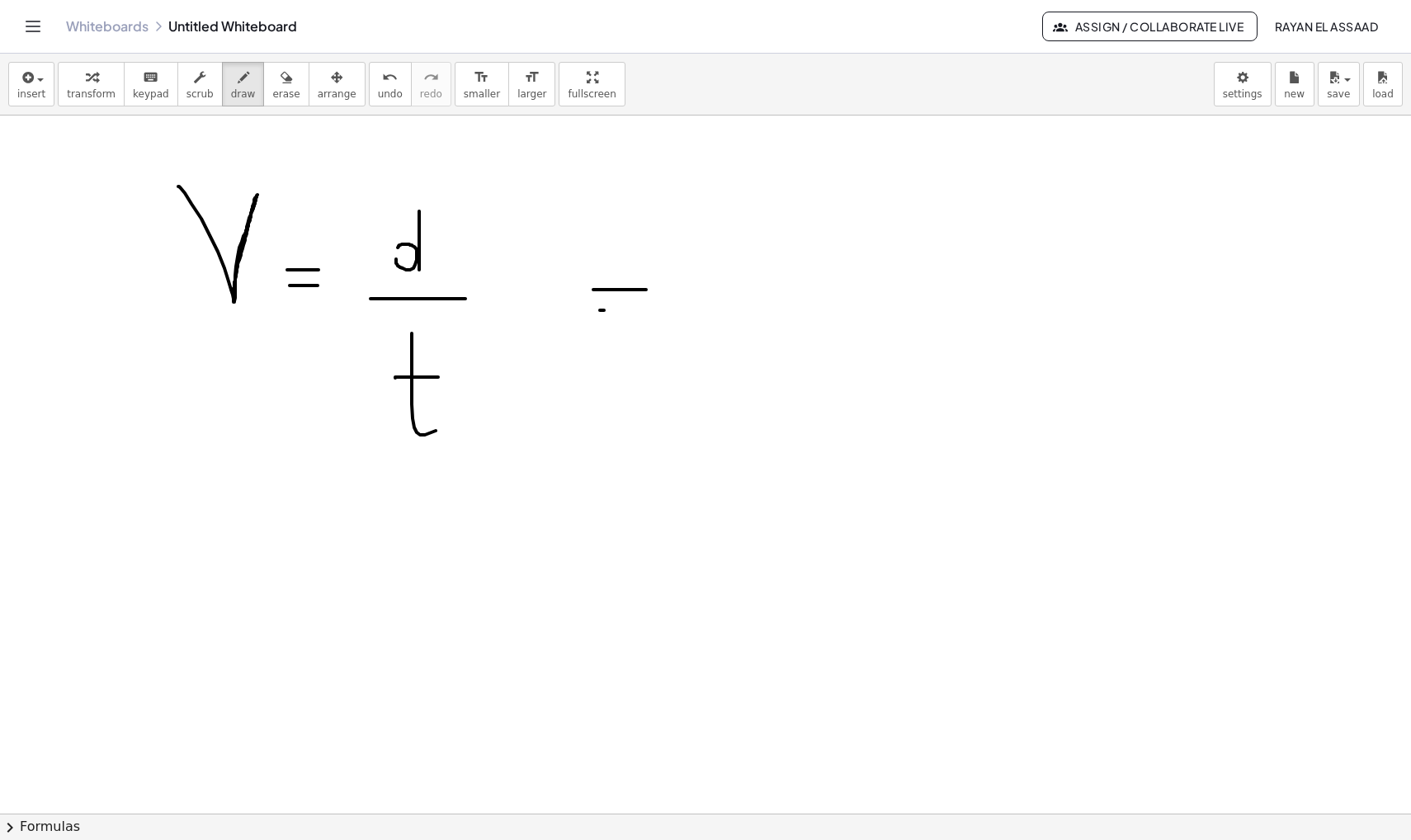
drag, startPoint x: 600, startPoint y: 310, endPoint x: 675, endPoint y: 312, distance: 75.0
drag, startPoint x: 666, startPoint y: 277, endPoint x: 676, endPoint y: 355, distance: 78.6
drag, startPoint x: 760, startPoint y: 223, endPoint x: 798, endPoint y: 348, distance: 130.6
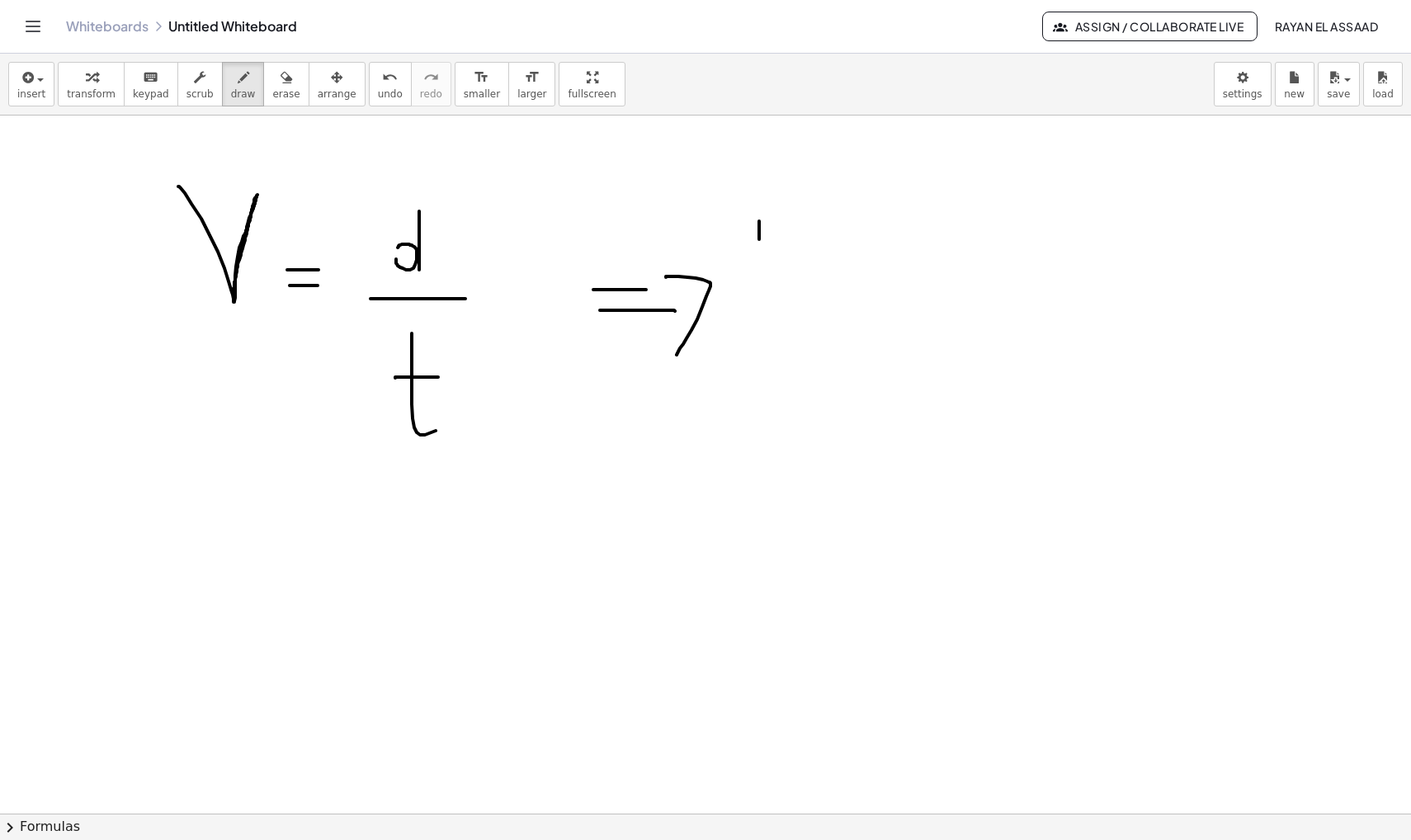
drag, startPoint x: 741, startPoint y: 259, endPoint x: 796, endPoint y: 259, distance: 55.0
drag, startPoint x: 838, startPoint y: 299, endPoint x: 854, endPoint y: 299, distance: 16.0
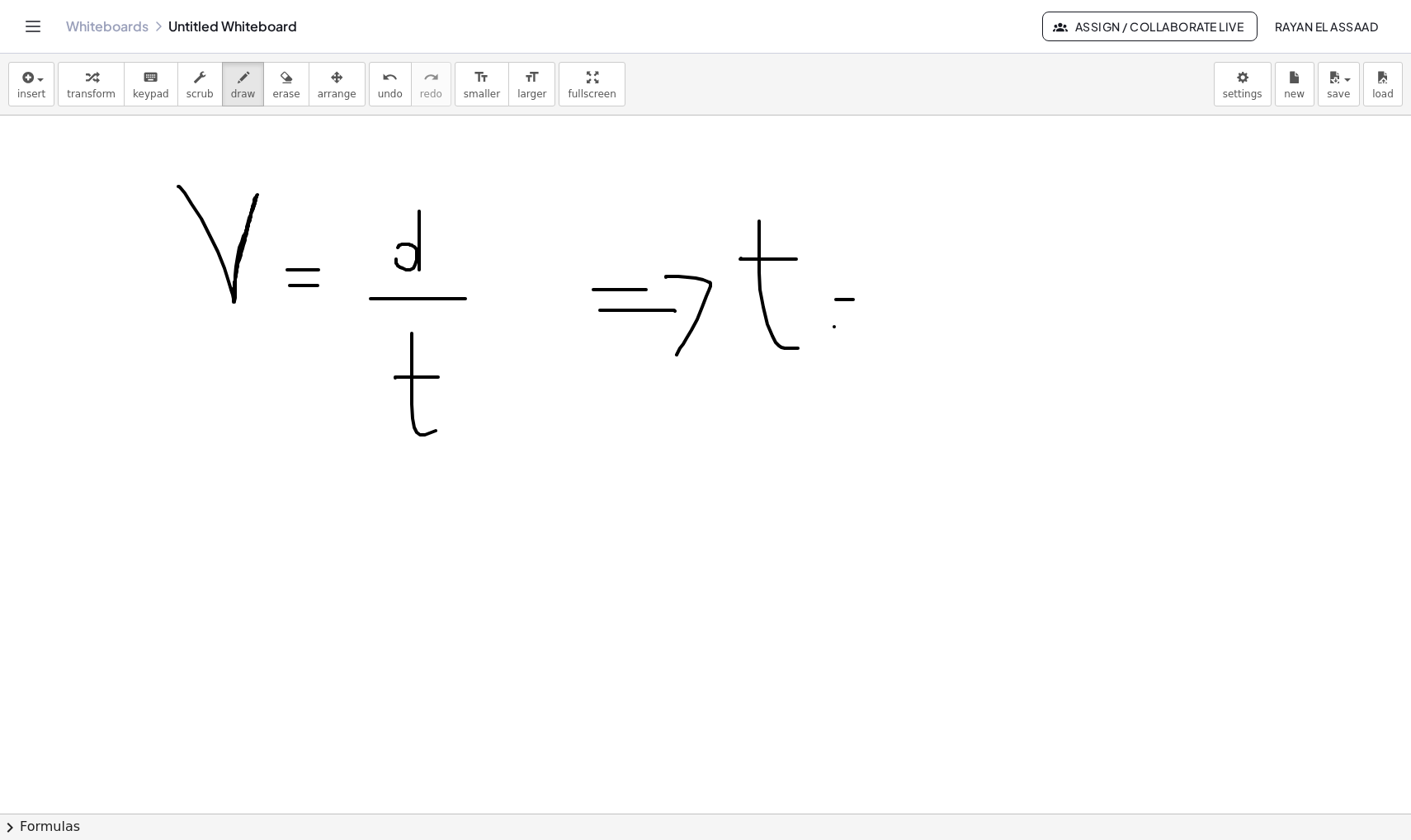
drag, startPoint x: 834, startPoint y: 327, endPoint x: 848, endPoint y: 327, distance: 14.0
drag, startPoint x: 987, startPoint y: 238, endPoint x: 987, endPoint y: 302, distance: 64.0
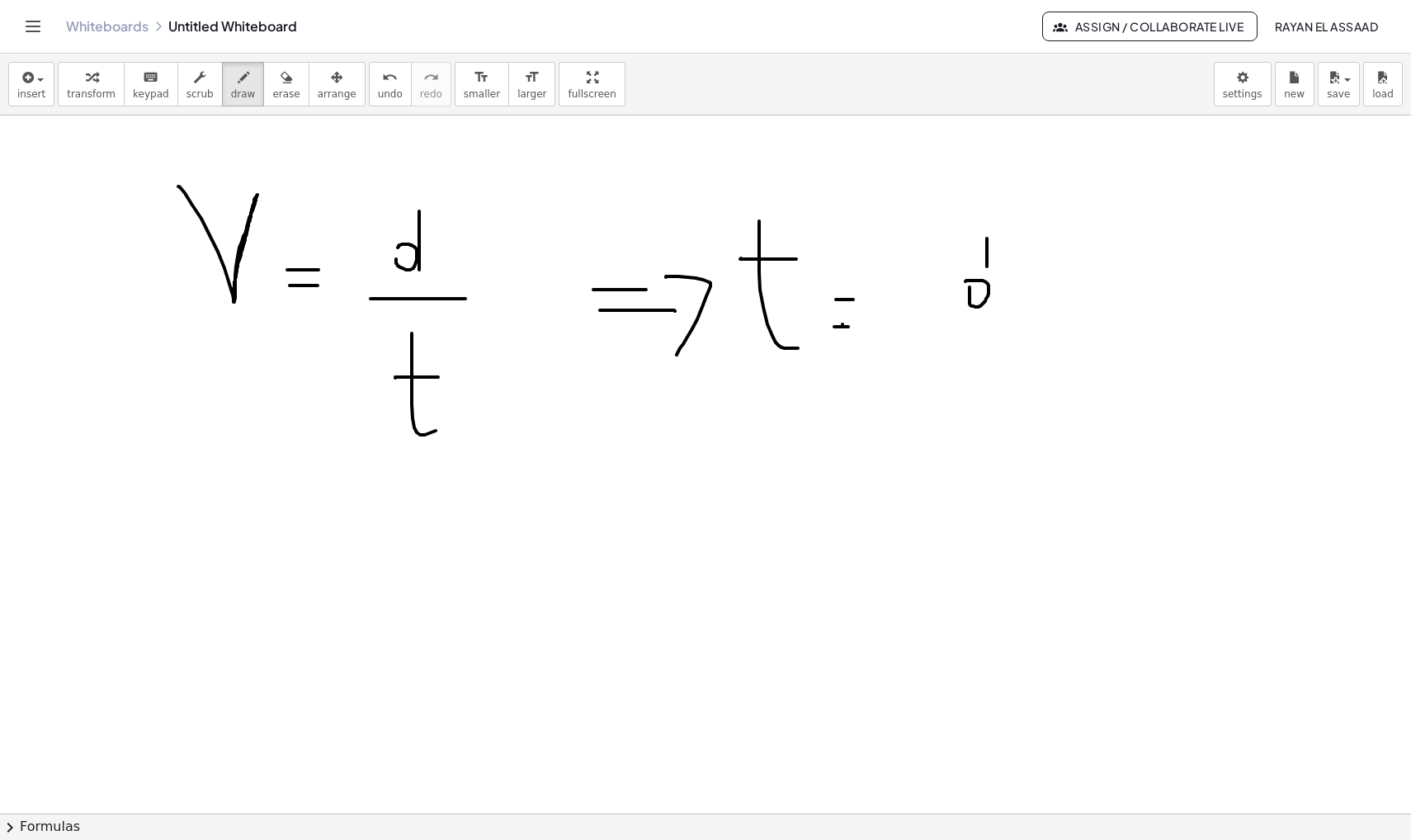
drag, startPoint x: 906, startPoint y: 326, endPoint x: 1002, endPoint y: 327, distance: 96.0
drag, startPoint x: 997, startPoint y: 324, endPoint x: 1041, endPoint y: 324, distance: 44.0
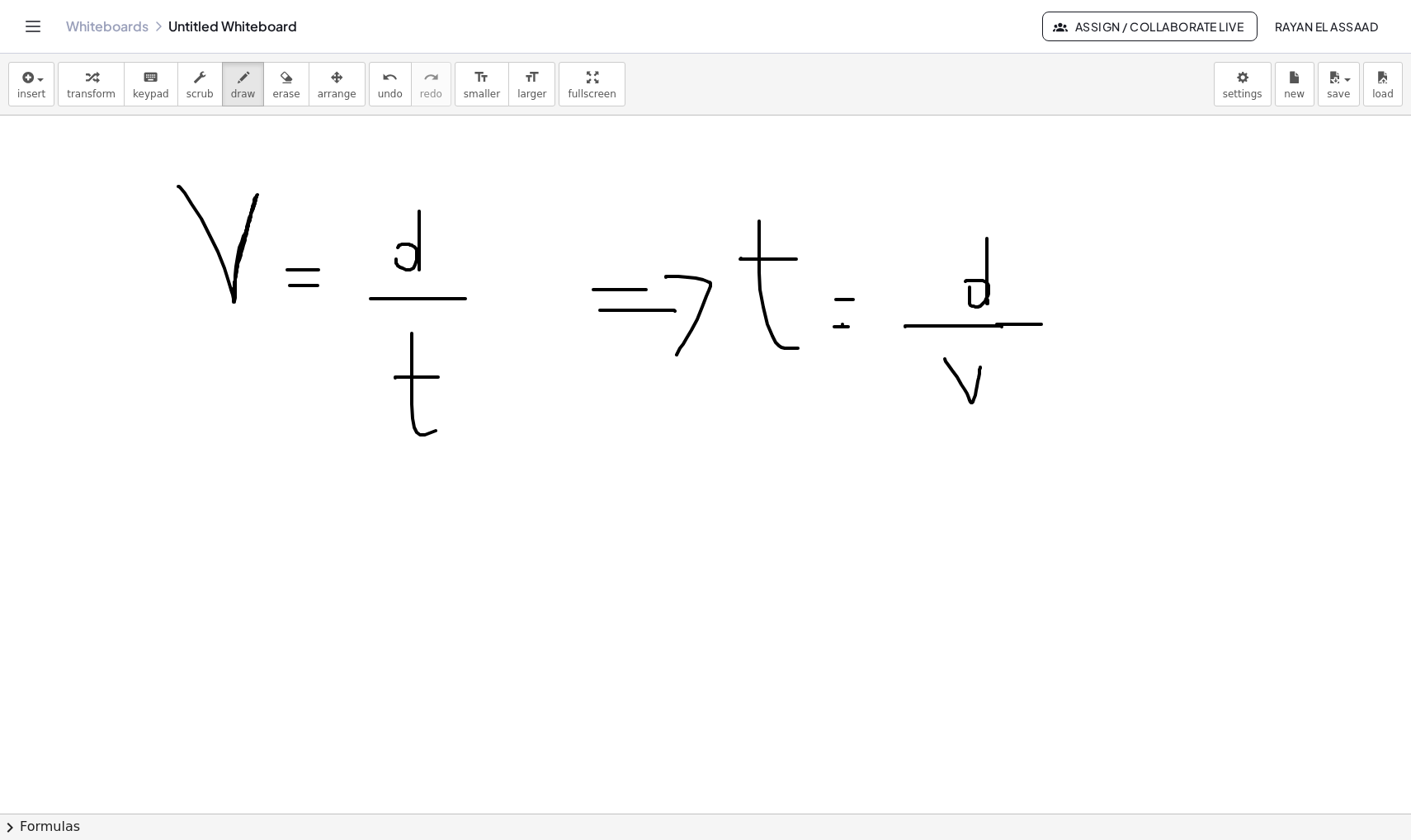
drag, startPoint x: 945, startPoint y: 359, endPoint x: 982, endPoint y: 367, distance: 37.9
drag, startPoint x: 979, startPoint y: 367, endPoint x: 985, endPoint y: 351, distance: 17.1
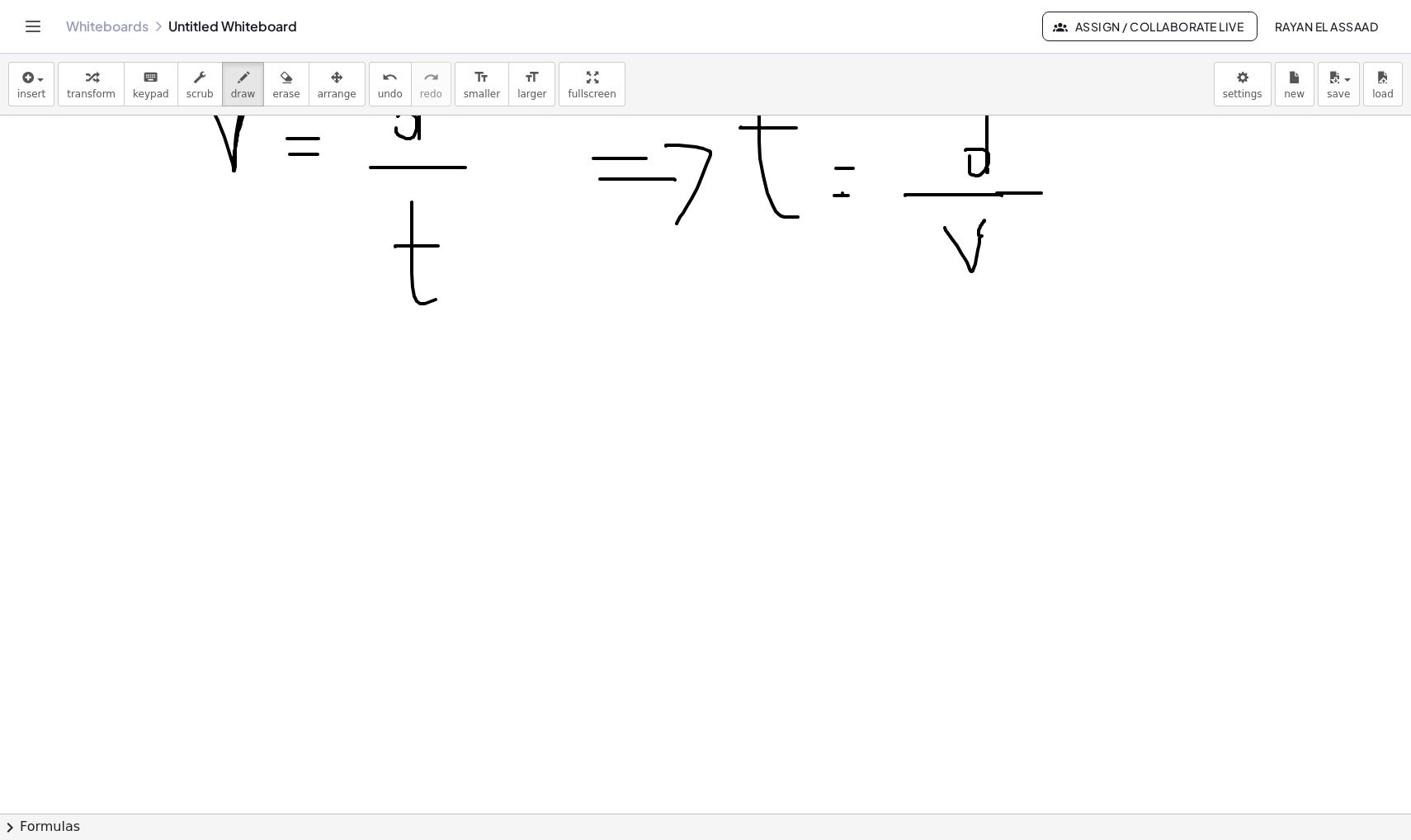
scroll to position [3248, 0]
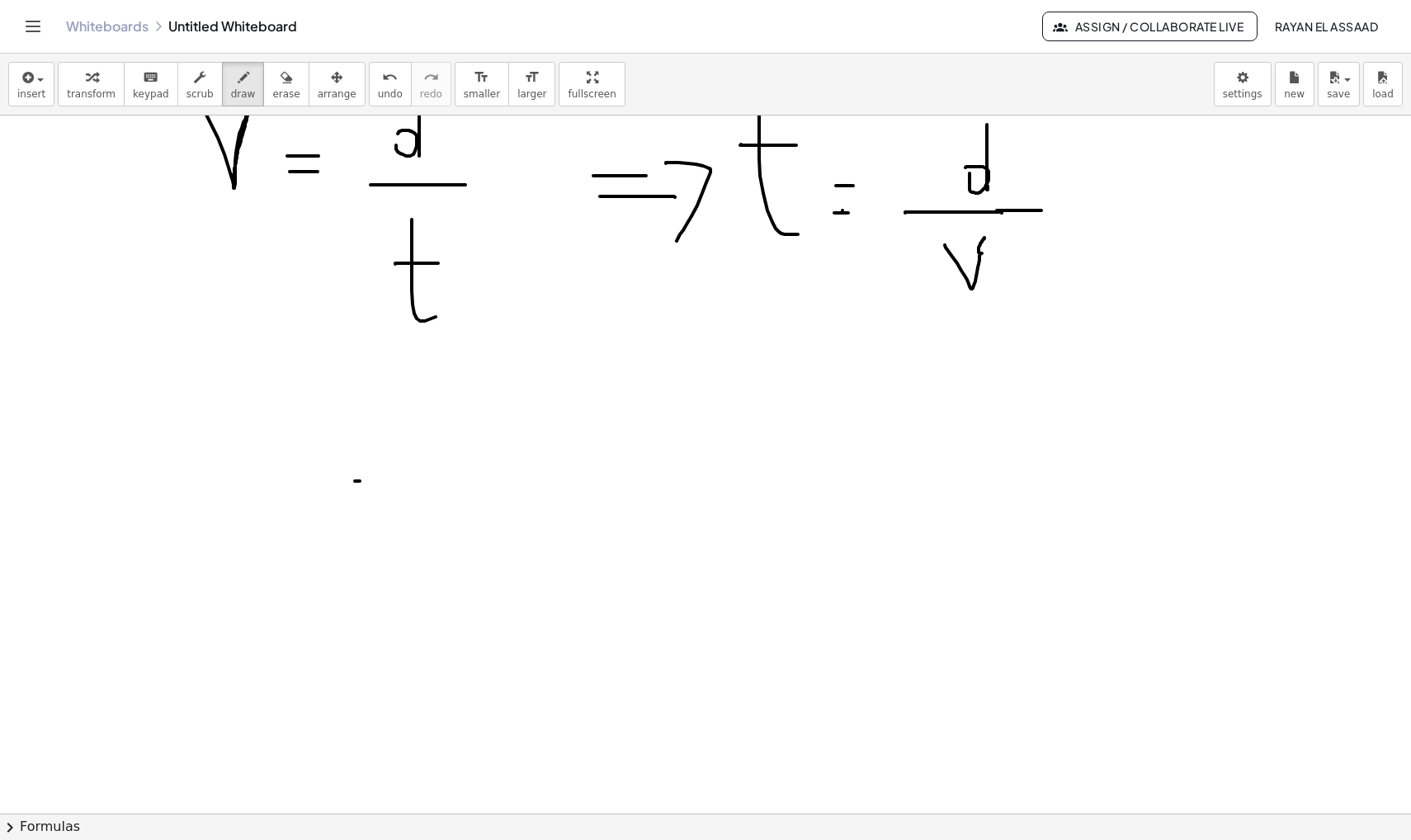
drag, startPoint x: 359, startPoint y: 481, endPoint x: 479, endPoint y: 481, distance: 120.0
drag, startPoint x: 423, startPoint y: 511, endPoint x: 398, endPoint y: 543, distance: 40.6
drag, startPoint x: 555, startPoint y: 465, endPoint x: 555, endPoint y: 481, distance: 16.0
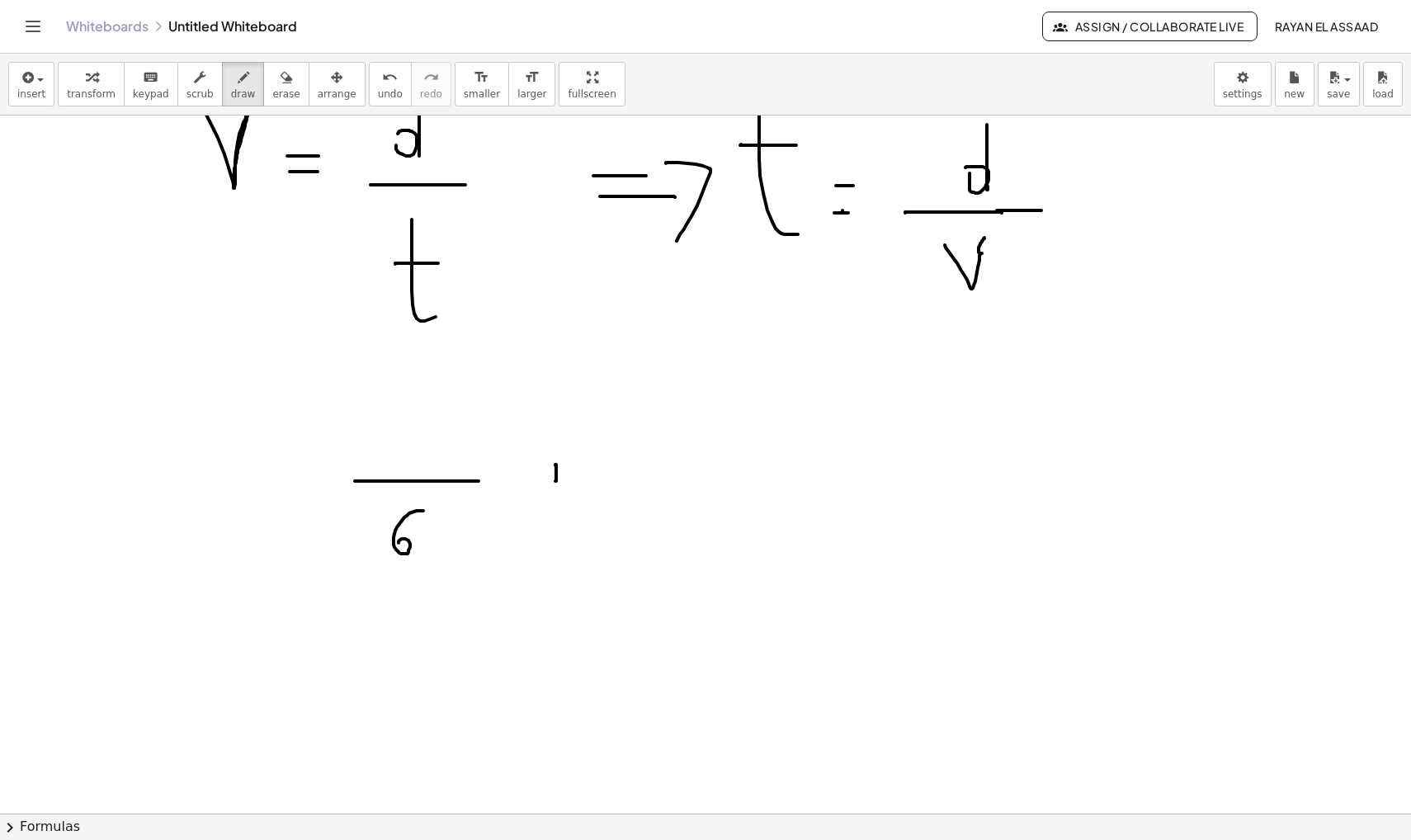
drag, startPoint x: 545, startPoint y: 474, endPoint x: 566, endPoint y: 474, distance: 21.0
drag, startPoint x: 646, startPoint y: 479, endPoint x: 763, endPoint y: 480, distance: 117.0
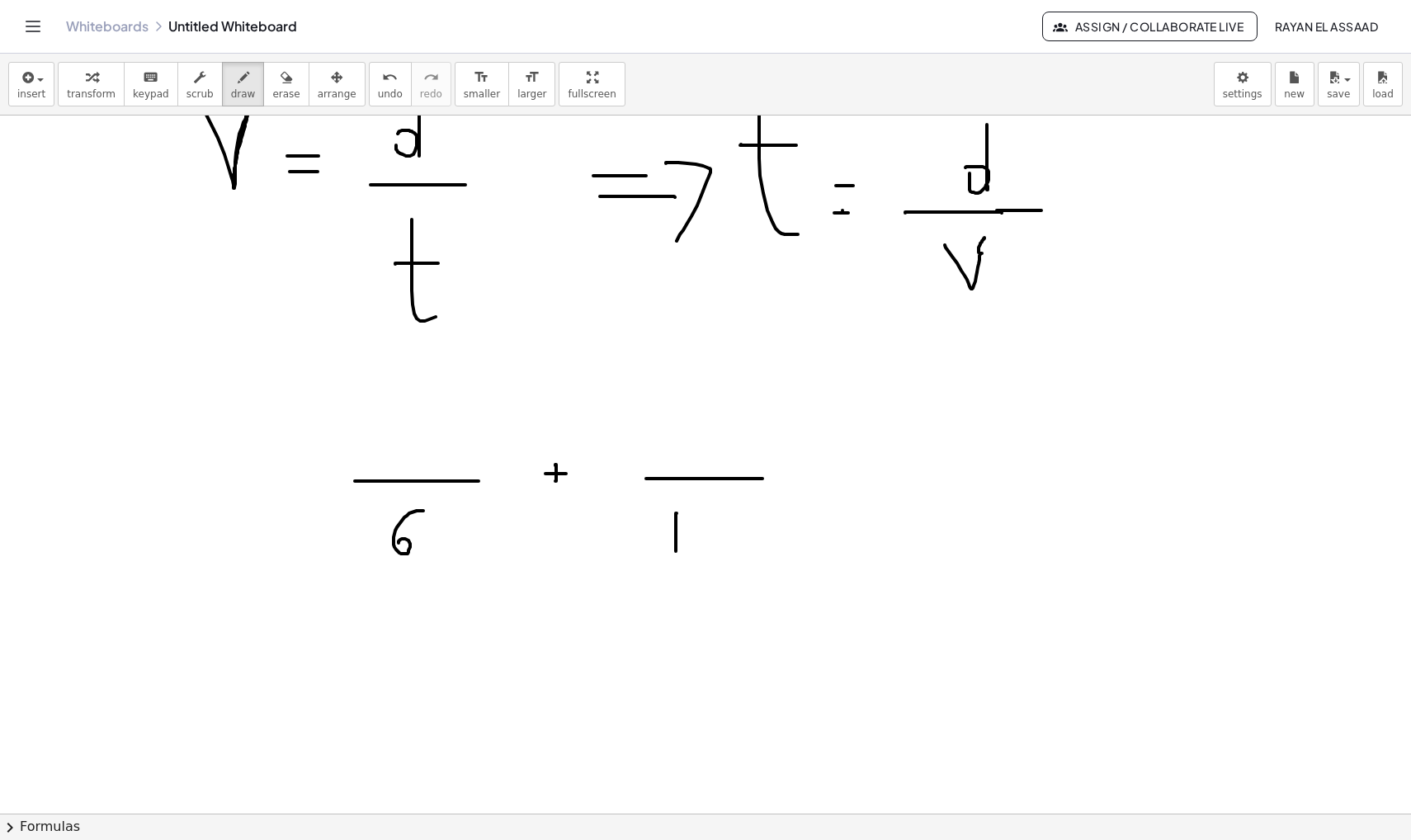
drag, startPoint x: 676, startPoint y: 514, endPoint x: 675, endPoint y: 555, distance: 41.0
drag, startPoint x: 715, startPoint y: 516, endPoint x: 731, endPoint y: 549, distance: 36.7
drag, startPoint x: 421, startPoint y: 404, endPoint x: 394, endPoint y: 429, distance: 36.8
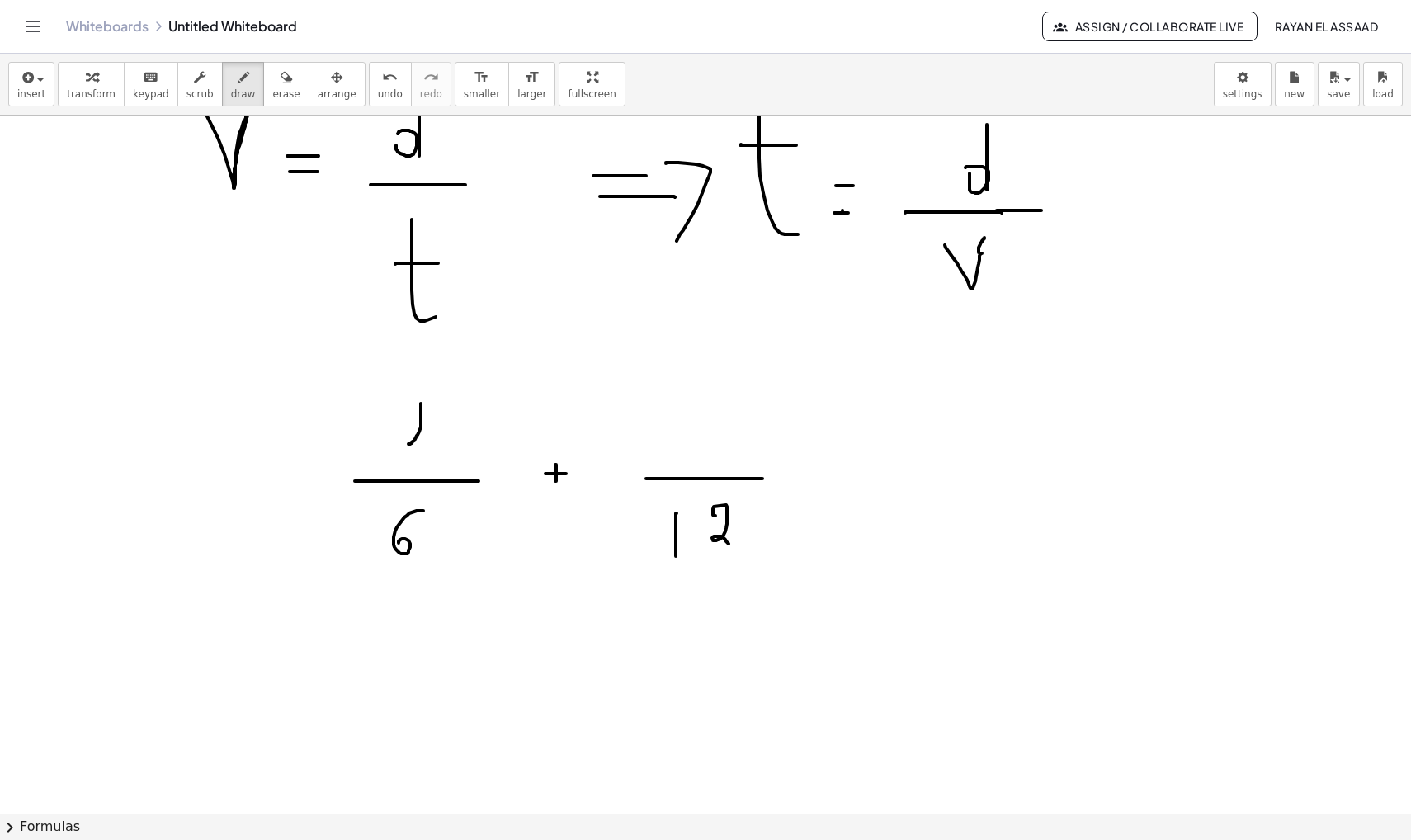
drag, startPoint x: 694, startPoint y: 390, endPoint x: 693, endPoint y: 436, distance: 46.0
drag, startPoint x: 368, startPoint y: 641, endPoint x: 402, endPoint y: 649, distance: 34.9
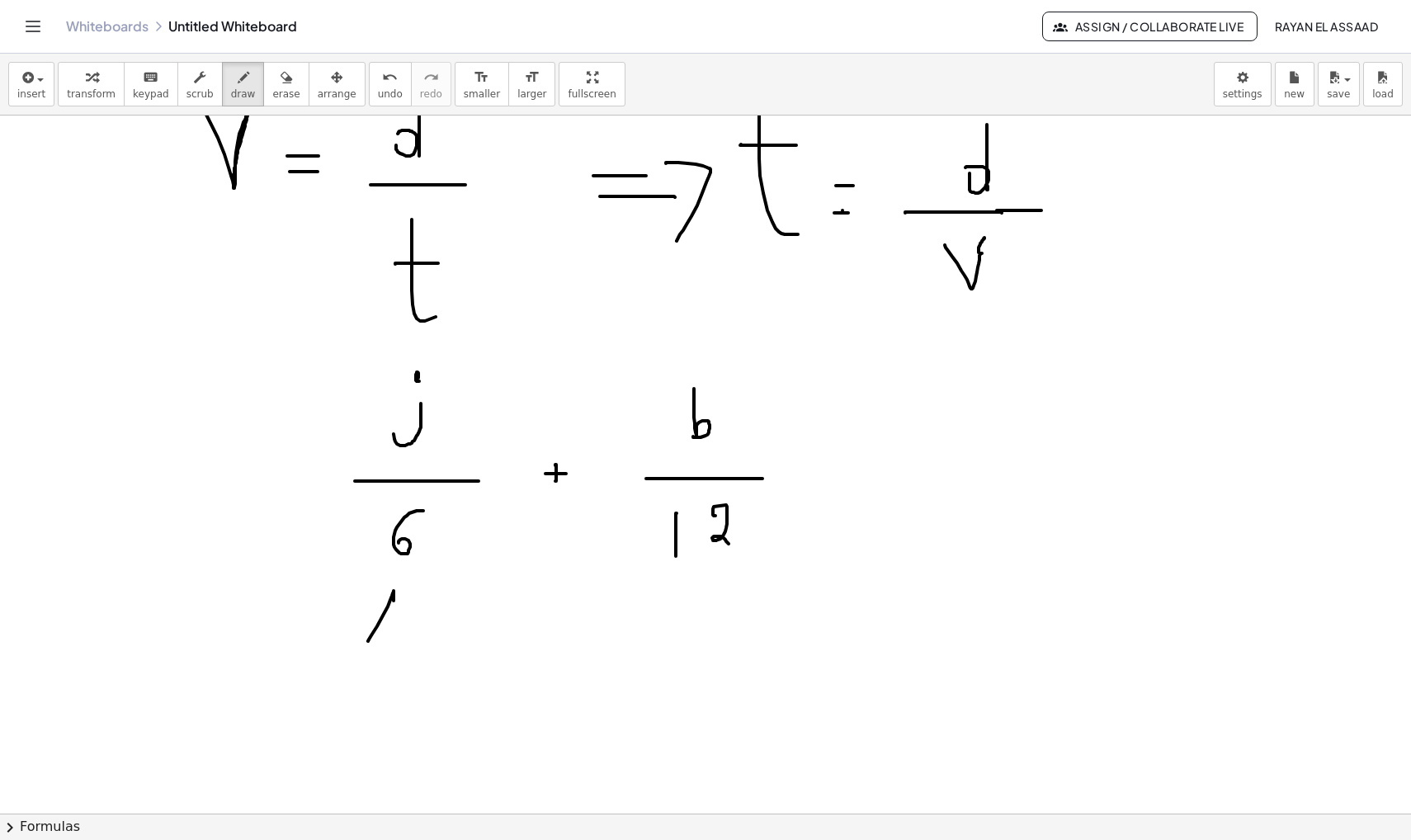
drag, startPoint x: 371, startPoint y: 615, endPoint x: 407, endPoint y: 615, distance: 36.0
drag, startPoint x: 566, startPoint y: 616, endPoint x: 566, endPoint y: 643, distance: 27.0
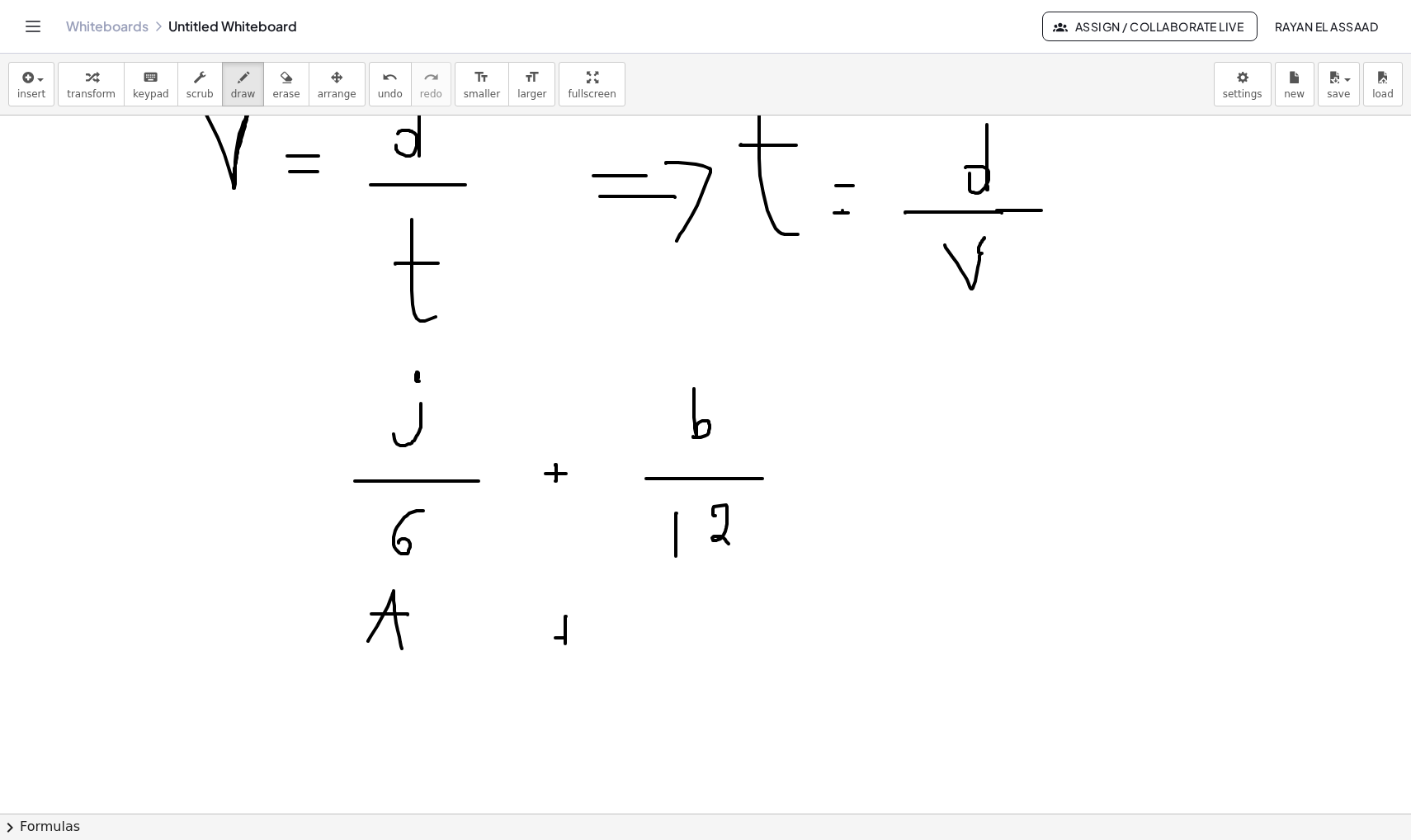
drag, startPoint x: 555, startPoint y: 638, endPoint x: 576, endPoint y: 638, distance: 21.0
drag, startPoint x: 684, startPoint y: 591, endPoint x: 684, endPoint y: 650, distance: 59.0
drag, startPoint x: 668, startPoint y: 615, endPoint x: 698, endPoint y: 615, distance: 30.0
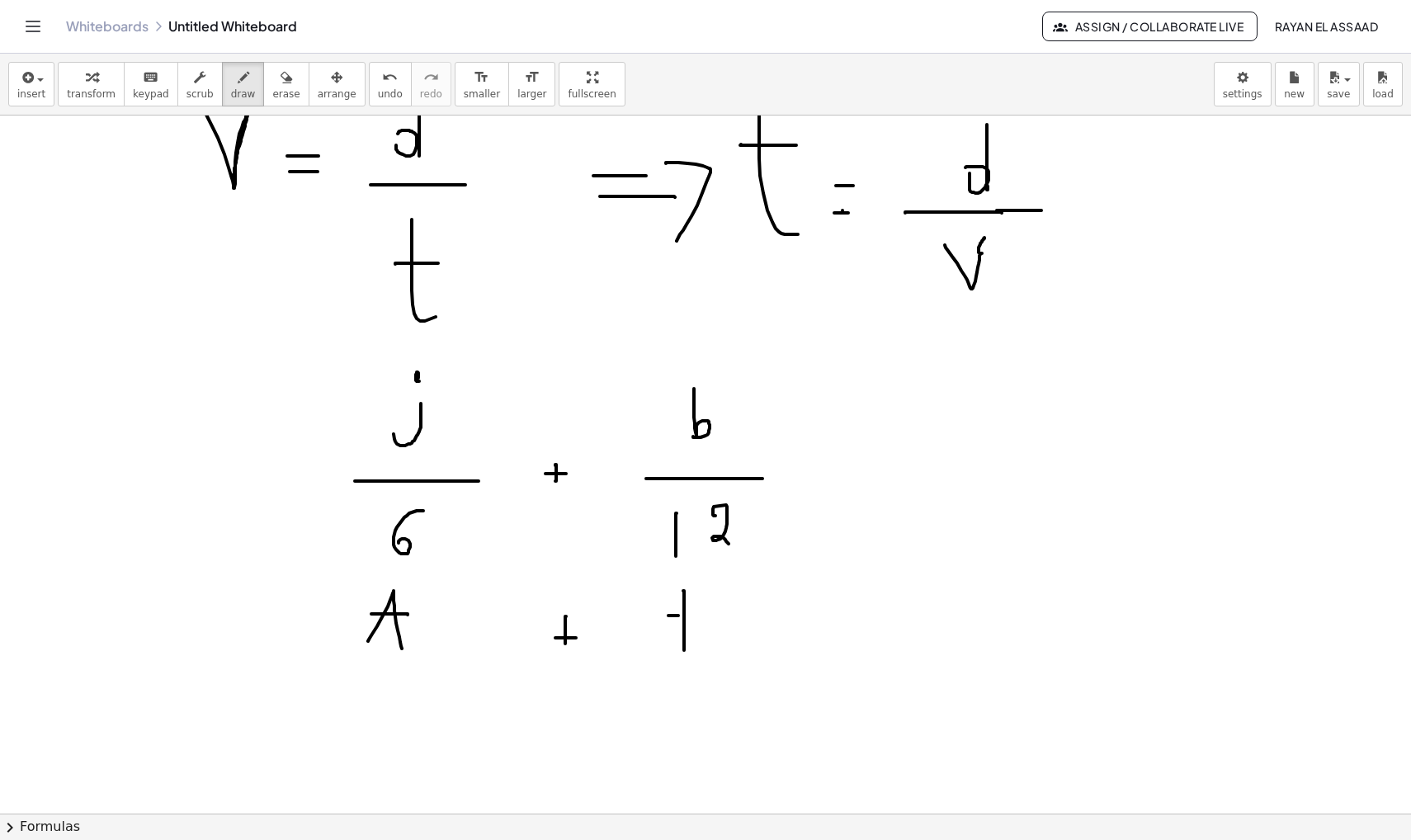
drag, startPoint x: 927, startPoint y: 431, endPoint x: 904, endPoint y: 527, distance: 98.7
drag, startPoint x: 829, startPoint y: 512, endPoint x: 880, endPoint y: 527, distance: 53.2
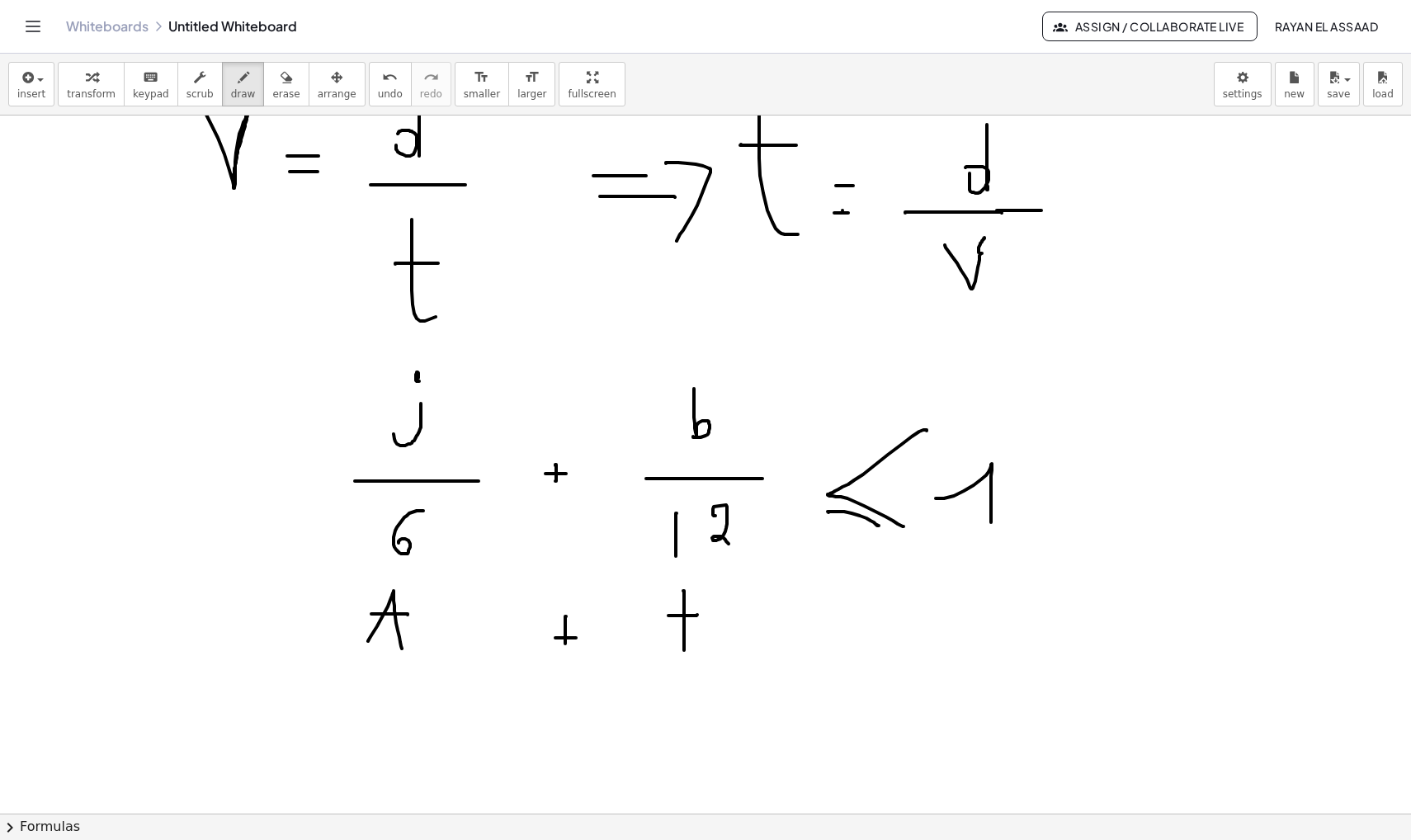
drag, startPoint x: 936, startPoint y: 498, endPoint x: 992, endPoint y: 543, distance: 71.8
